Goal: Task Accomplishment & Management: Manage account settings

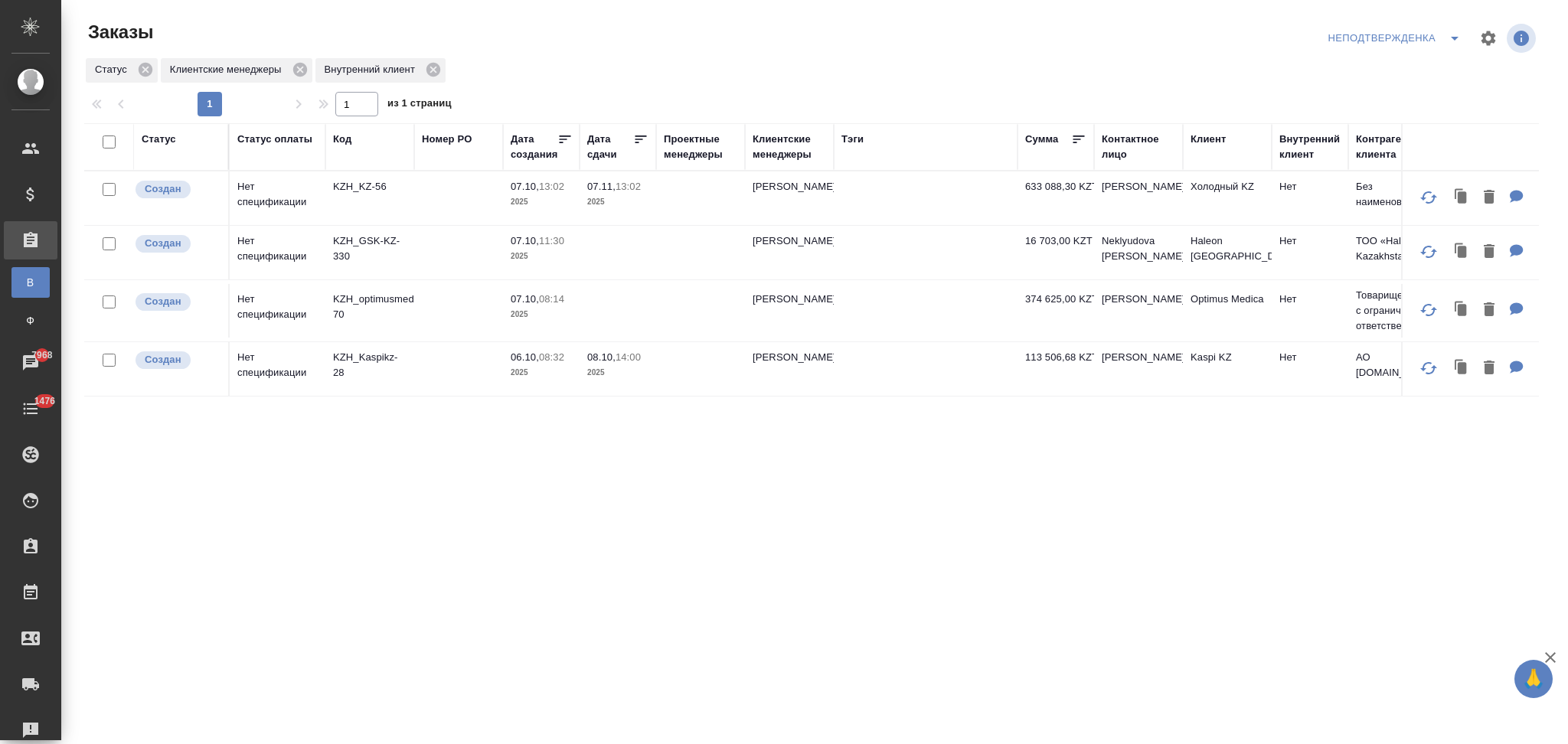
click at [1451, 38] on icon "split button" at bounding box center [1455, 38] width 19 height 19
click at [1352, 115] on li "Я КМ" at bounding box center [1397, 118] width 145 height 24
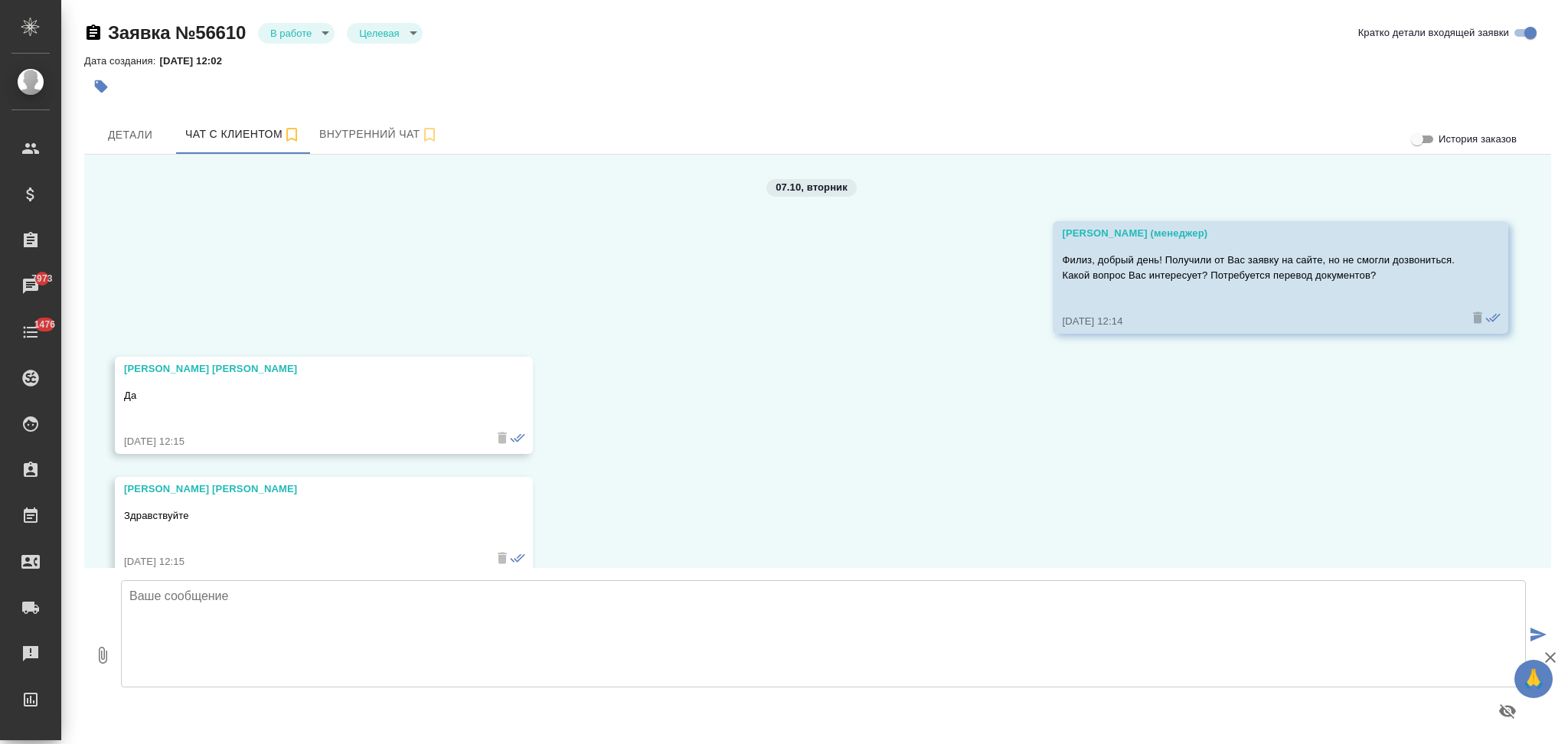
scroll to position [4085, 0]
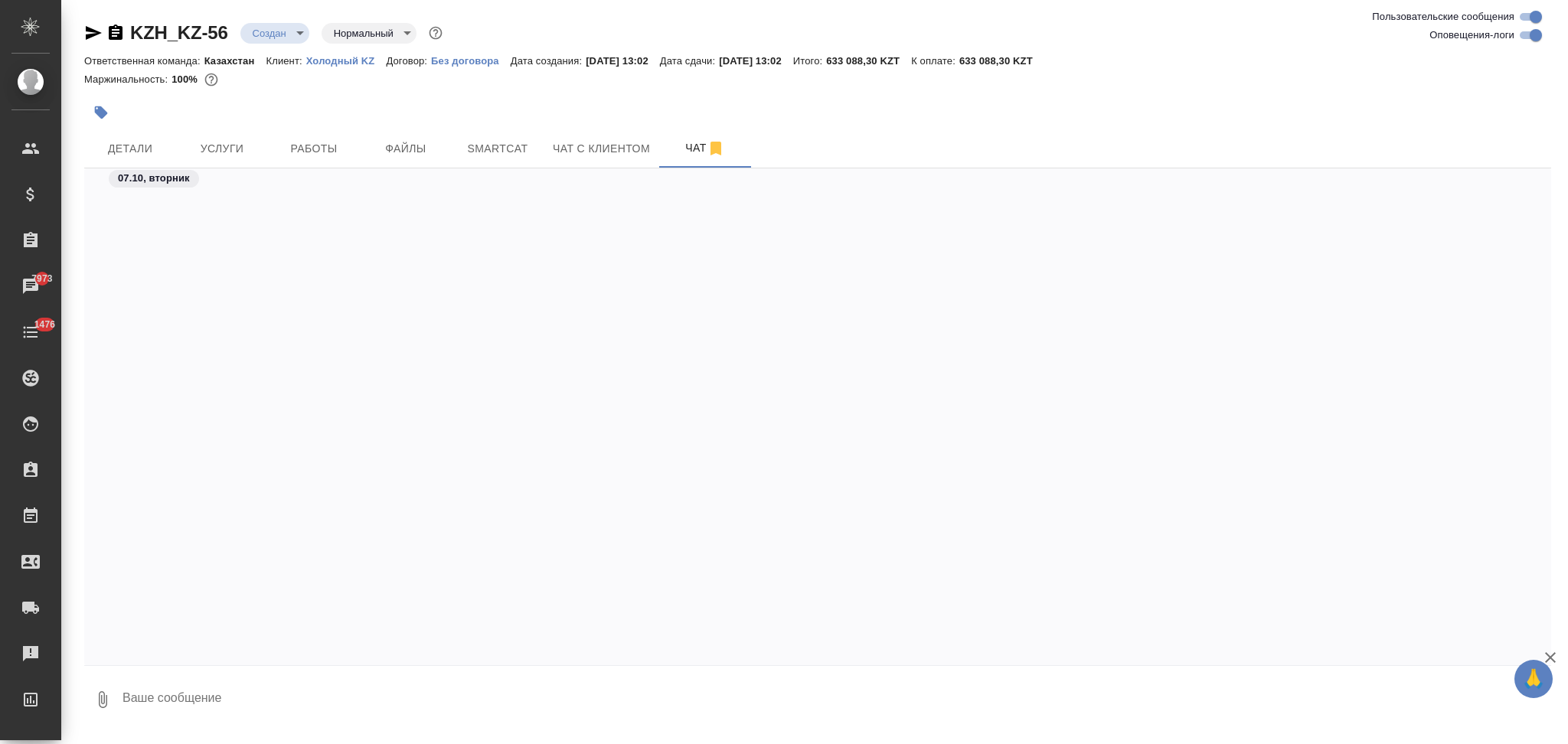
scroll to position [543, 0]
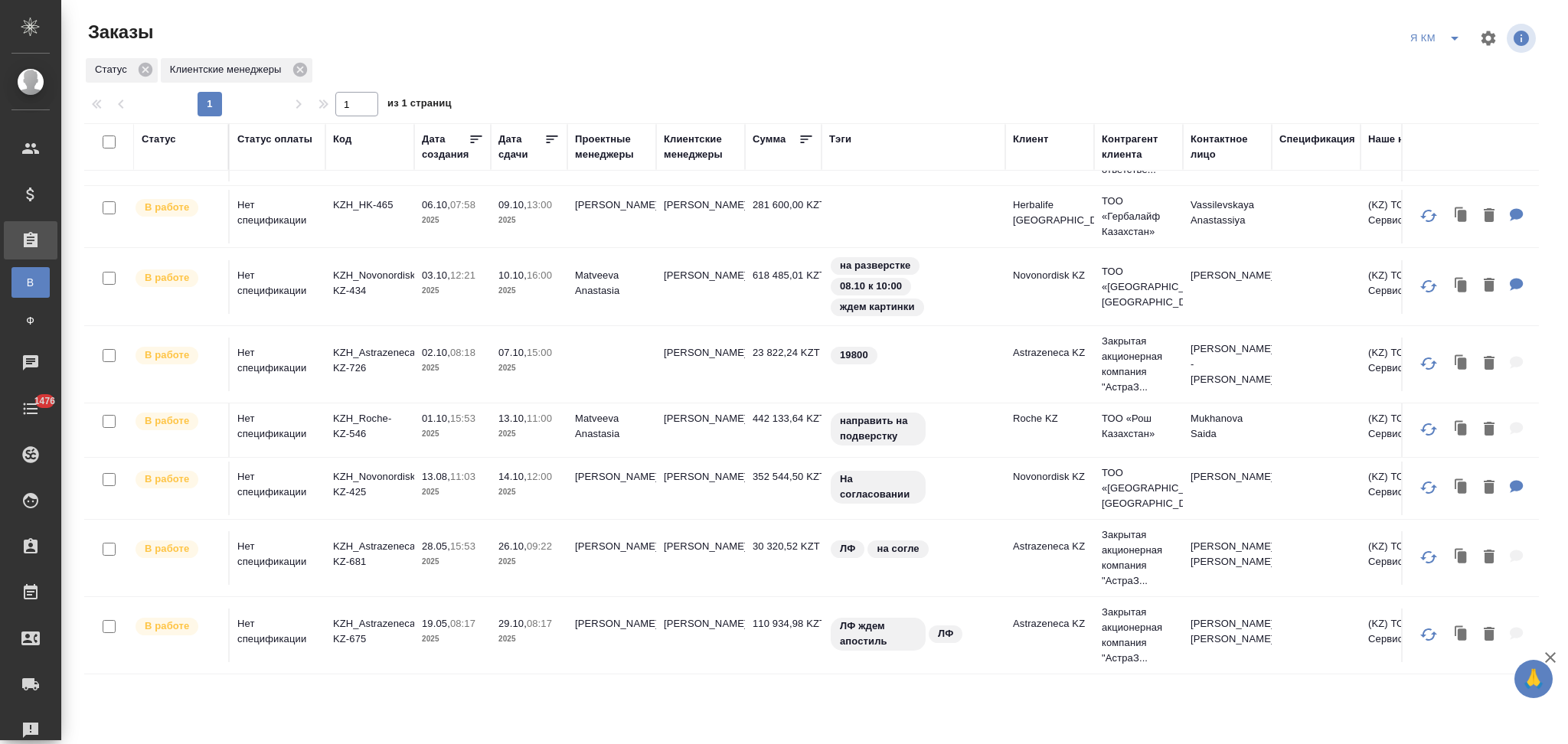
scroll to position [141, 0]
click at [375, 617] on p "KZH_Astrazeneca-KZ-675" at bounding box center [370, 632] width 74 height 31
click at [389, 539] on p "KZH_Astrazeneca-KZ-681" at bounding box center [370, 554] width 74 height 31
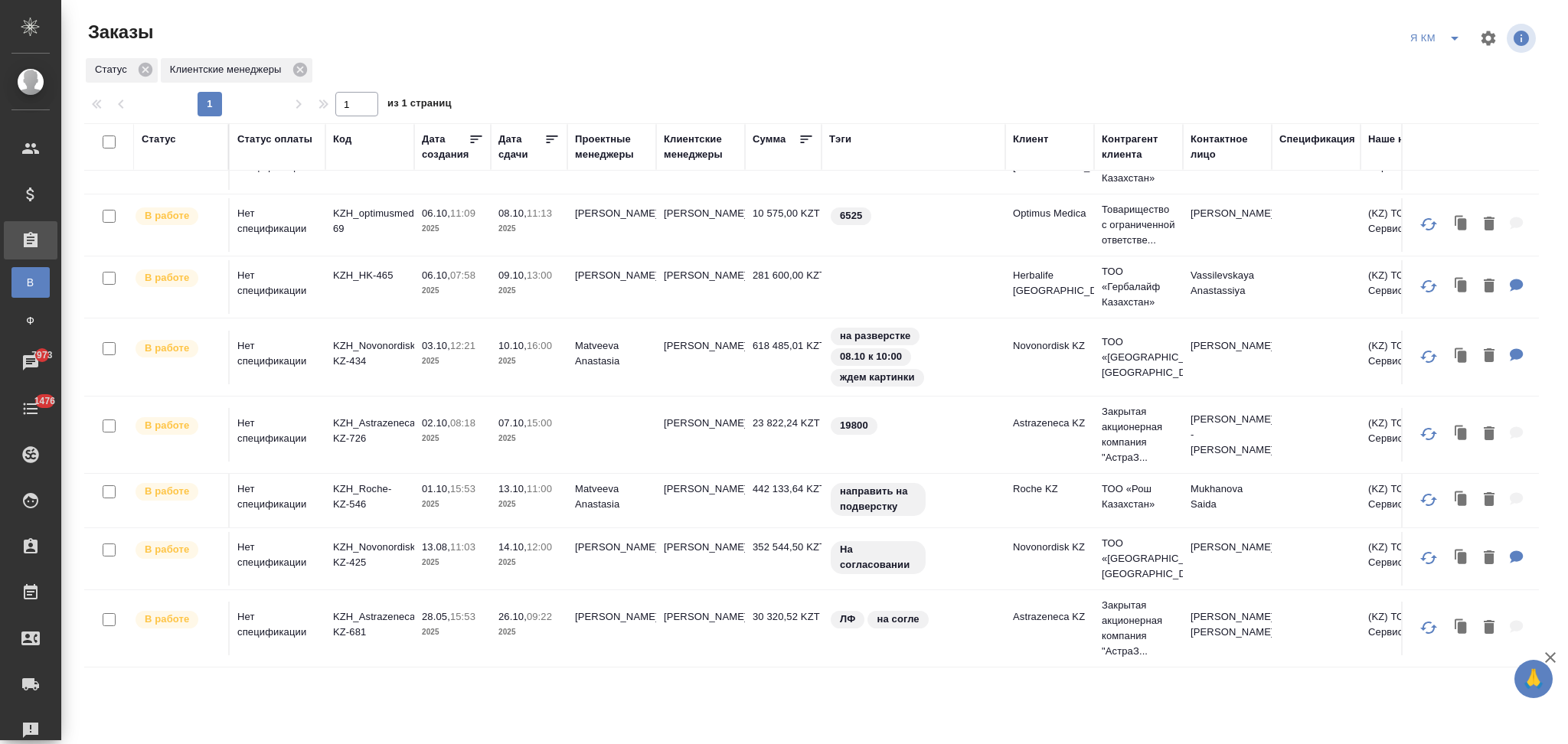
scroll to position [0, 0]
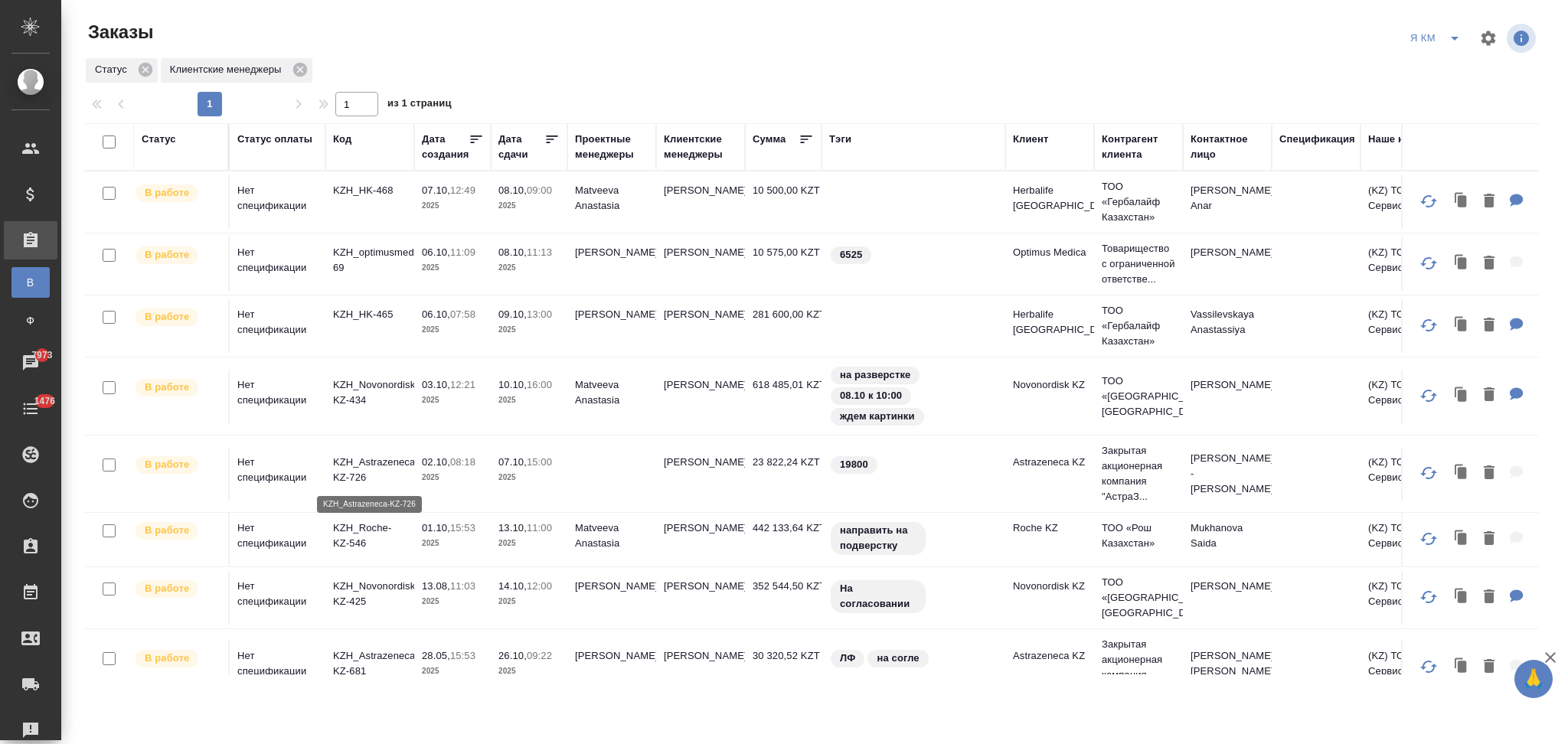
click at [389, 465] on p "KZH_Astrazeneca-KZ-726" at bounding box center [370, 470] width 74 height 31
click at [386, 383] on p "KZH_Novonordisk-KZ-434" at bounding box center [370, 392] width 74 height 31
click at [1456, 44] on icon "split button" at bounding box center [1455, 38] width 19 height 19
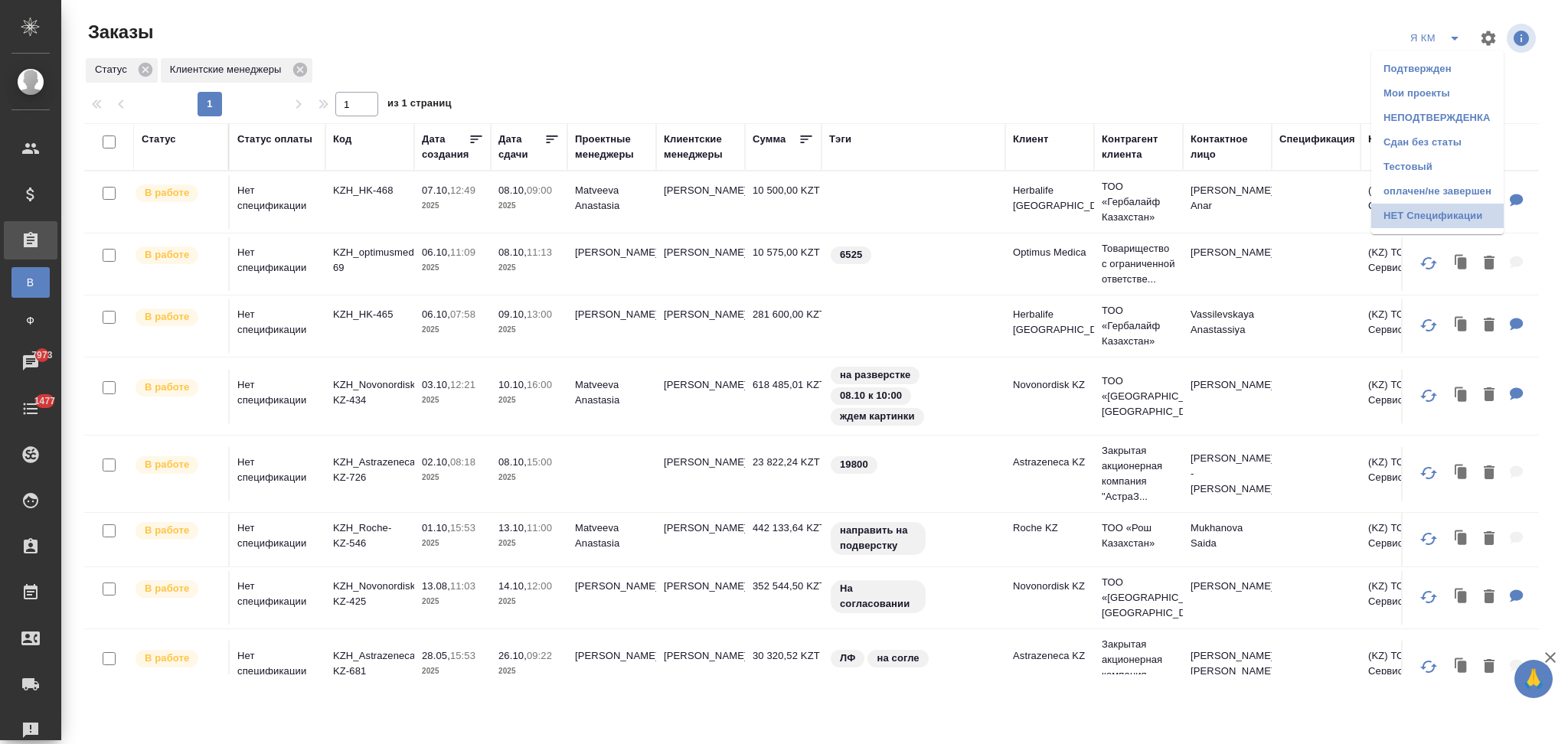
click at [1403, 214] on li "НЕТ Спецификации" at bounding box center [1438, 216] width 133 height 24
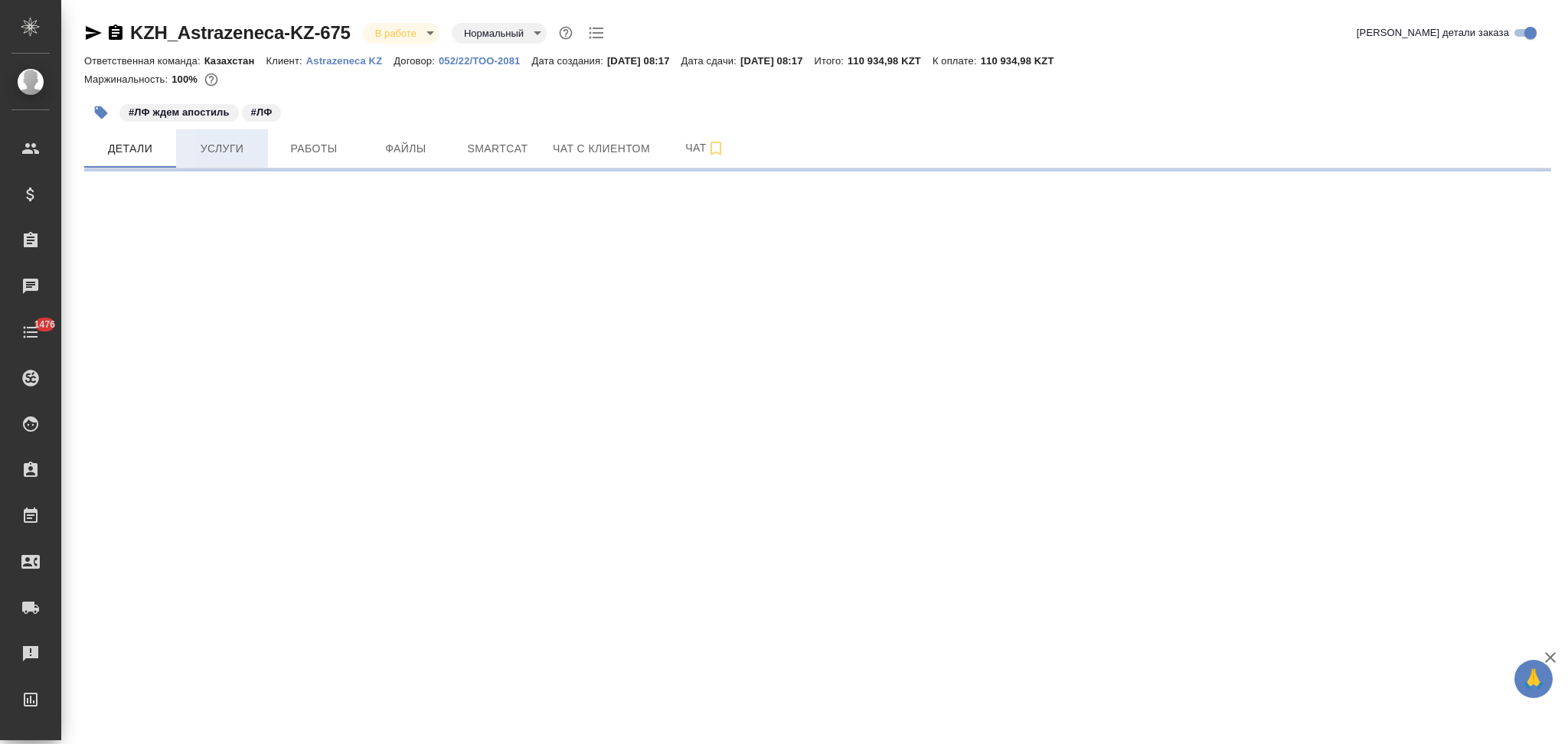
select select "RU"
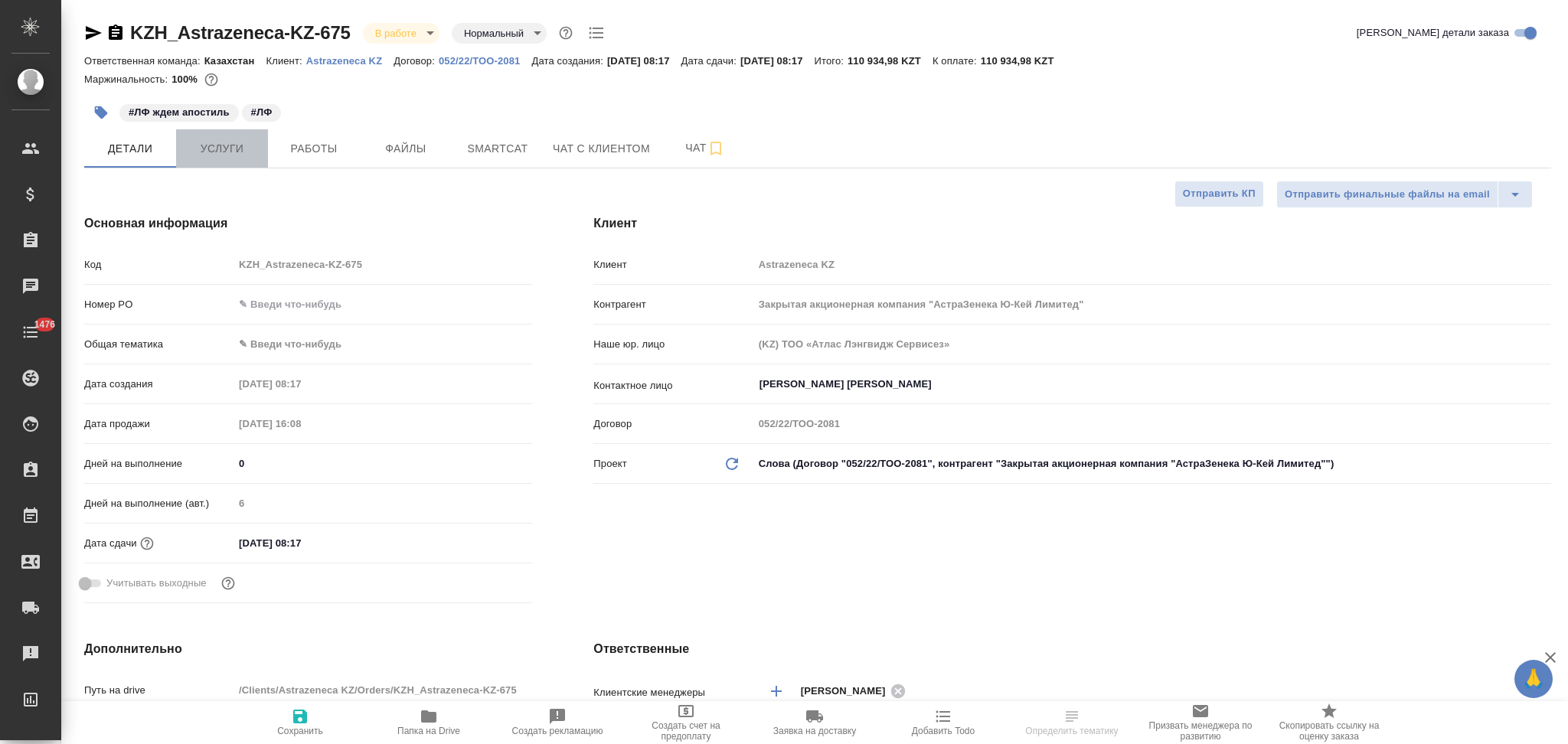
click at [238, 147] on span "Услуги" at bounding box center [222, 149] width 74 height 19
type textarea "x"
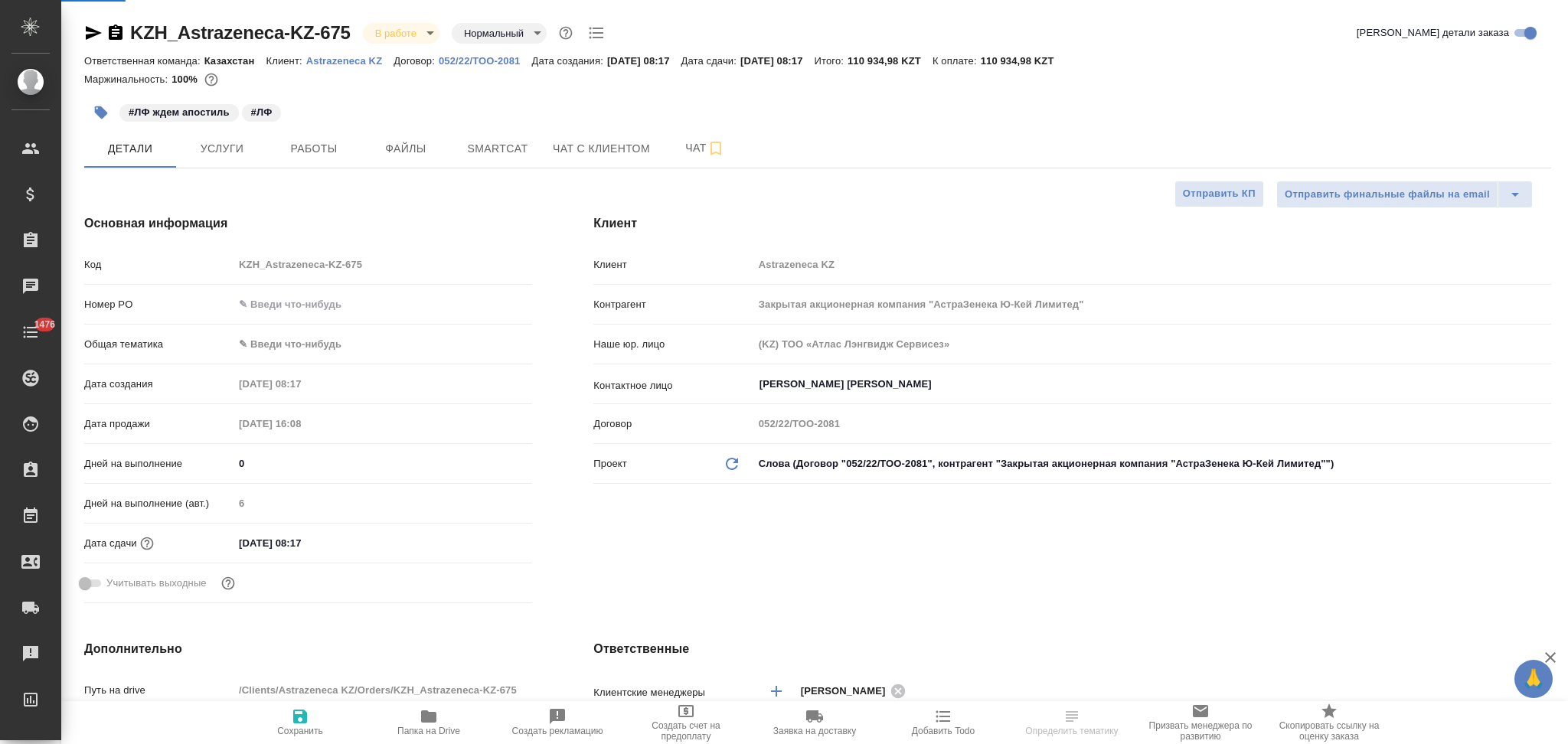
type textarea "x"
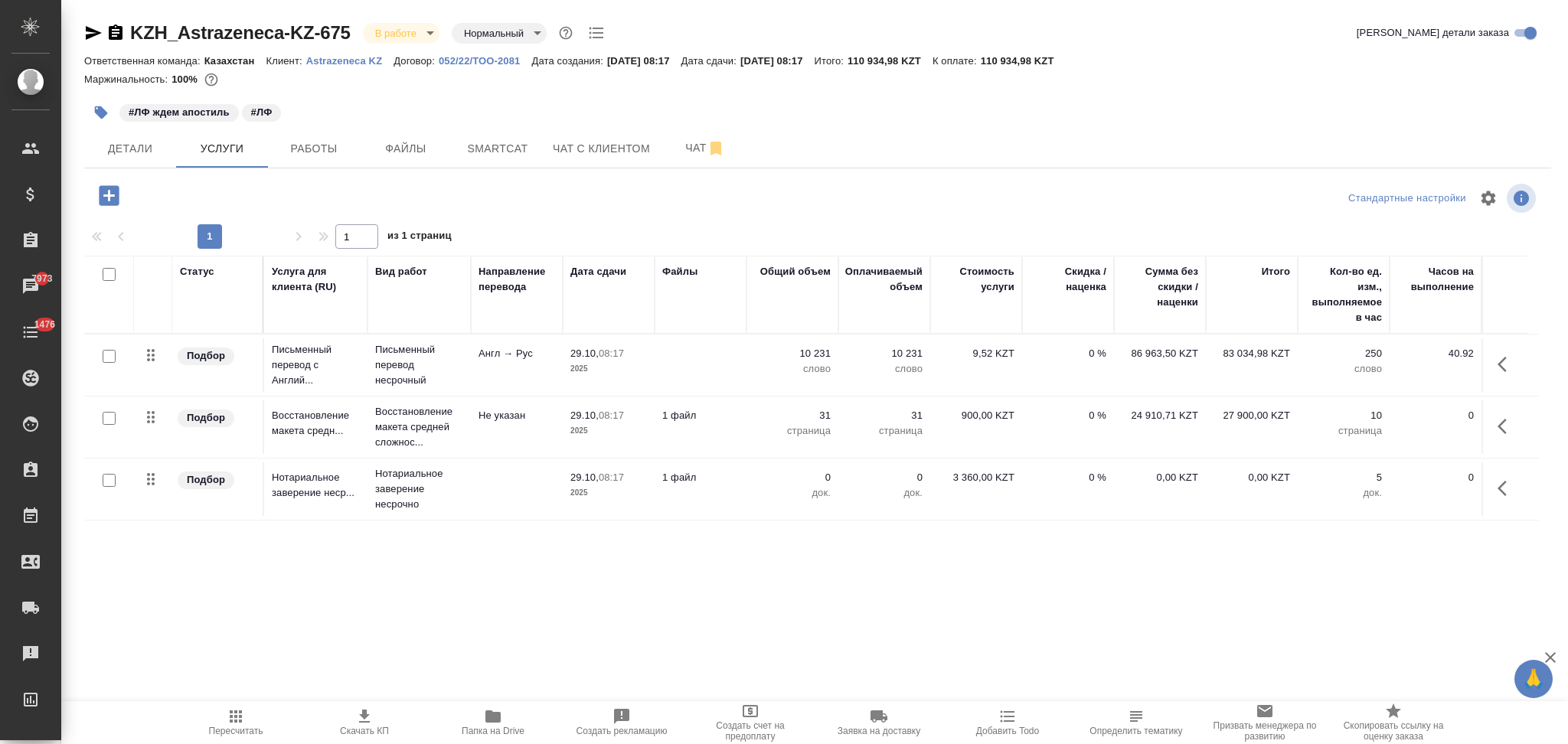
click at [1500, 488] on icon "button" at bounding box center [1502, 489] width 9 height 15
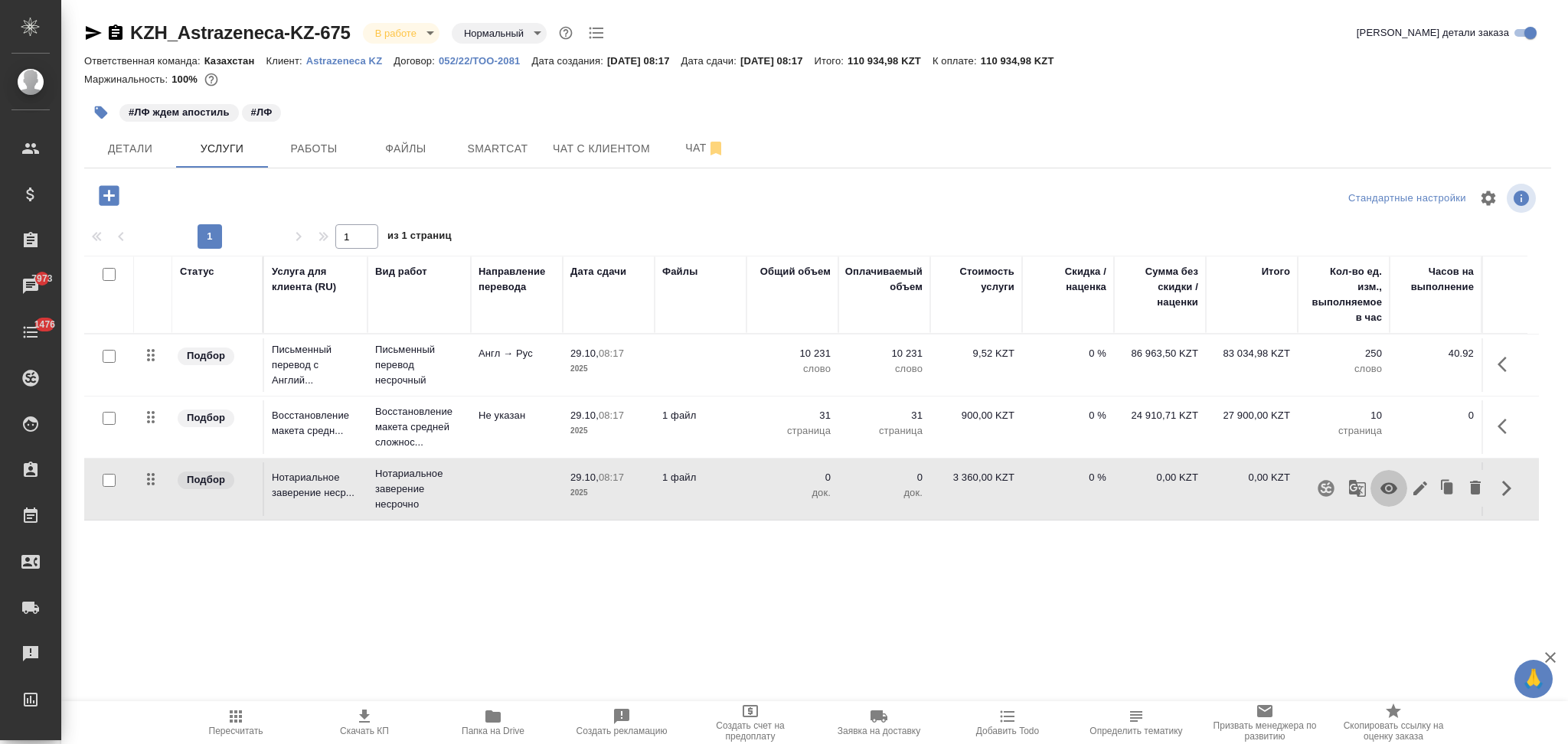
click at [1394, 492] on icon "button" at bounding box center [1389, 489] width 17 height 11
click at [398, 139] on span "Файлы" at bounding box center [405, 149] width 74 height 19
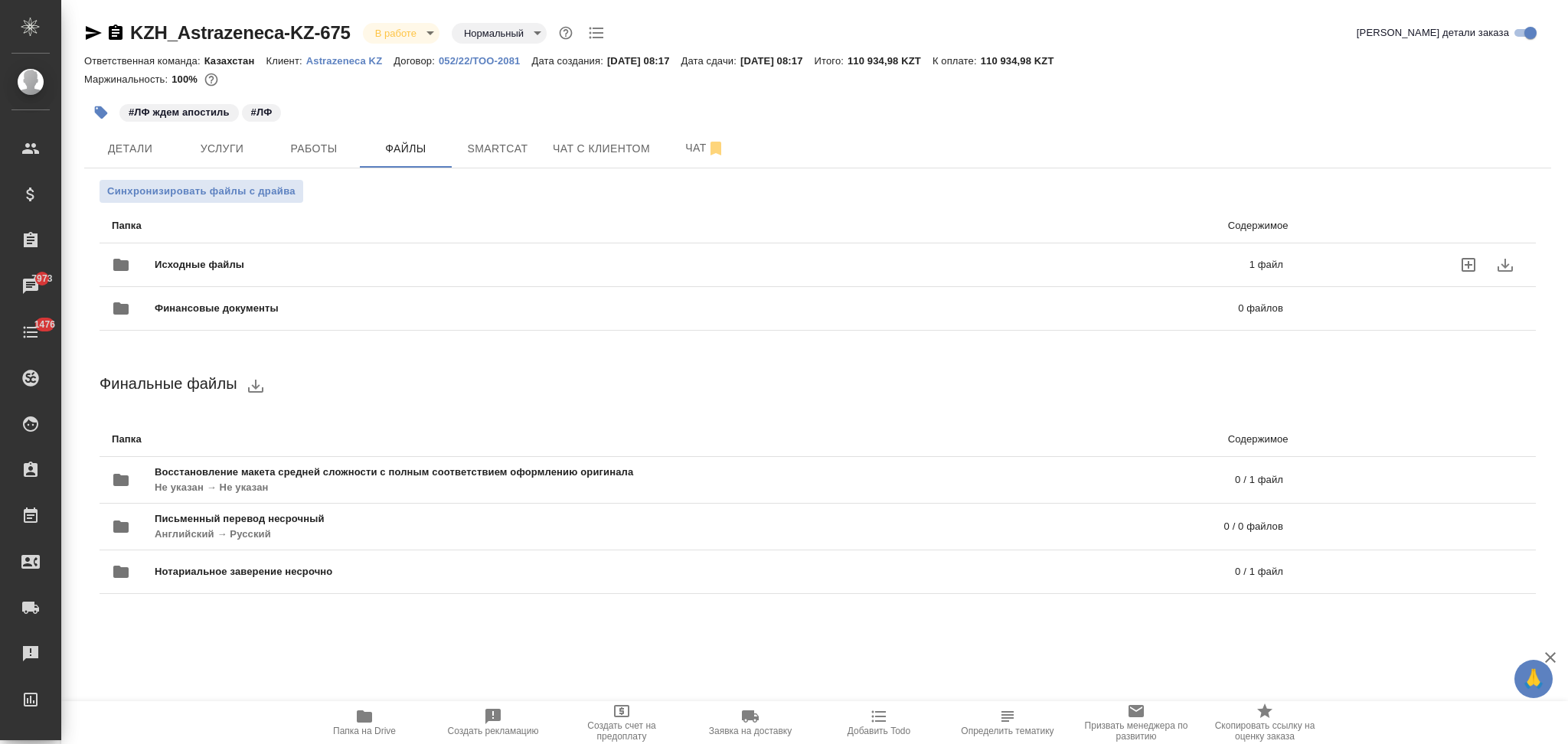
click at [302, 255] on div "Исходные файлы 1 файл" at bounding box center [697, 264] width 1172 height 36
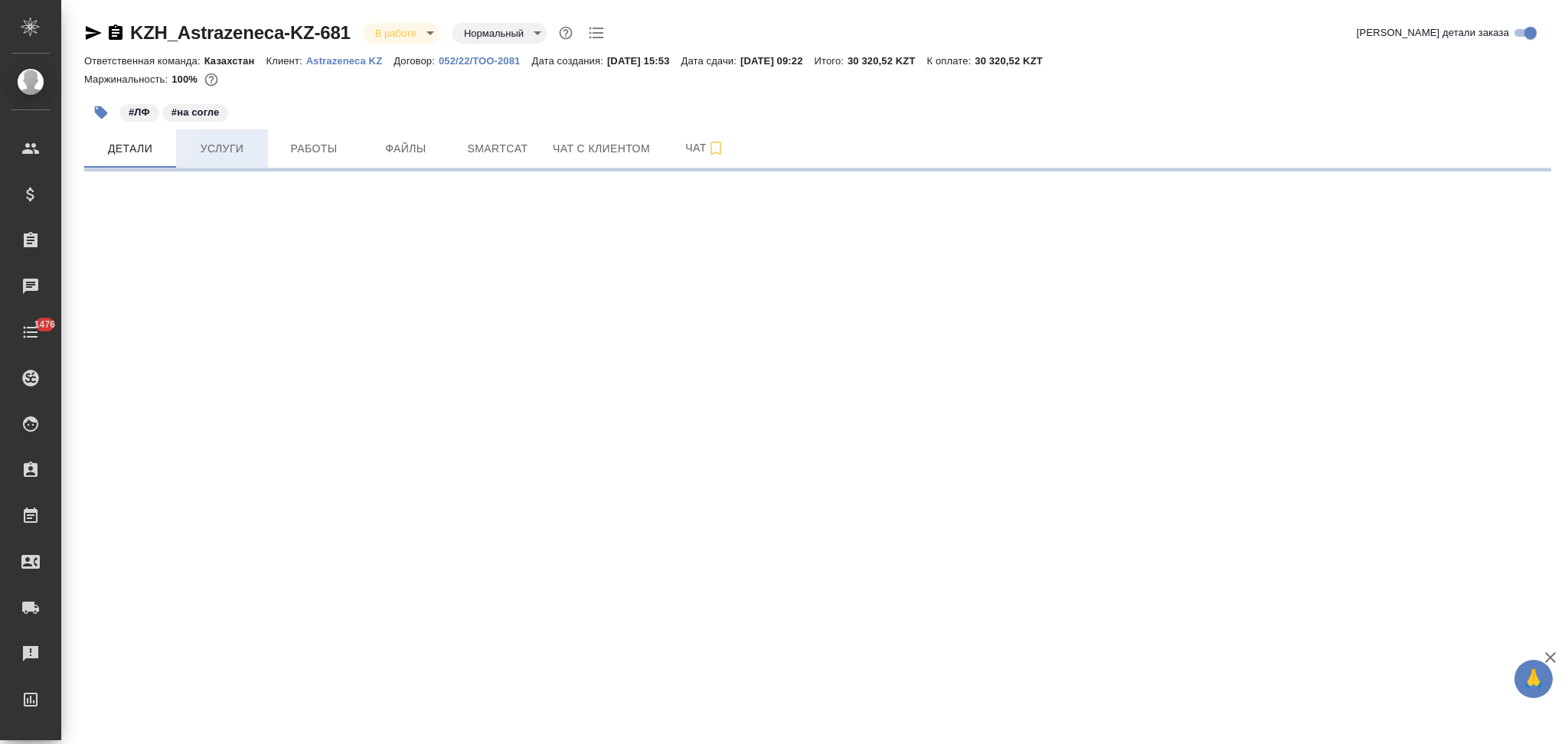
select select "RU"
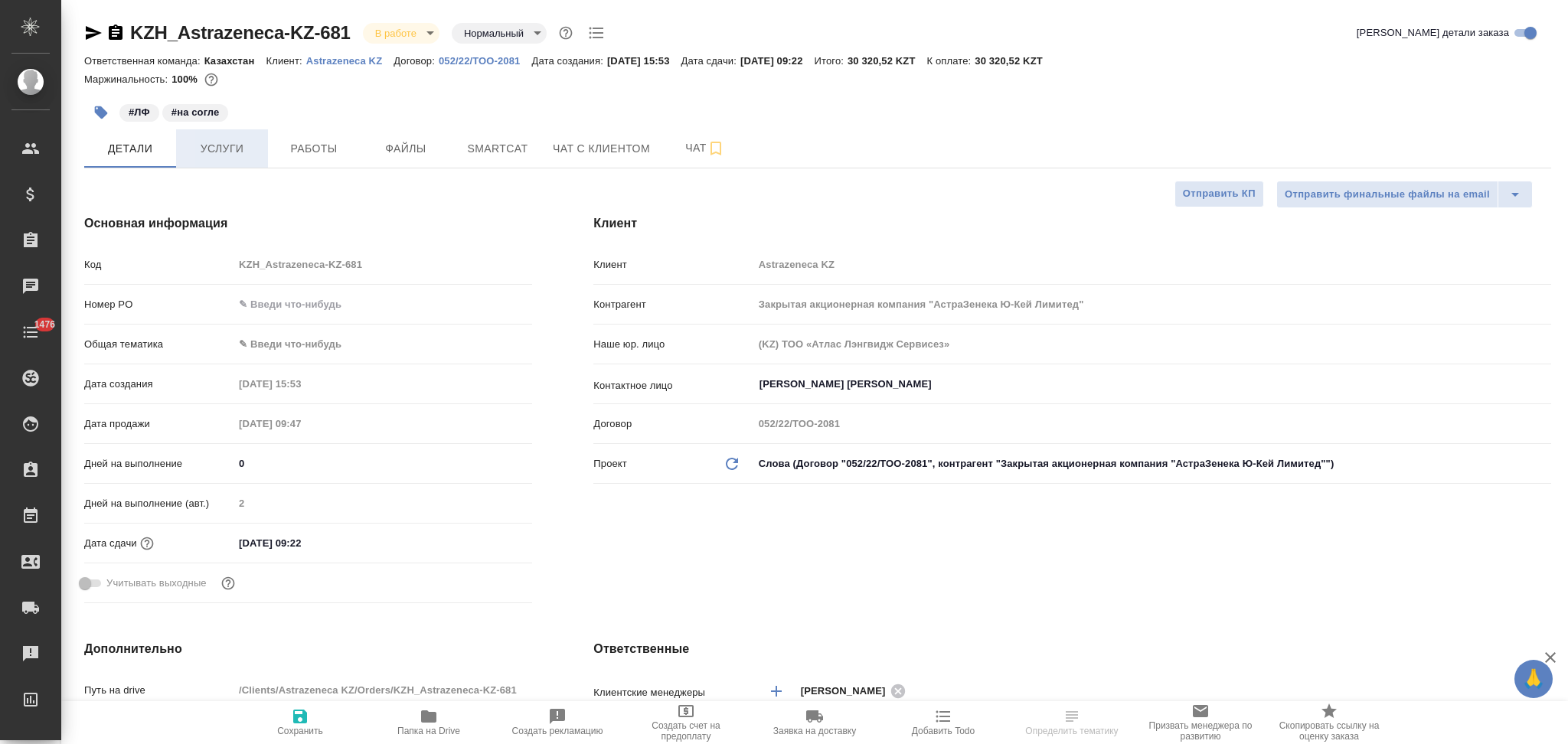
type textarea "x"
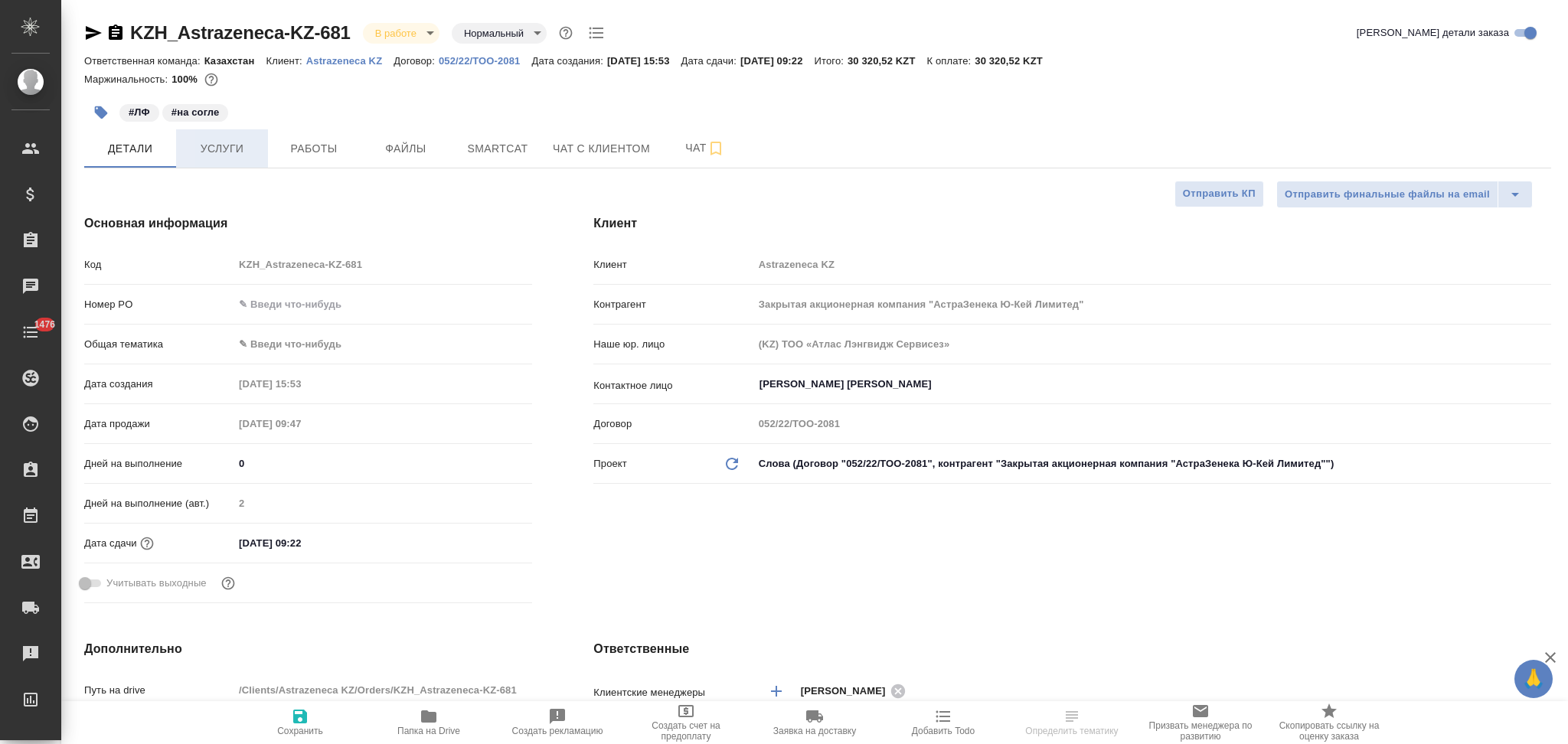
type textarea "x"
click at [224, 153] on span "Услуги" at bounding box center [222, 149] width 74 height 19
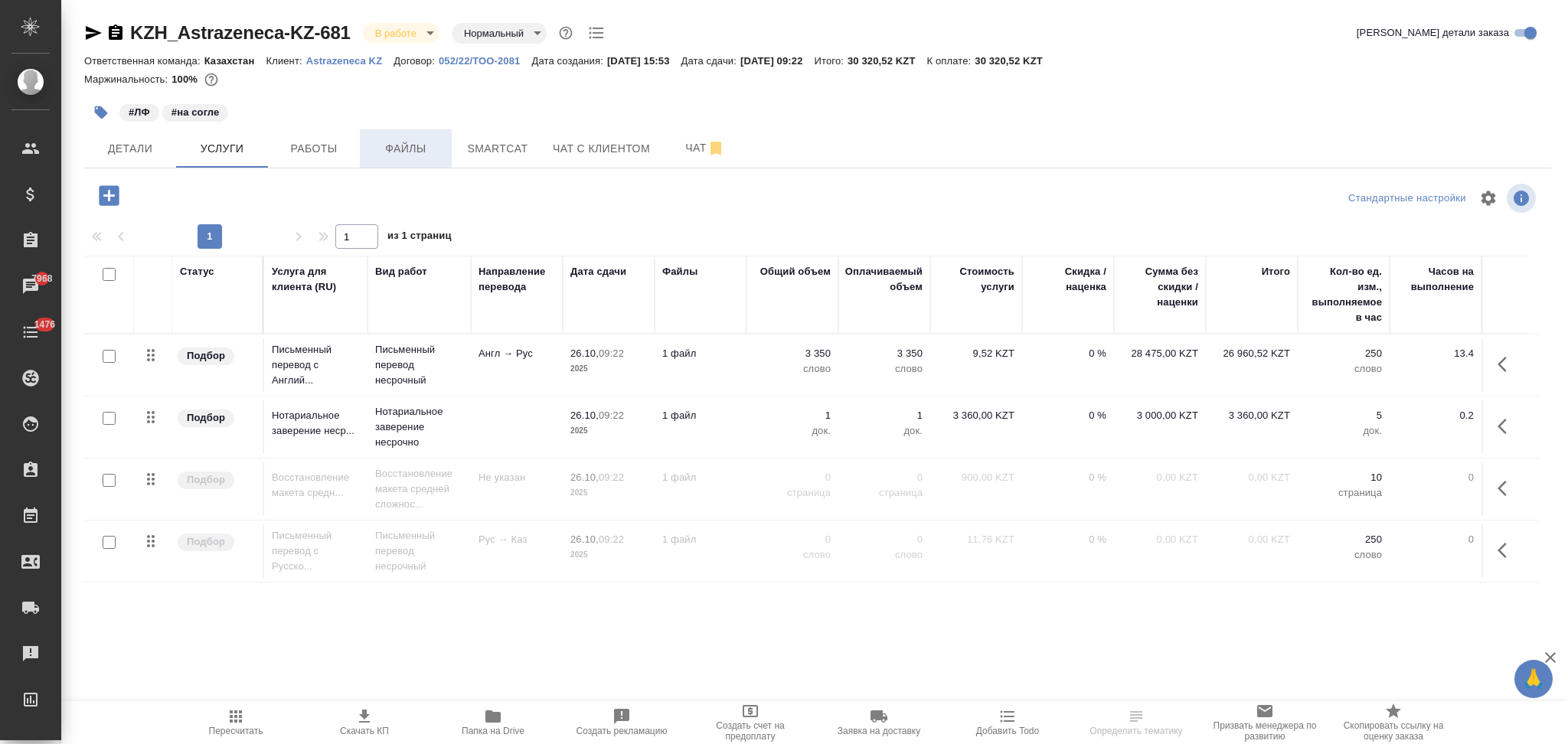
click at [410, 153] on span "Файлы" at bounding box center [405, 149] width 74 height 19
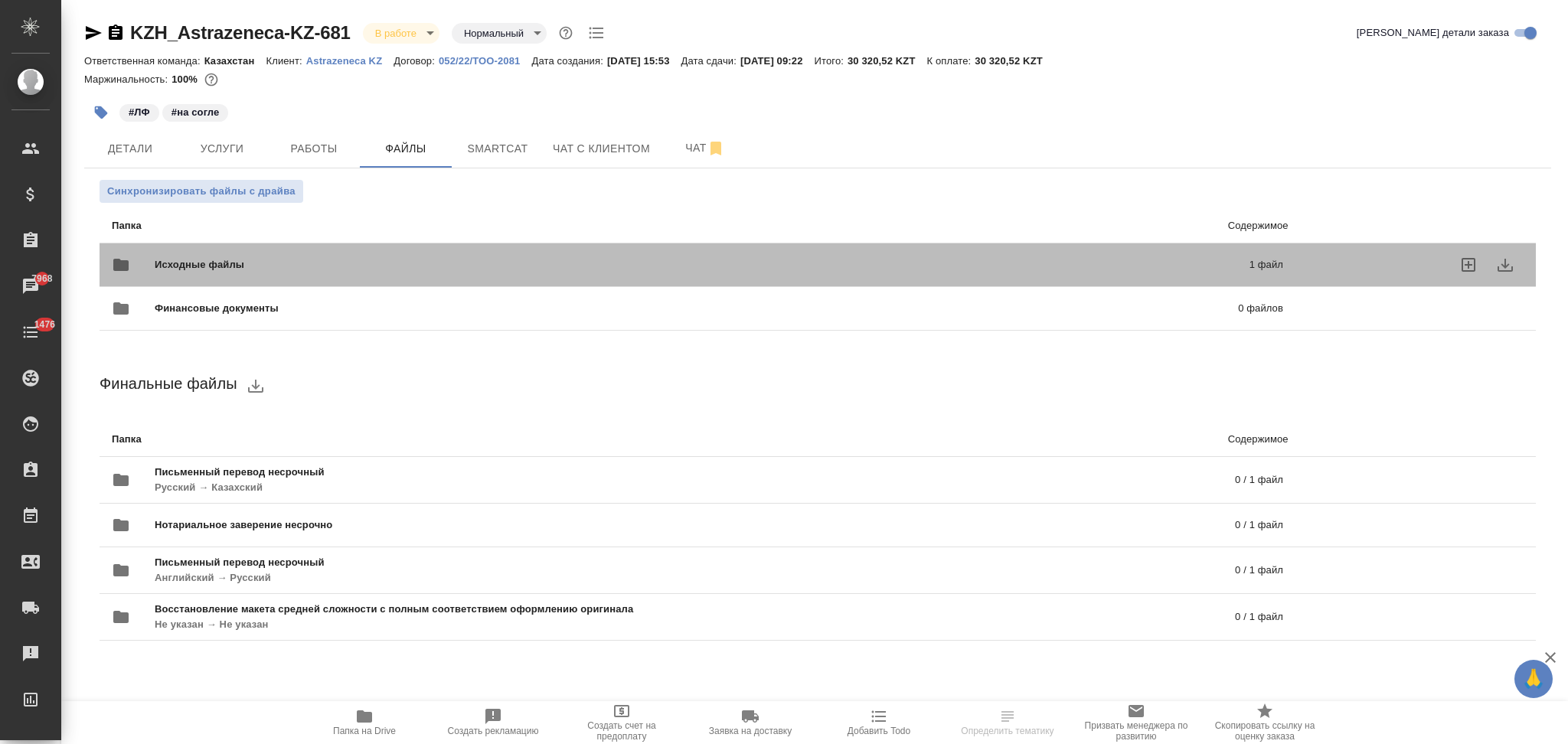
click at [288, 253] on div "Исходные файлы 1 файл" at bounding box center [697, 264] width 1172 height 36
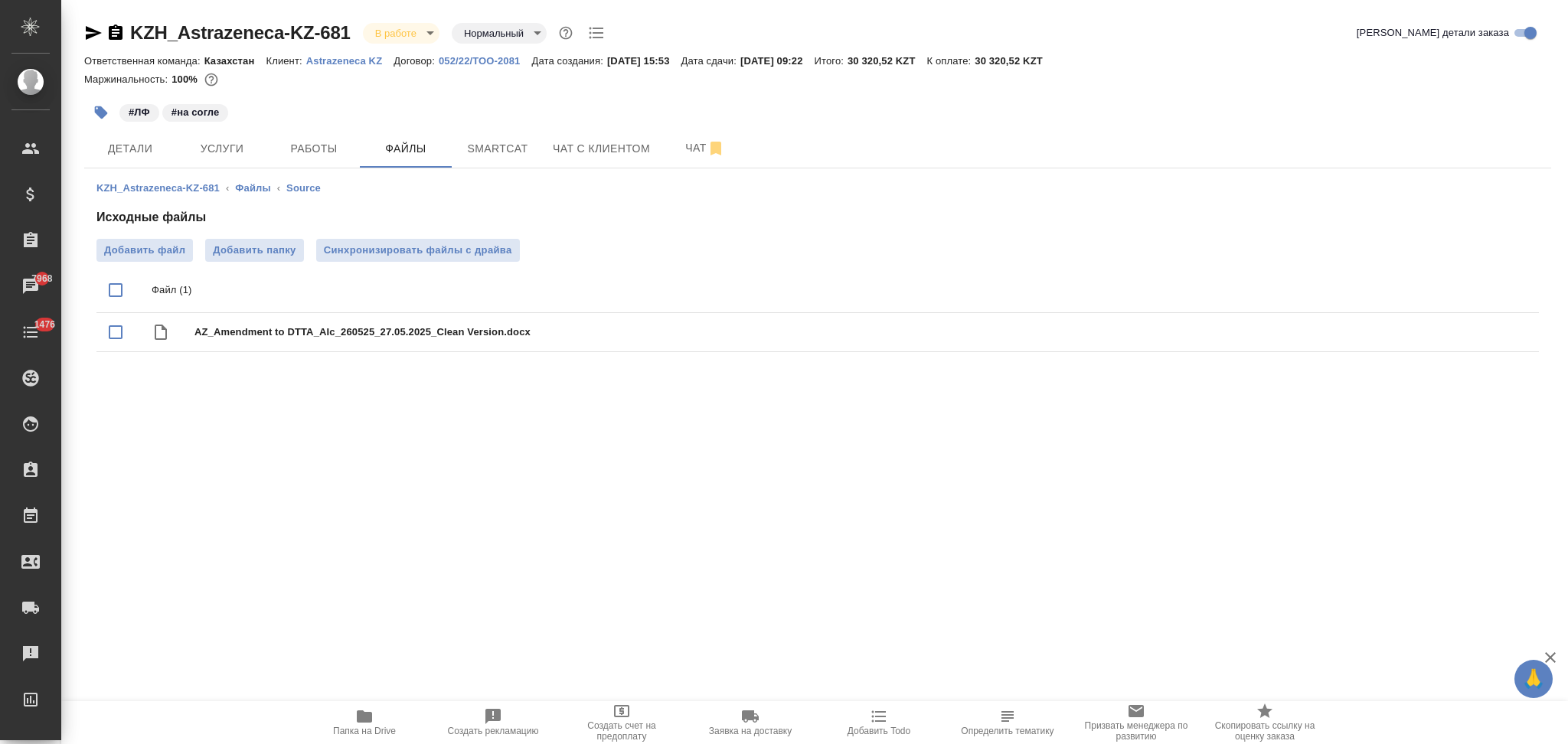
click at [114, 31] on icon "button" at bounding box center [115, 32] width 14 height 15
click at [121, 141] on span "Детали" at bounding box center [130, 149] width 74 height 19
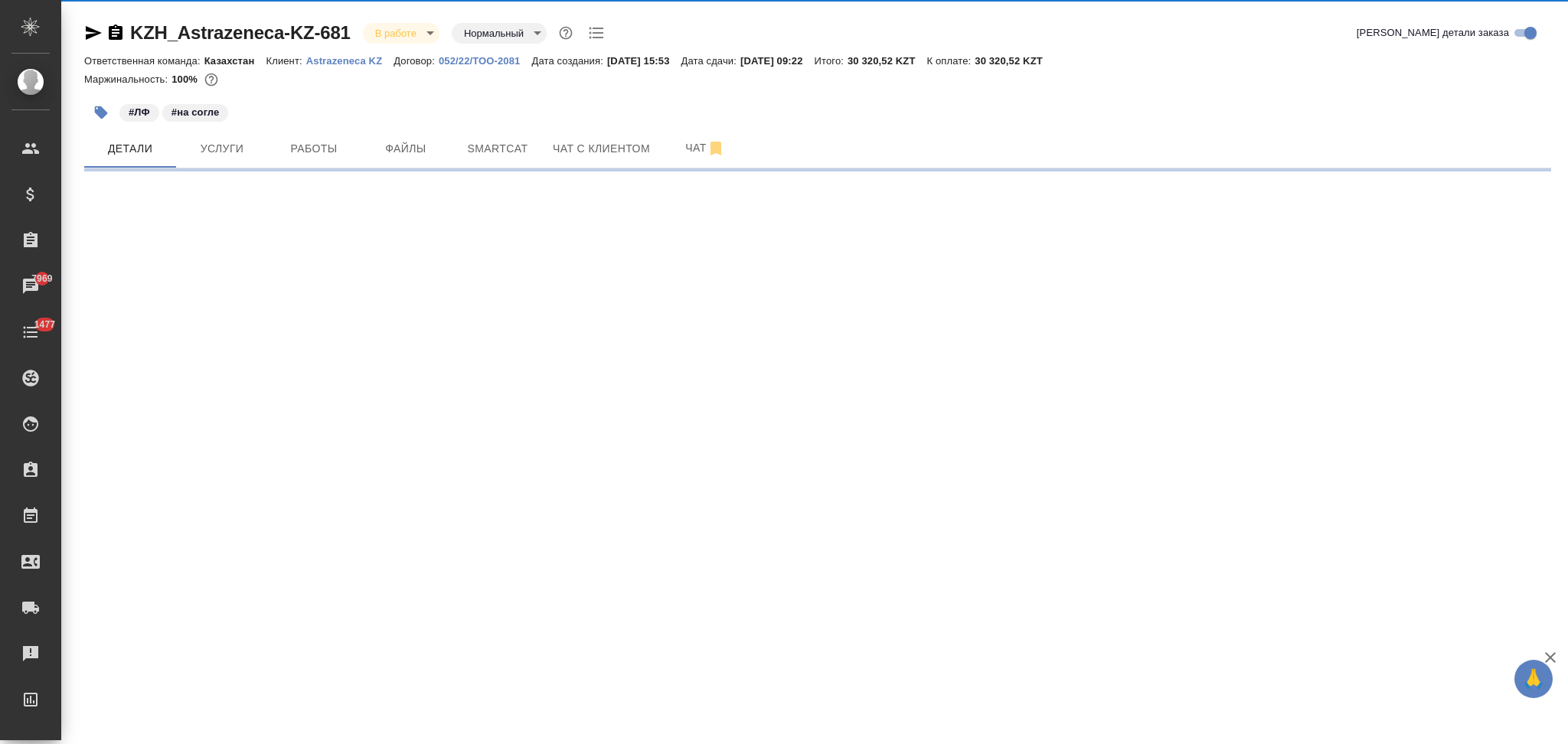
select select "RU"
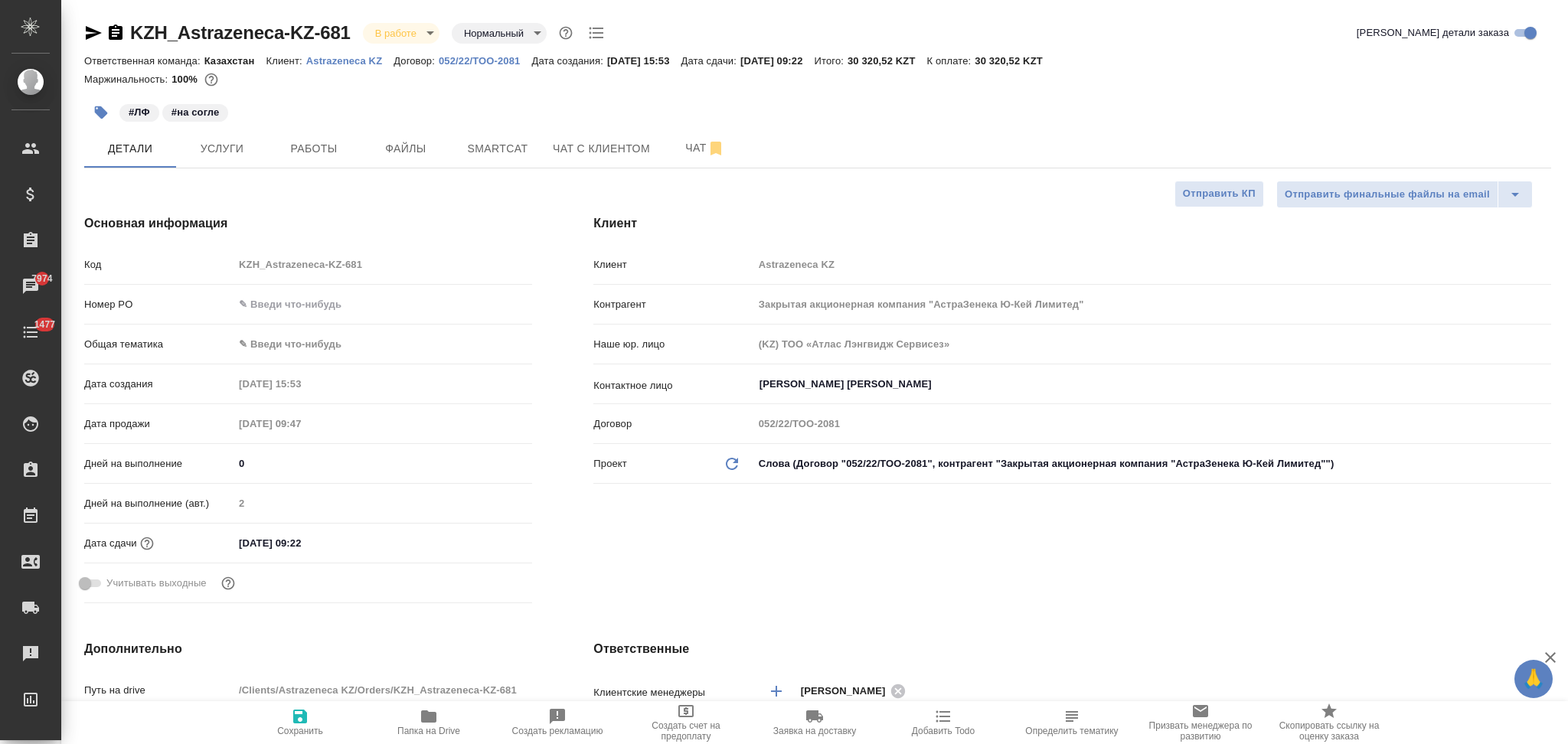
type textarea "x"
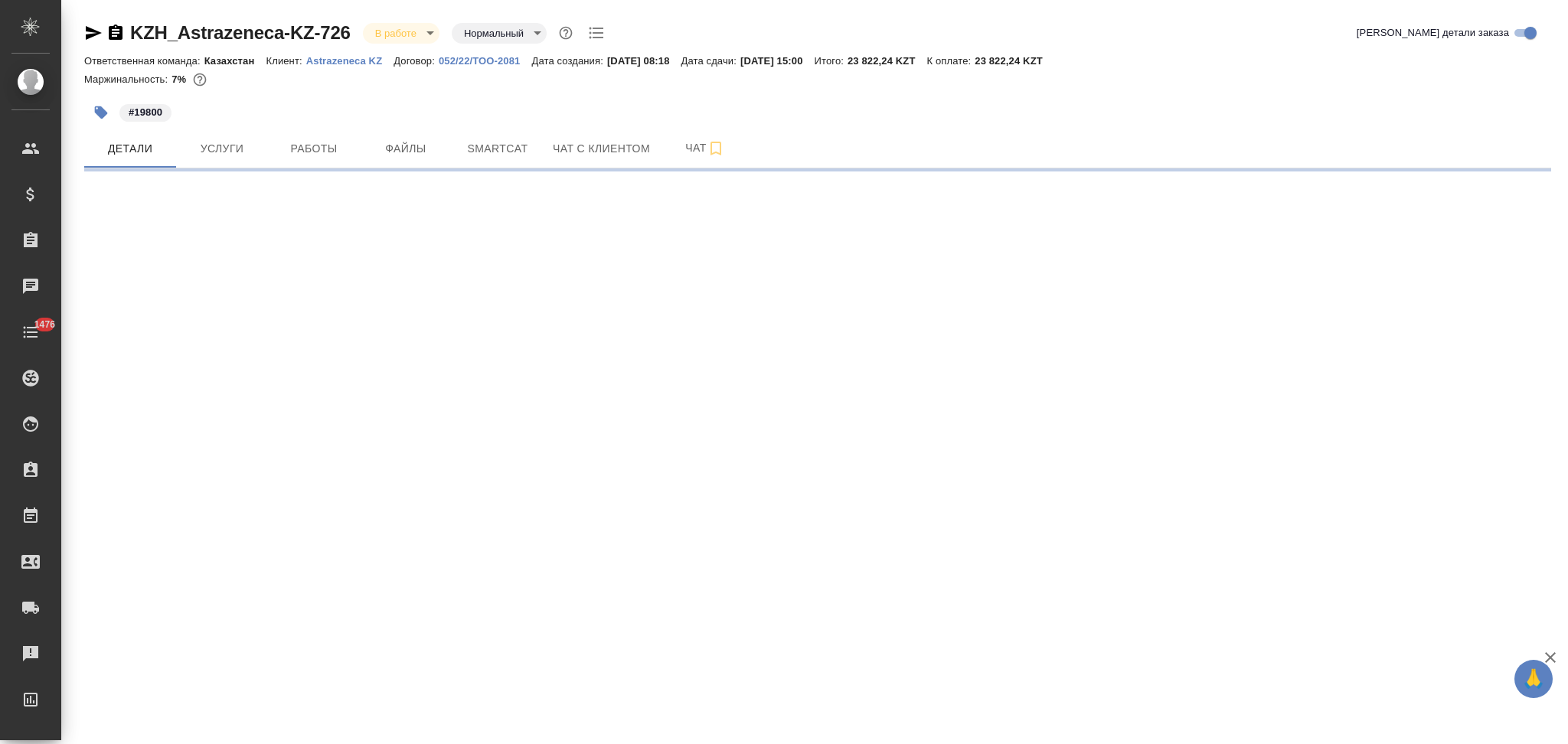
select select "RU"
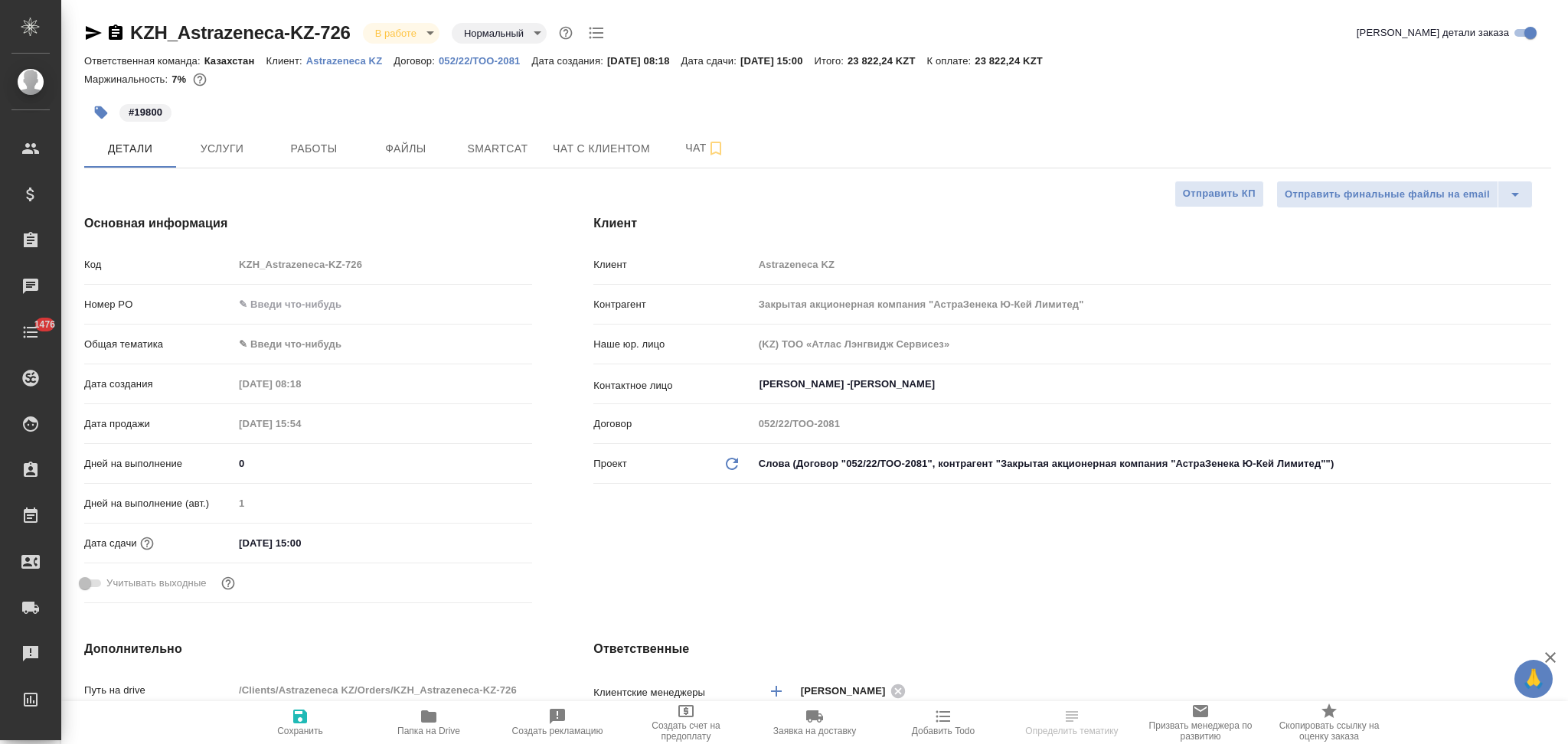
type textarea "x"
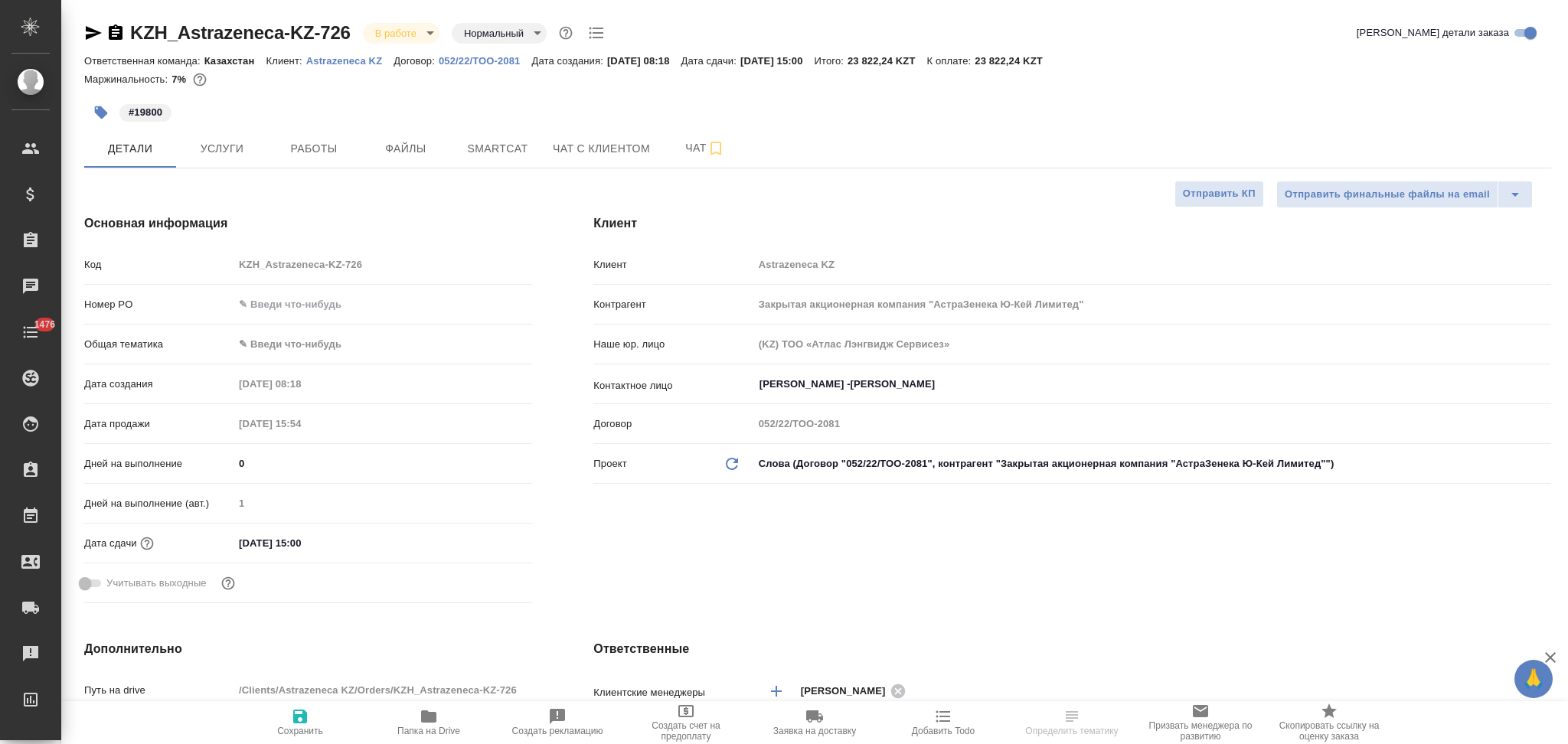
type textarea "x"
click at [246, 538] on input "[DATE] 15:00" at bounding box center [300, 544] width 134 height 22
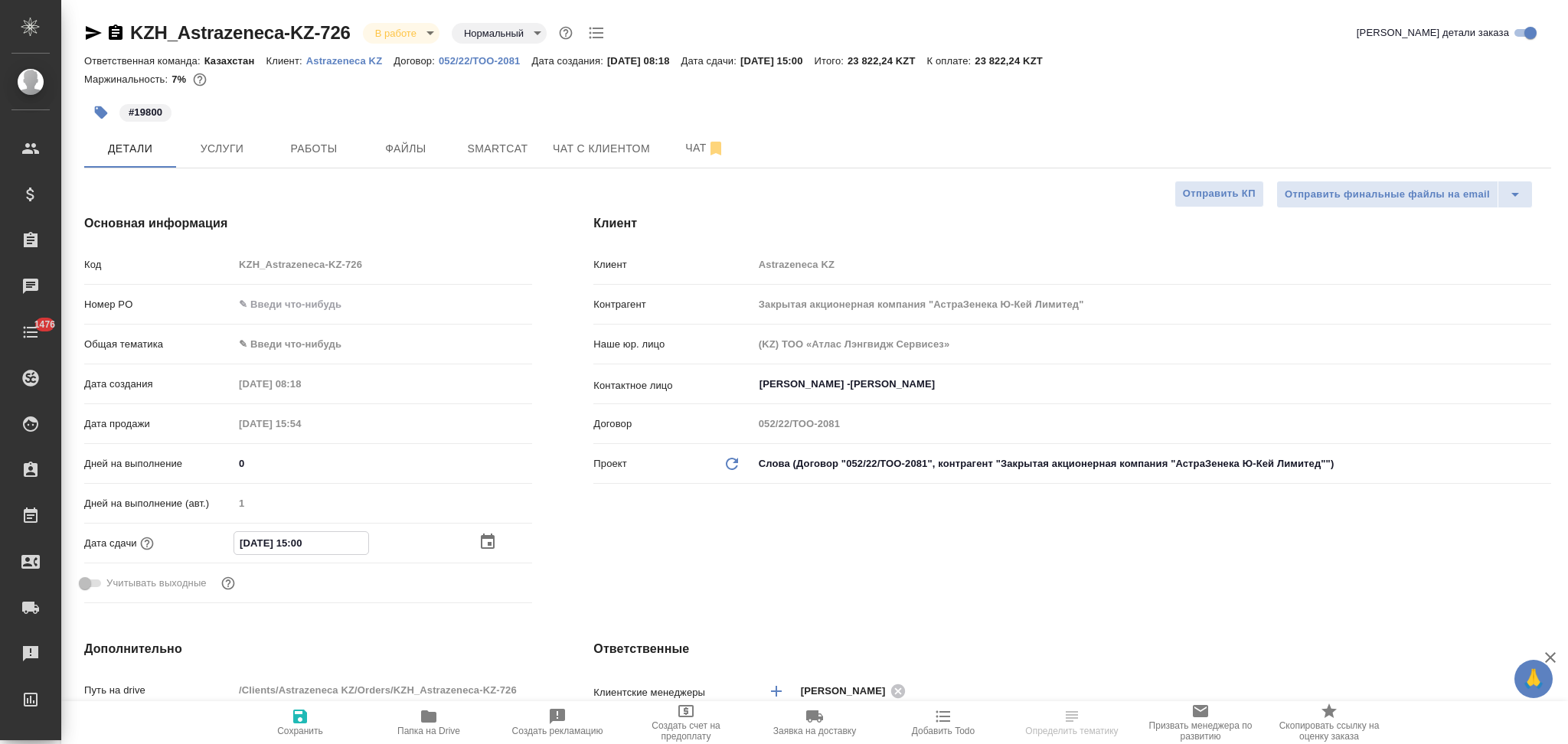
type input "08.10.2025 15:00"
type textarea "x"
type input "08.10.2025 15:00"
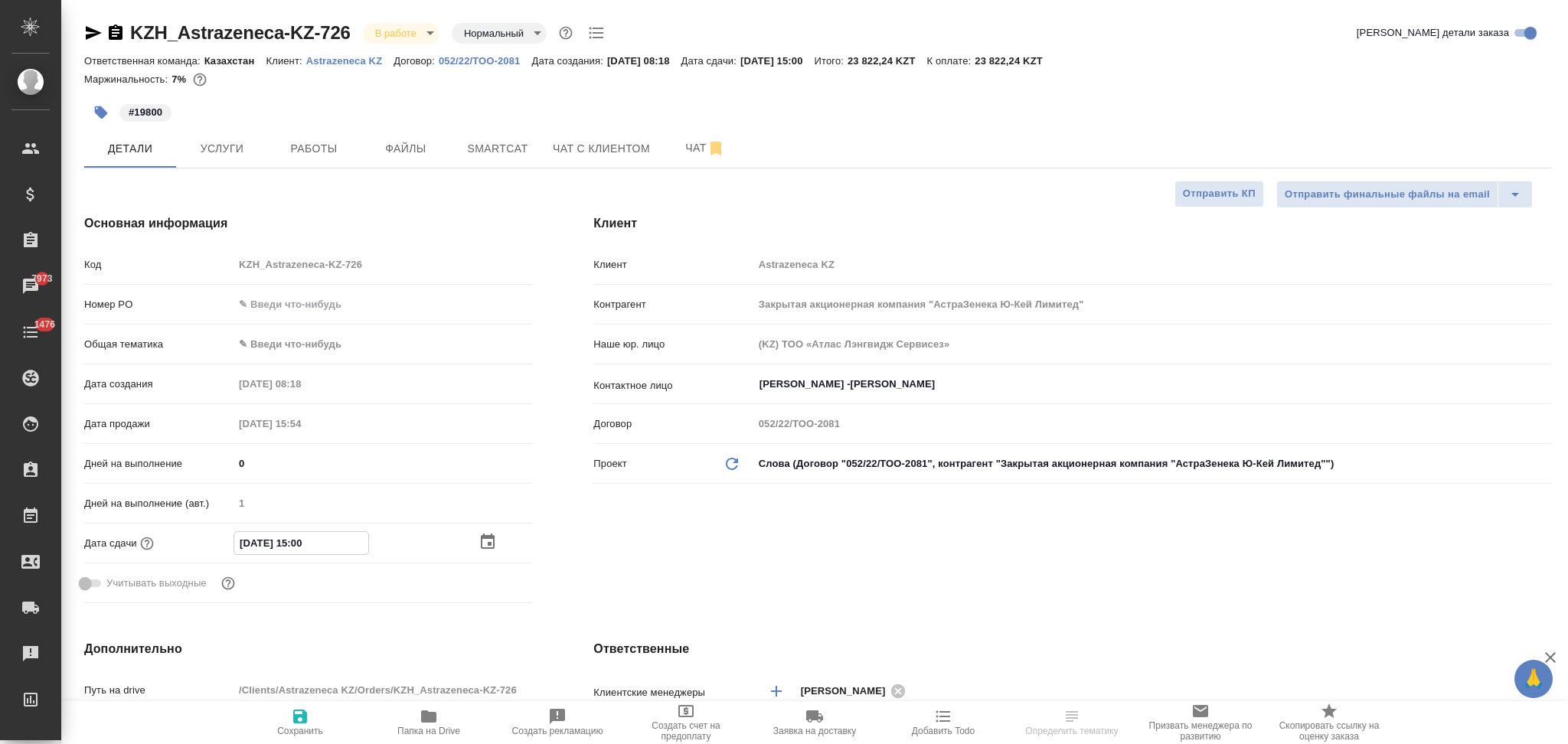
click at [300, 716] on icon "button" at bounding box center [300, 716] width 14 height 14
type textarea "x"
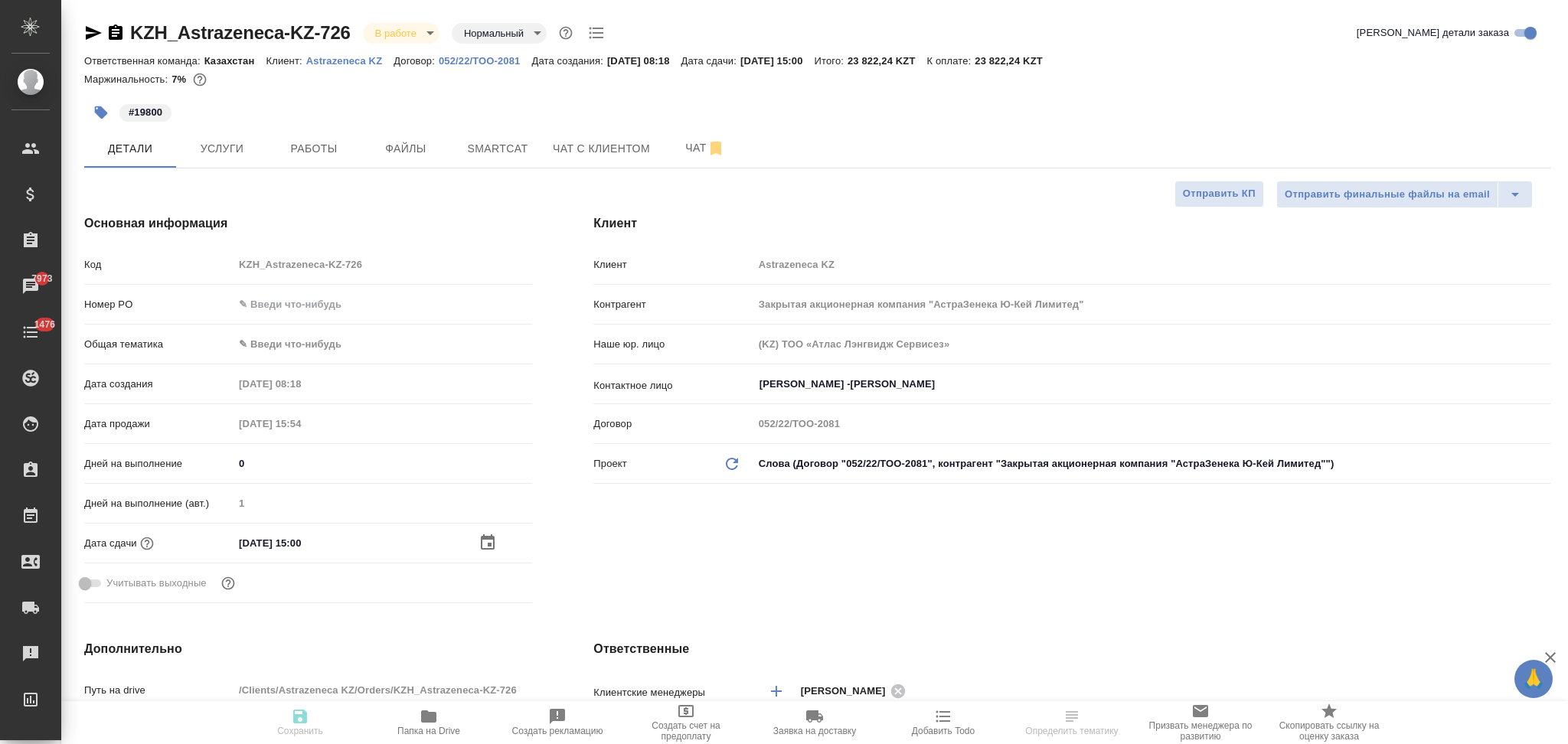
type textarea "x"
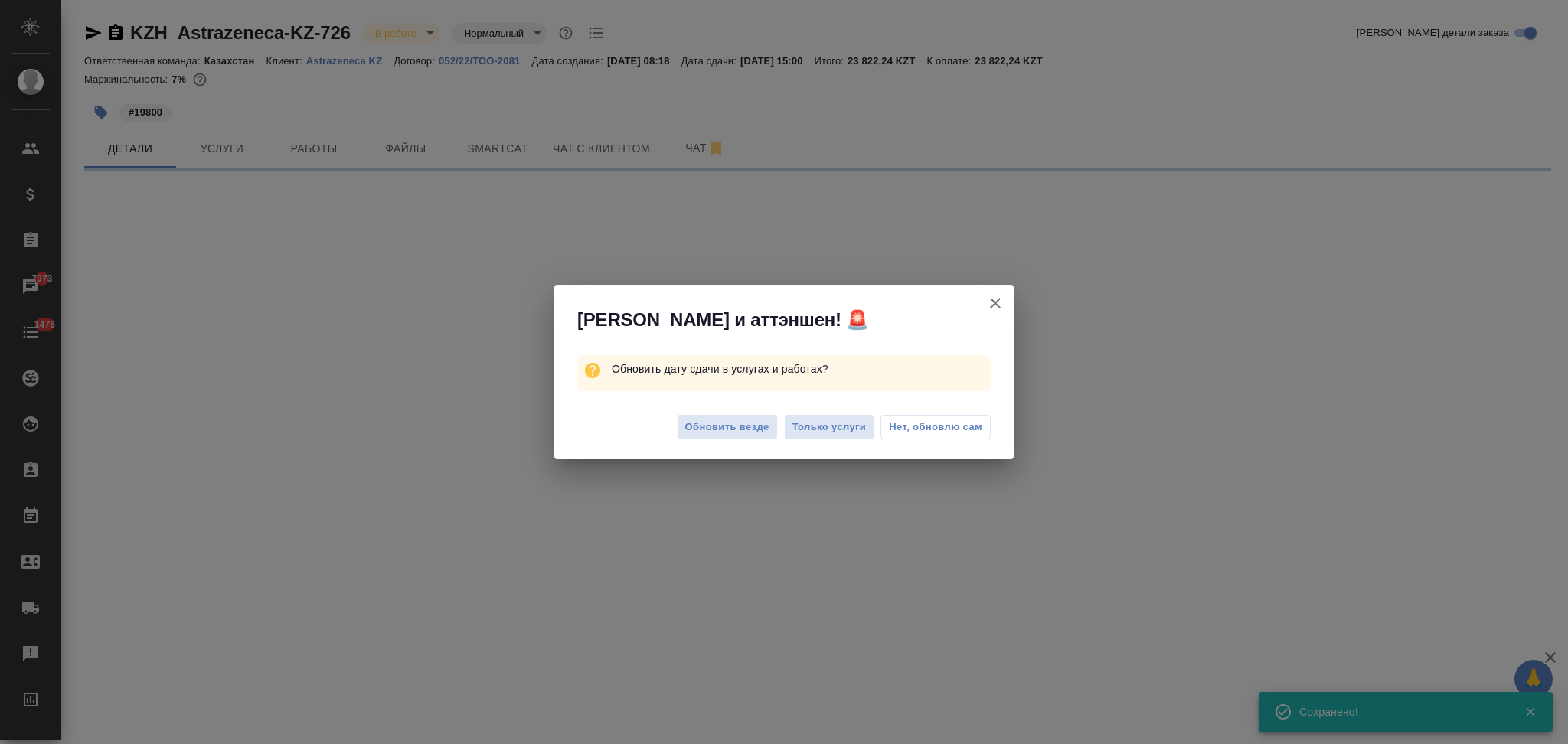
select select "RU"
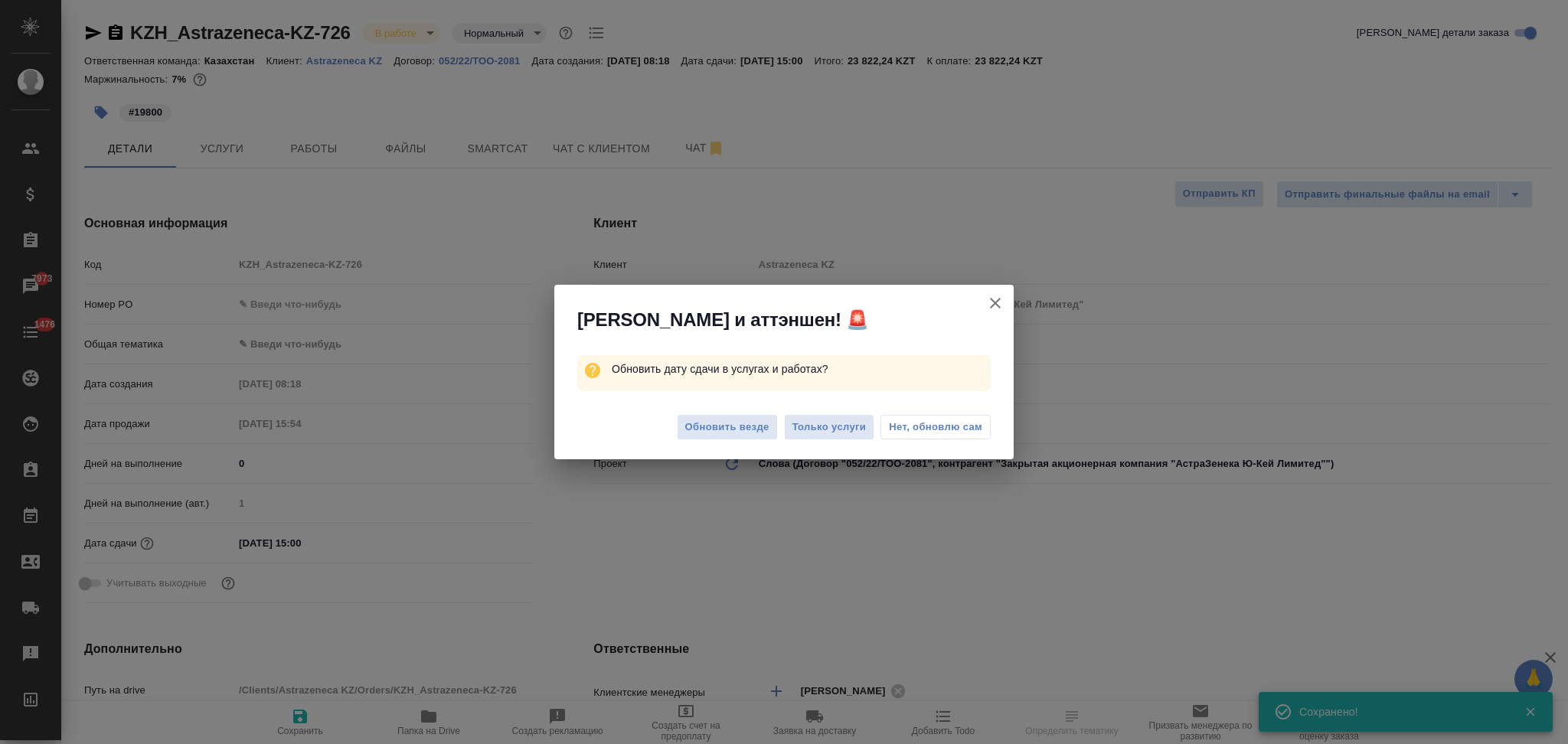
type textarea "x"
click at [812, 433] on span "Только услуги" at bounding box center [829, 427] width 74 height 18
type textarea "x"
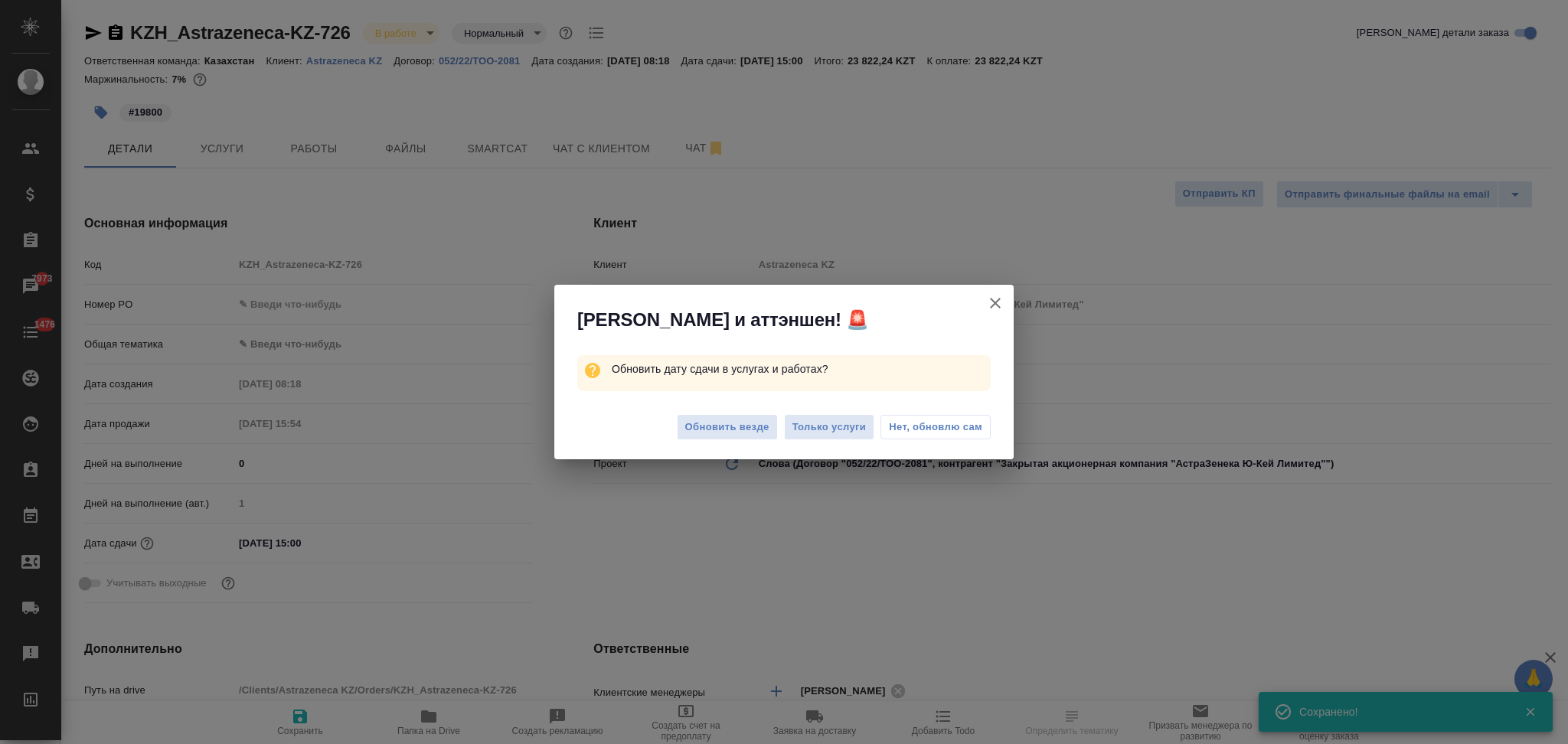
type textarea "x"
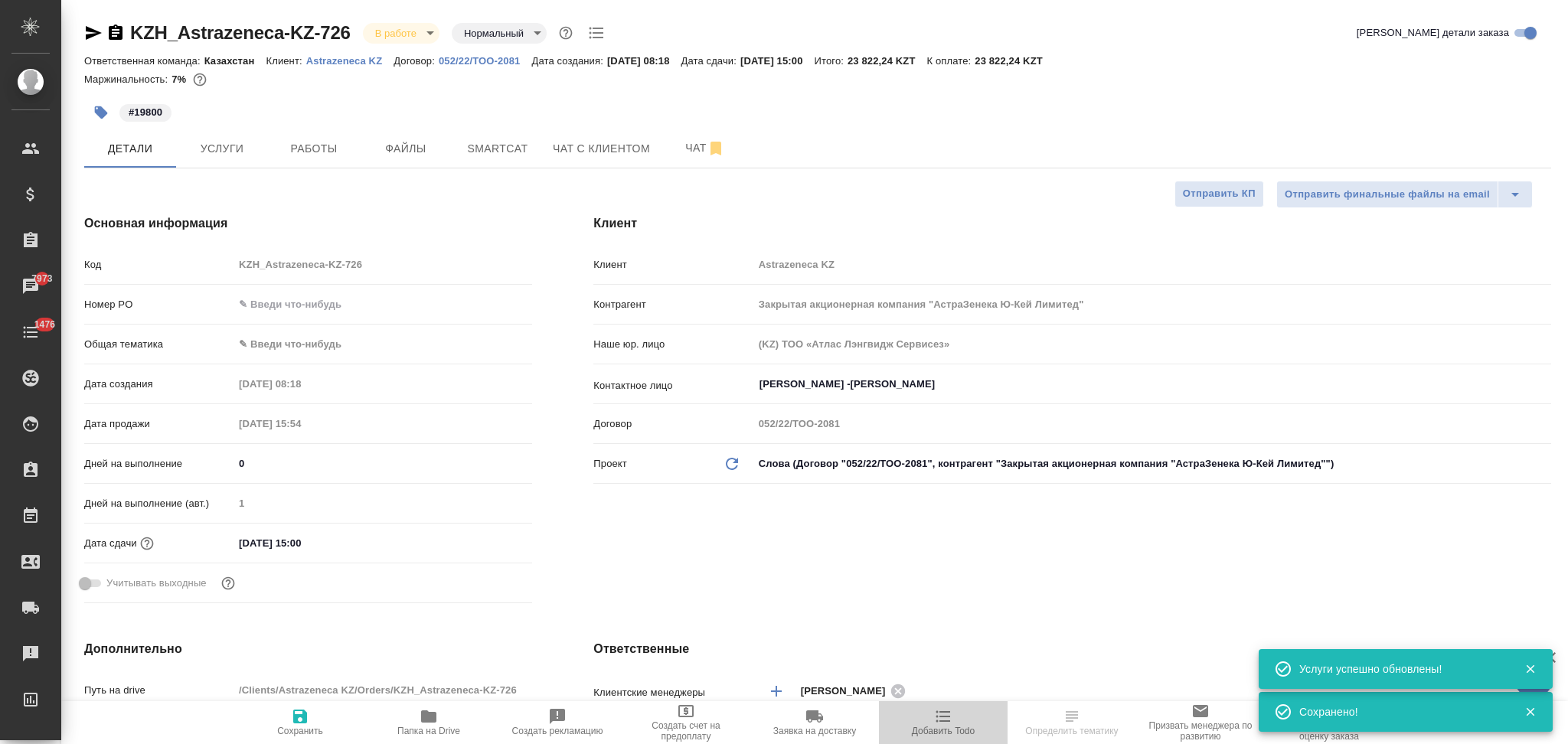
click at [945, 713] on icon "button" at bounding box center [944, 717] width 19 height 19
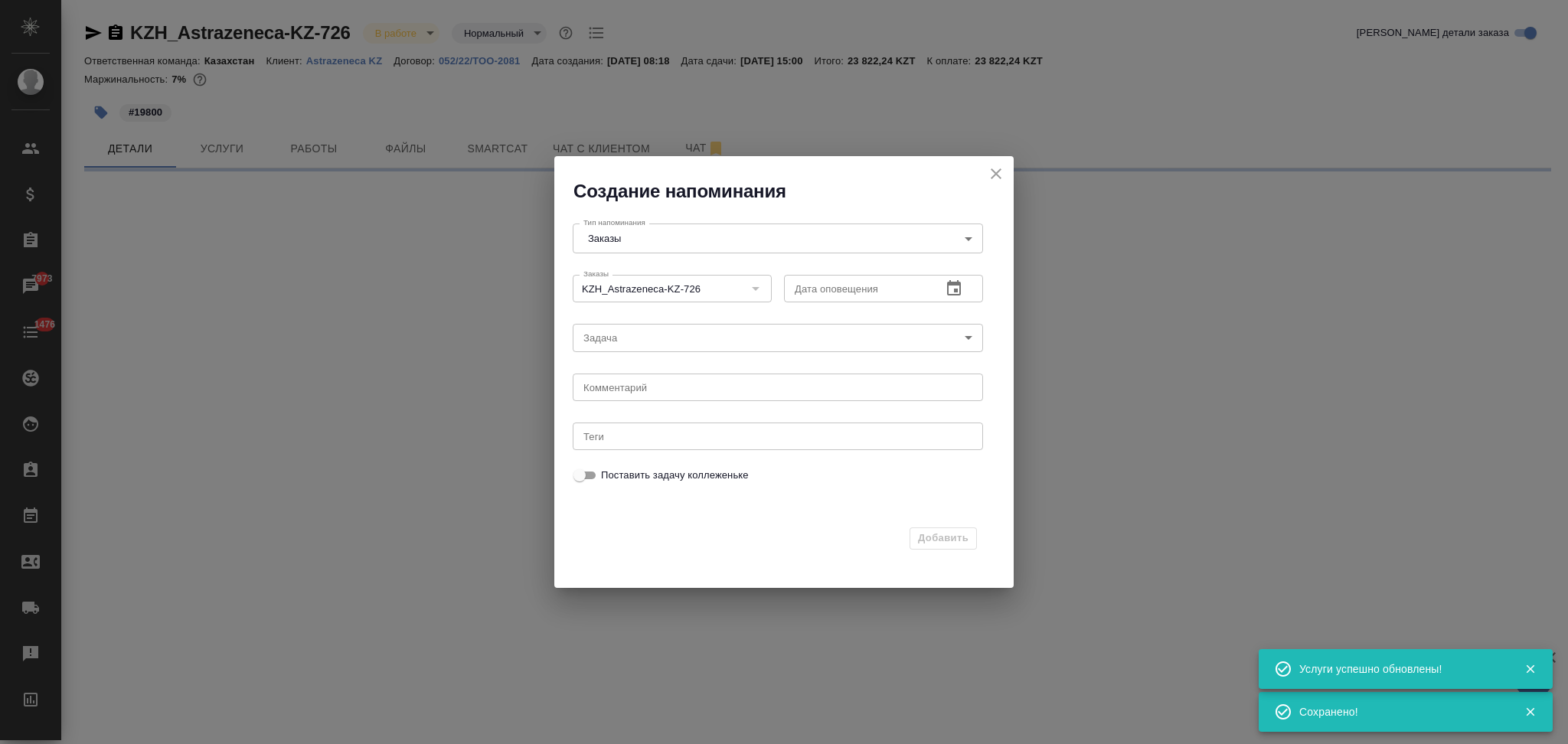
select select "RU"
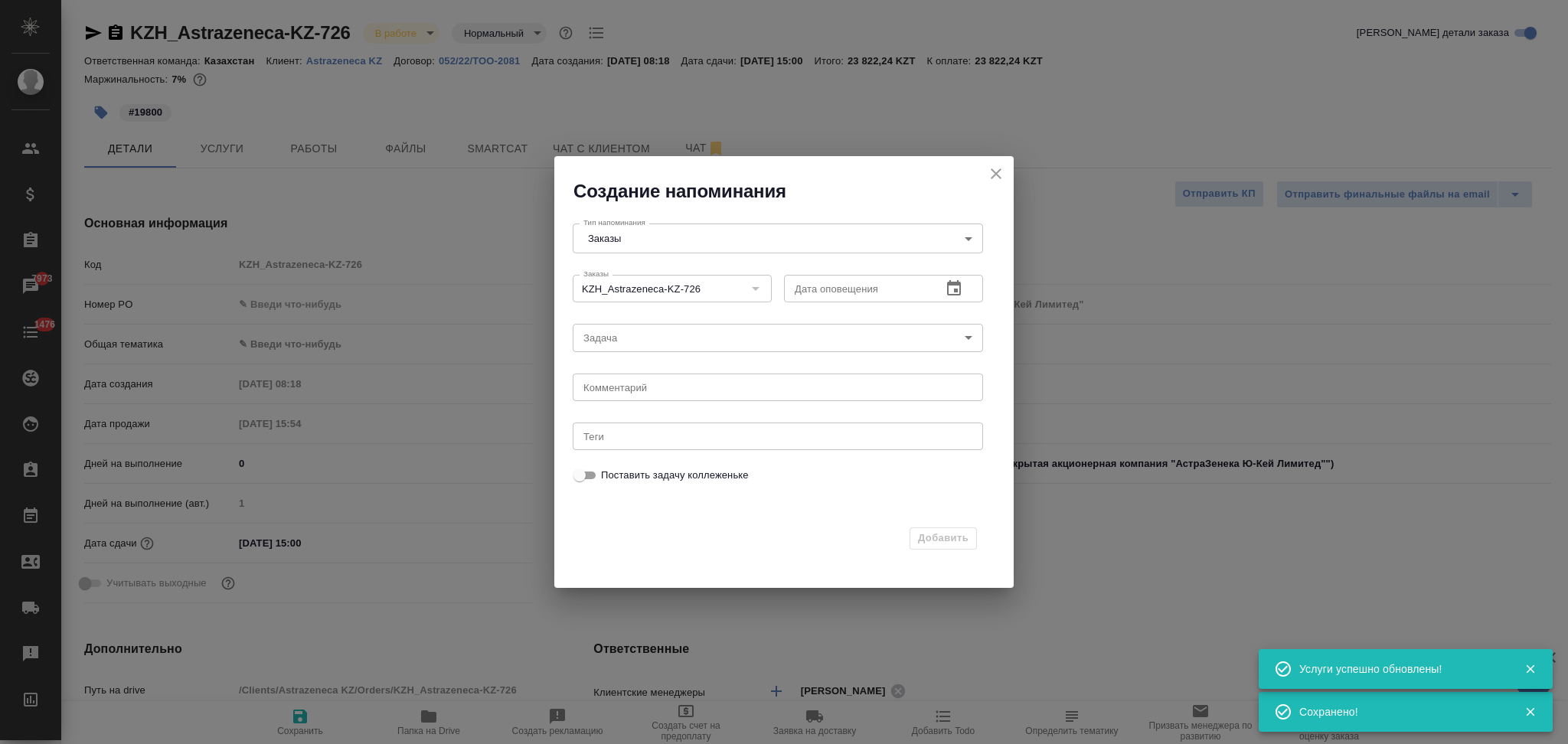
type textarea "x"
click at [958, 287] on icon "button" at bounding box center [954, 289] width 19 height 19
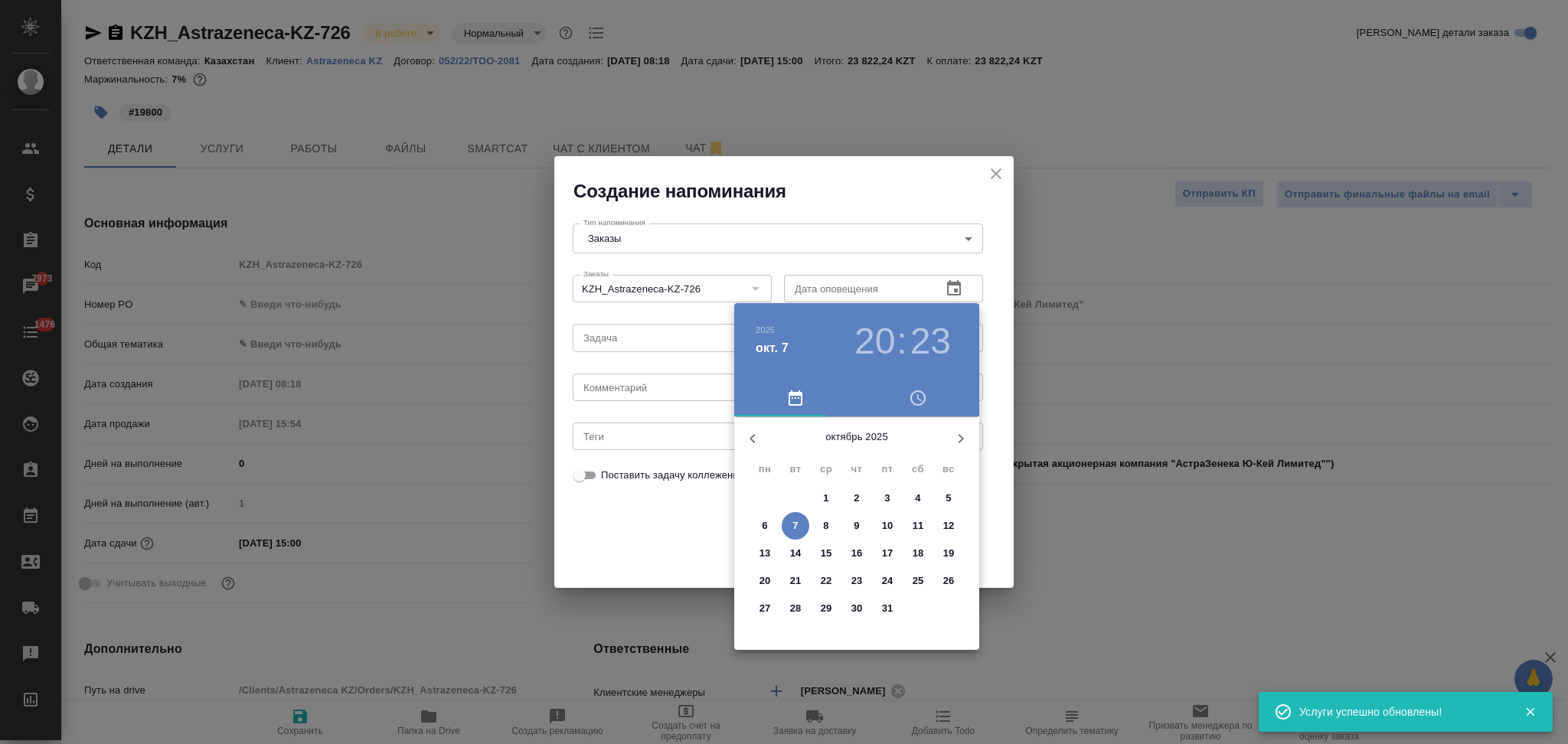
click at [828, 519] on p "8" at bounding box center [826, 526] width 6 height 15
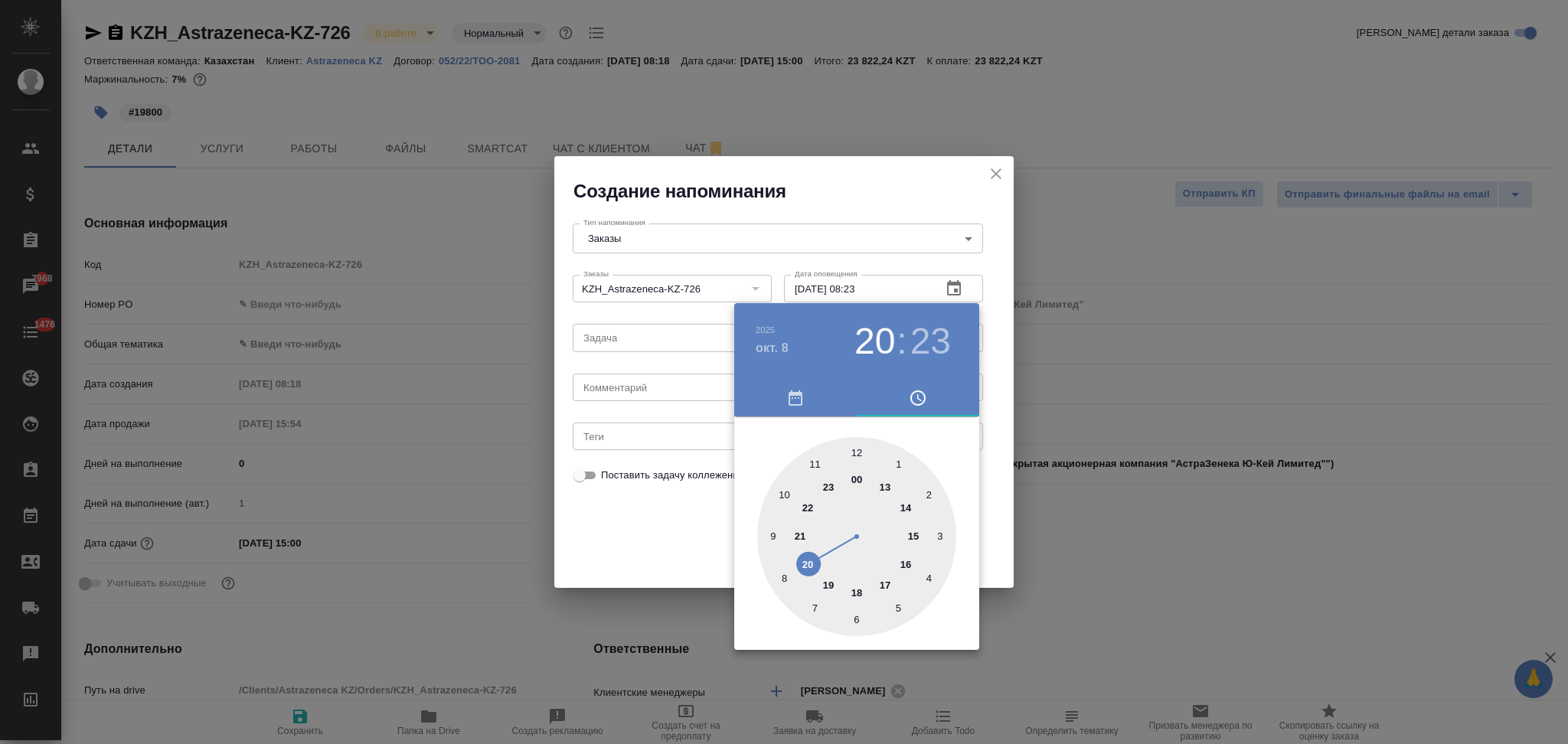
click at [783, 576] on div at bounding box center [857, 536] width 199 height 199
click at [856, 450] on div at bounding box center [857, 536] width 199 height 199
type input "08.10.2025 08:00"
click at [689, 503] on div at bounding box center [784, 372] width 1568 height 744
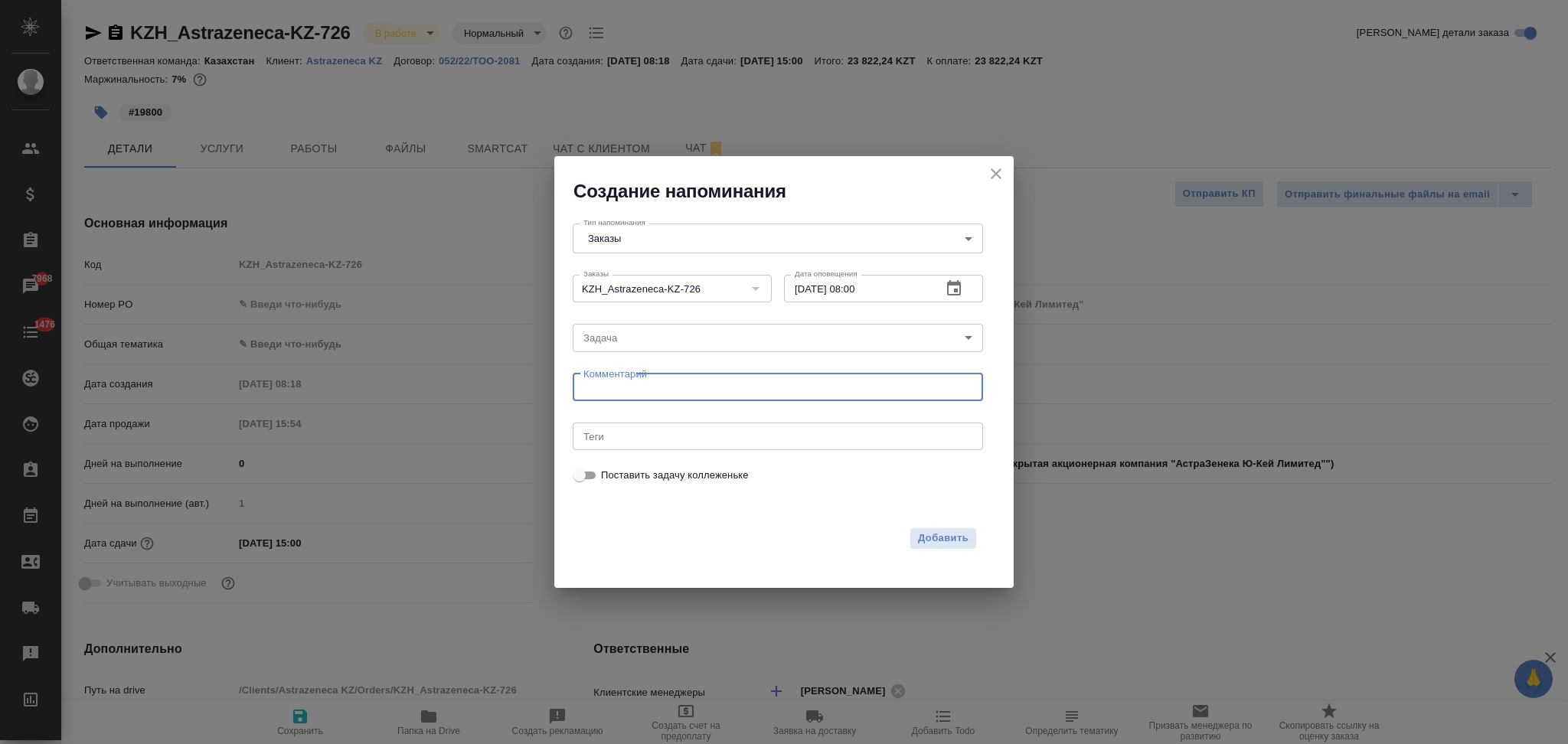
click at [612, 387] on textarea at bounding box center [778, 387] width 389 height 11
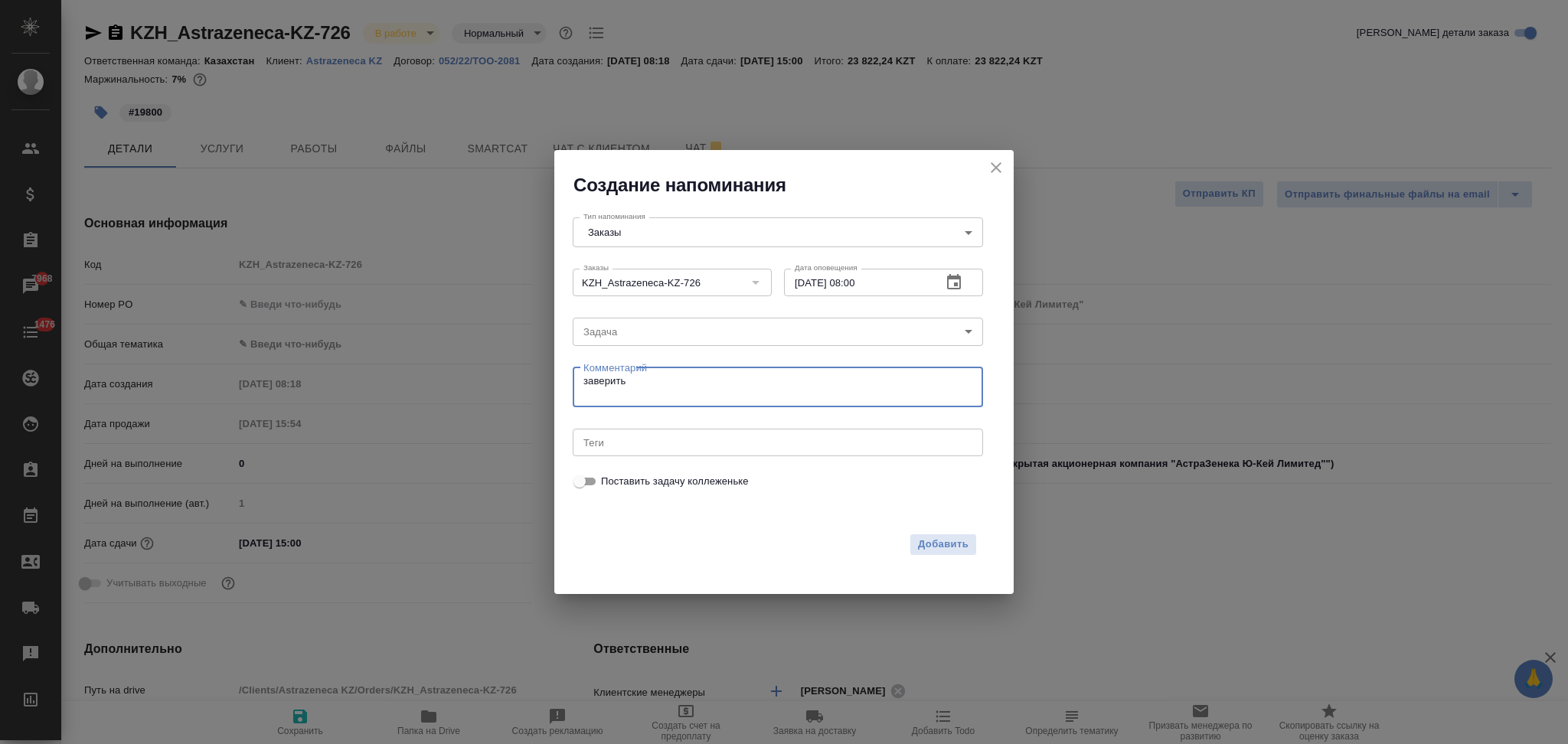
type textarea "заверить"
click at [905, 553] on div "Добавить" at bounding box center [775, 545] width 404 height 22
click at [919, 549] on span "Добавить" at bounding box center [944, 545] width 51 height 18
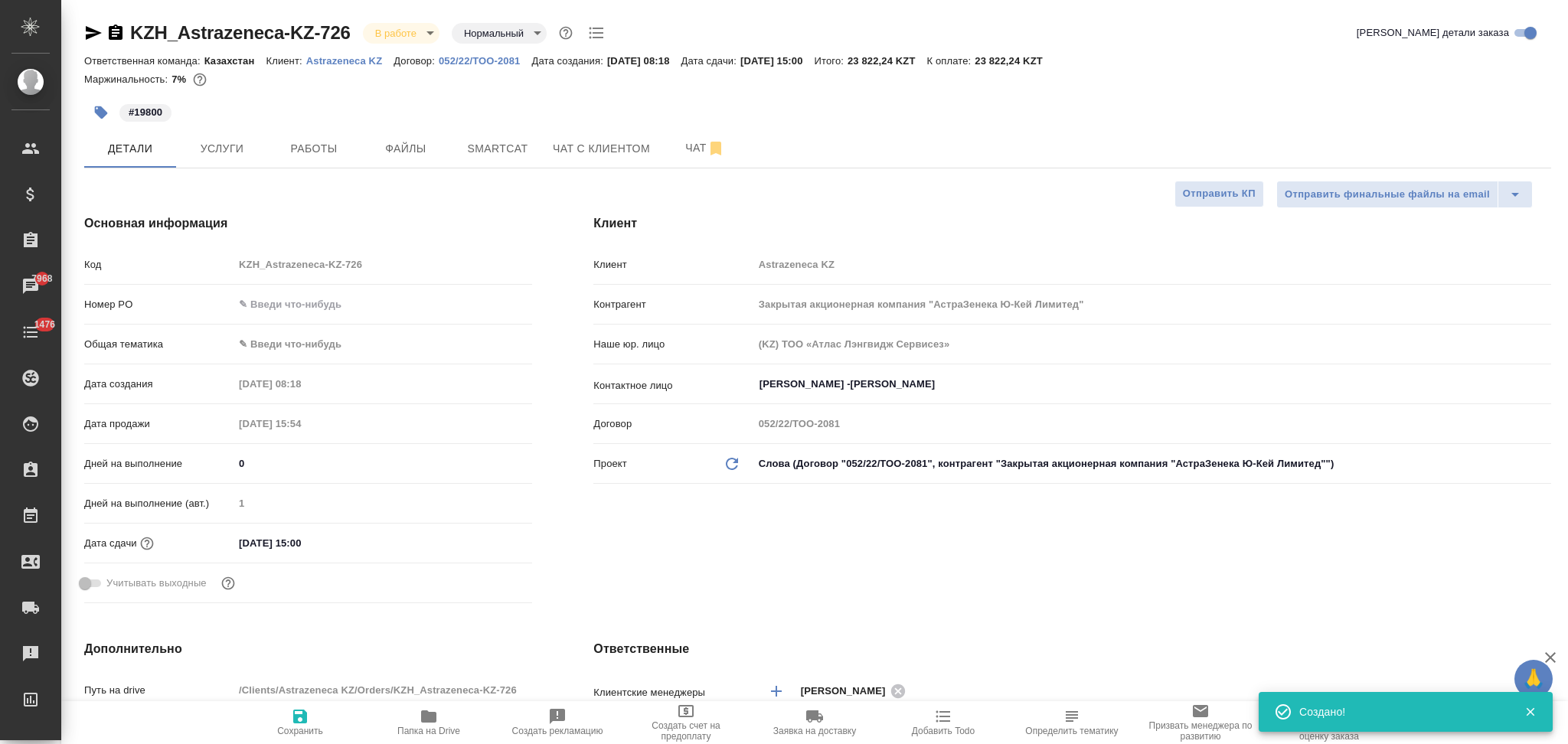
type textarea "x"
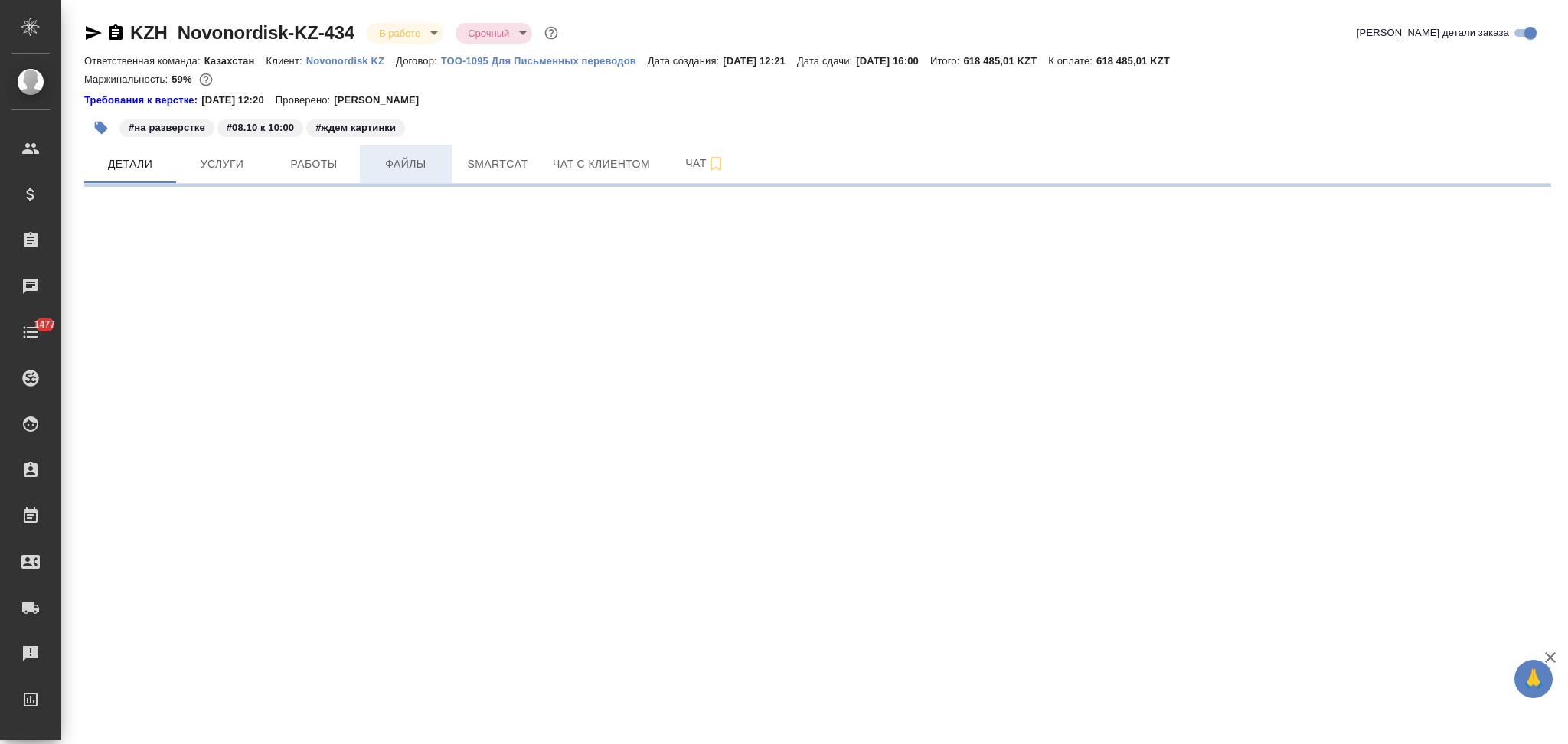
select select "RU"
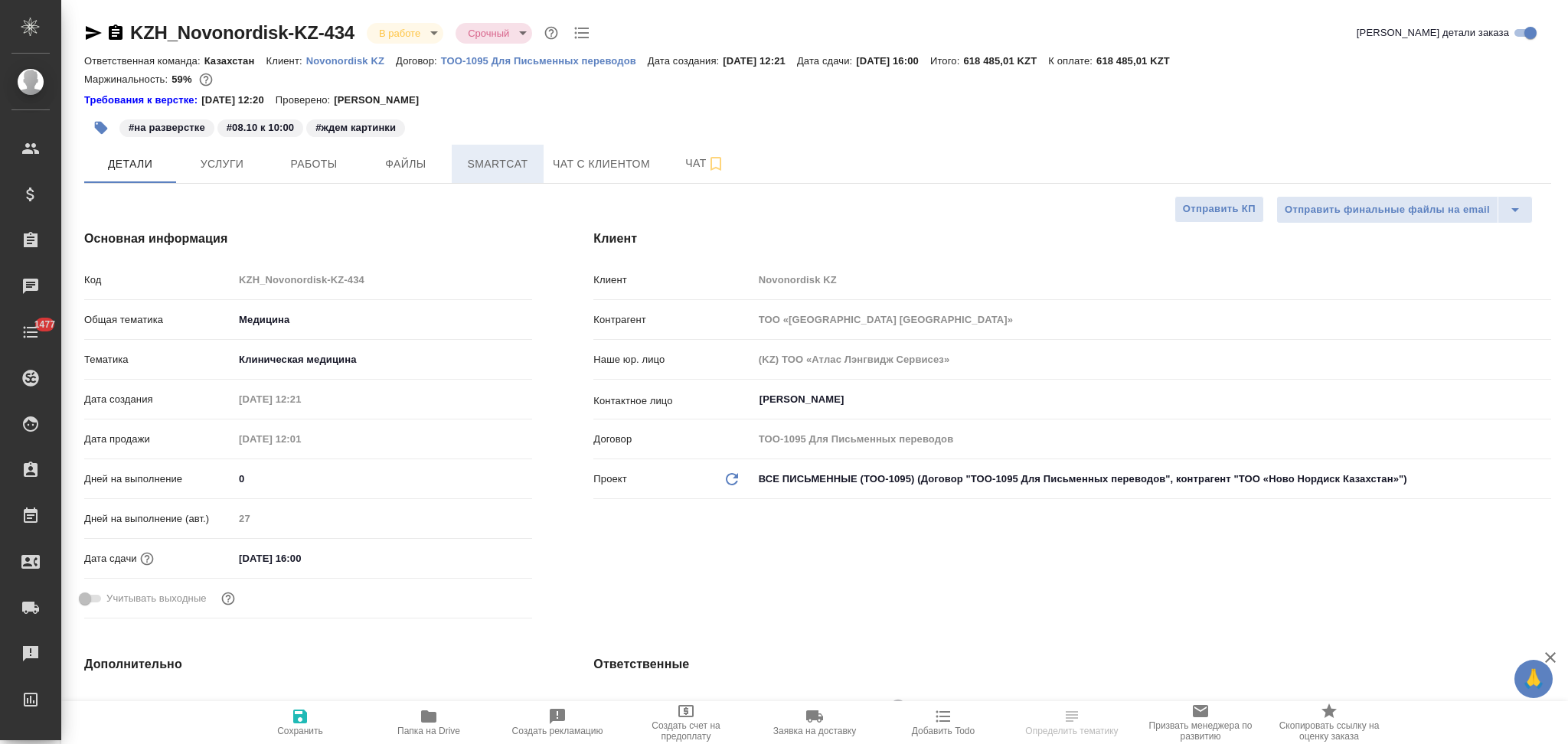
type textarea "x"
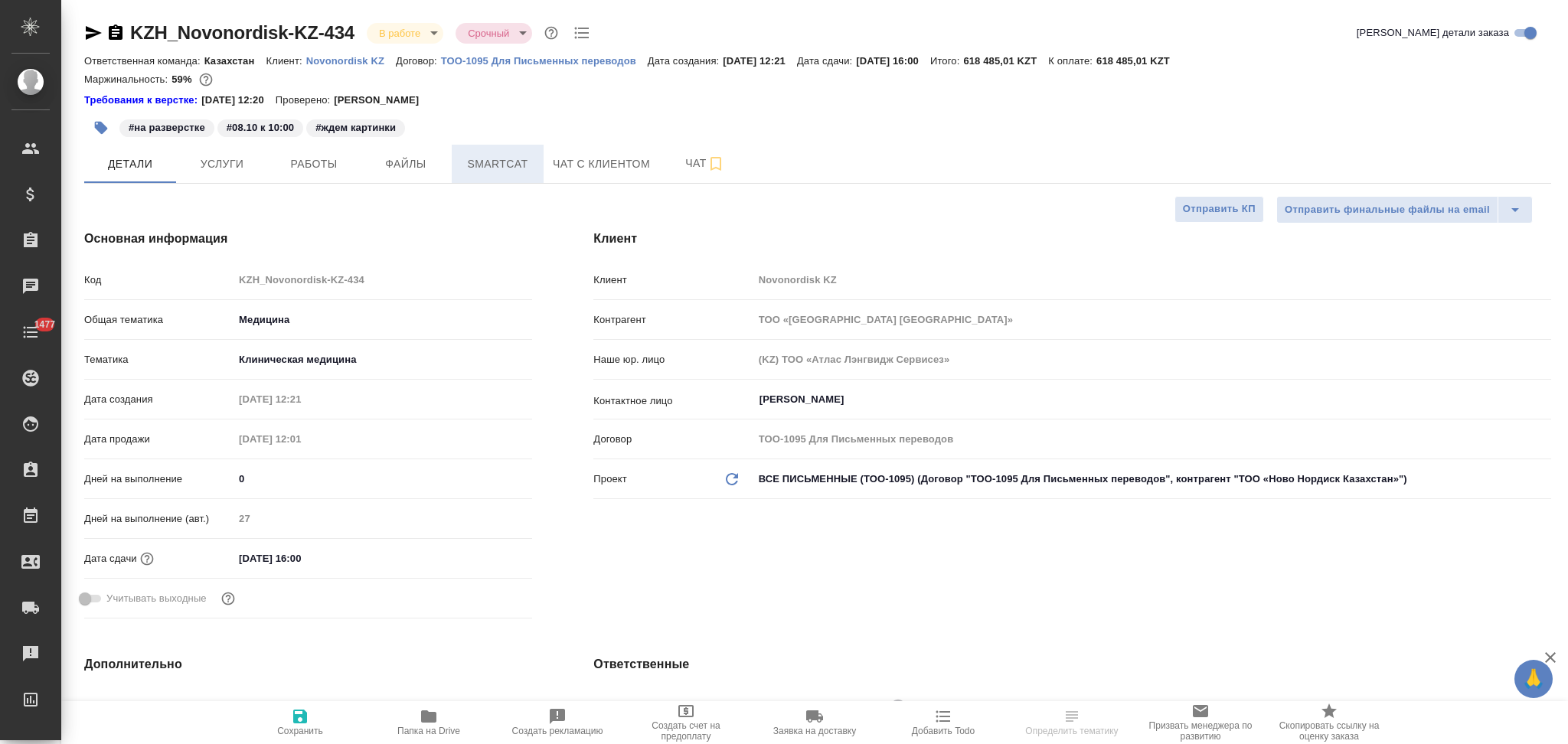
type textarea "x"
click at [478, 166] on span "Smartcat" at bounding box center [497, 164] width 74 height 19
type textarea "x"
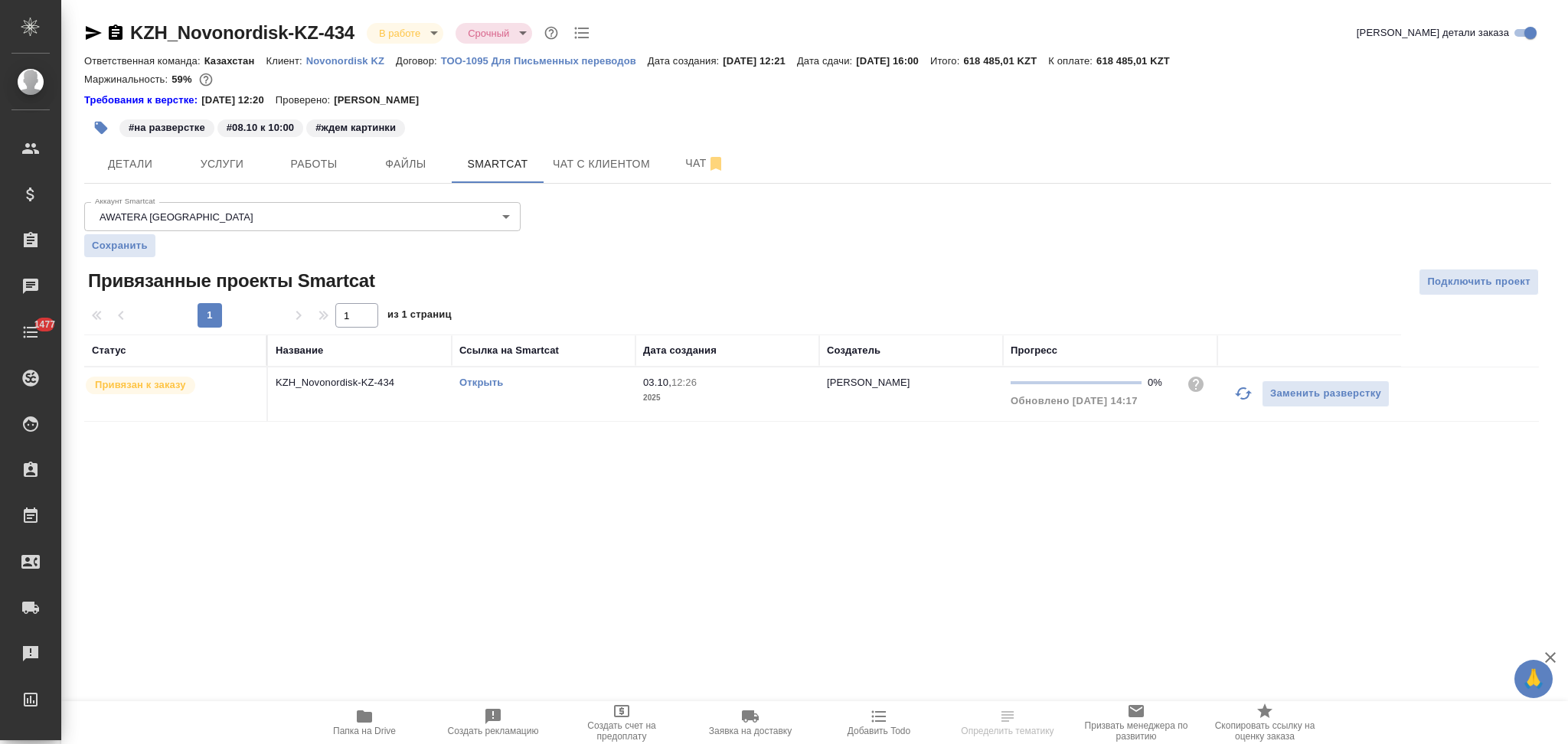
click at [473, 381] on link "Открыть" at bounding box center [481, 382] width 44 height 11
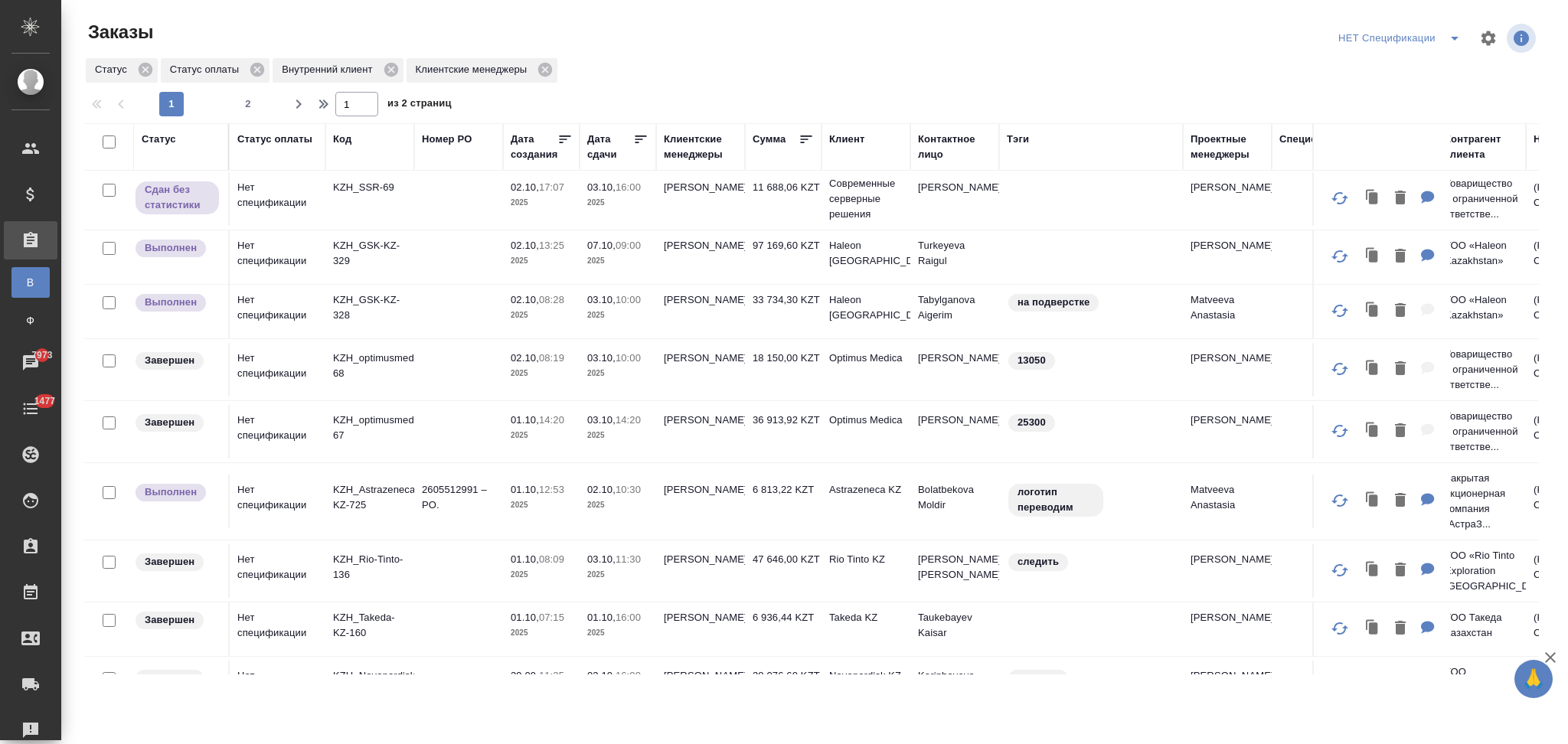
scroll to position [456, 0]
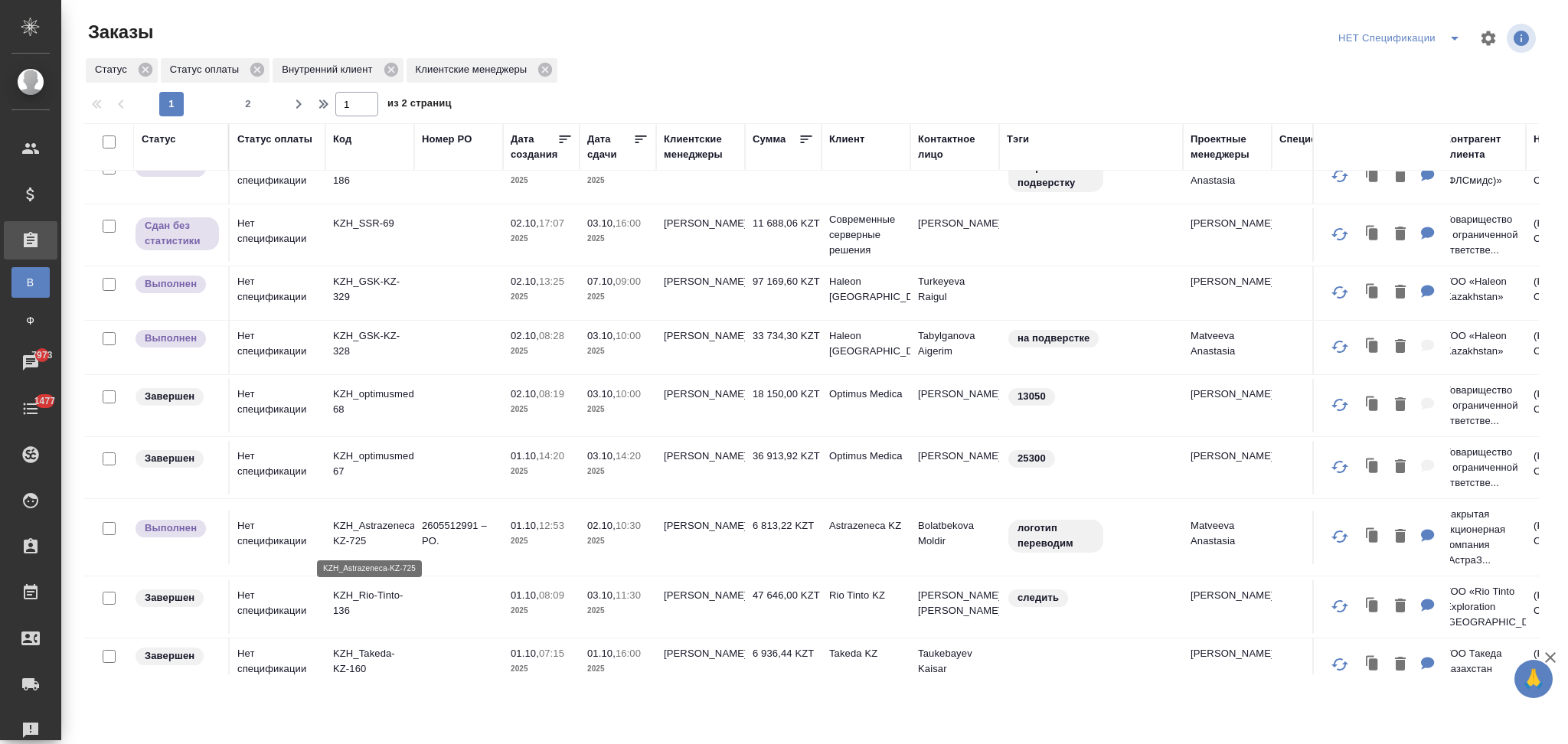
click at [398, 527] on p "KZH_Astrazeneca-KZ-725" at bounding box center [370, 533] width 74 height 31
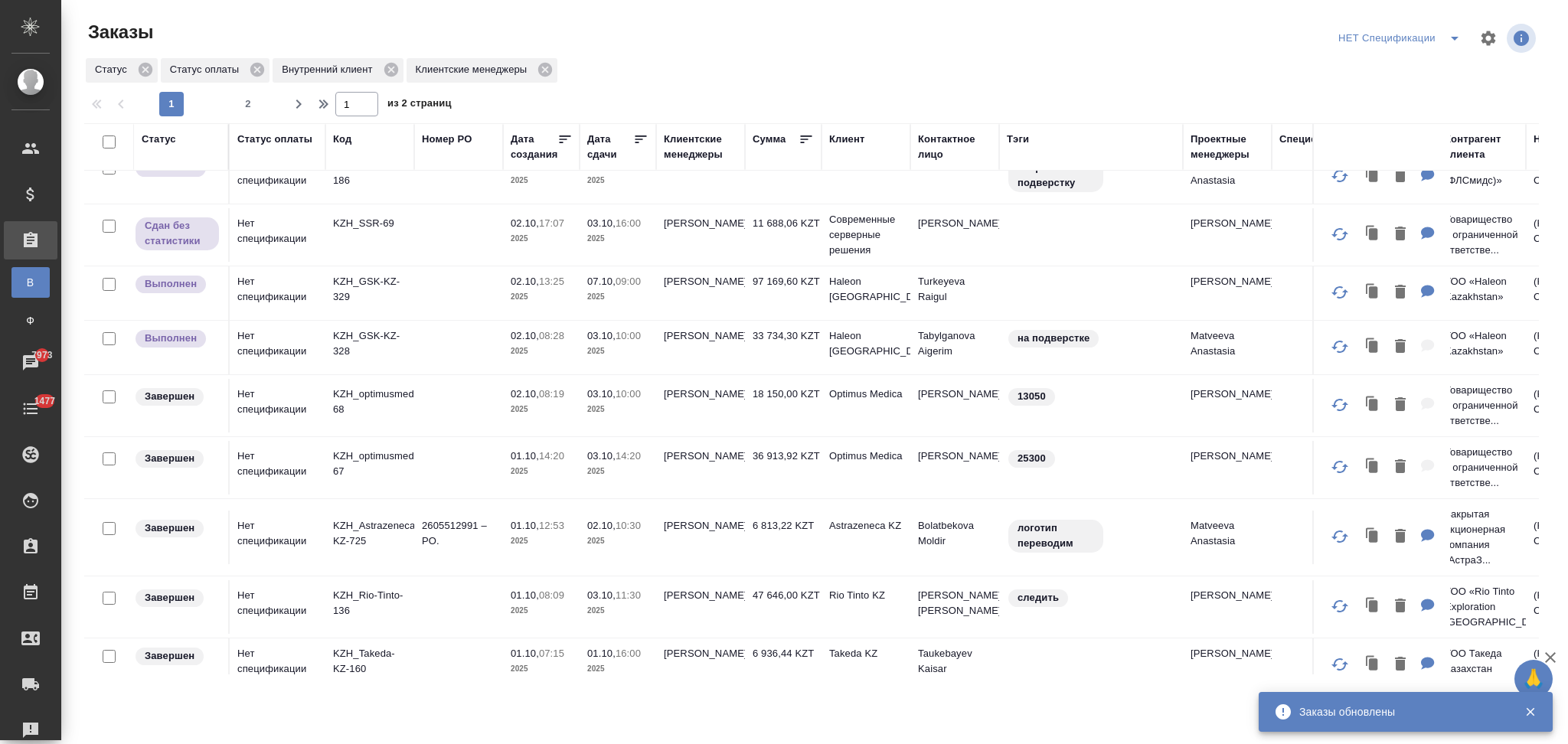
scroll to position [353, 0]
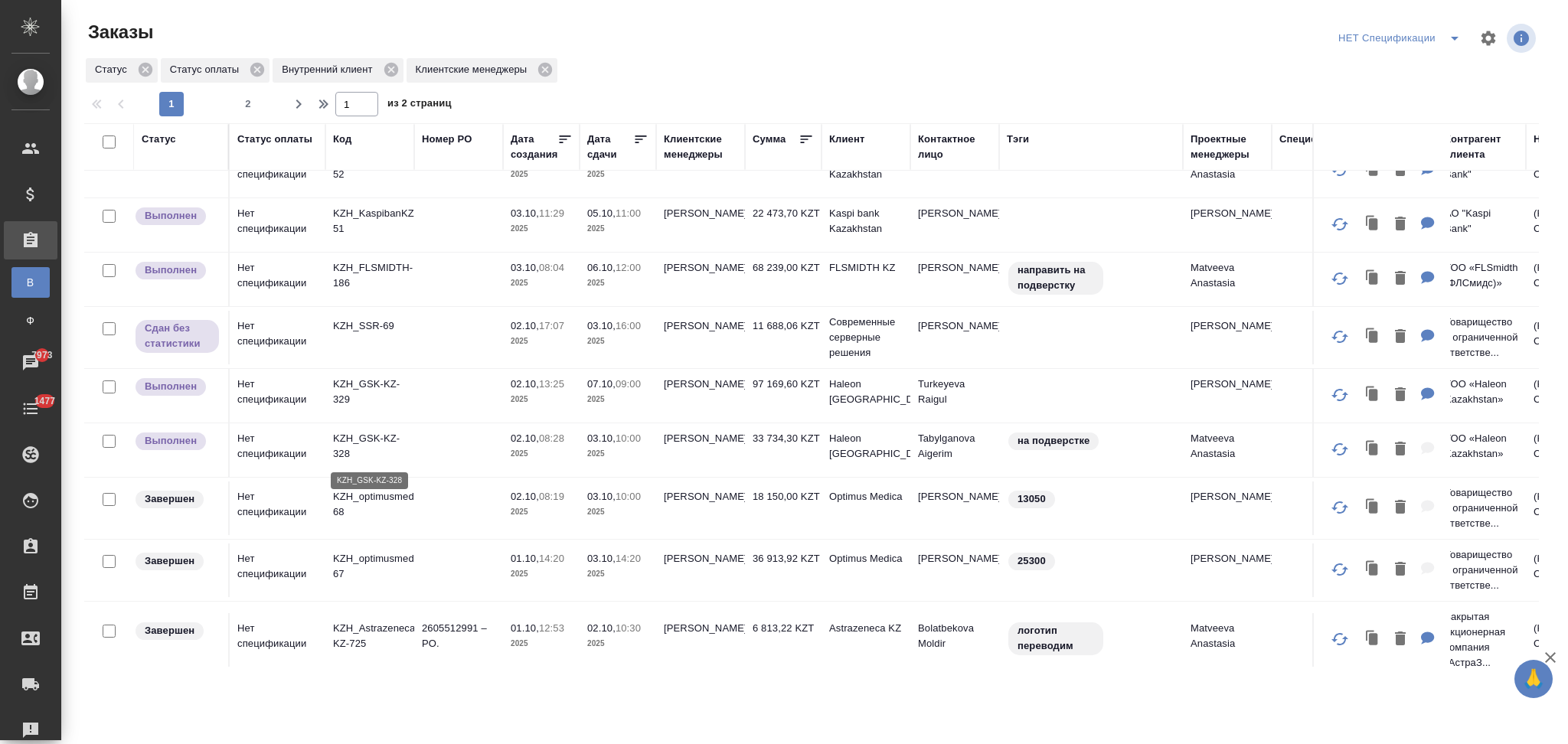
click at [386, 441] on p "KZH_GSK-KZ-328" at bounding box center [370, 446] width 74 height 31
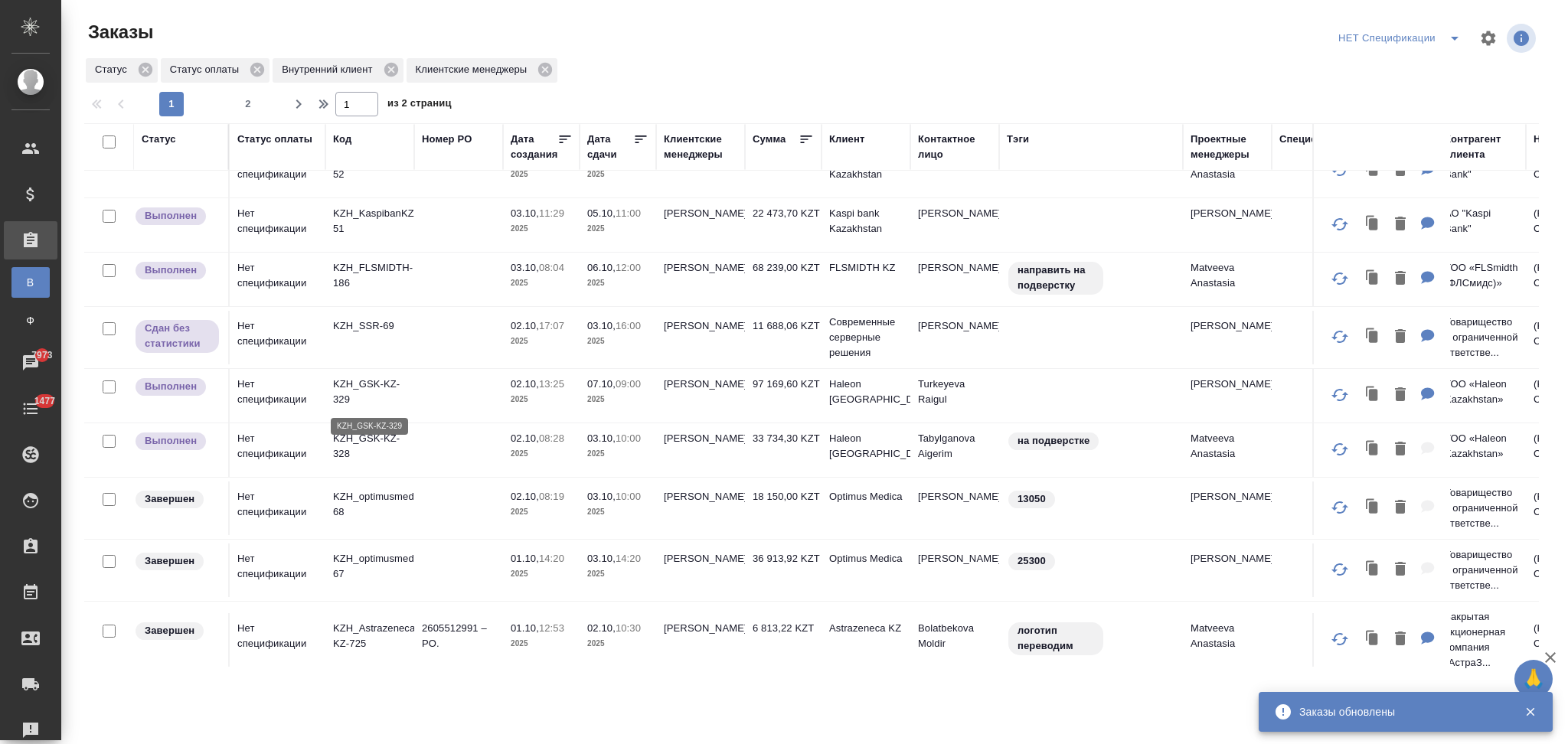
click at [371, 383] on p "KZH_GSK-KZ-329" at bounding box center [370, 391] width 74 height 31
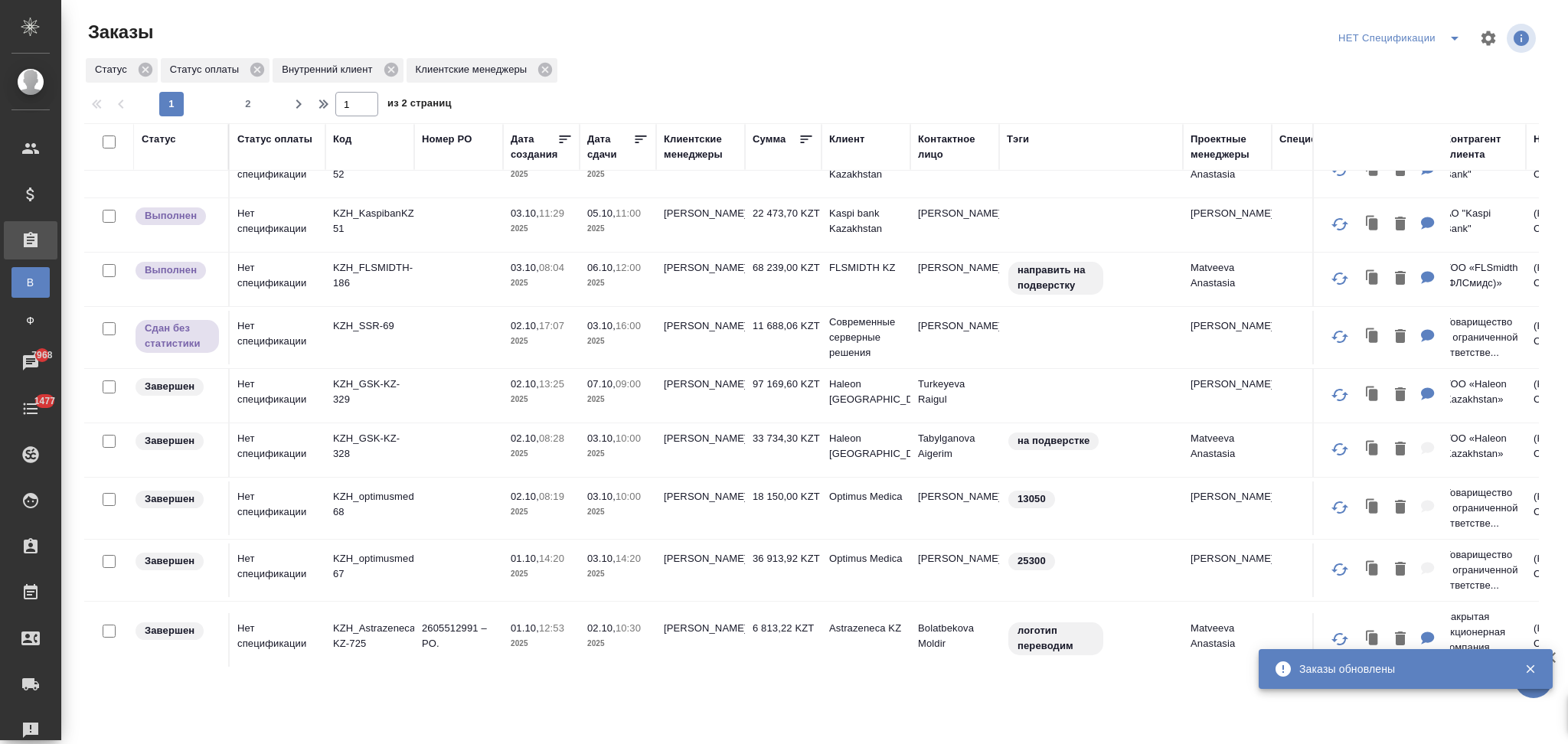
scroll to position [150, 0]
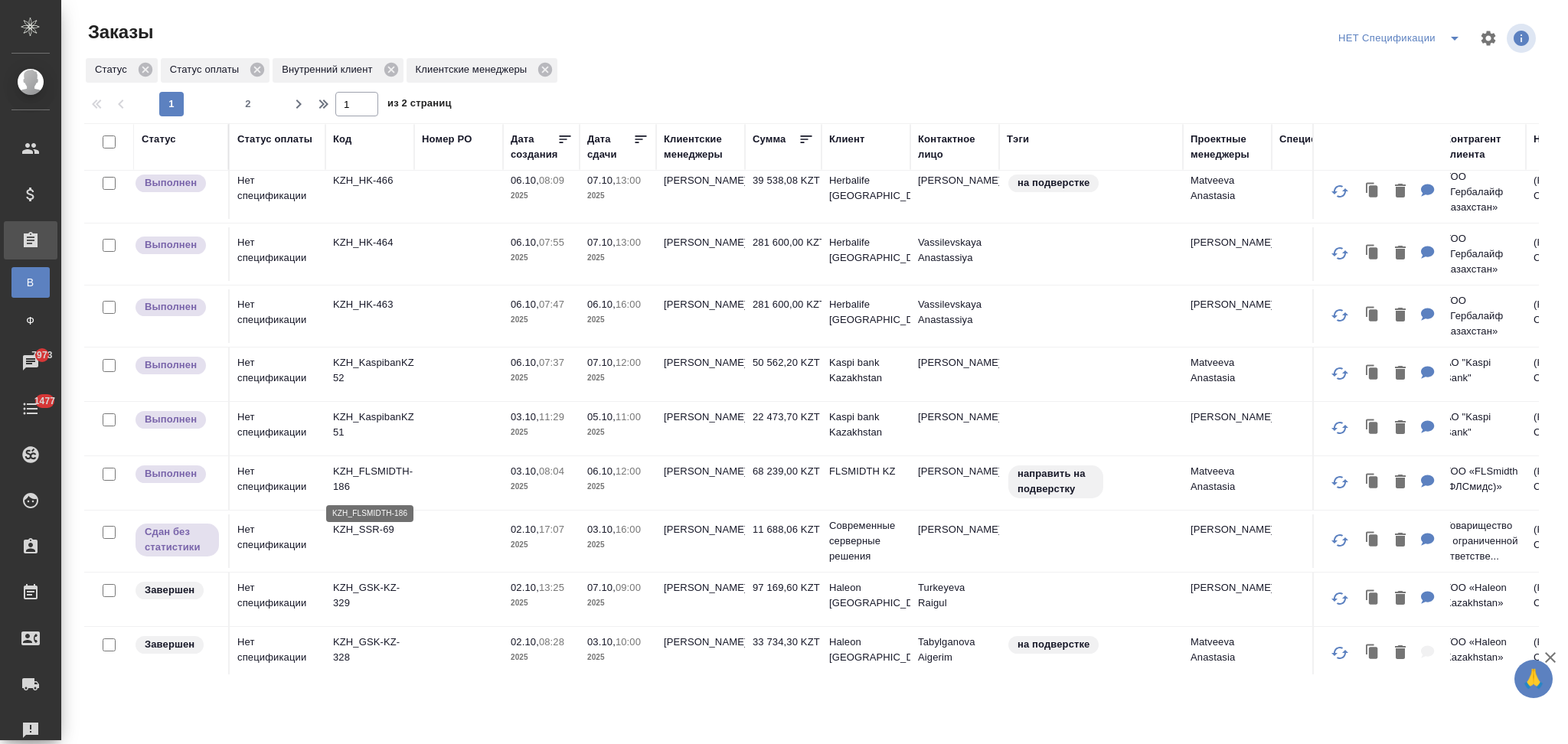
click at [389, 474] on p "KZH_FLSMIDTH-186" at bounding box center [370, 479] width 74 height 31
click at [390, 416] on p "KZH_KaspibanKZ-51" at bounding box center [370, 425] width 74 height 31
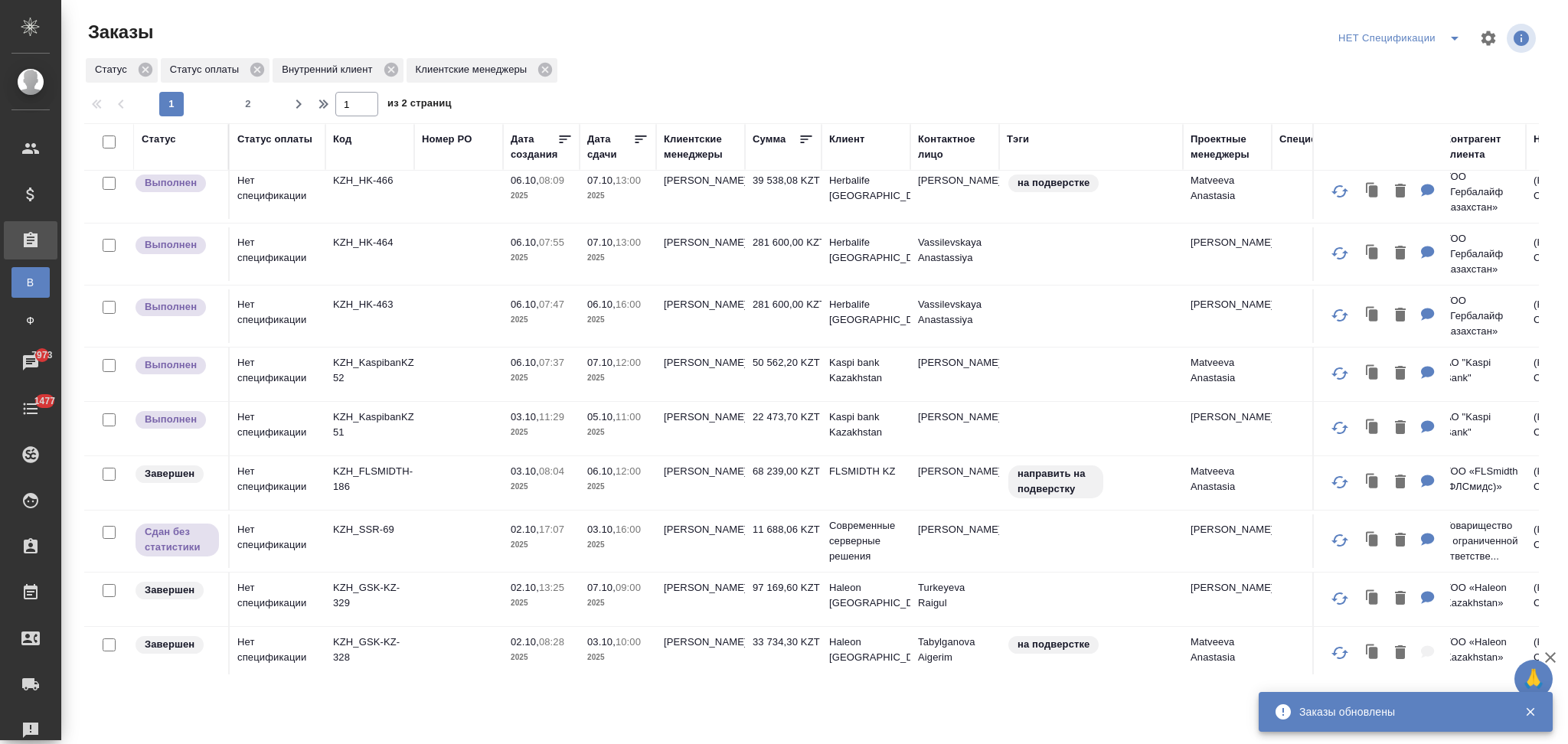
click at [384, 359] on p "KZH_KaspibanKZ-52" at bounding box center [370, 371] width 74 height 31
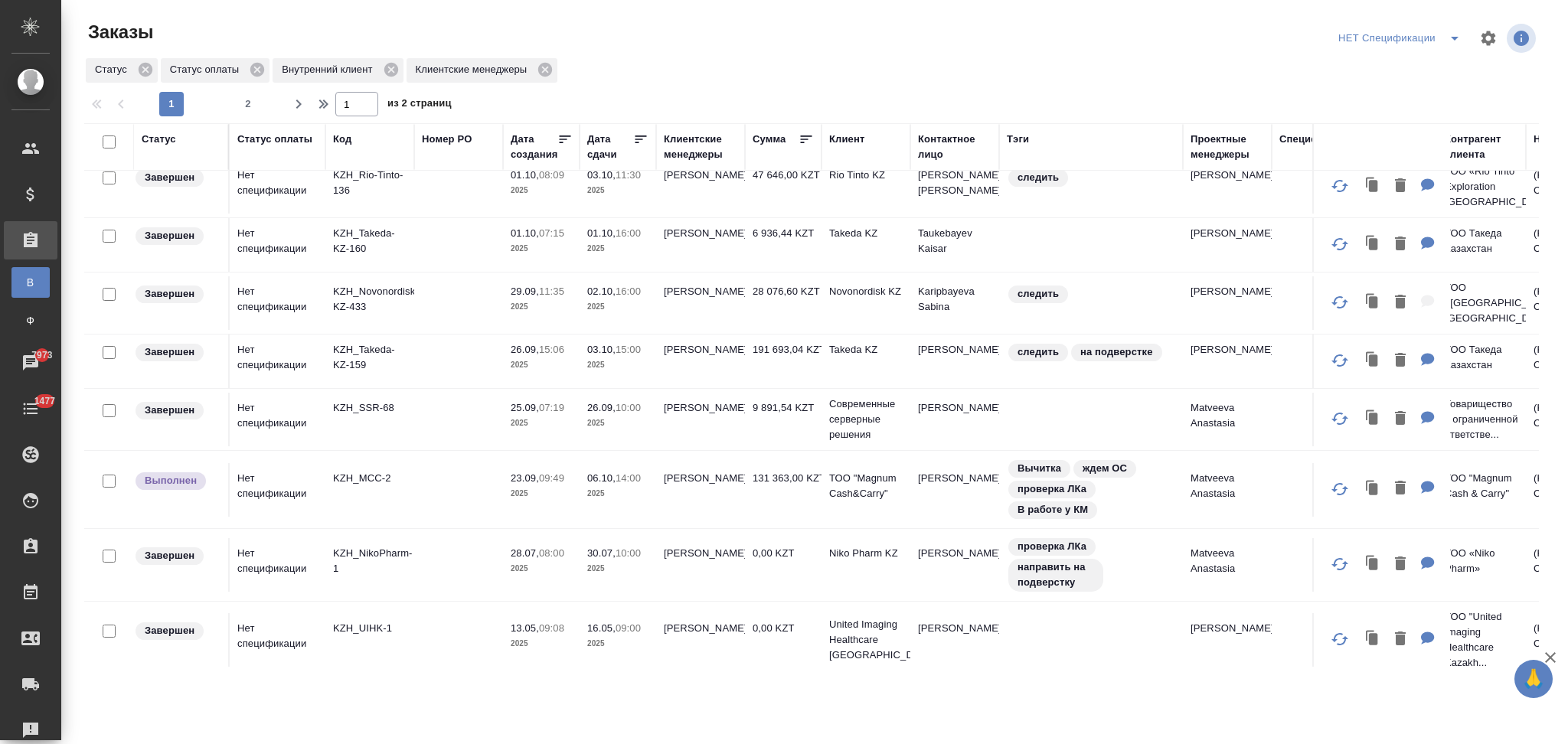
scroll to position [864, 0]
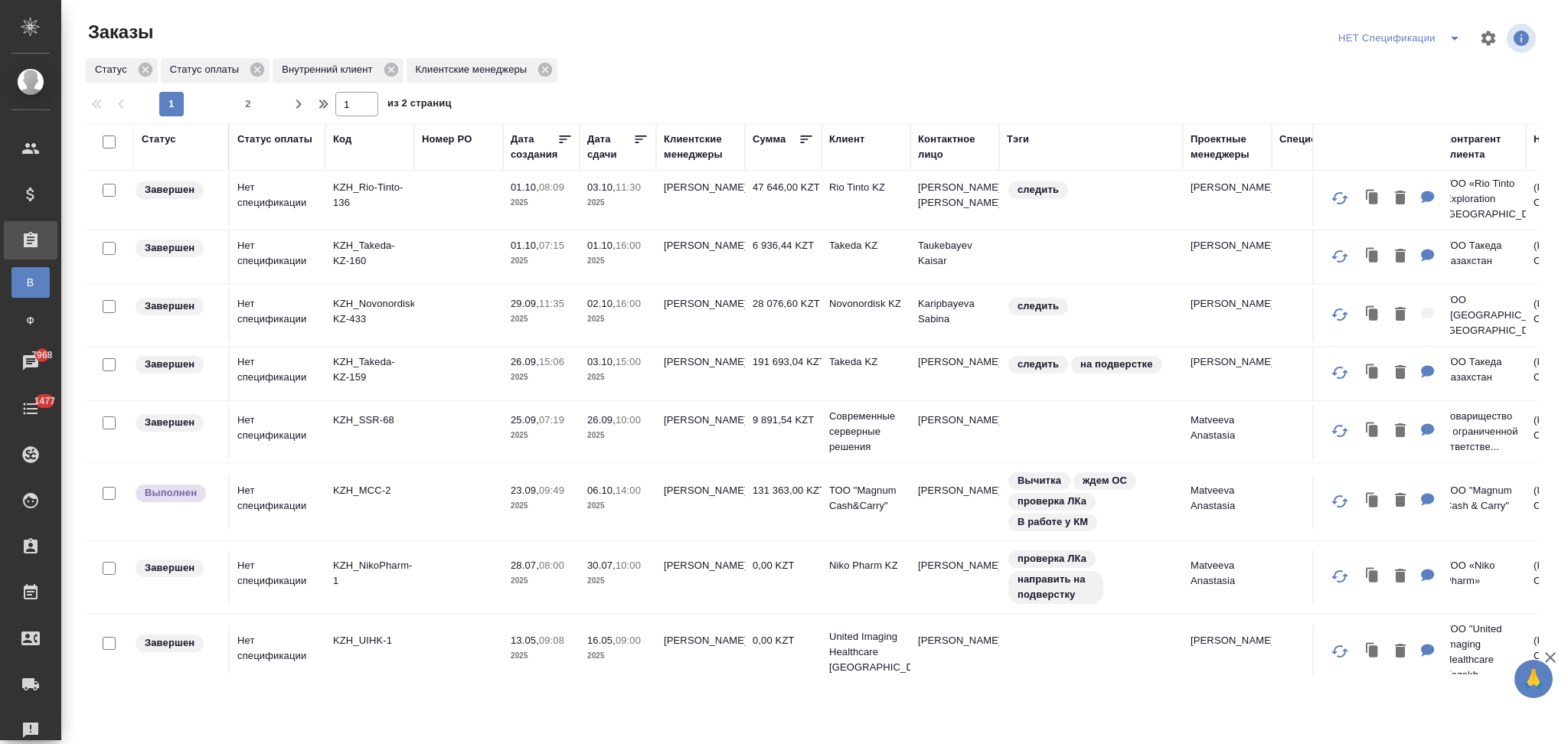
click at [1457, 38] on icon "split button" at bounding box center [1455, 38] width 19 height 19
click at [1367, 212] on li "оплачен/не завершен" at bounding box center [1401, 216] width 136 height 24
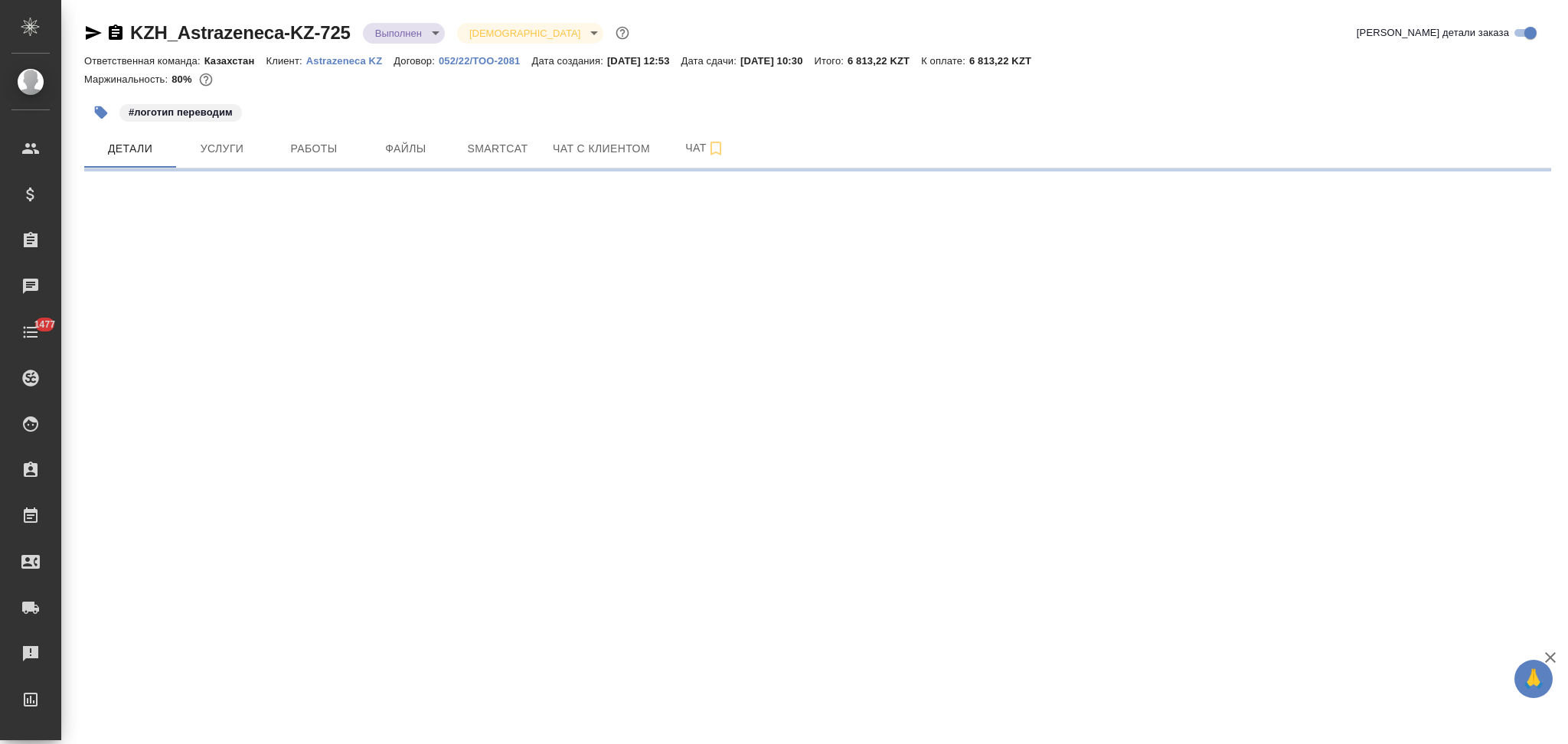
select select "RU"
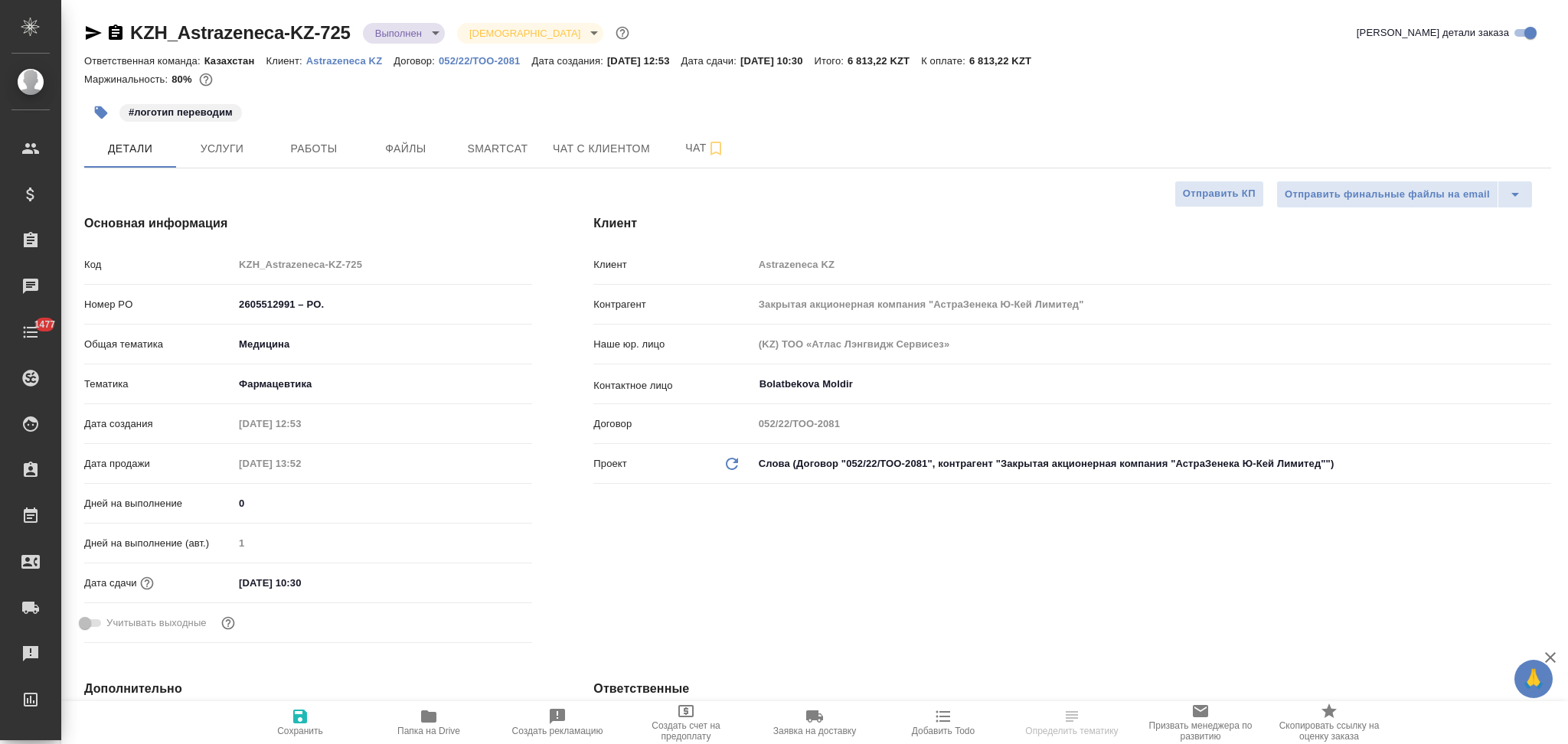
type textarea "x"
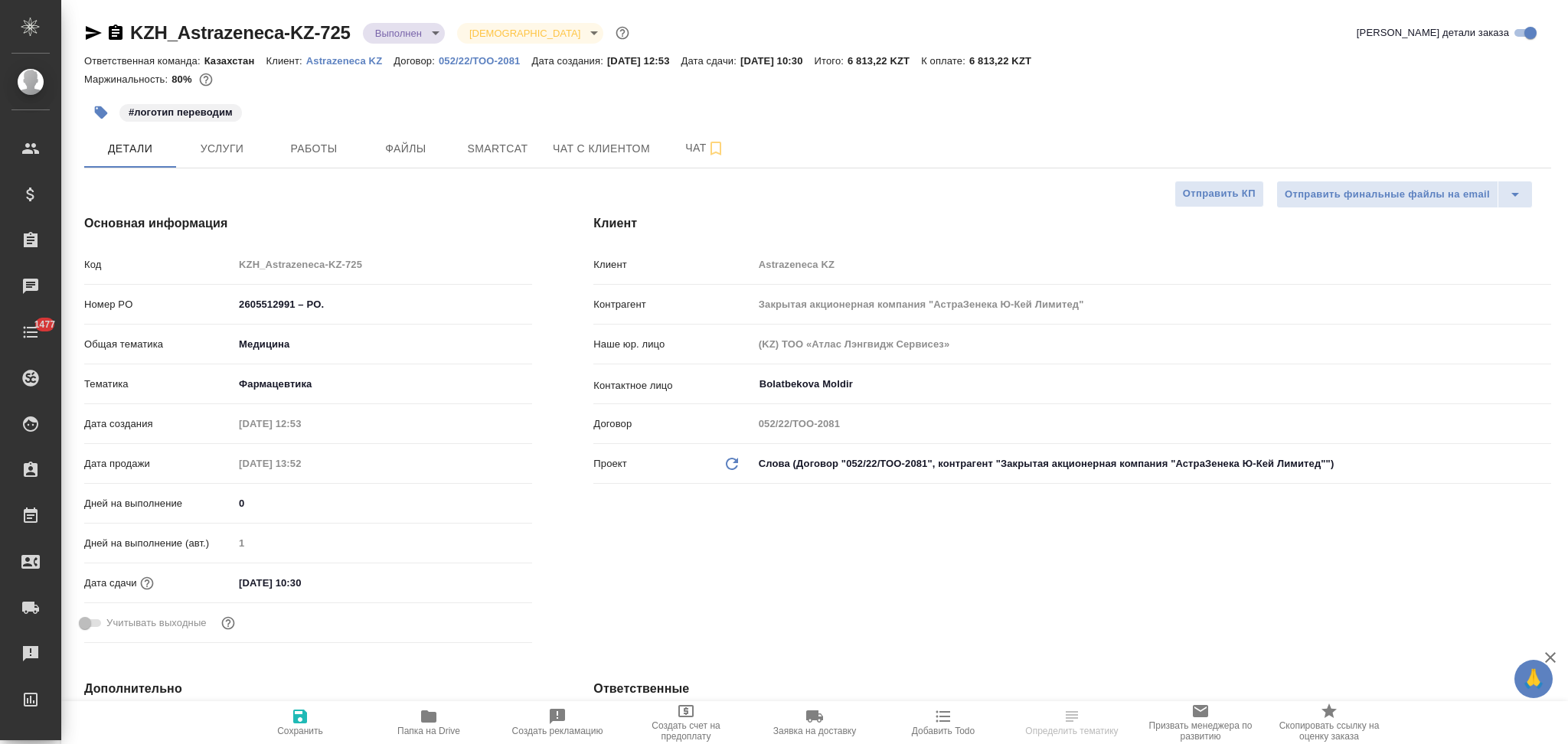
type textarea "x"
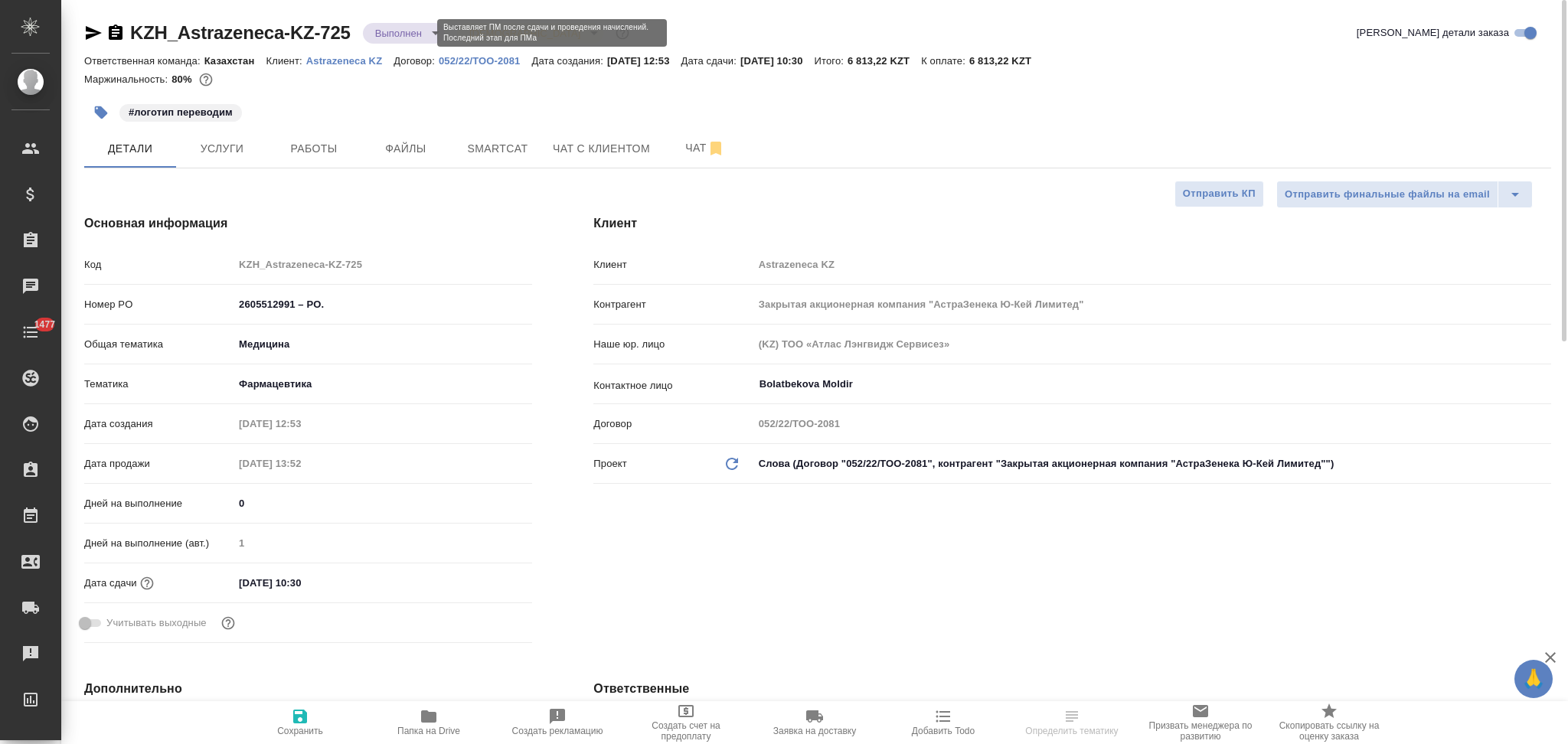
click at [398, 34] on body "🙏 .cls-1 fill:#fff; AWATERA Aslanukova Sati Клиенты Спецификации Заказы Чаты 14…" at bounding box center [784, 372] width 1568 height 744
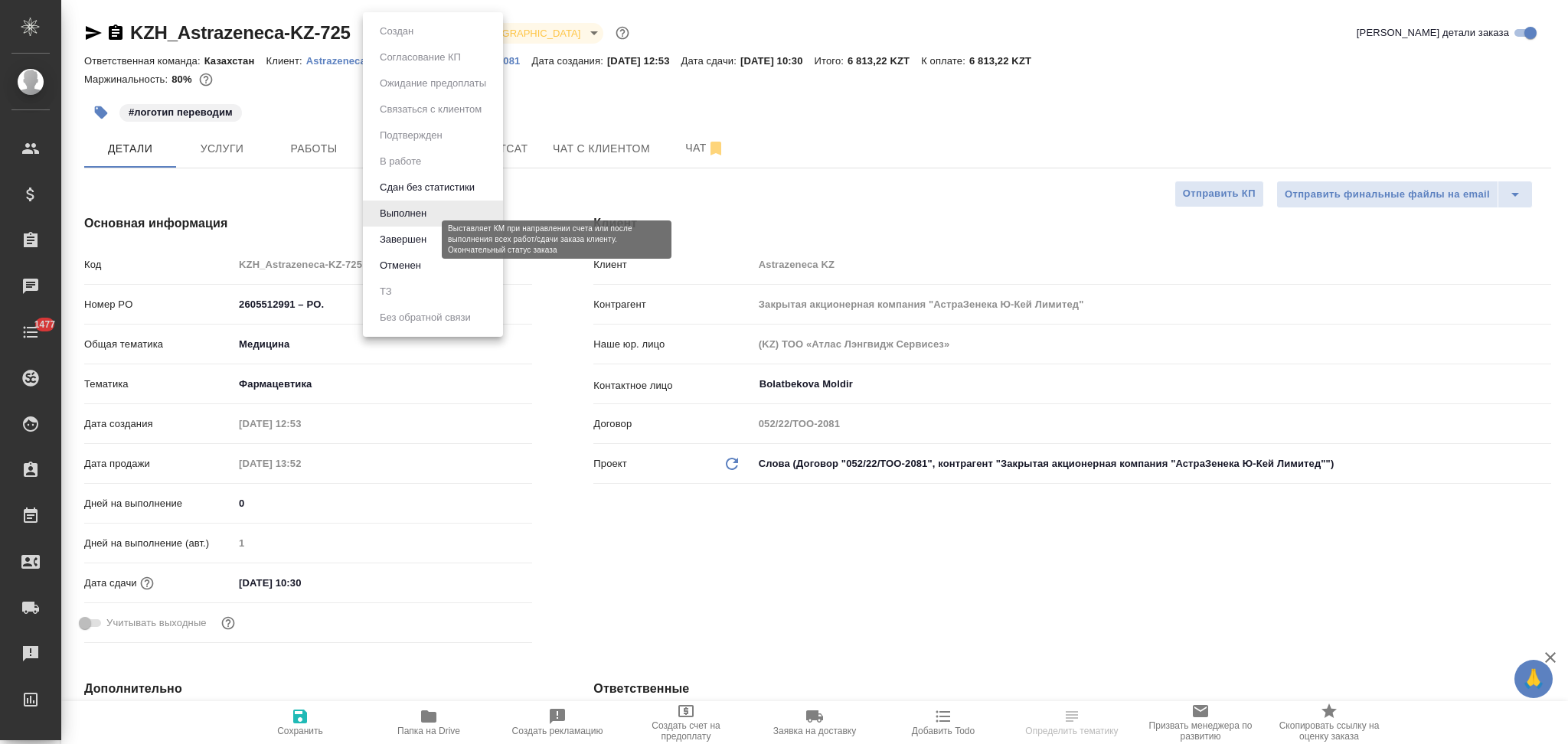
click at [405, 233] on button "Завершен" at bounding box center [403, 240] width 56 height 17
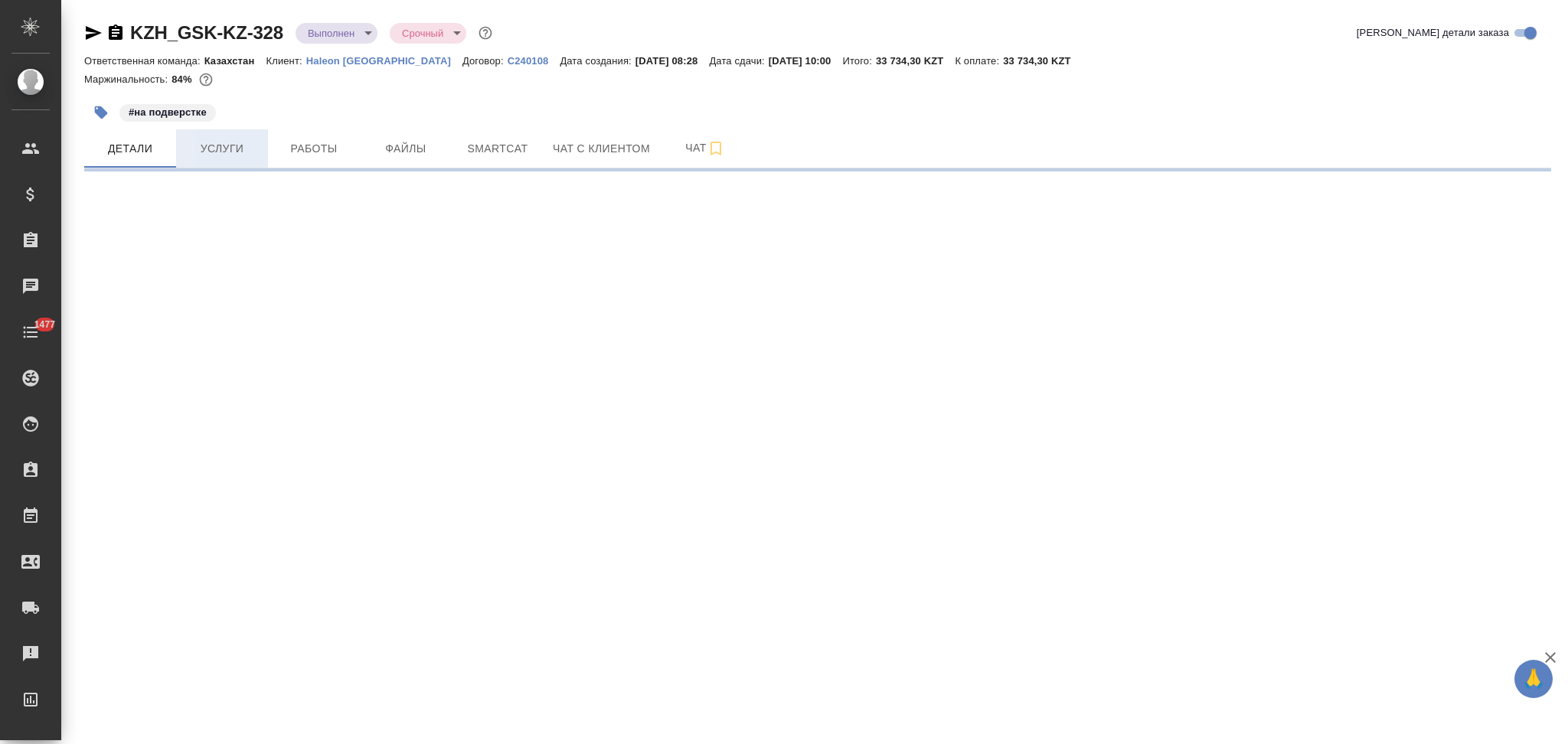
select select "RU"
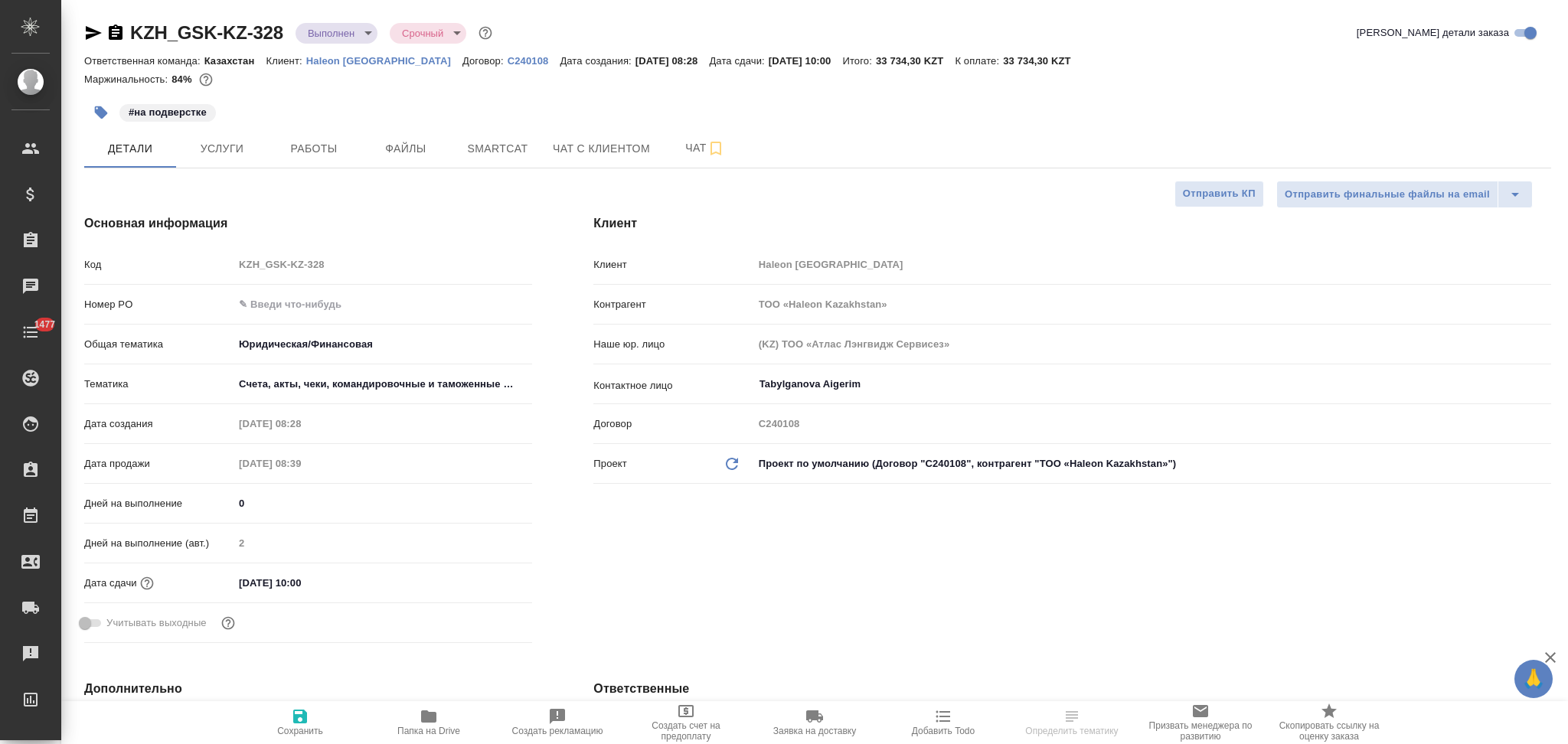
type textarea "x"
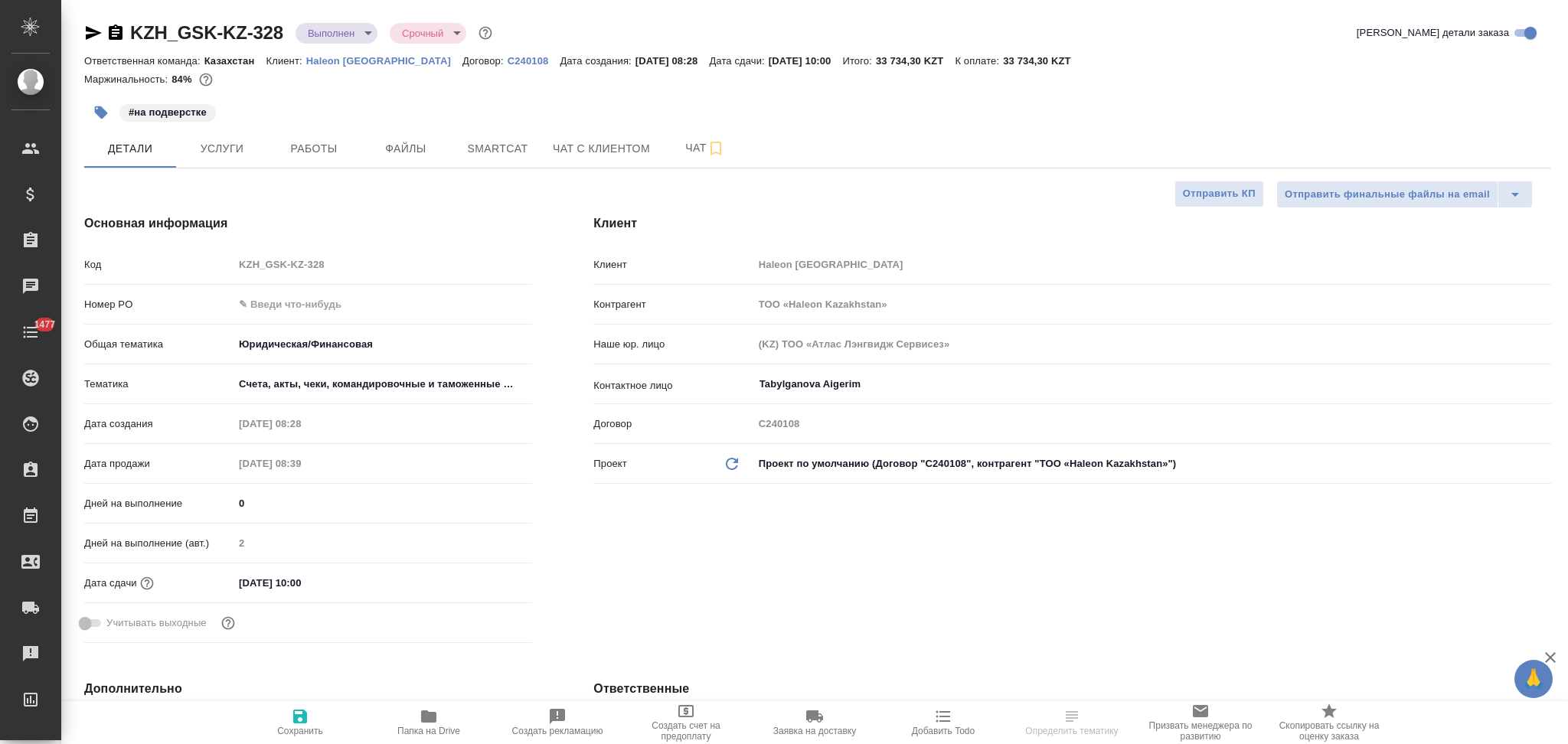
type textarea "x"
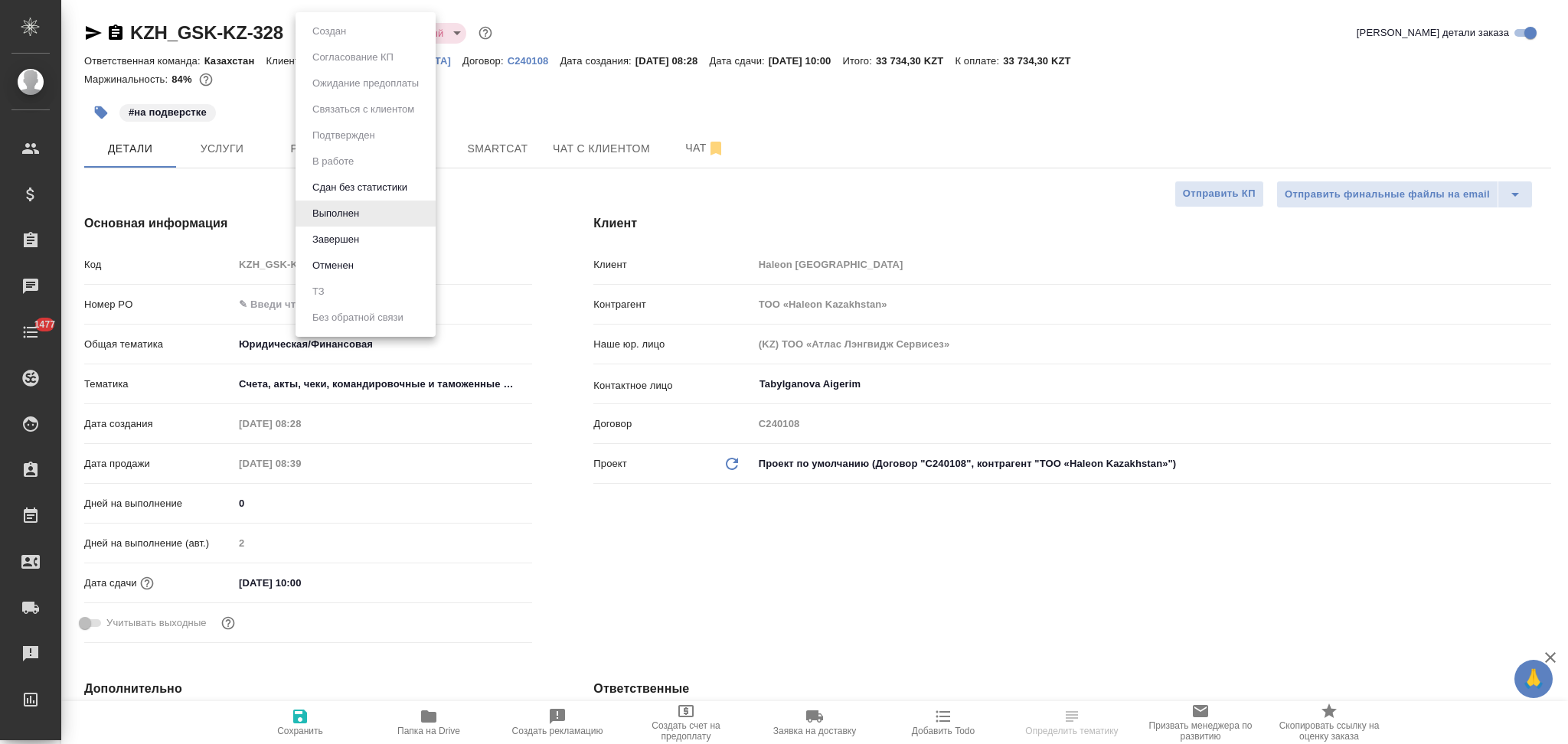
click at [326, 29] on body "🙏 .cls-1 fill:#fff; AWATERA Aslanukova Sati Клиенты Спецификации Заказы Чаты 14…" at bounding box center [784, 372] width 1568 height 744
click at [364, 234] on li "Завершен" at bounding box center [366, 240] width 140 height 26
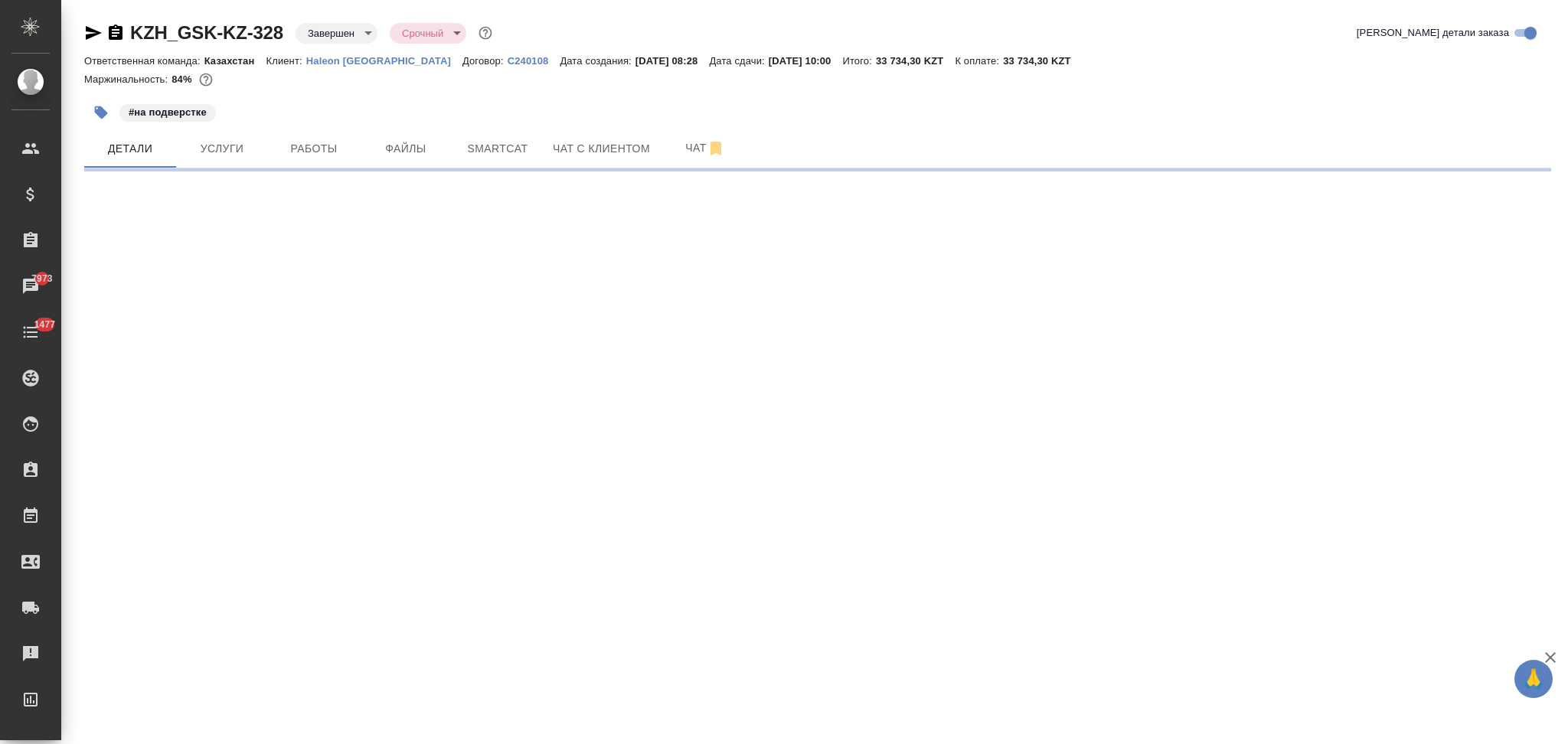
select select "RU"
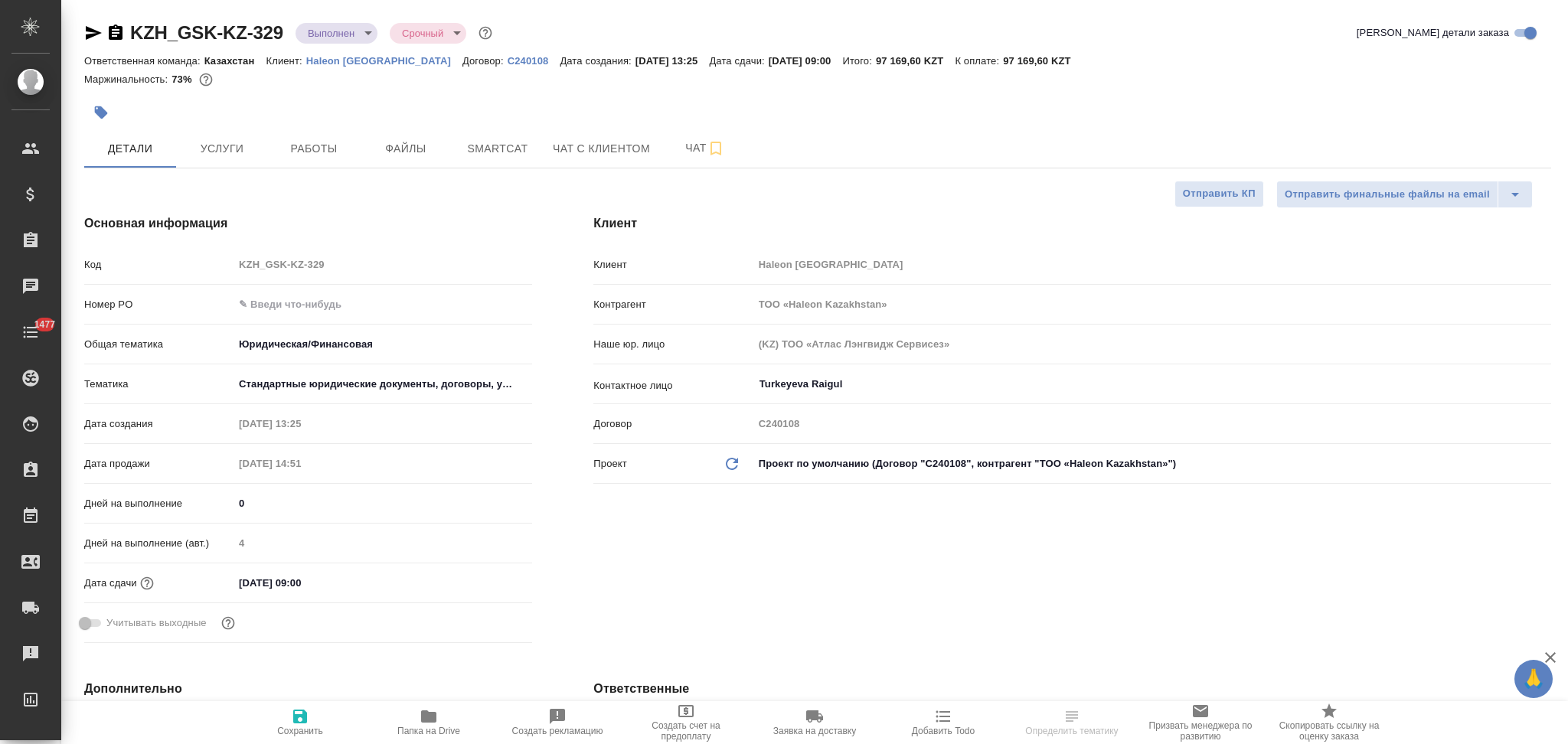
type textarea "x"
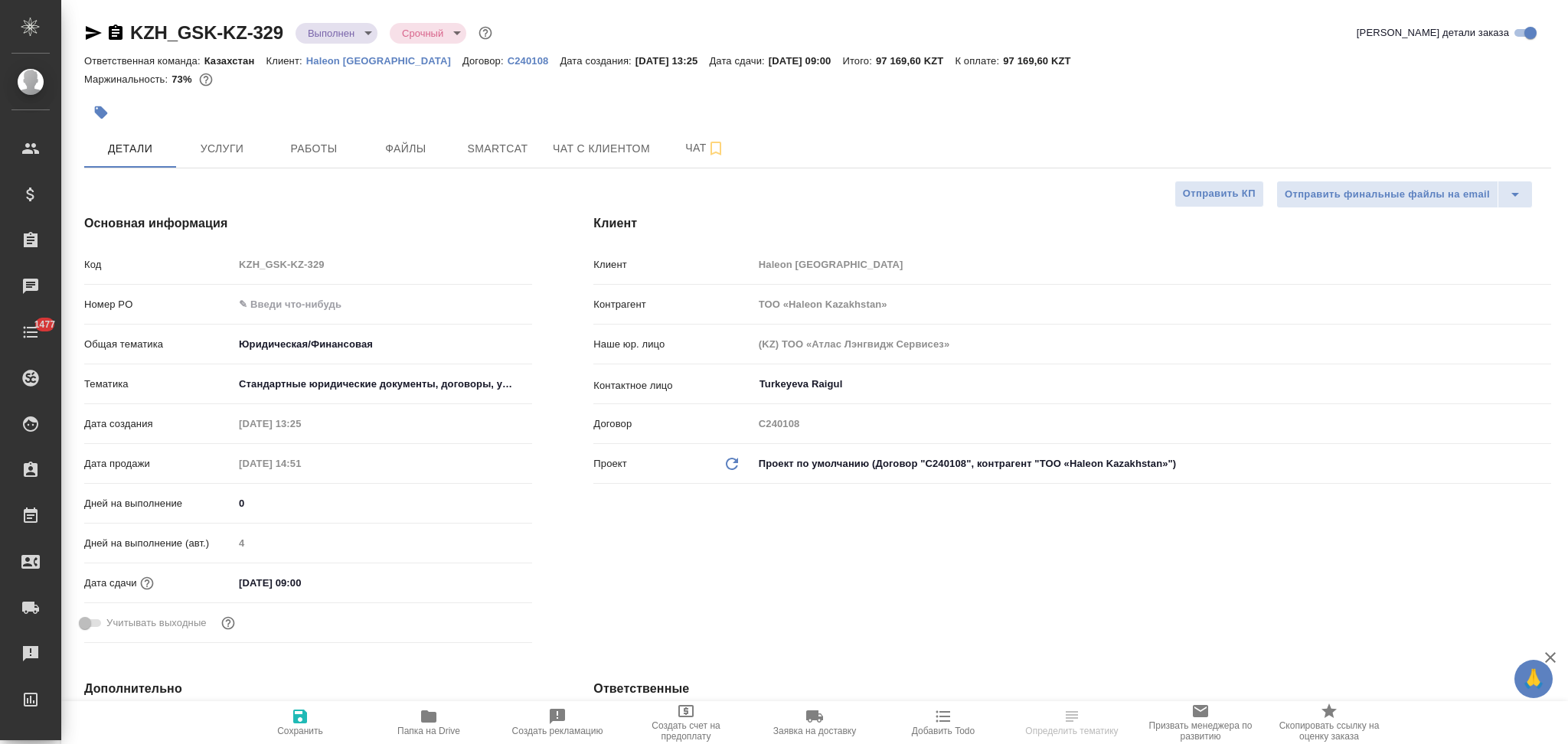
type textarea "x"
click at [318, 29] on body "🙏 .cls-1 fill:#fff; AWATERA Aslanukova Sati Клиенты Спецификации Заказы Чаты 14…" at bounding box center [784, 372] width 1568 height 744
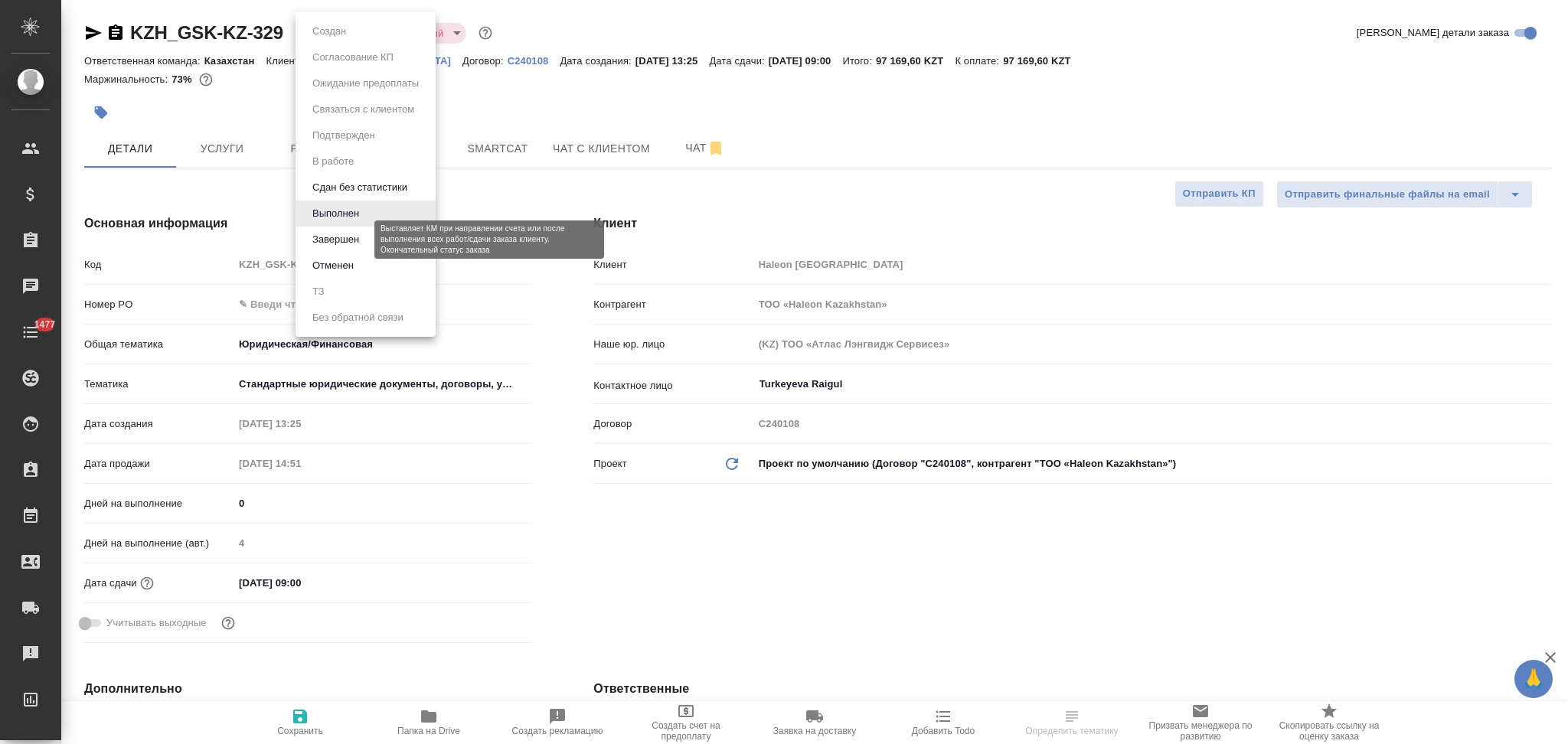
click at [333, 243] on button "Завершен" at bounding box center [336, 240] width 56 height 17
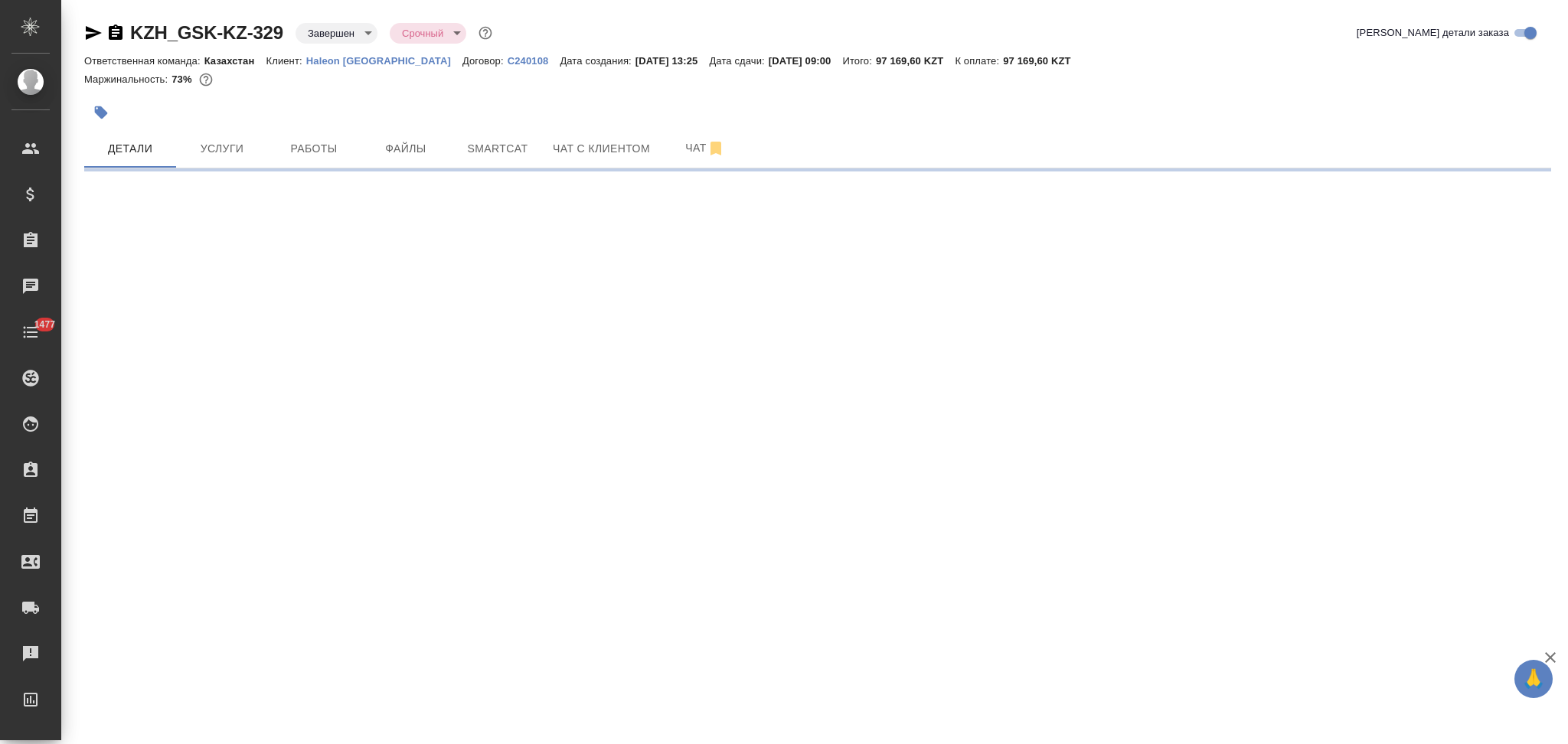
select select "RU"
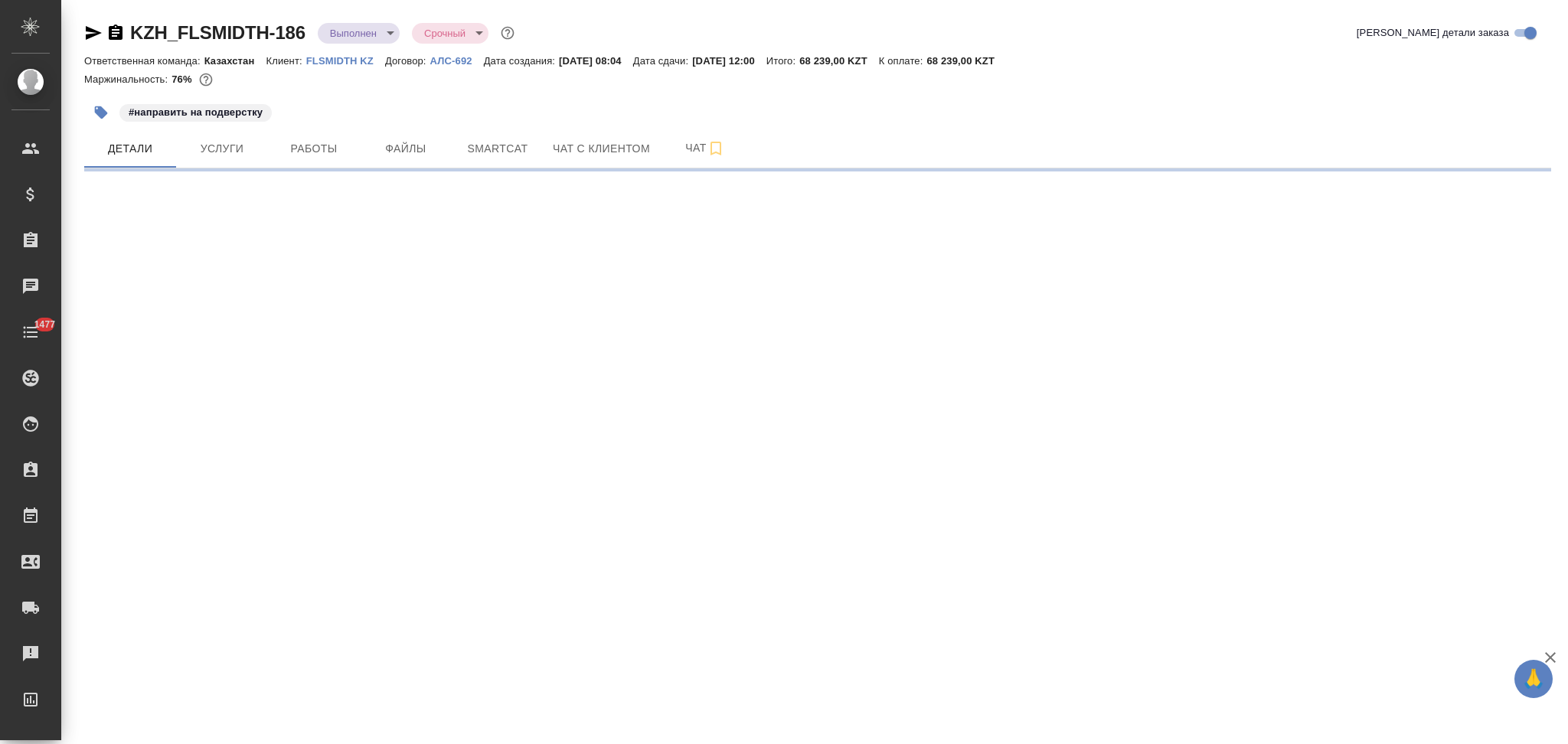
select select "RU"
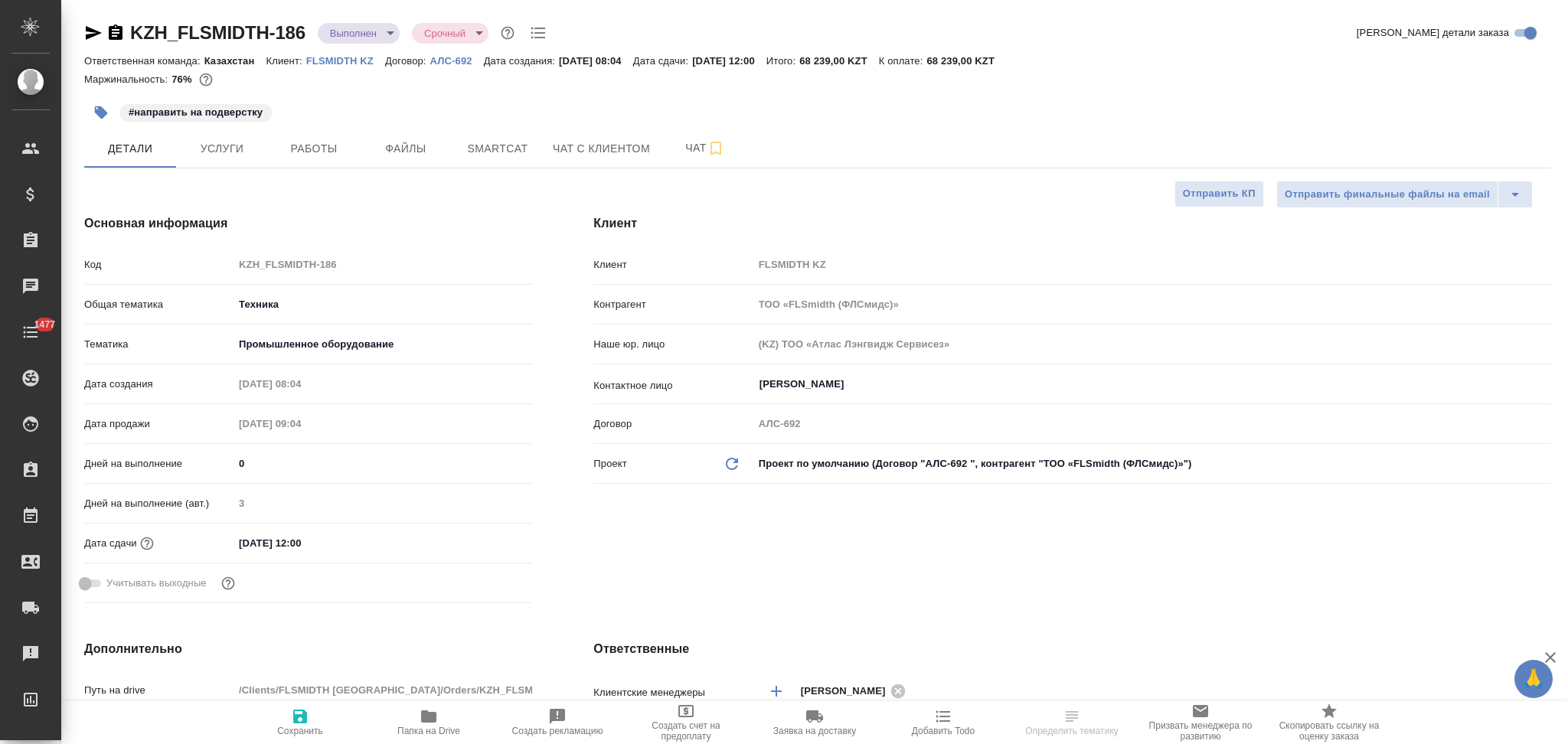
click at [344, 36] on body "🙏 .cls-1 fill:#fff; AWATERA Aslanukova Sati Клиенты Спецификации Заказы Чаты 14…" at bounding box center [784, 372] width 1568 height 744
type textarea "x"
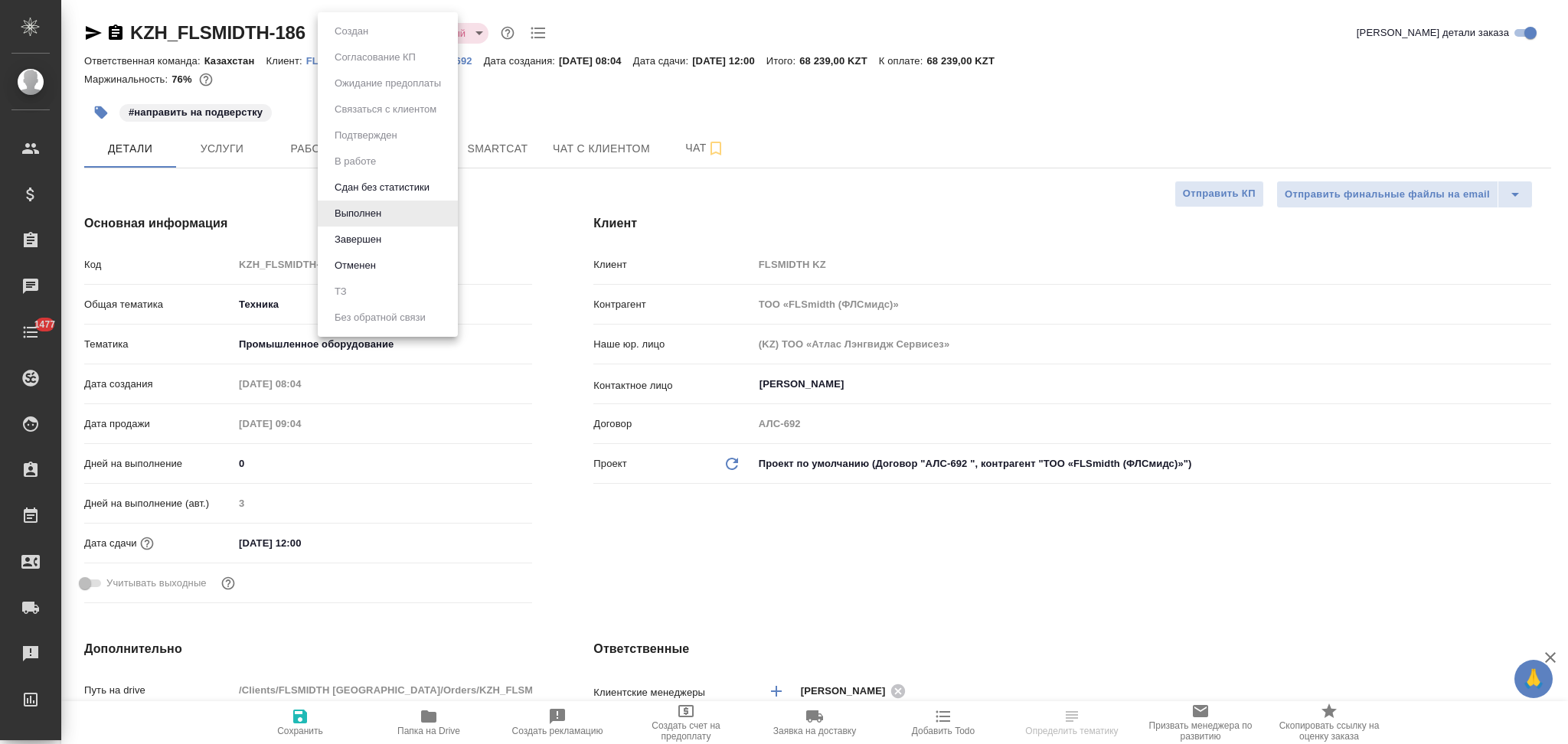
type textarea "x"
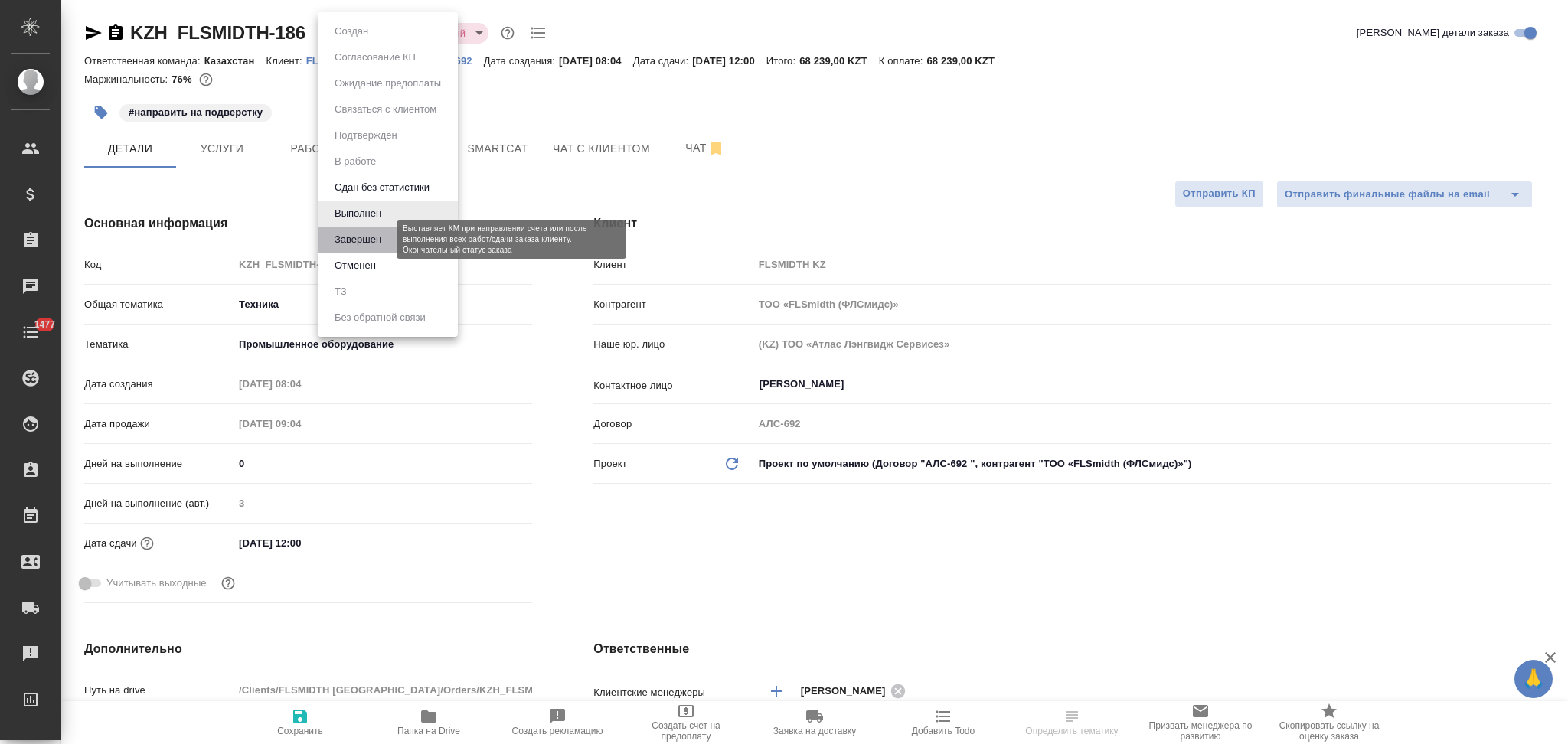
click at [353, 233] on button "Завершен" at bounding box center [359, 240] width 56 height 17
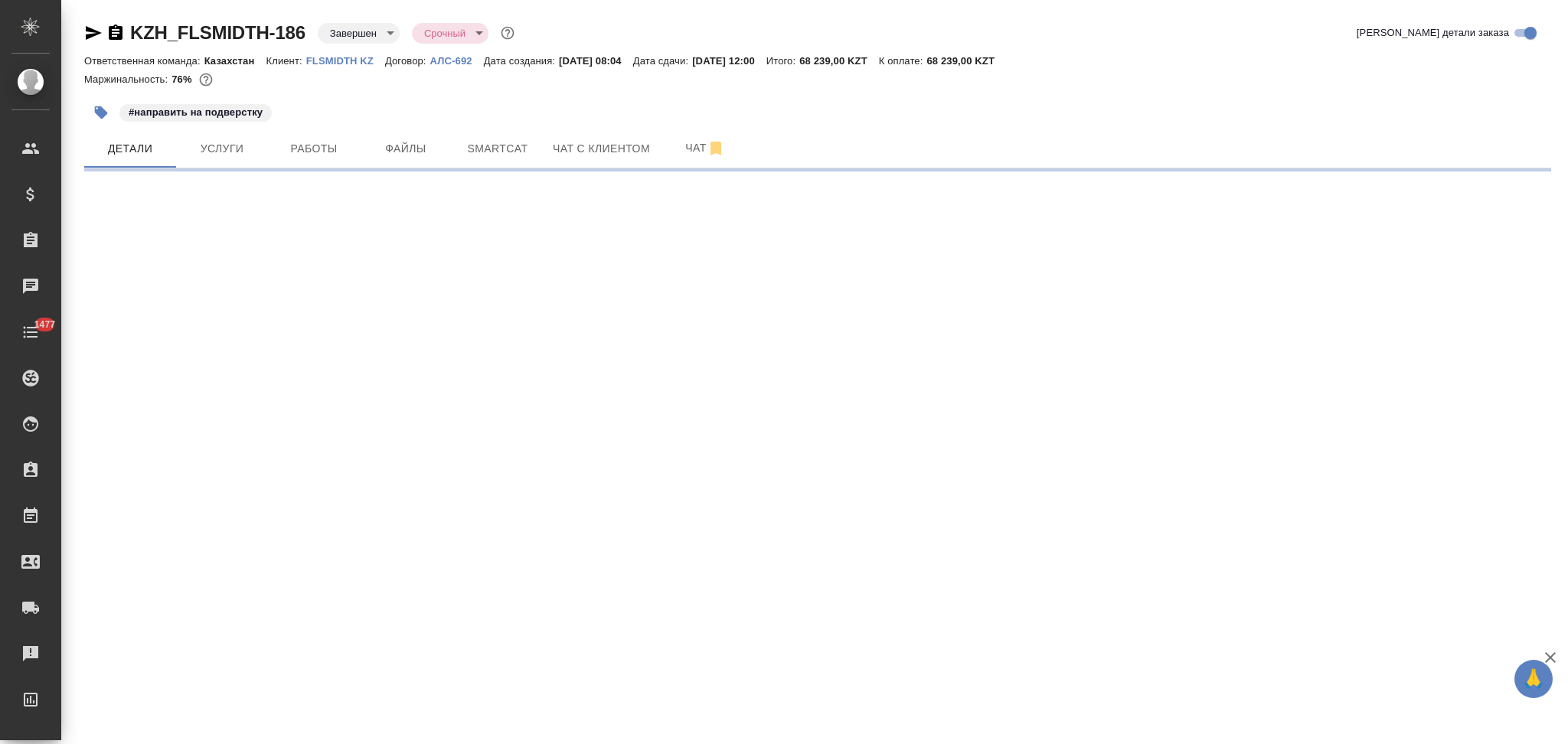
select select "RU"
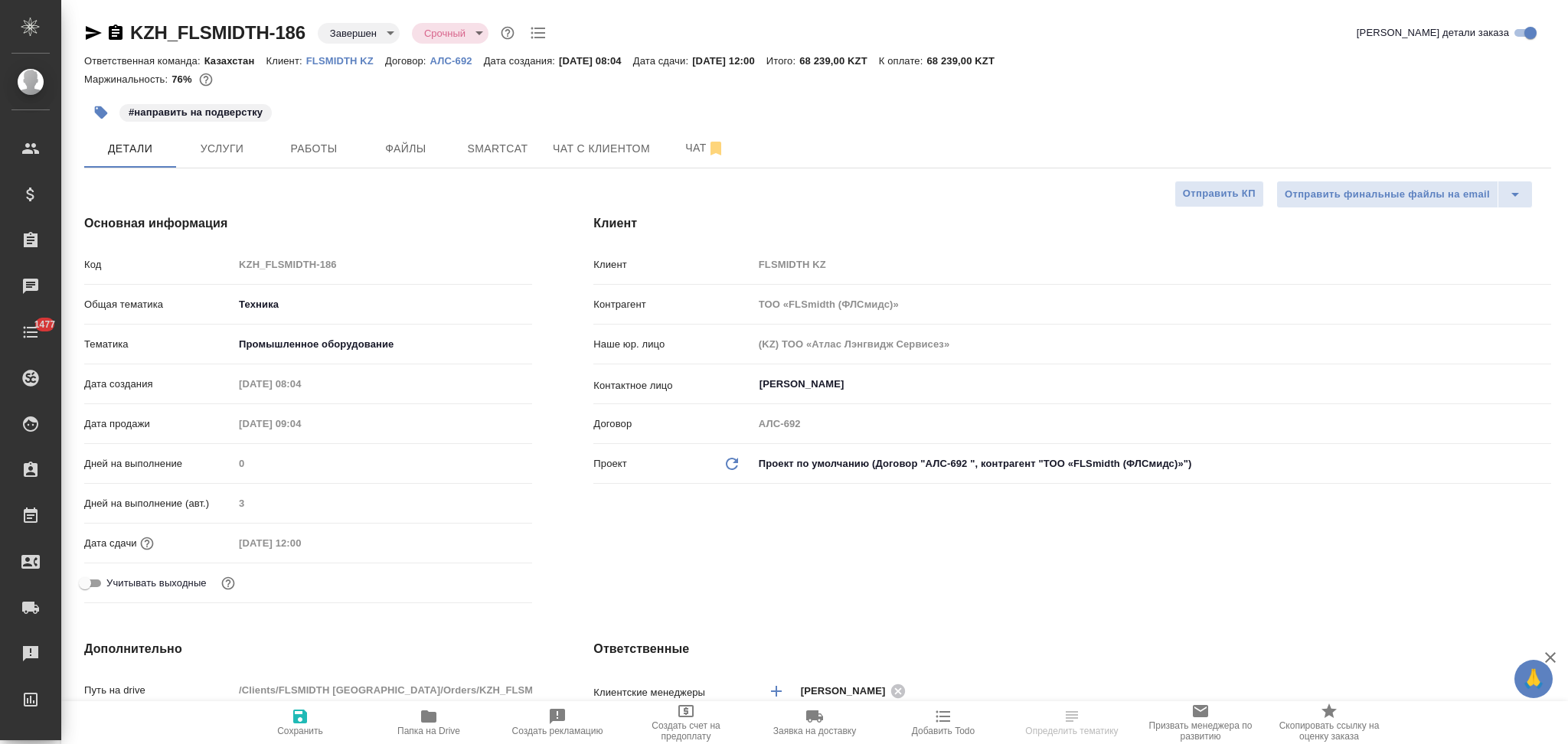
type textarea "x"
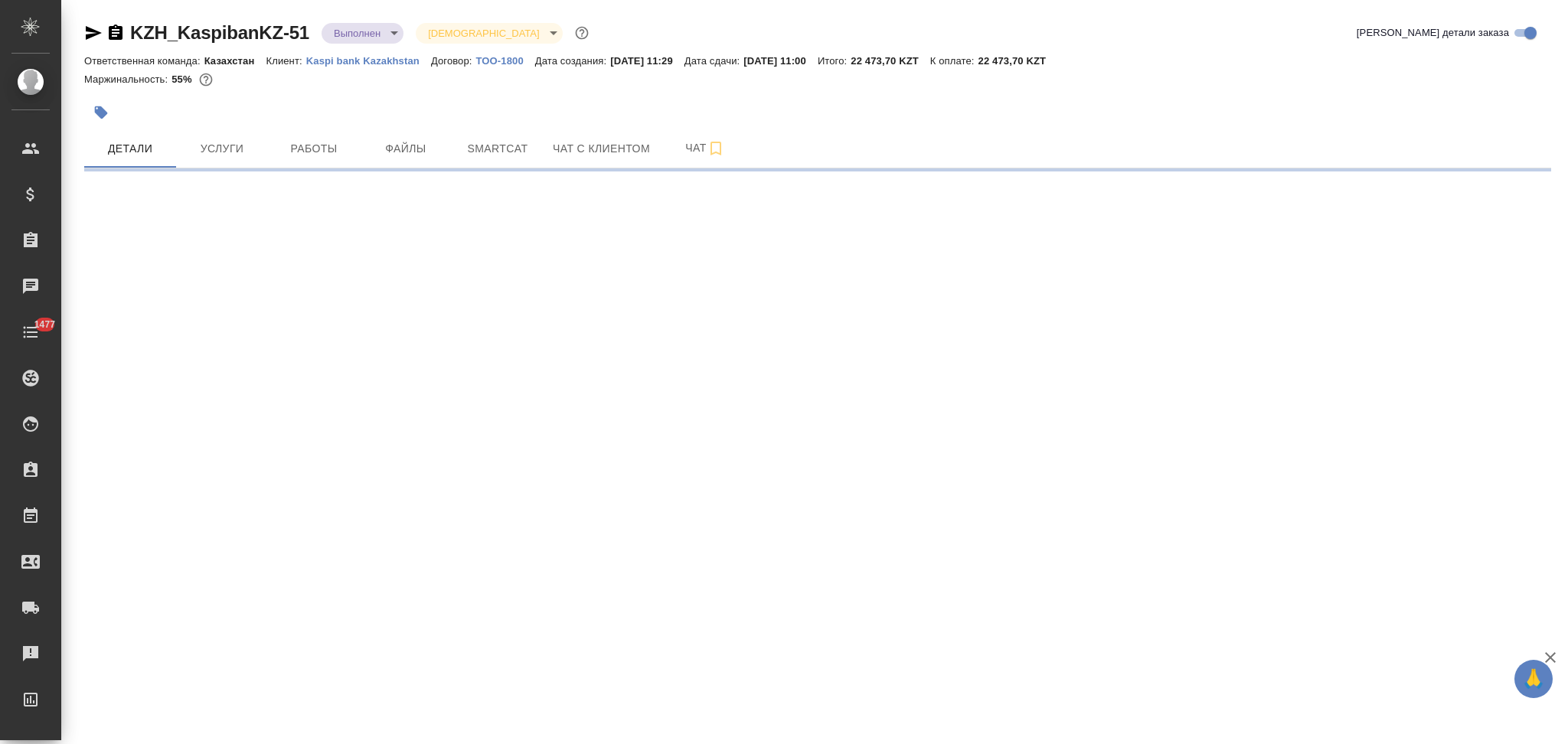
select select "RU"
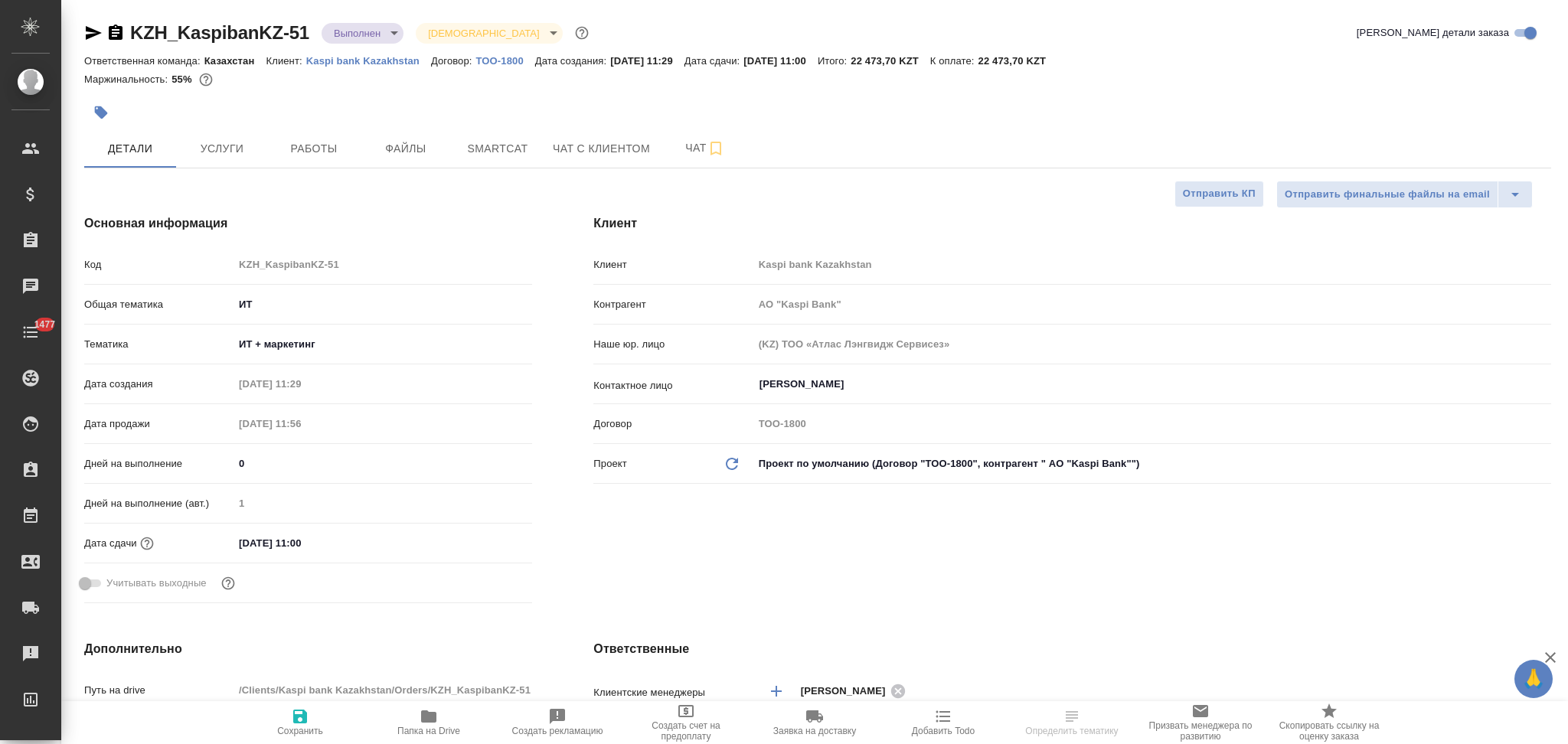
type textarea "x"
type input "АО "Kaspi Bank""
type textarea "x"
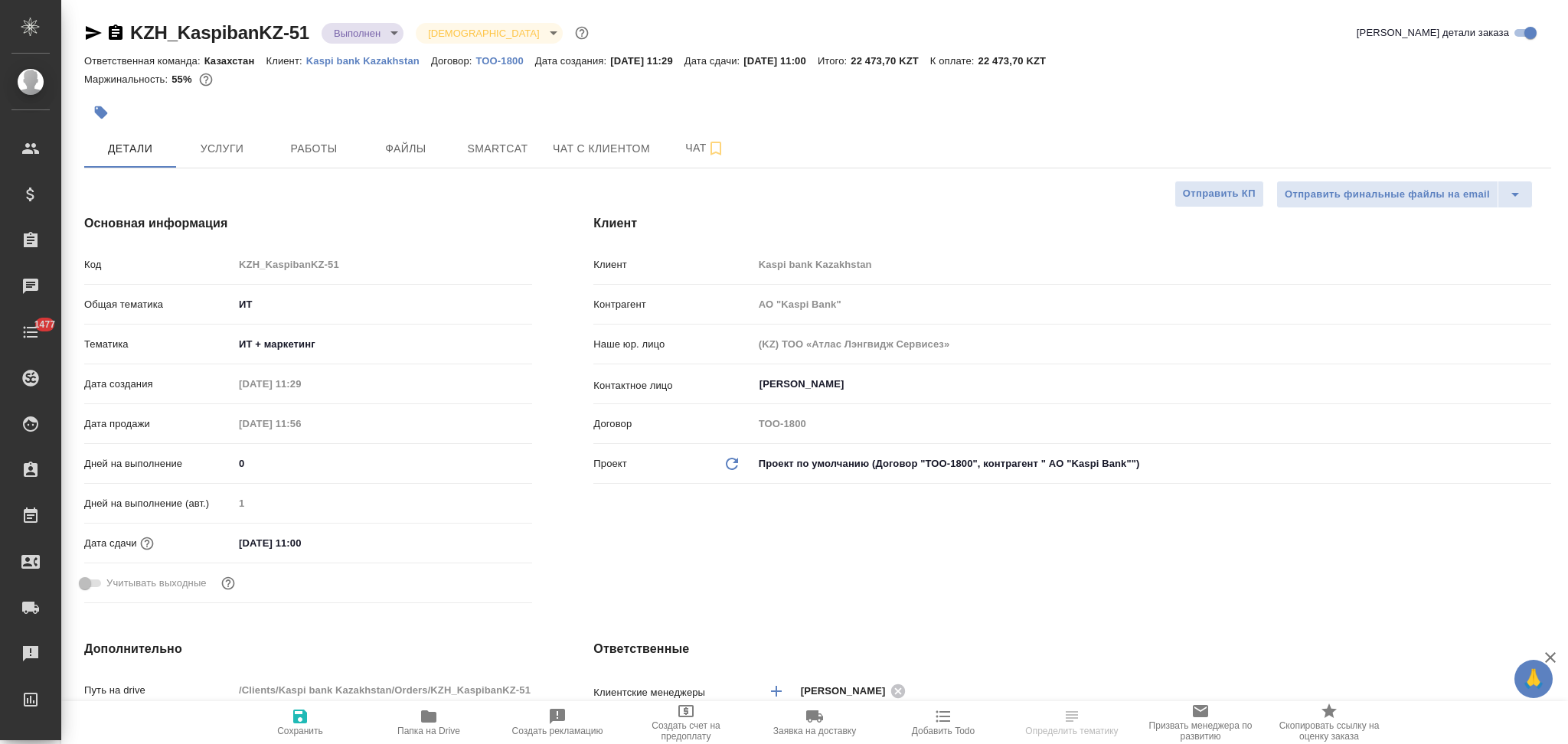
type textarea "x"
type input "АО "Kaspi Bank""
type textarea "x"
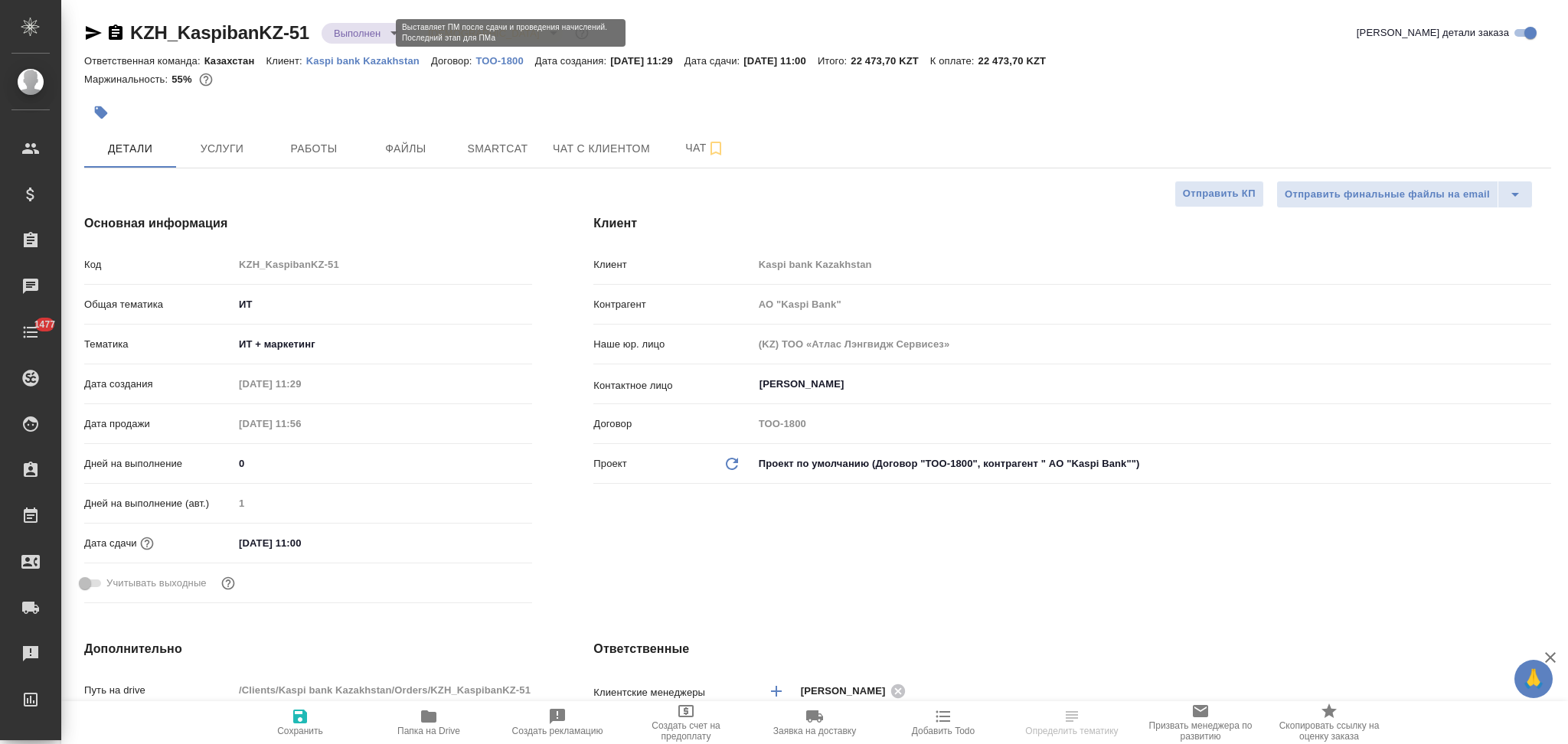
type textarea "x"
click at [353, 32] on body "🙏 .cls-1 fill:#fff; AWATERA Aslanukova Sati Клиенты Спецификации Заказы Чаты 14…" at bounding box center [784, 372] width 1568 height 744
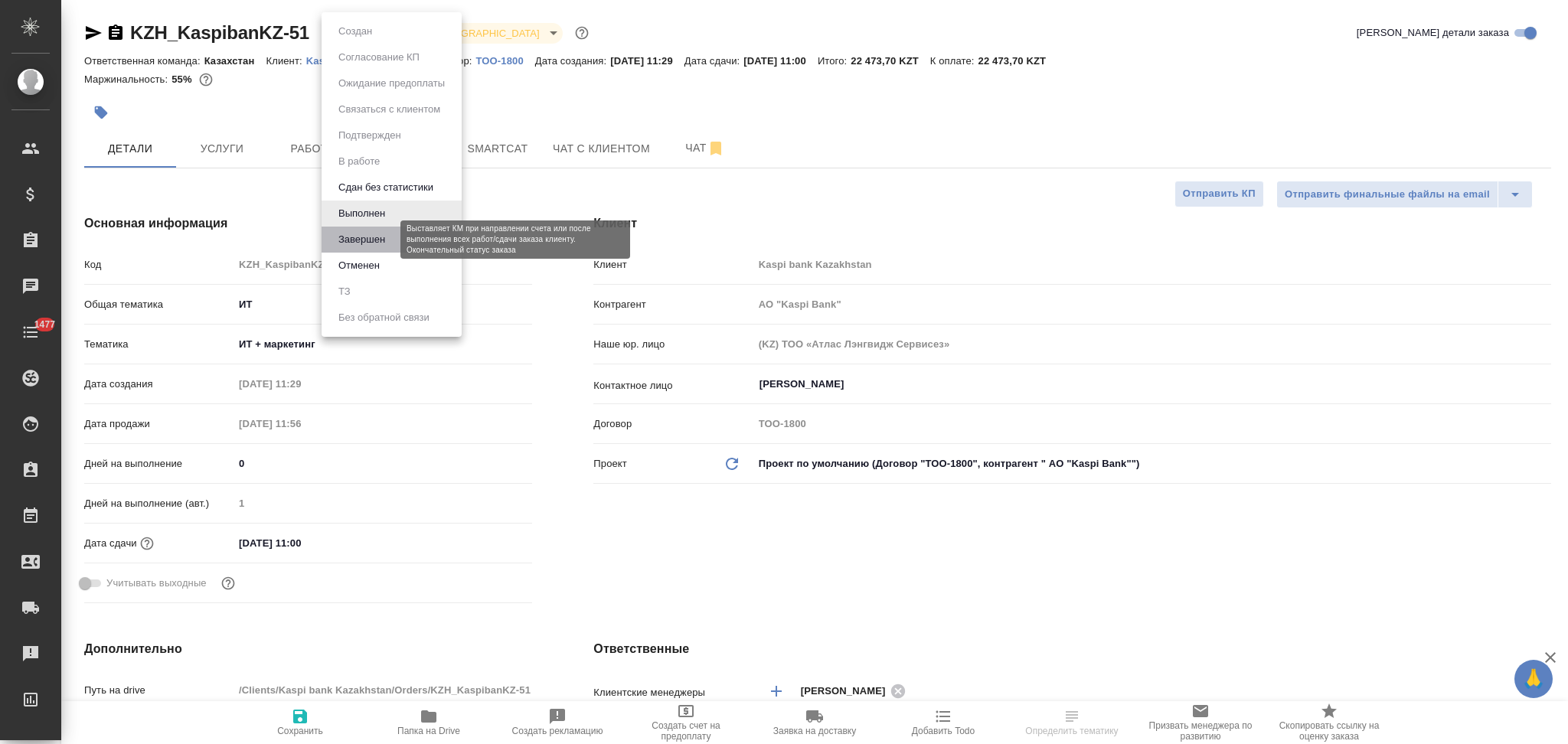
click at [363, 231] on button "Завершен" at bounding box center [362, 240] width 56 height 17
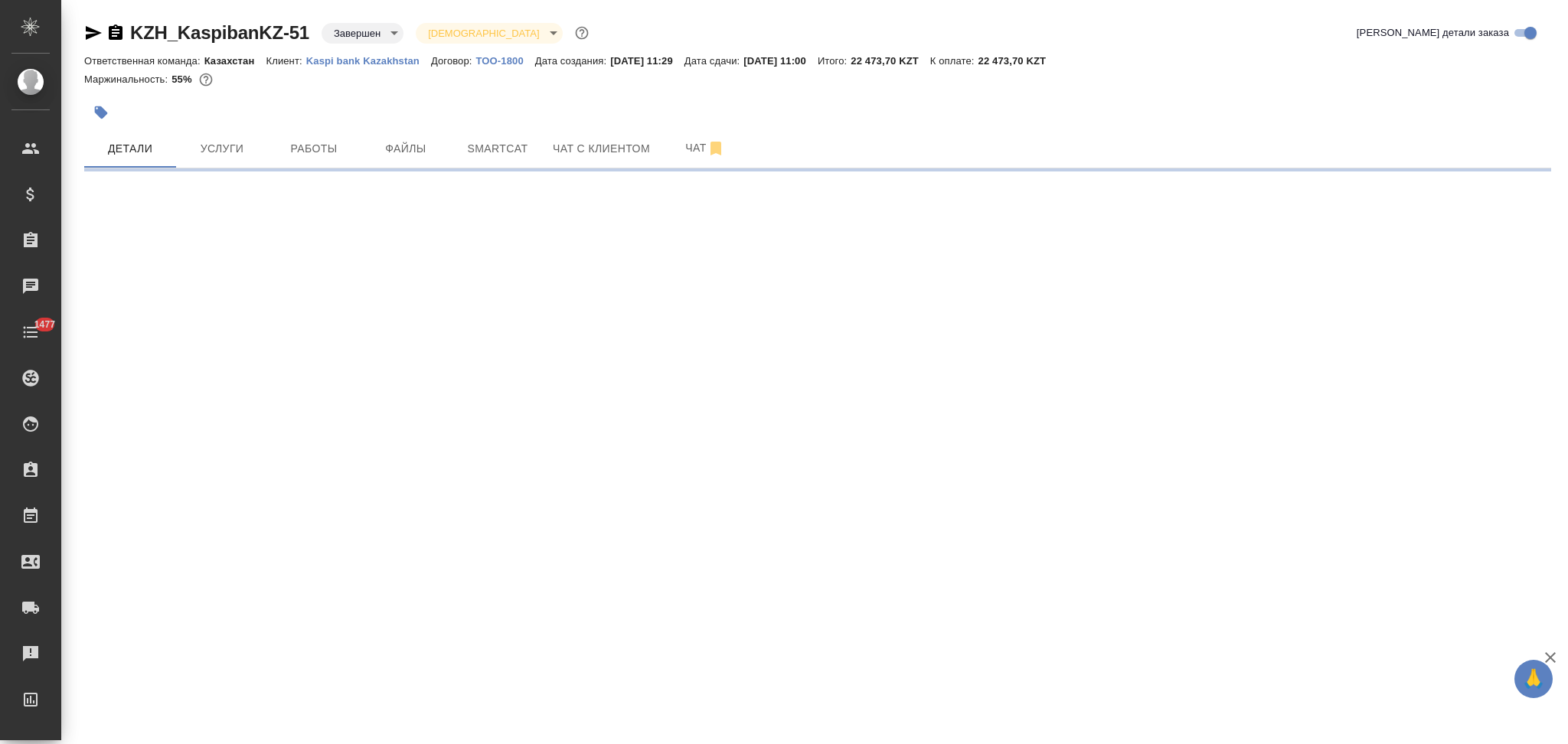
select select "RU"
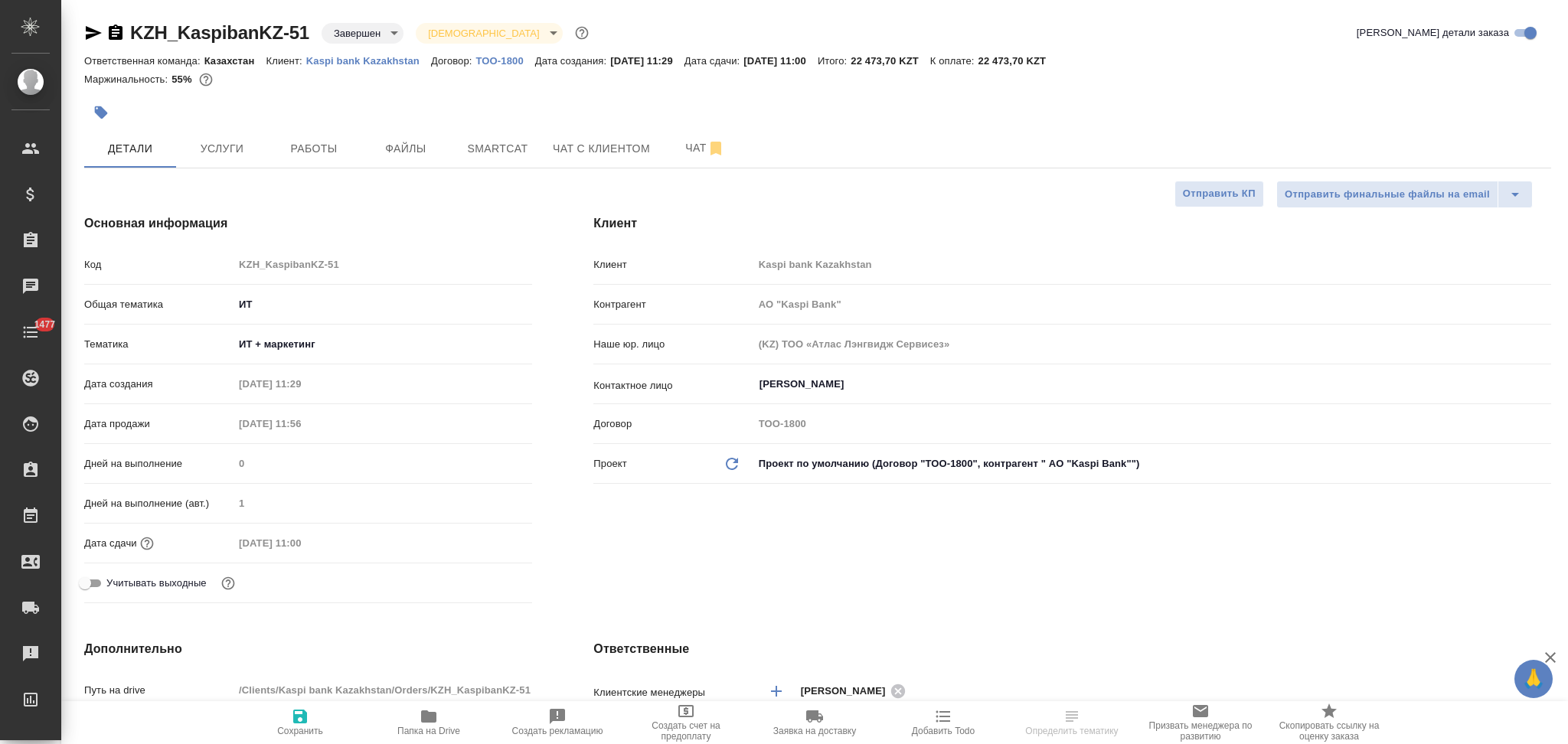
type textarea "x"
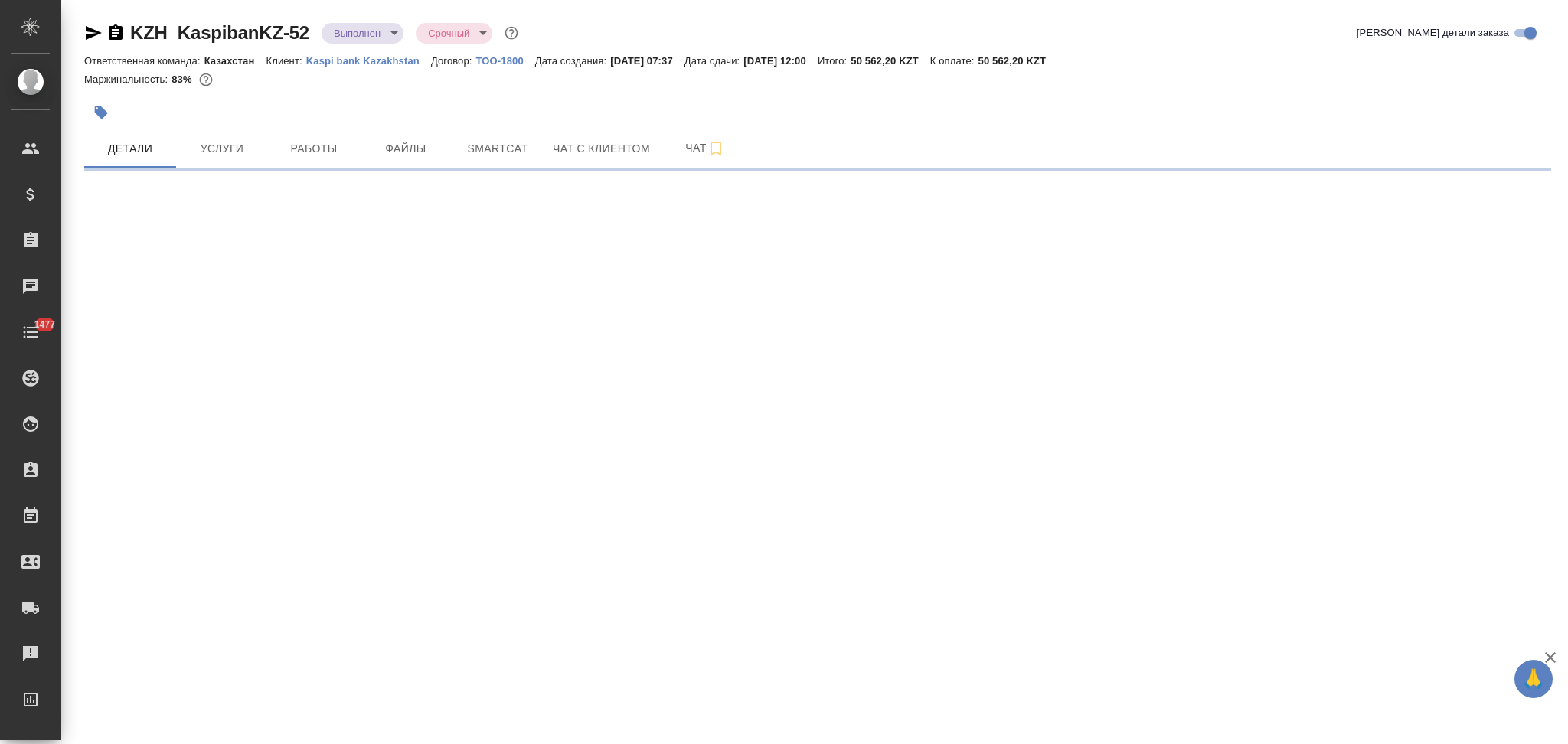
select select "RU"
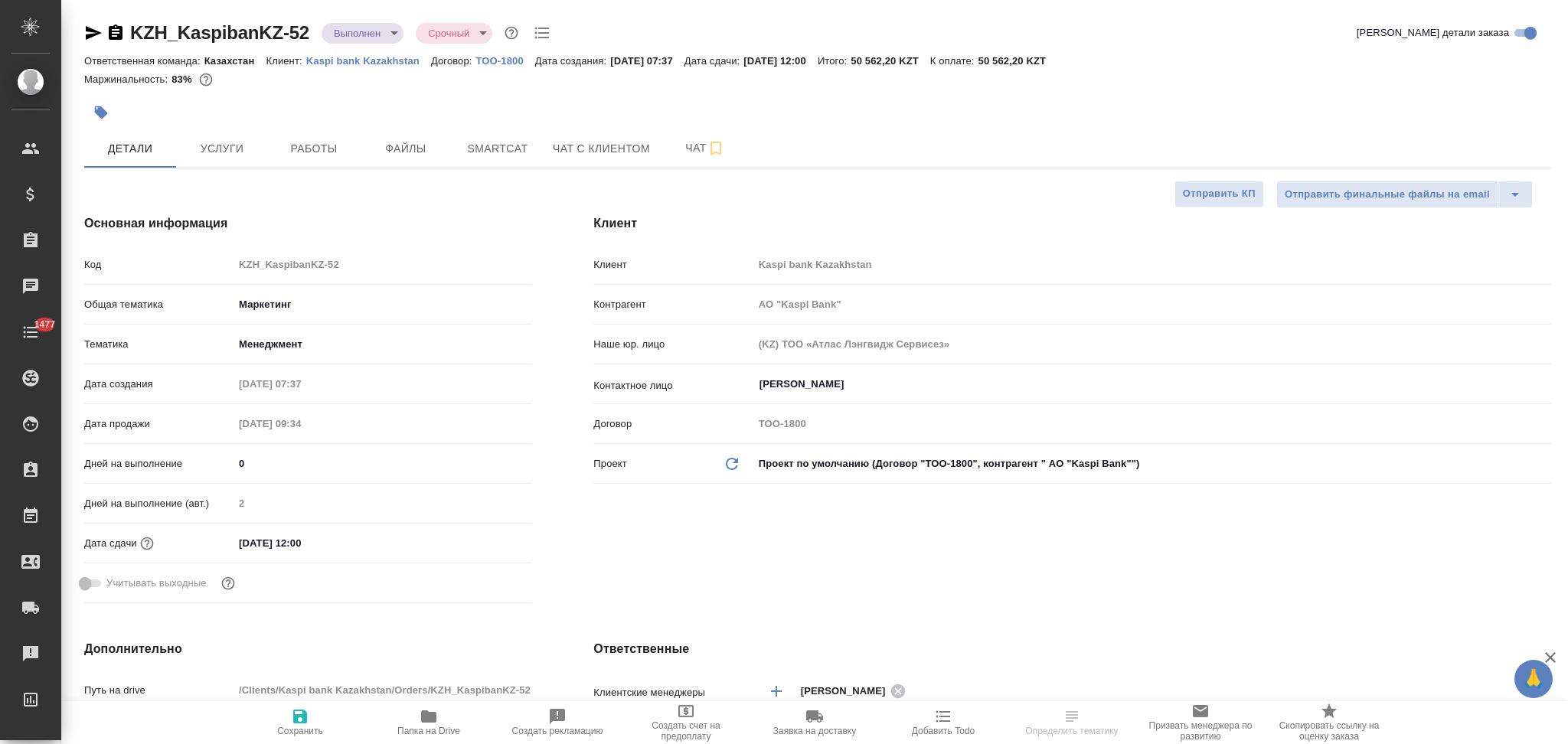
type textarea "x"
type input "АО "Kaspi Bank""
type textarea "x"
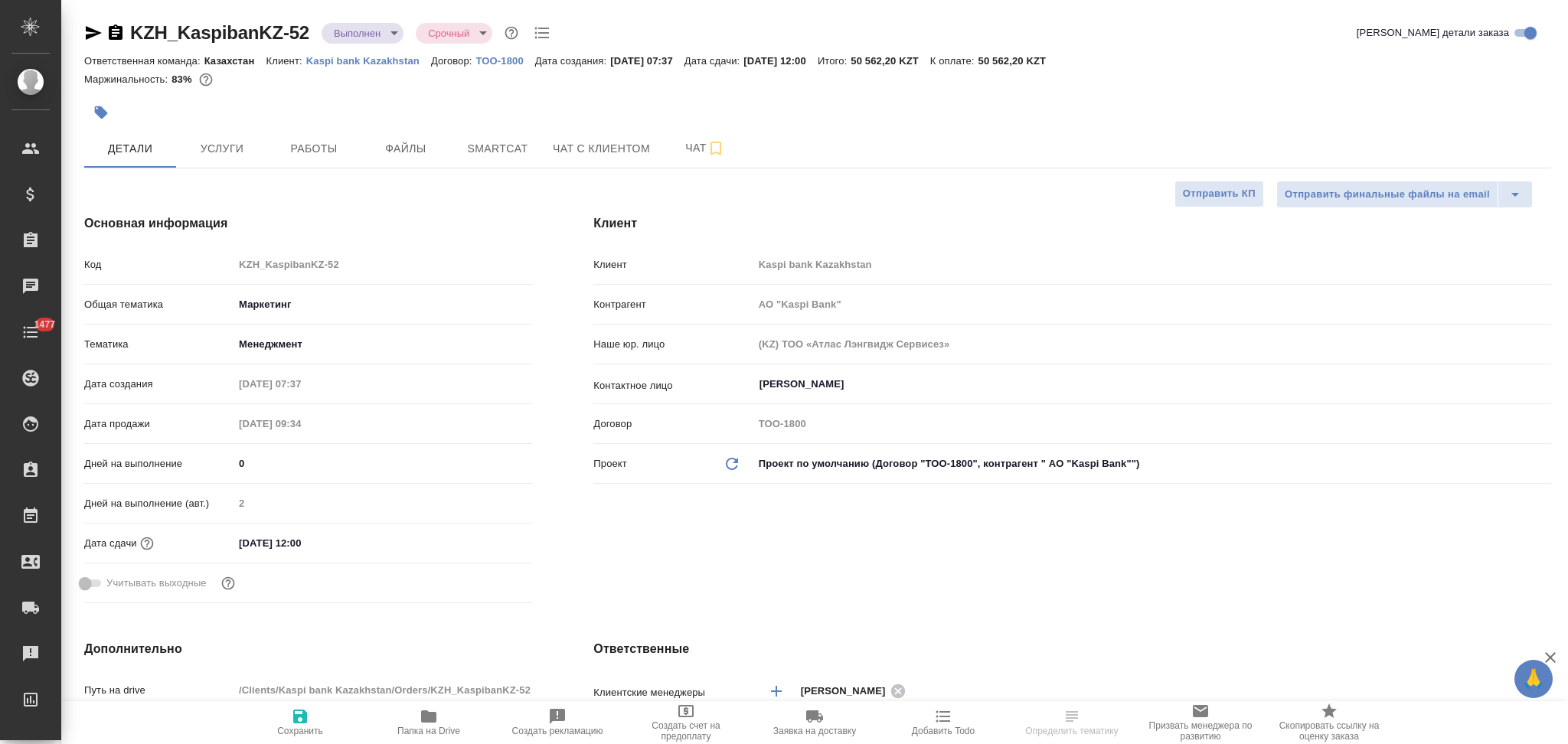
type textarea "x"
type input "АО "Kaspi Bank""
type textarea "x"
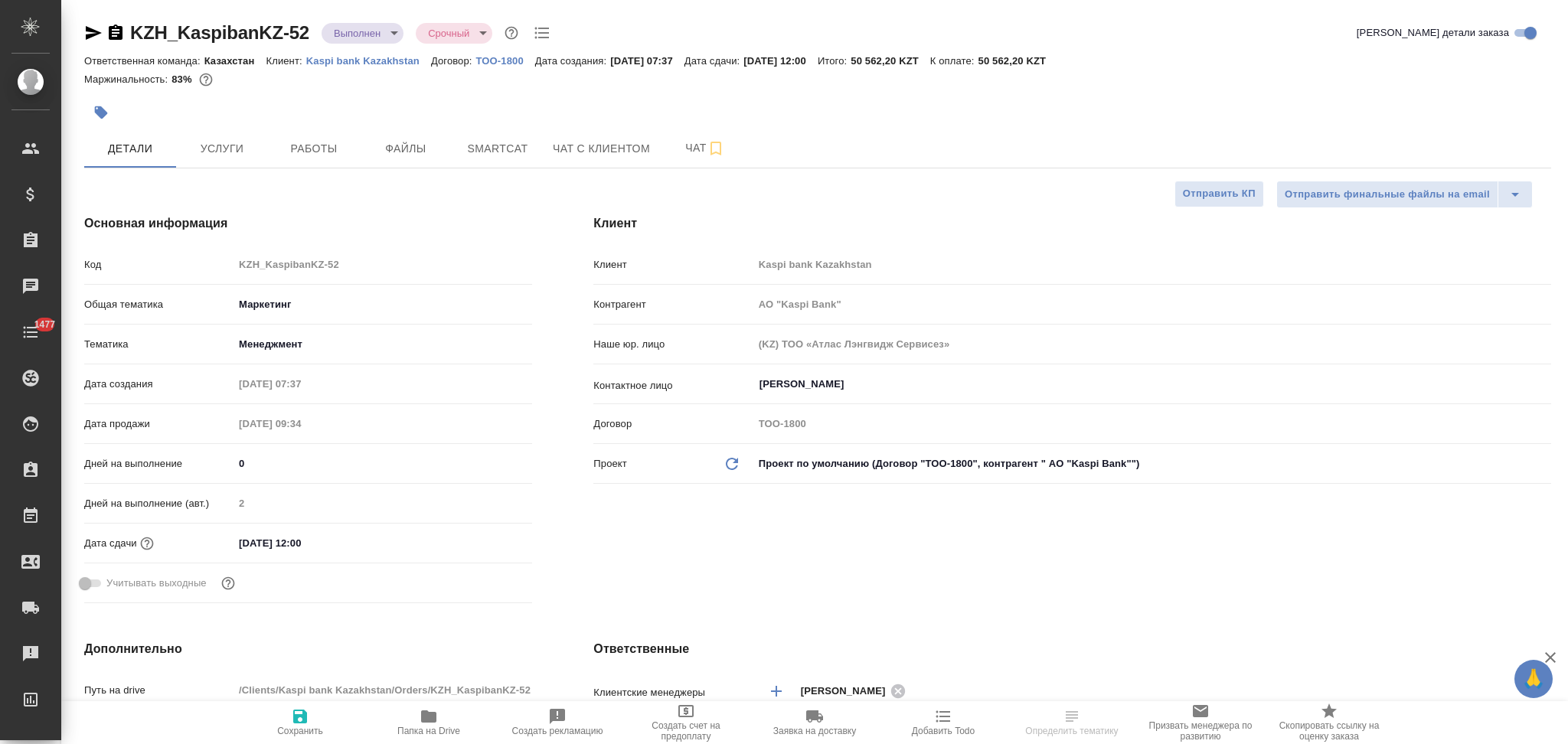
type textarea "x"
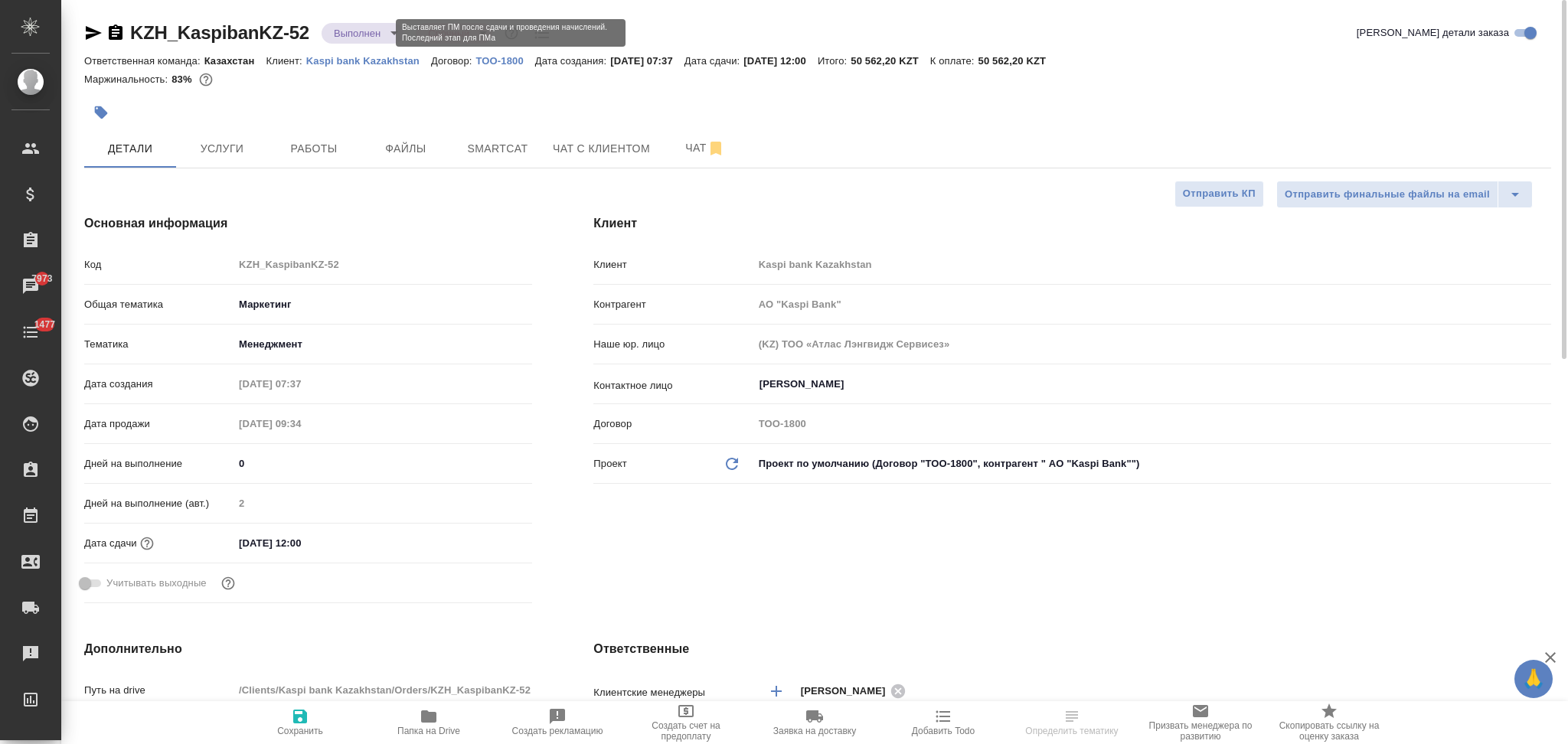
click at [352, 39] on body "🙏 .cls-1 fill:#fff; AWATERA Aslanukova Sati Клиенты Спецификации Заказы 7973 Ча…" at bounding box center [784, 372] width 1568 height 744
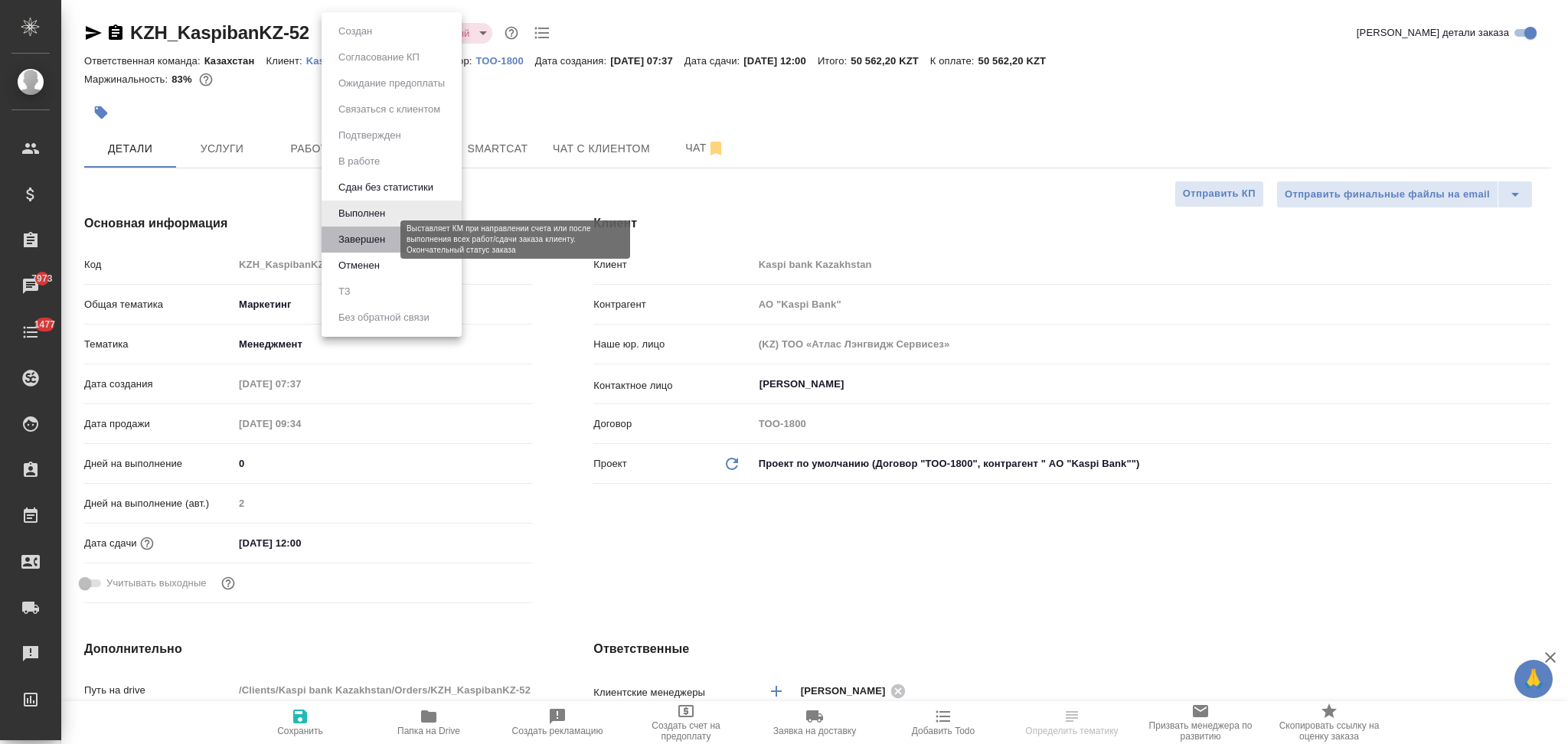
click at [360, 246] on button "Завершен" at bounding box center [362, 240] width 56 height 17
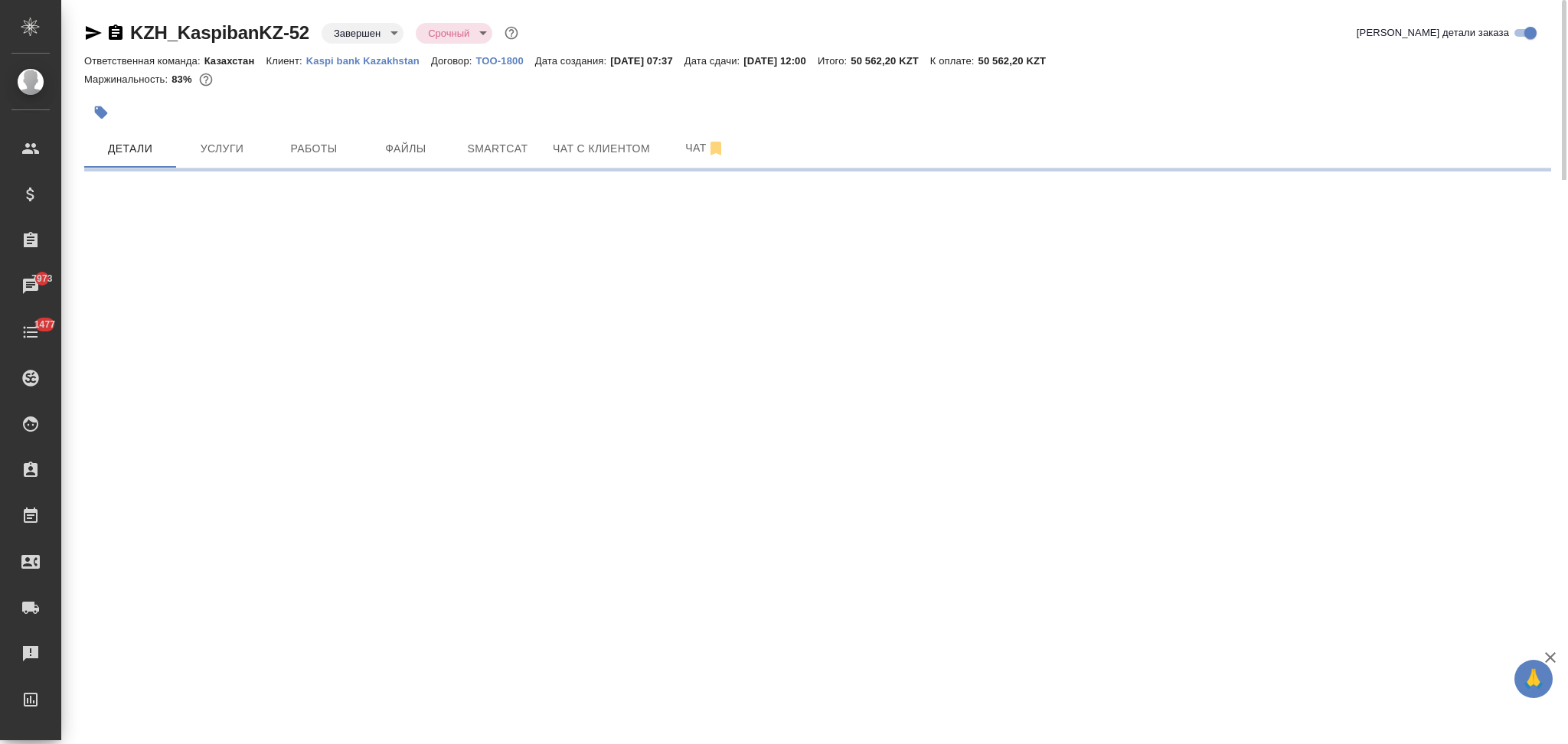
select select "RU"
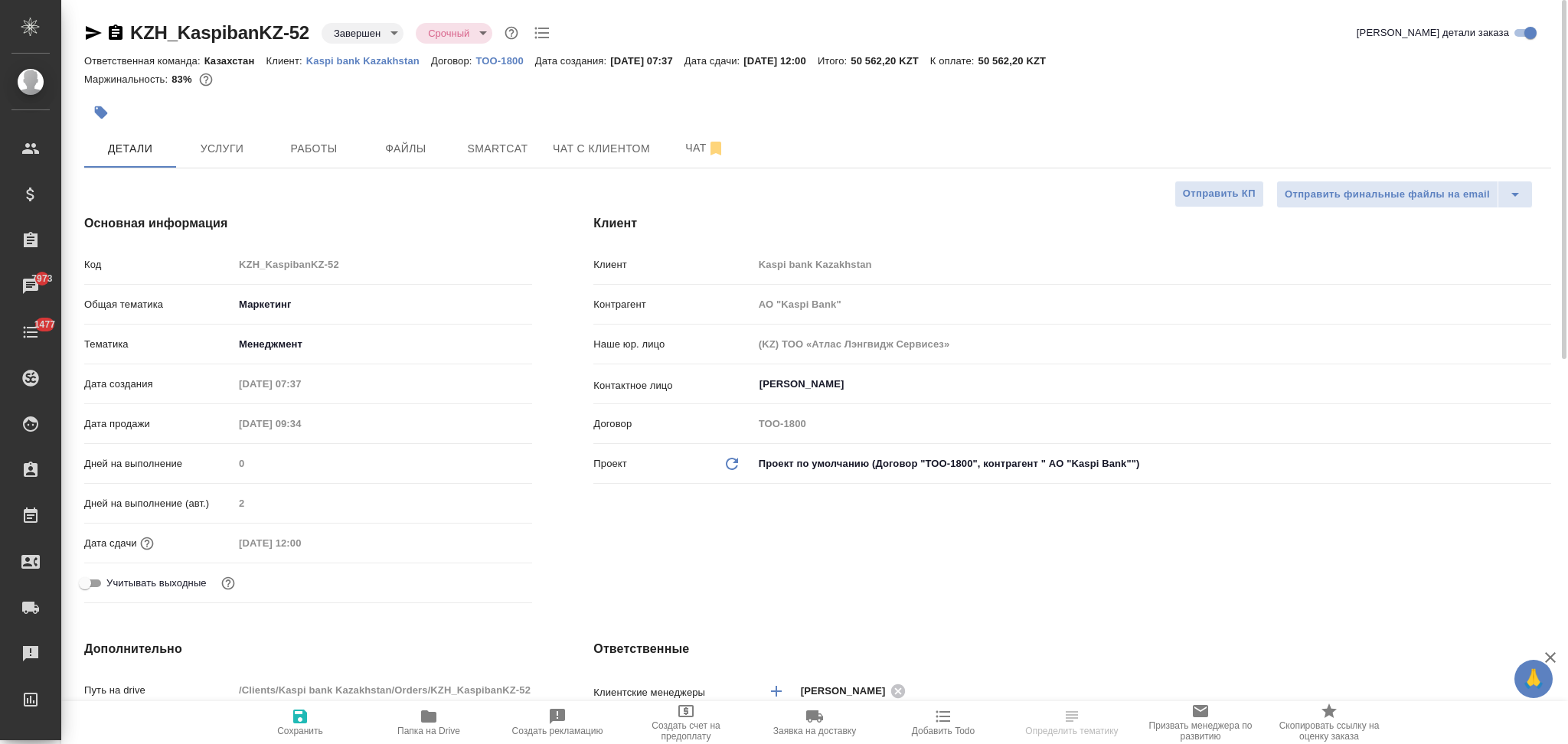
type textarea "x"
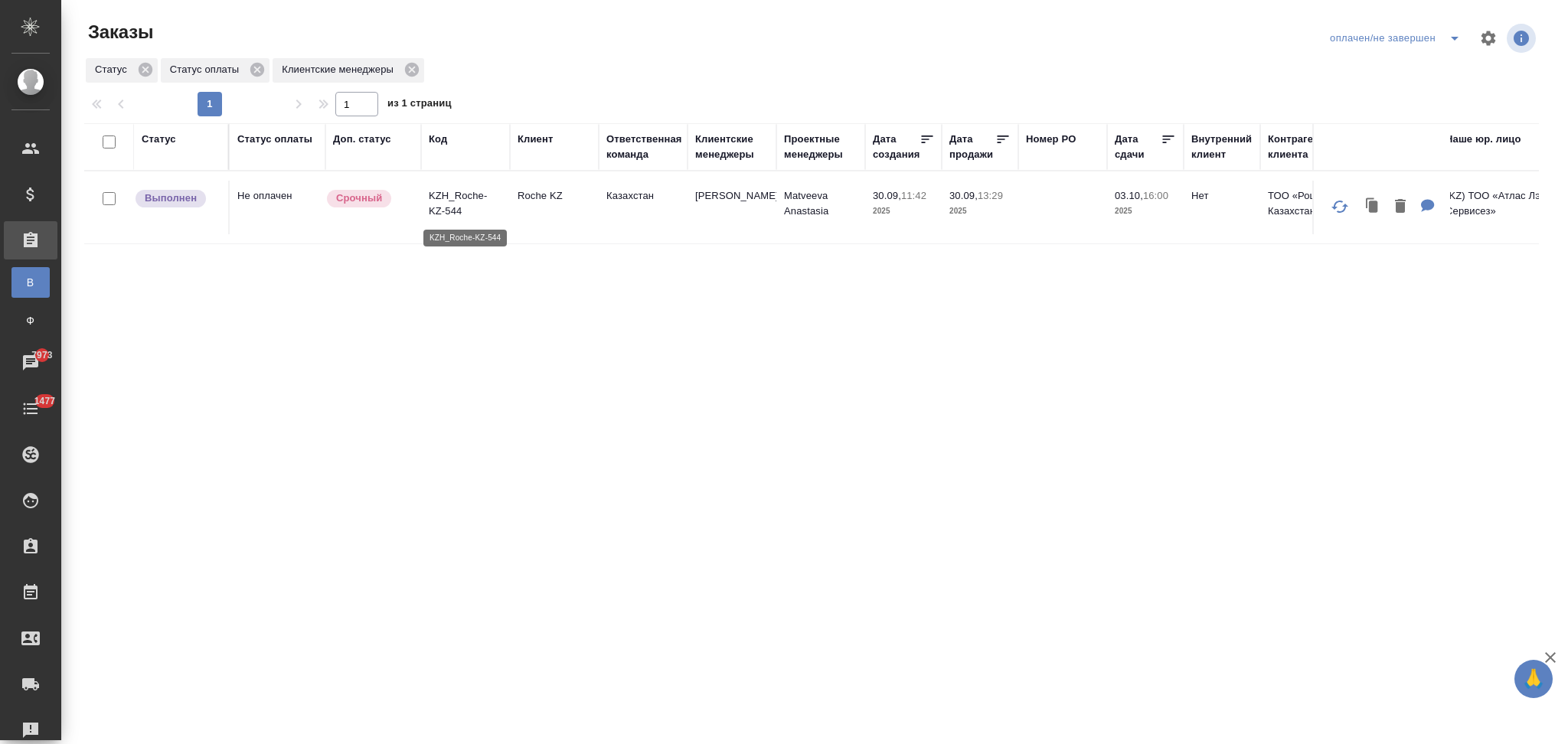
click at [466, 195] on p "KZH_Roche-KZ-544" at bounding box center [465, 203] width 74 height 31
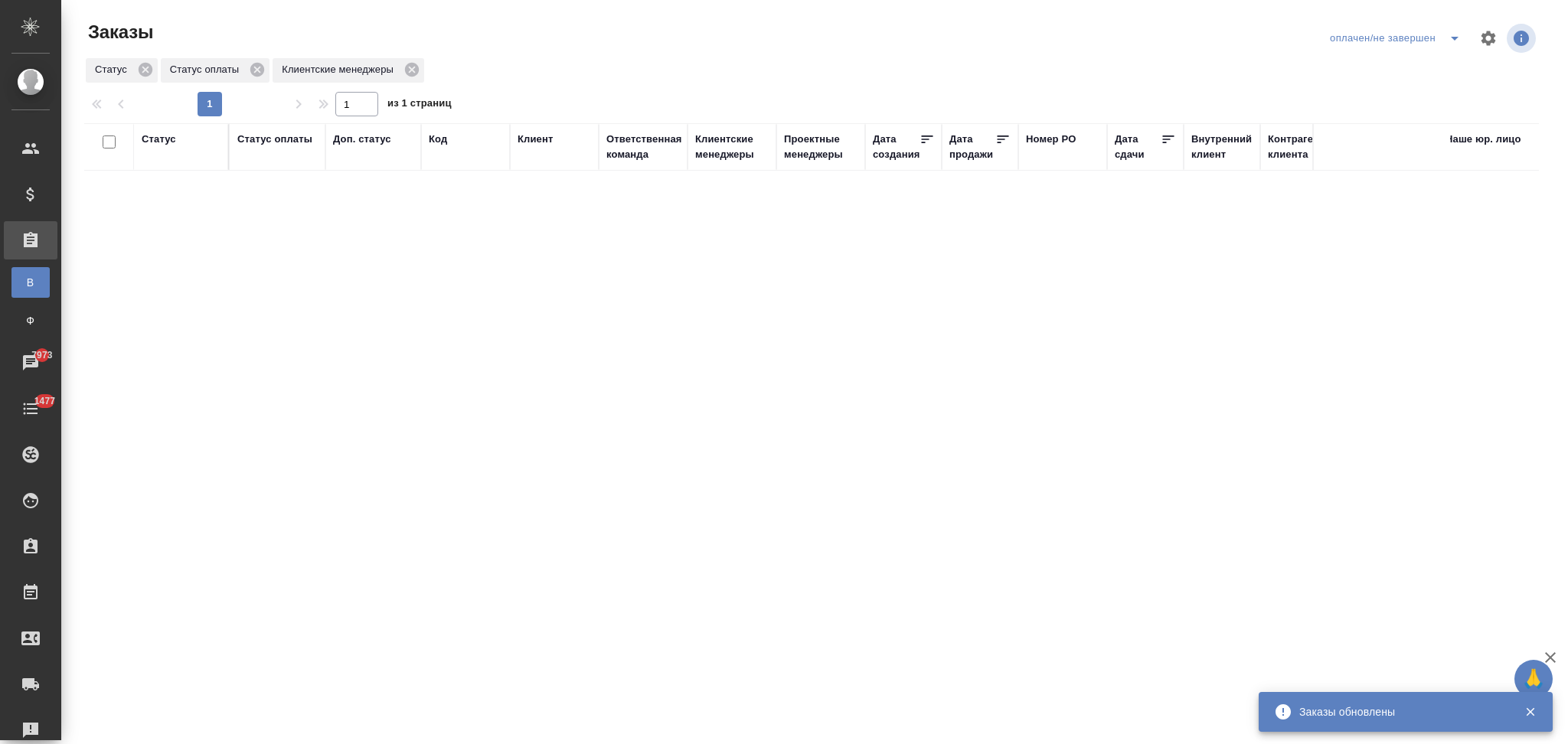
click at [811, 158] on div "Проектные менеджеры" at bounding box center [821, 147] width 74 height 31
click at [722, 240] on div "Асланукова Сати" at bounding box center [718, 225] width 46 height 41
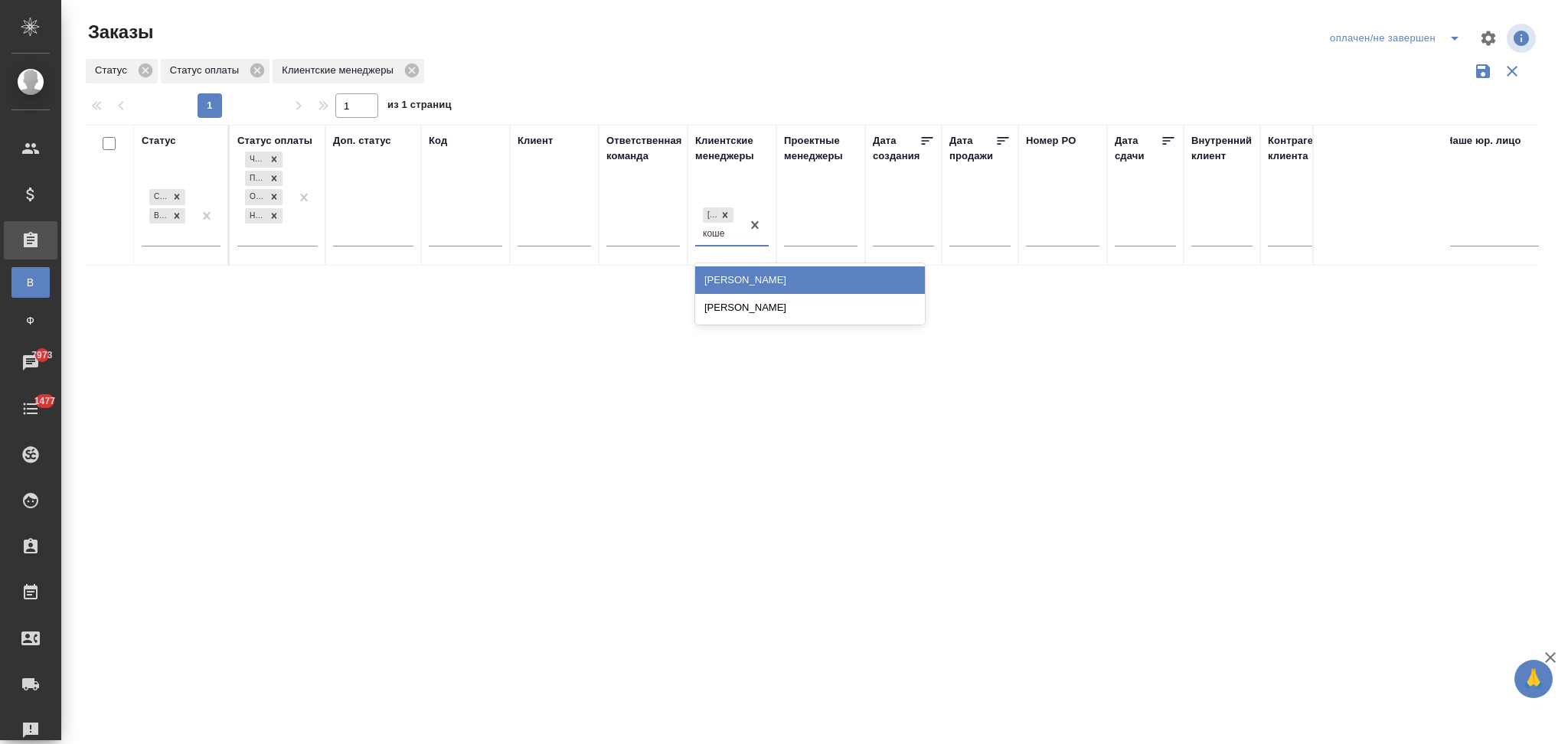
type input "кошер"
click at [739, 275] on div "Кошербаева Назерке" at bounding box center [810, 280] width 229 height 27
click at [1446, 37] on icon "split button" at bounding box center [1455, 38] width 19 height 19
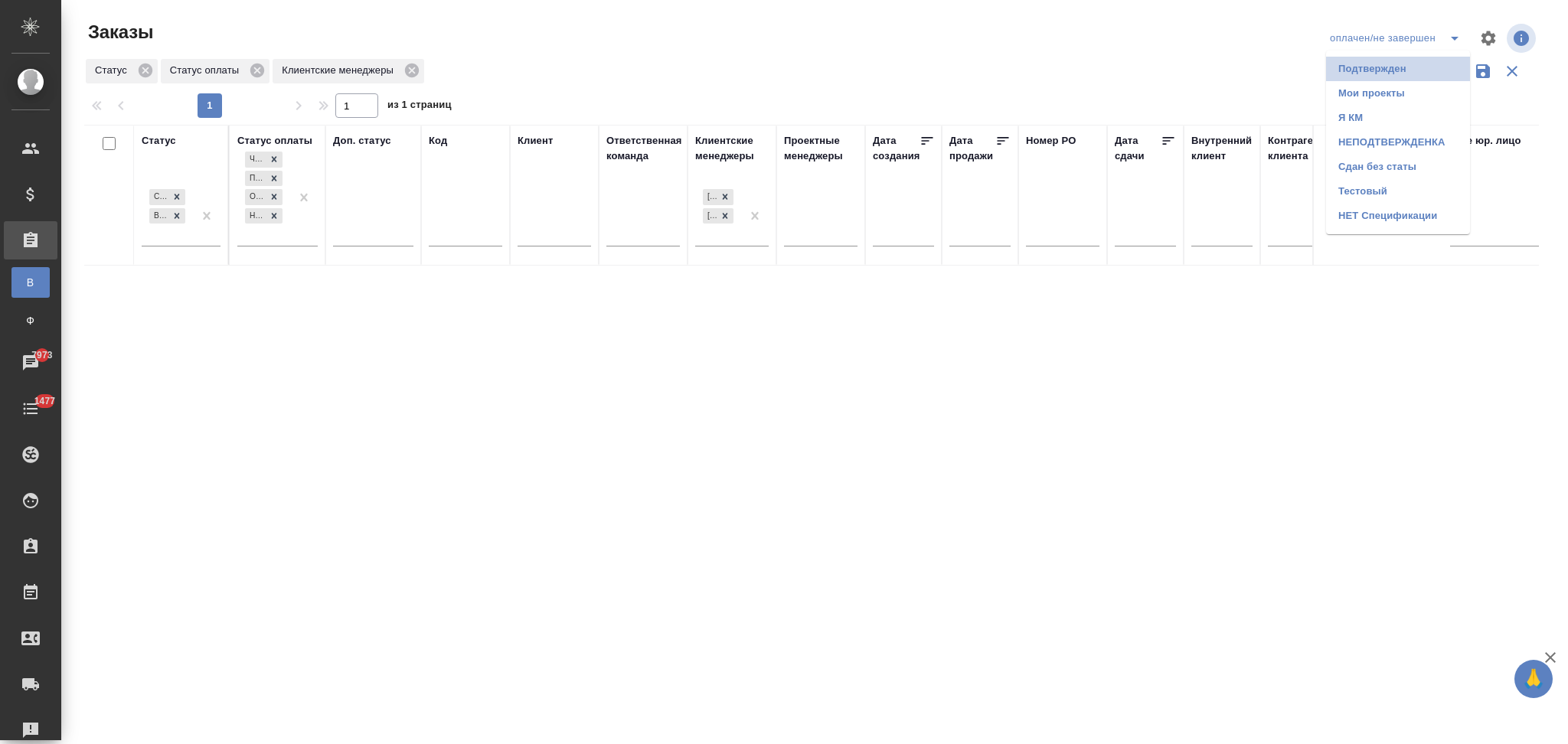
click at [1369, 67] on li "Подтвержден" at bounding box center [1399, 69] width 144 height 24
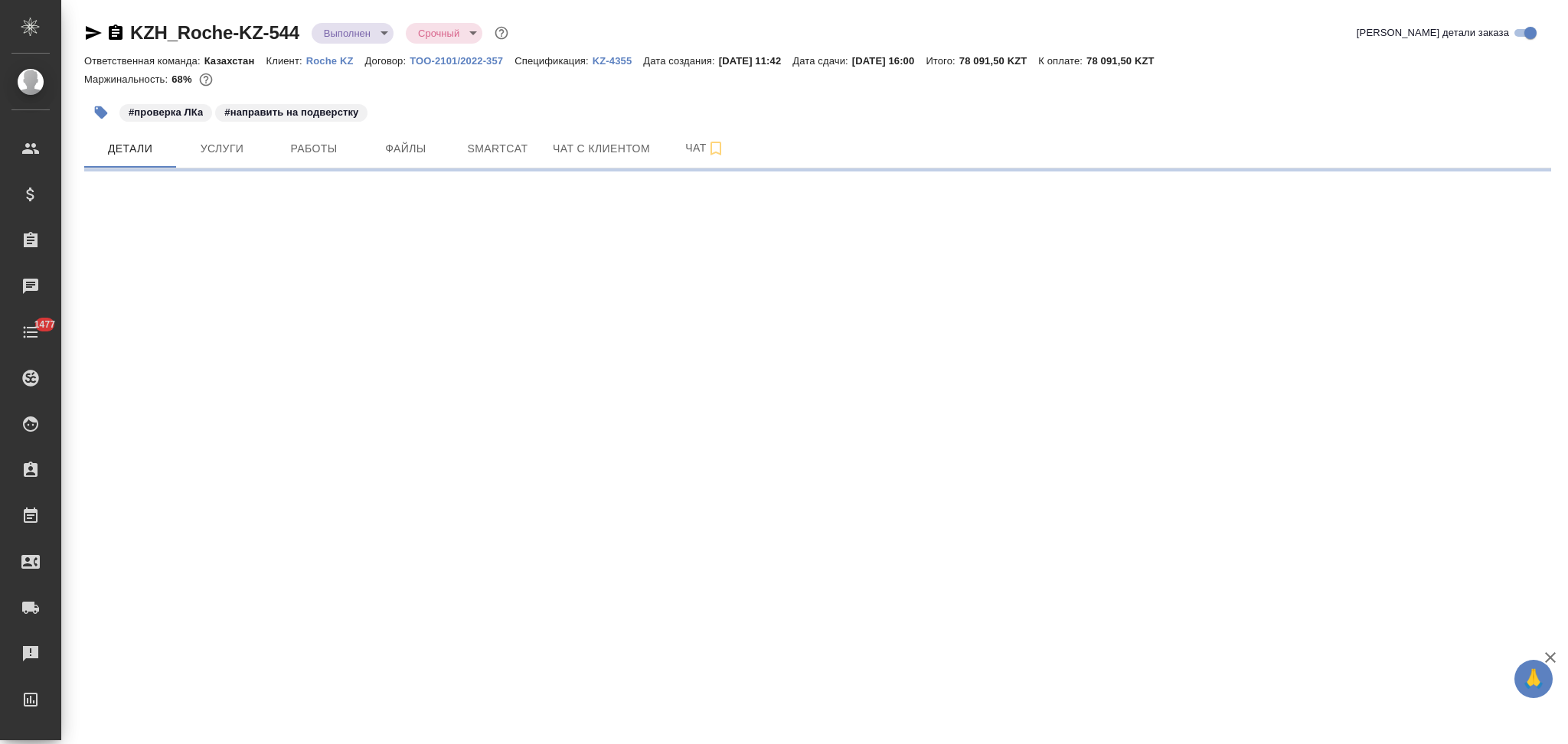
select select "RU"
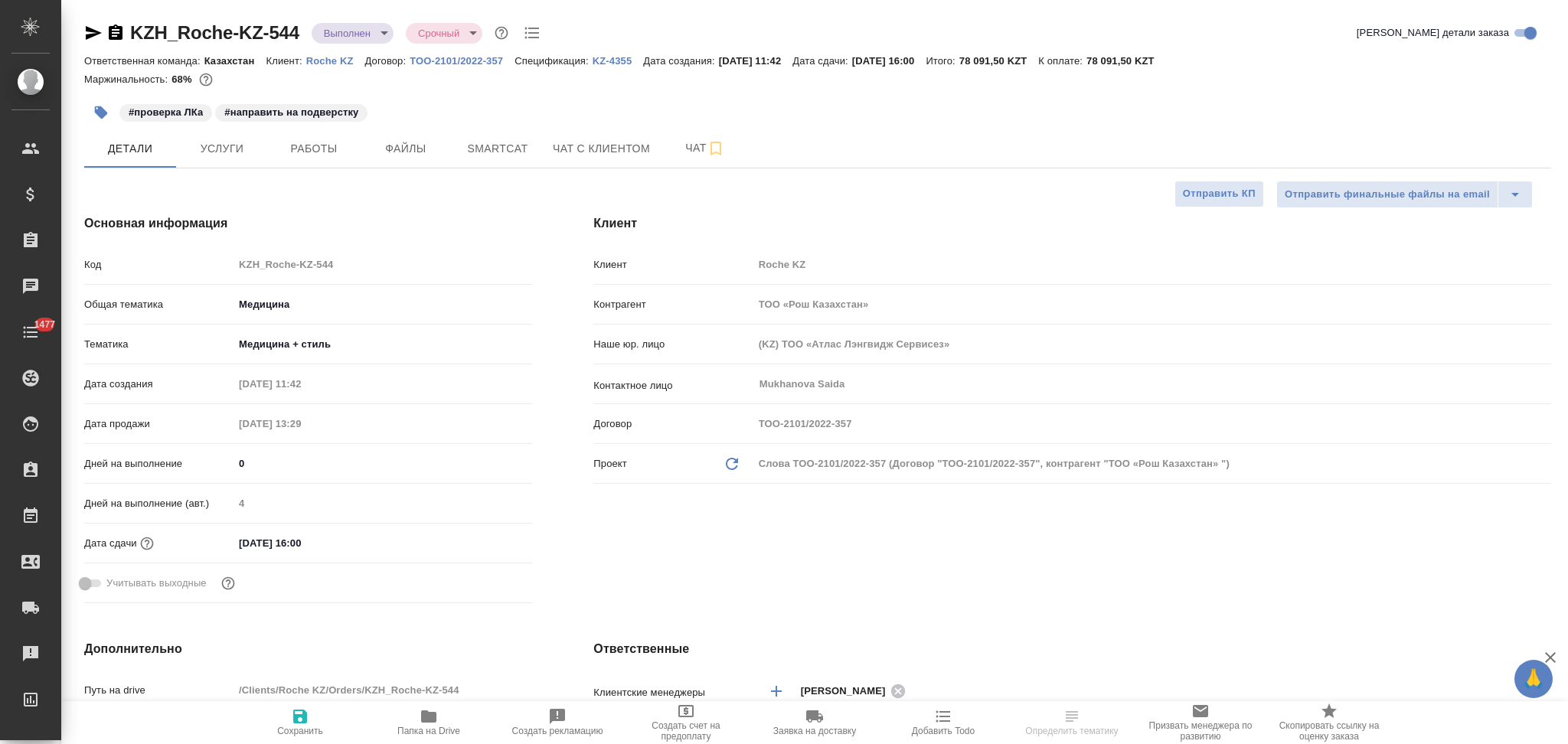
type textarea "x"
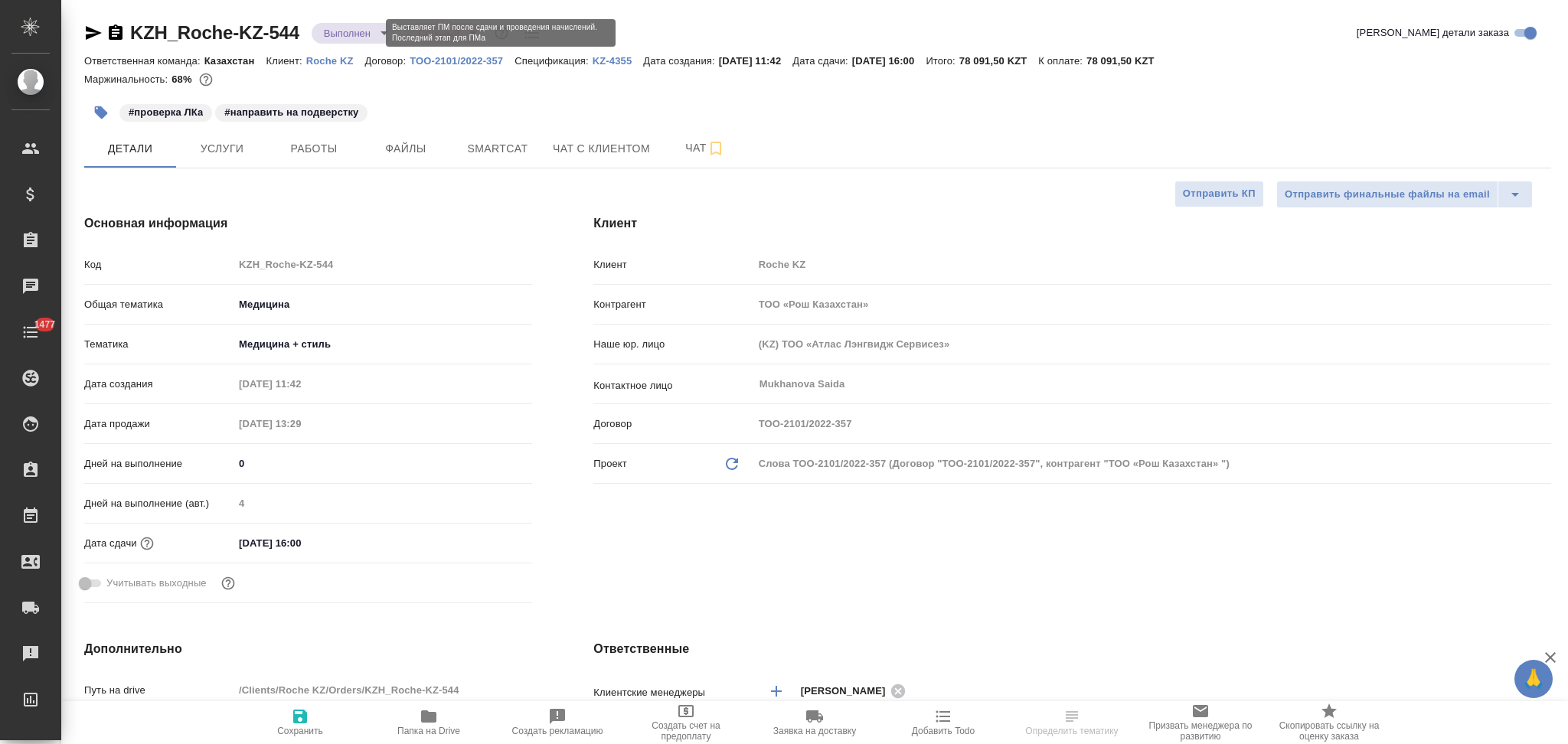
type textarea "x"
click at [344, 32] on body "🙏 .cls-1 fill:#fff; AWATERA Aslanukova Sati Клиенты Спецификации Заказы Чаты 14…" at bounding box center [784, 372] width 1568 height 744
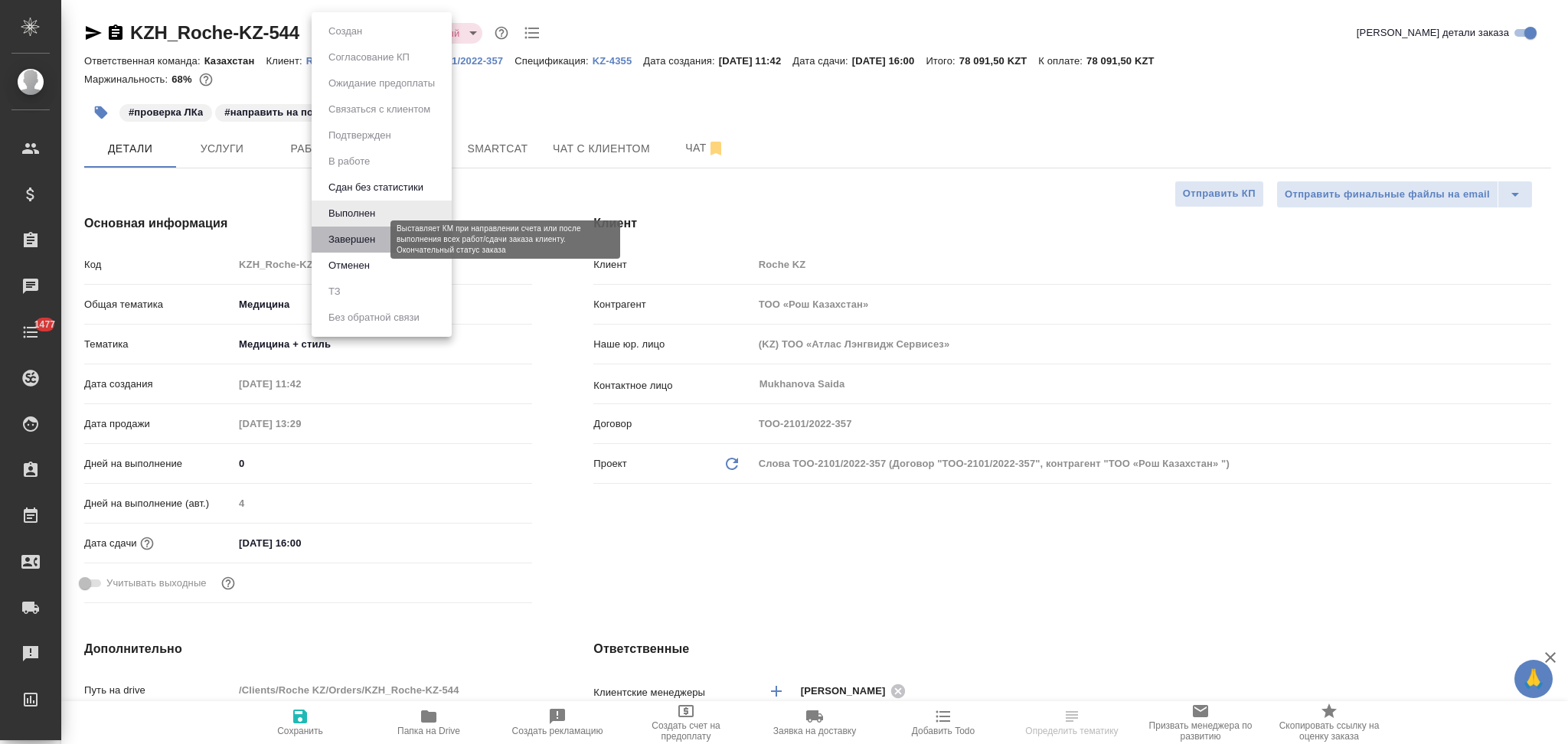
click at [357, 236] on button "Завершен" at bounding box center [352, 240] width 56 height 17
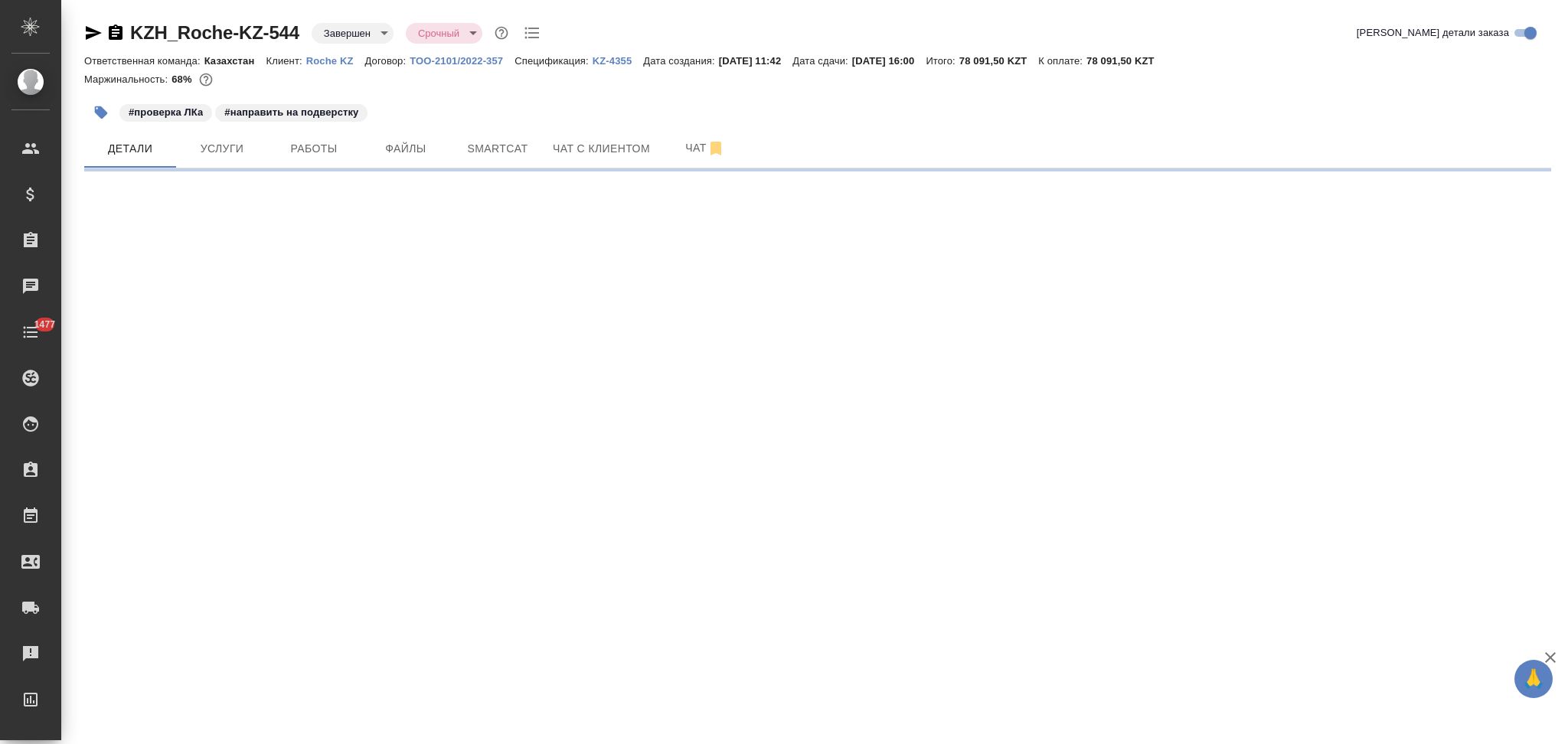
select select "RU"
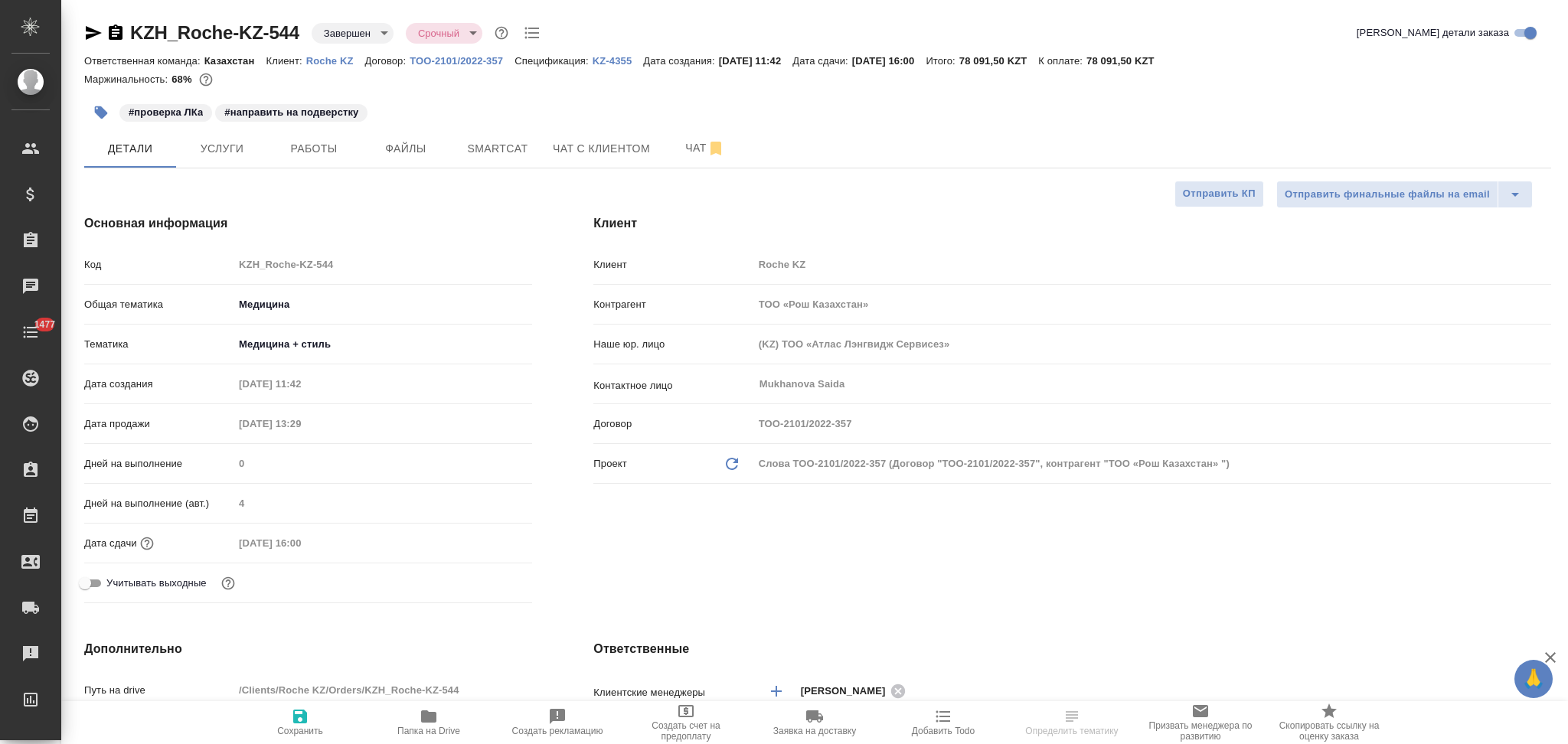
type textarea "x"
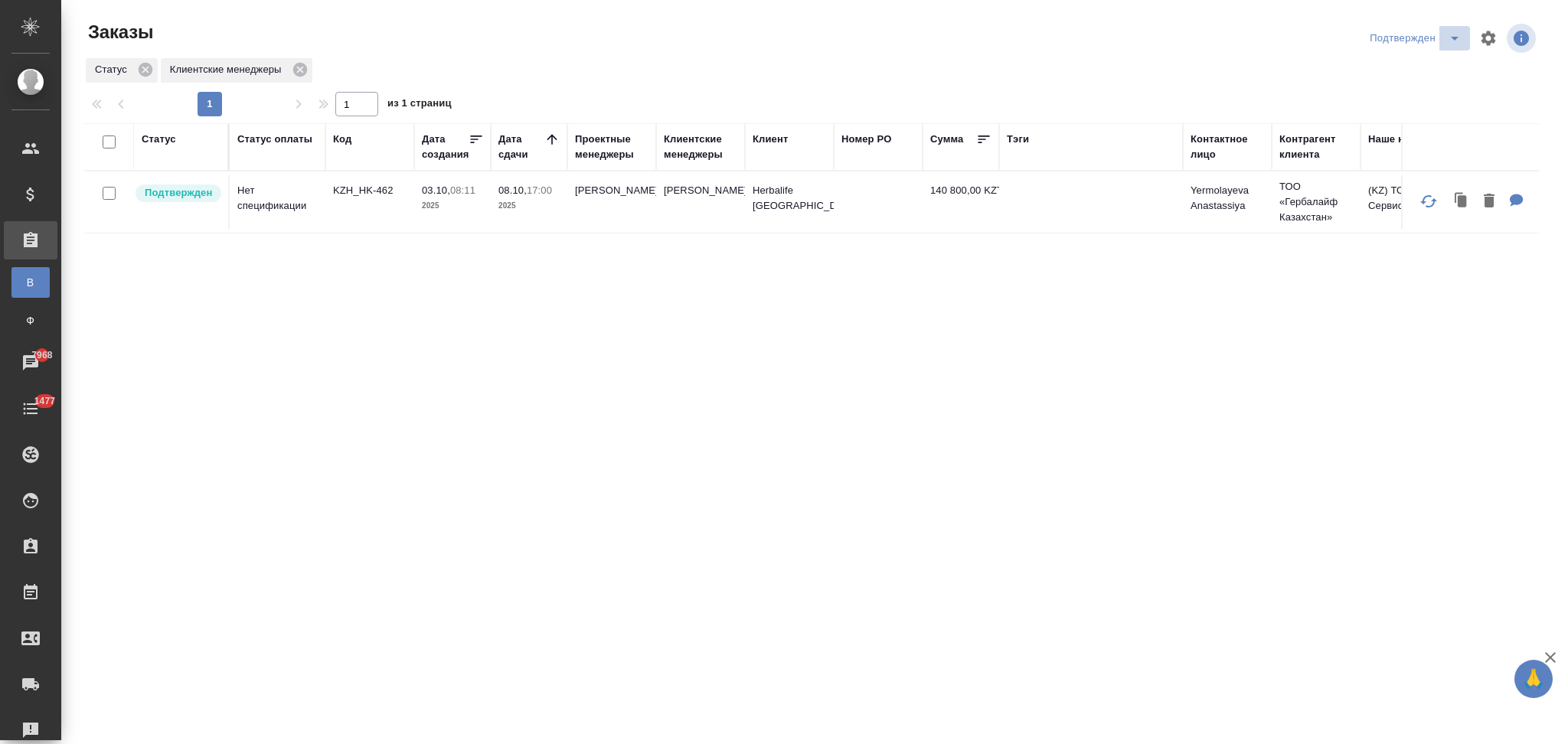
click at [1453, 40] on icon "split button" at bounding box center [1455, 38] width 19 height 19
click at [700, 158] on div "Клиентские менеджеры" at bounding box center [700, 147] width 74 height 31
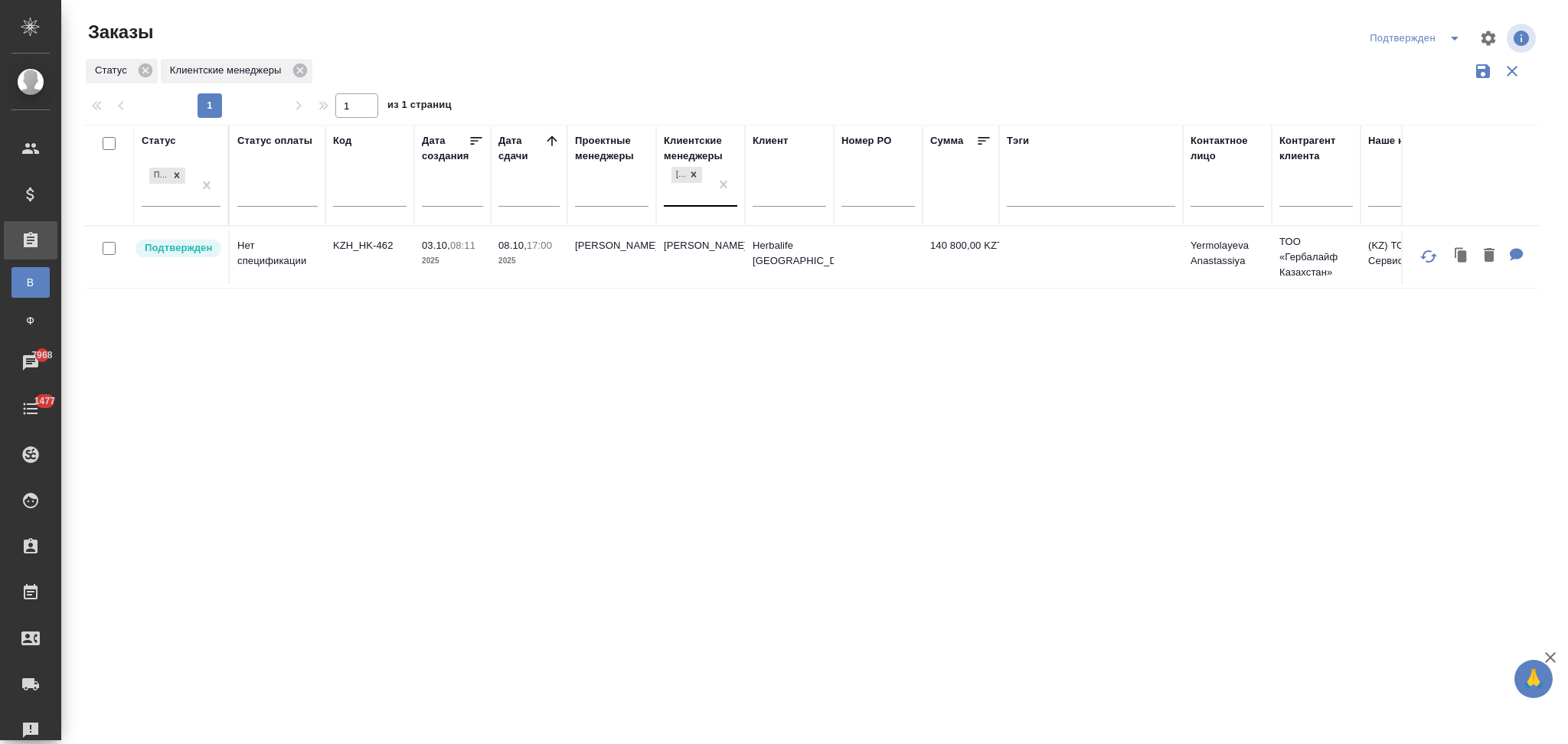
click at [688, 197] on div "[PERSON_NAME]" at bounding box center [686, 184] width 46 height 41
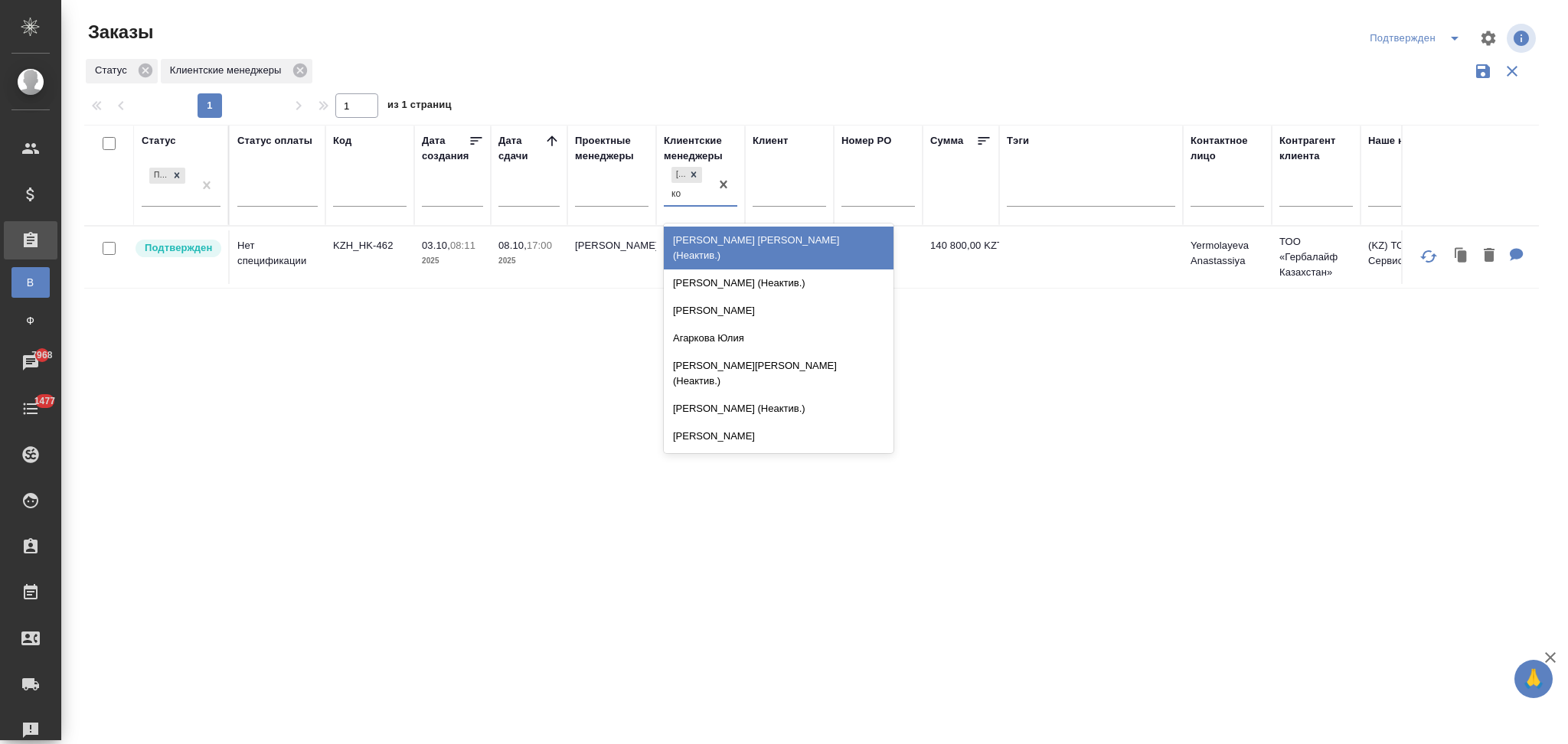
type input "кош"
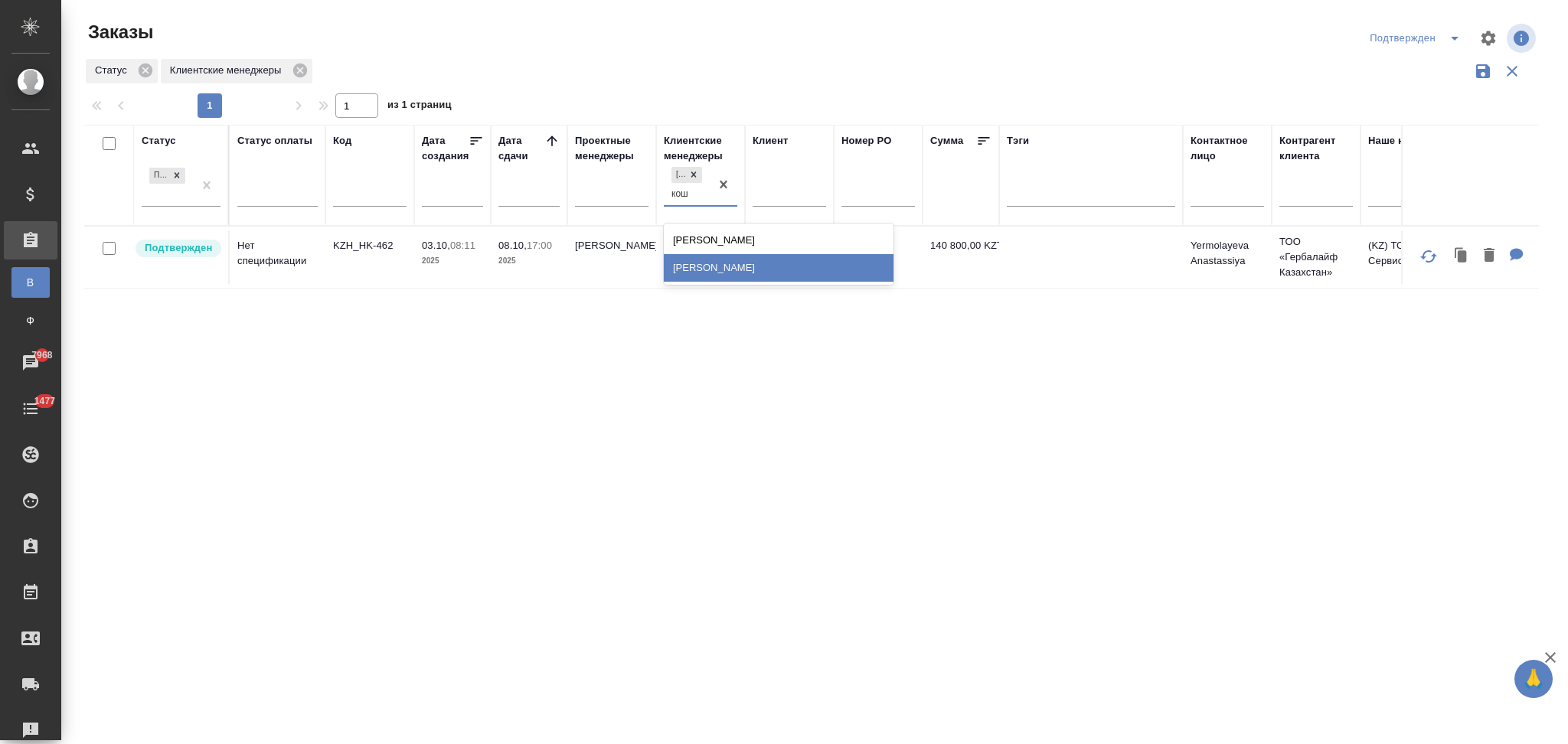
click at [698, 260] on div "Кошербаева Назерке" at bounding box center [778, 268] width 229 height 27
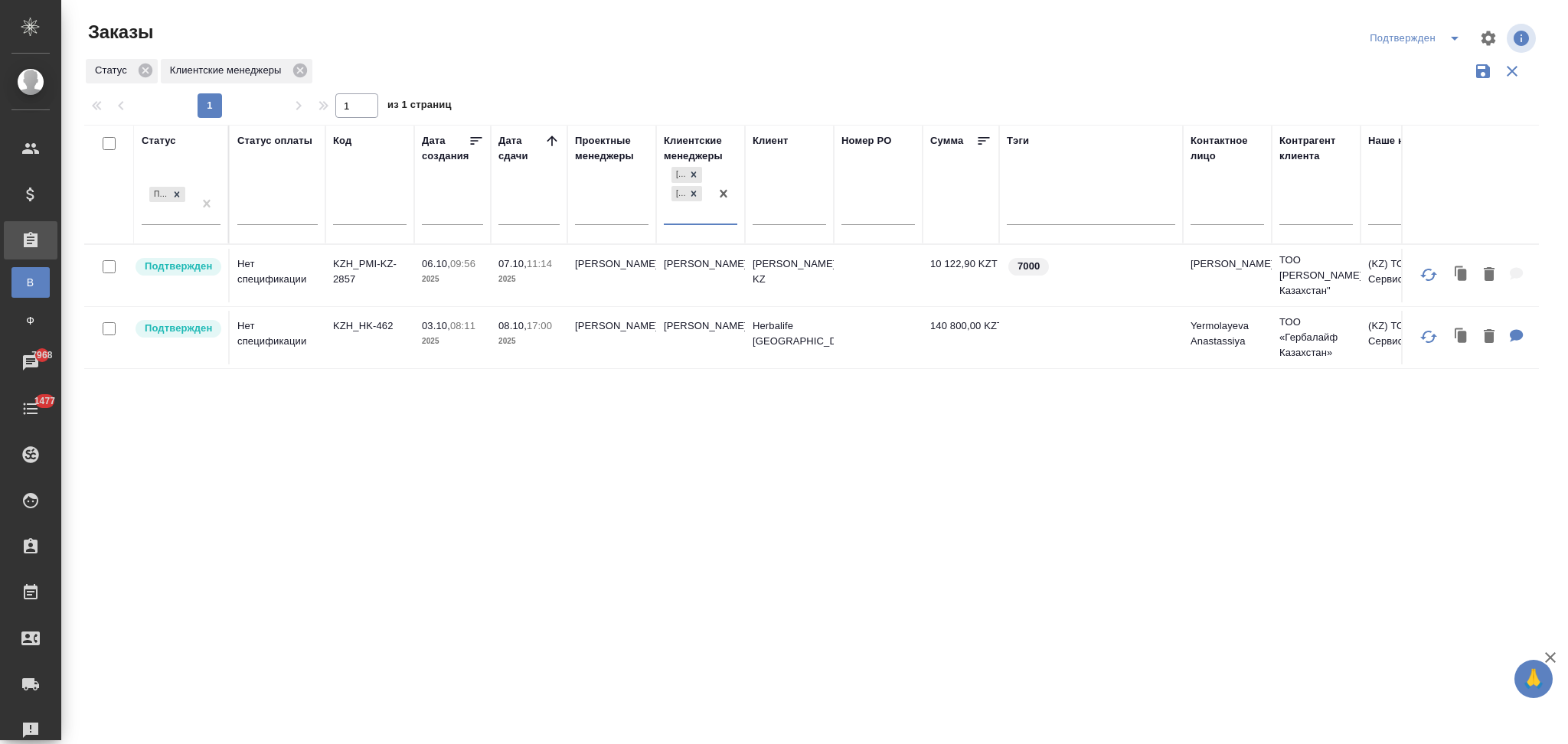
click at [680, 216] on div "Асланукова Сати Кошербаева Назерке" at bounding box center [686, 194] width 46 height 60
type input "сух"
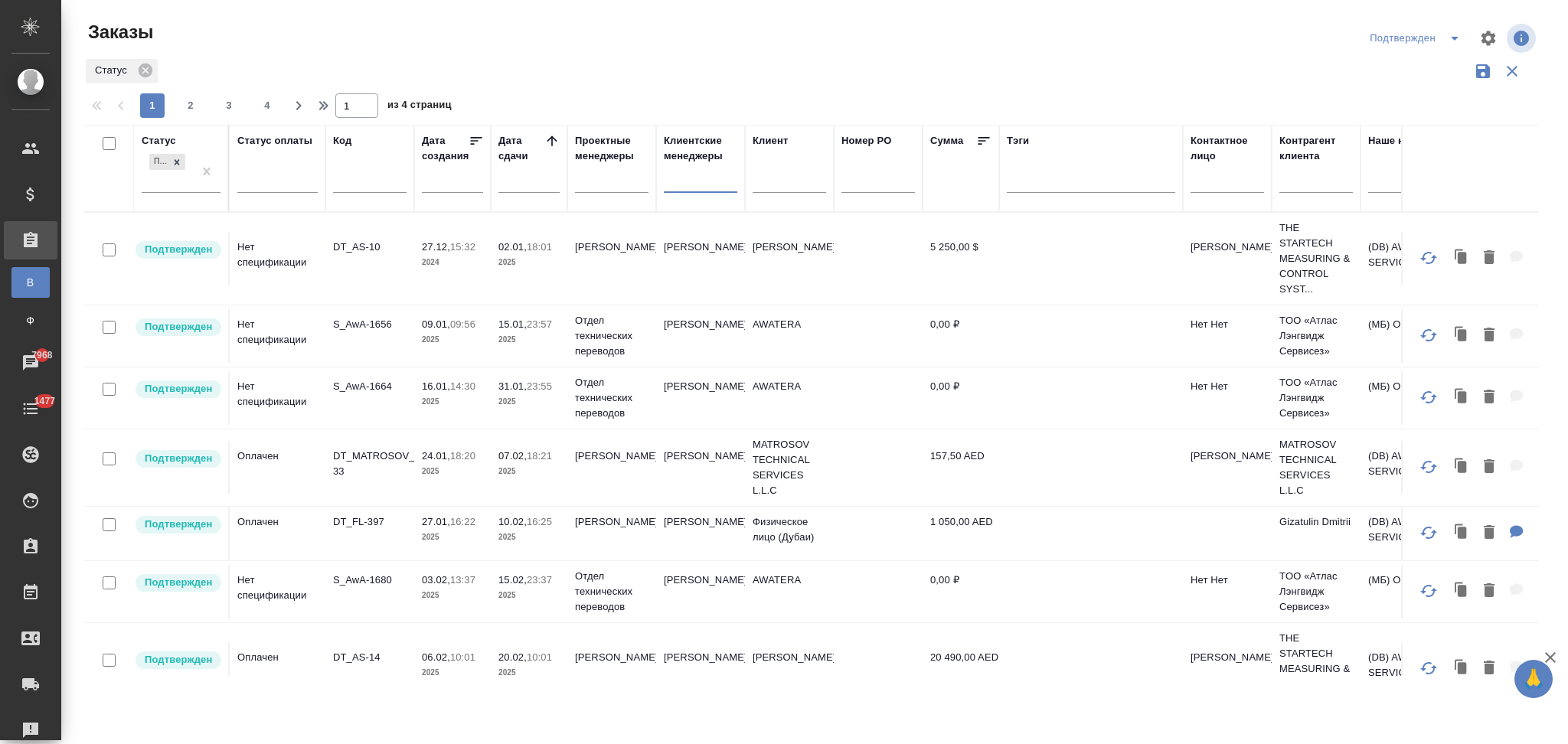
click at [1456, 40] on icon "split button" at bounding box center [1455, 38] width 19 height 19
click at [1400, 142] on li "Сдан без статы" at bounding box center [1418, 142] width 133 height 24
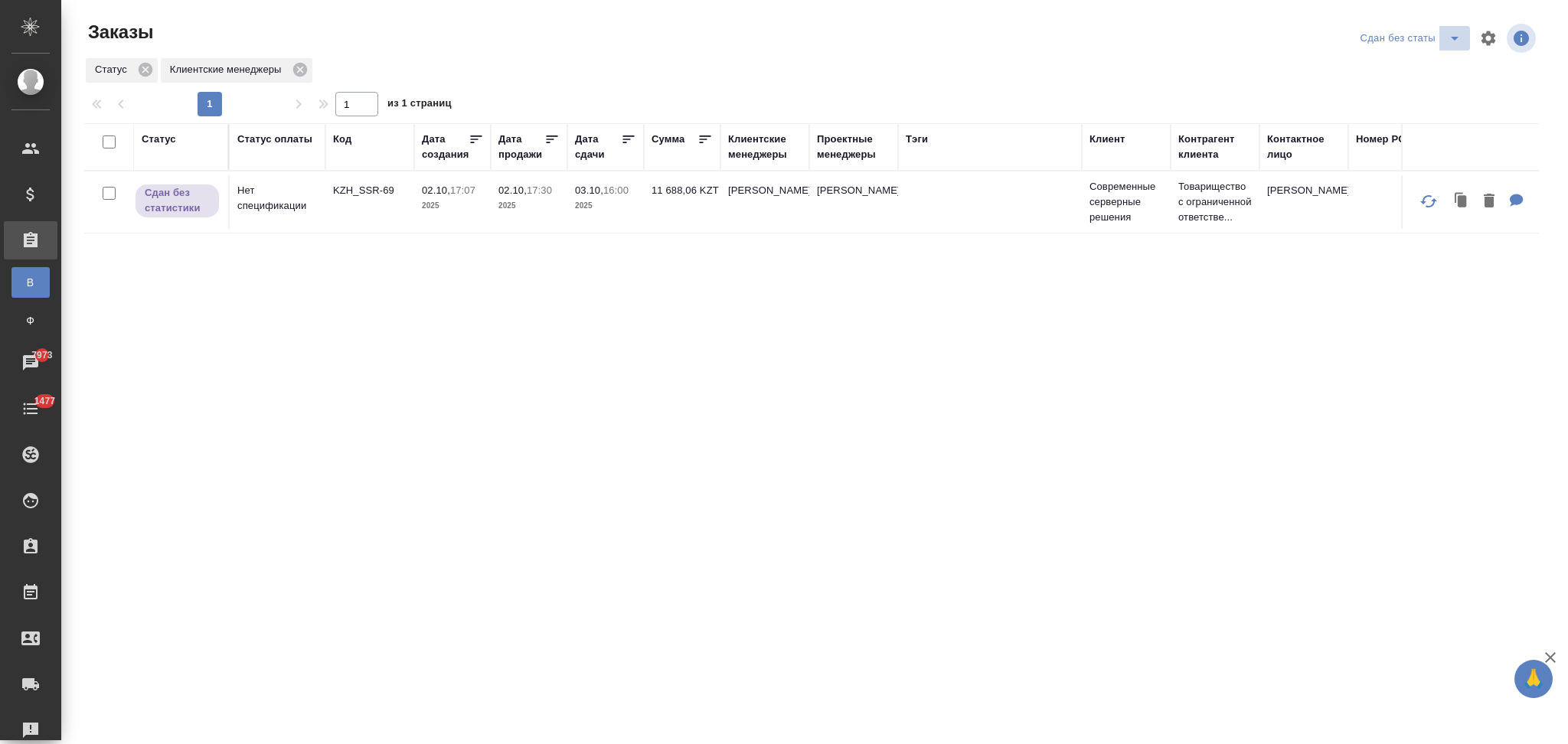
click at [1454, 42] on icon "split button" at bounding box center [1455, 38] width 19 height 19
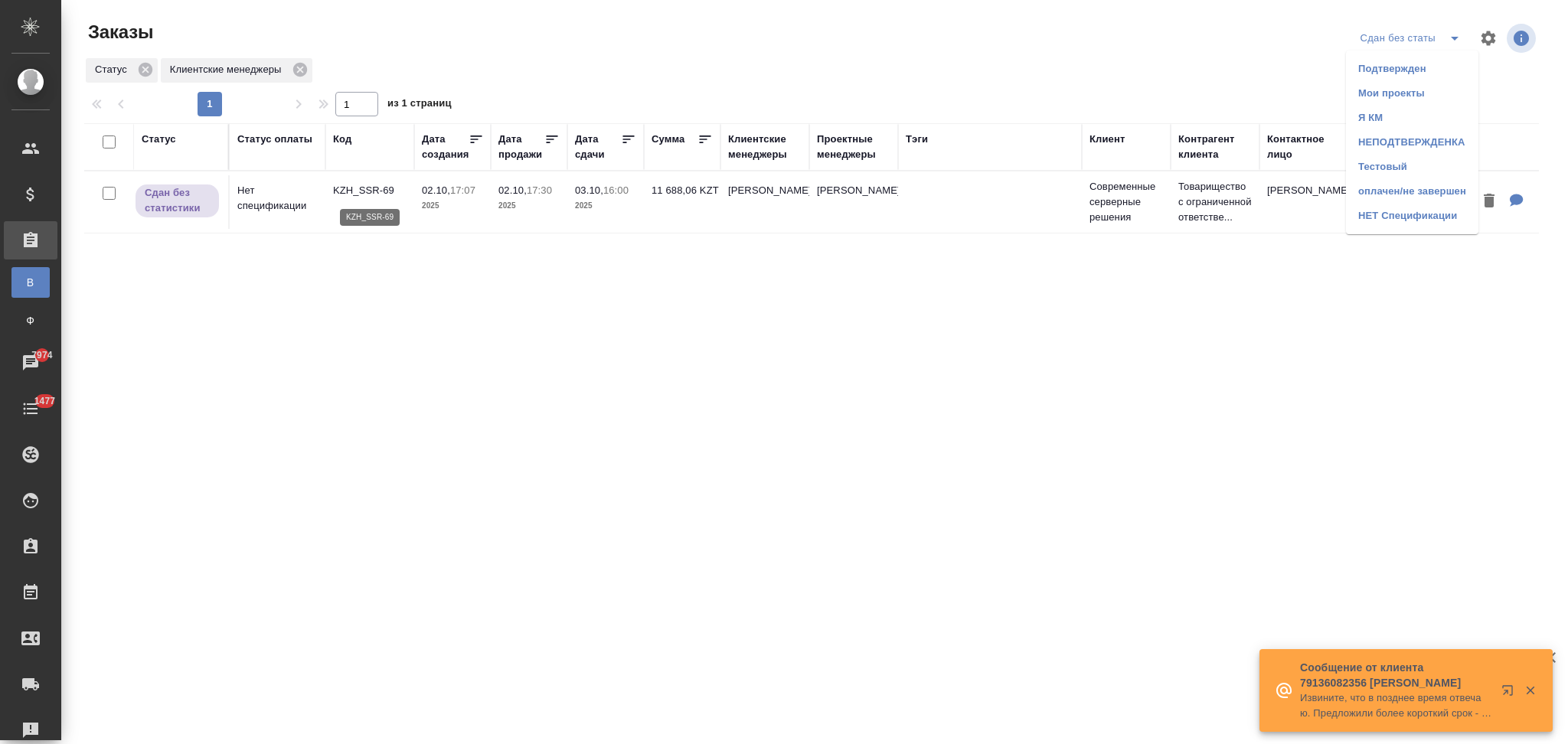
click at [387, 193] on p "KZH_SSR-69" at bounding box center [370, 191] width 74 height 15
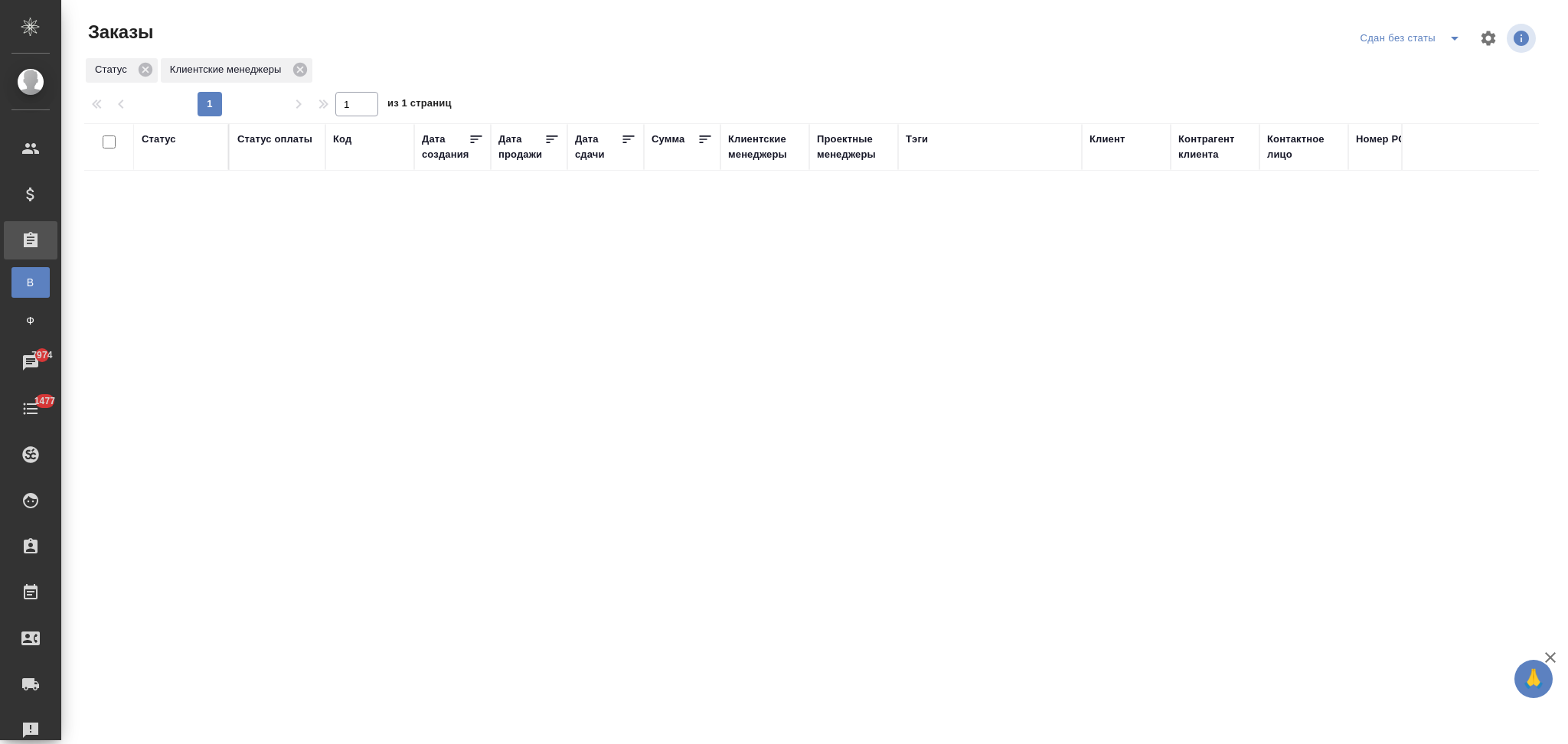
click at [1449, 42] on icon "split button" at bounding box center [1455, 38] width 19 height 19
click at [1379, 140] on li "НЕПОДТВЕРЖДЕНКА" at bounding box center [1413, 142] width 133 height 24
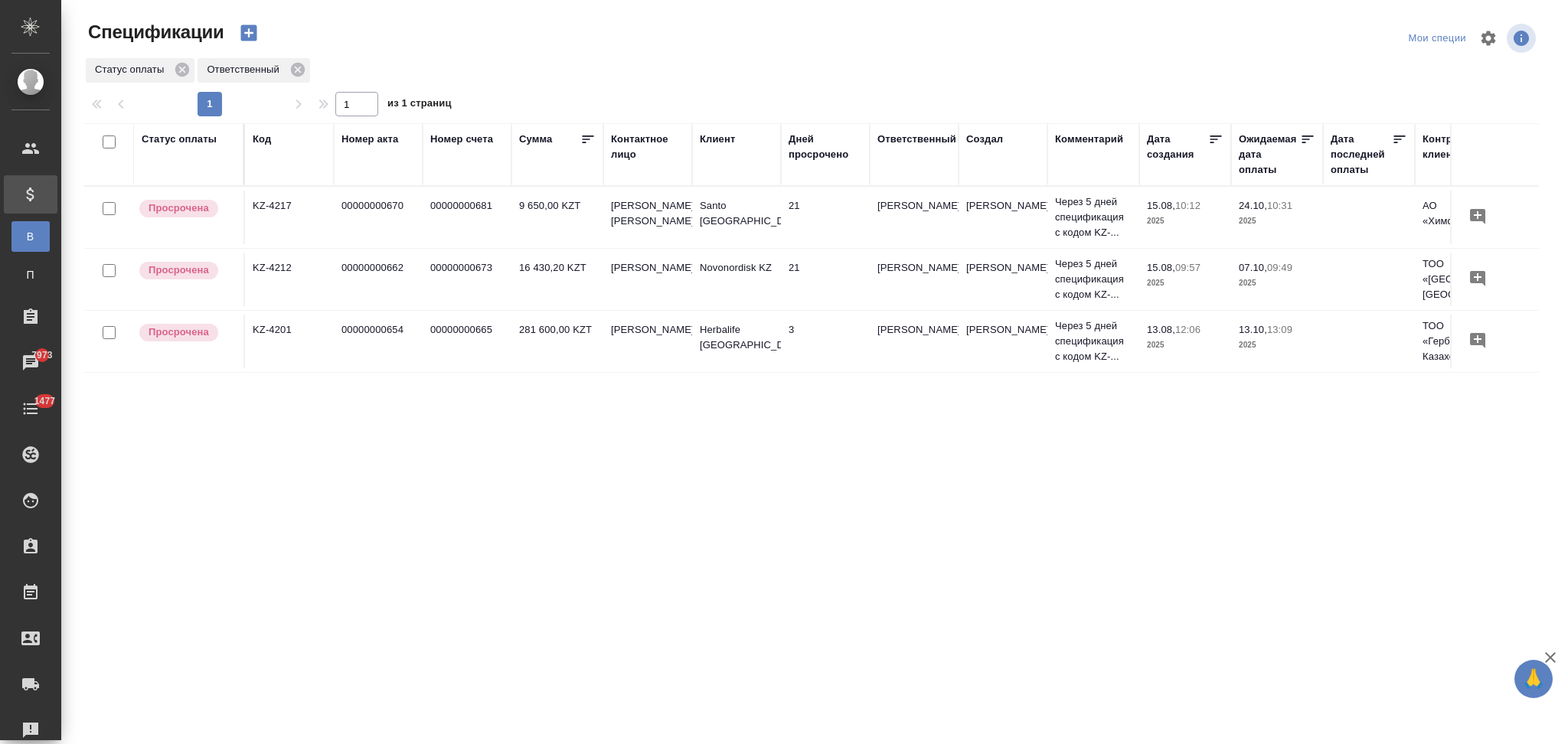
click at [247, 31] on icon "button" at bounding box center [248, 33] width 16 height 16
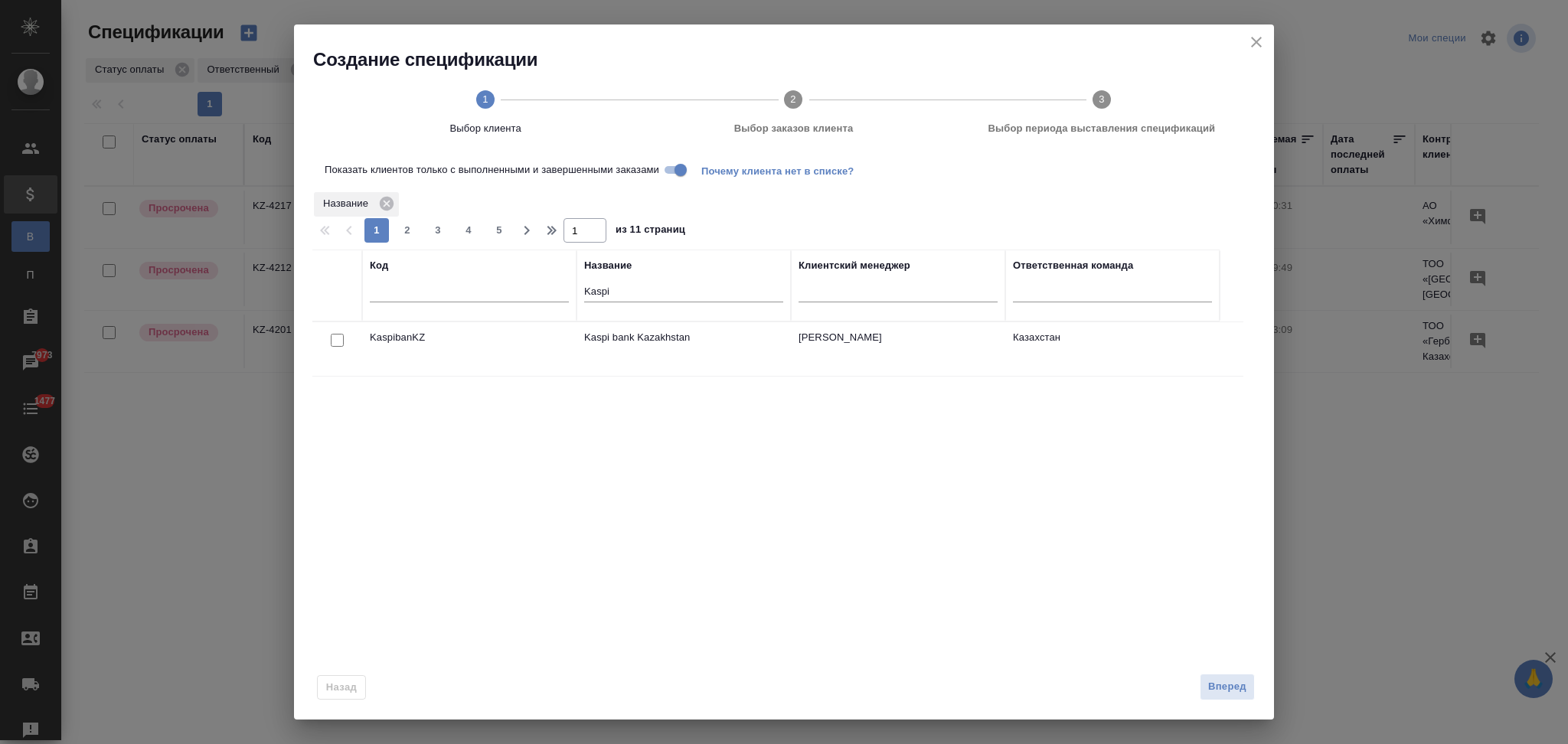
click at [1260, 40] on icon "close" at bounding box center [1257, 42] width 19 height 19
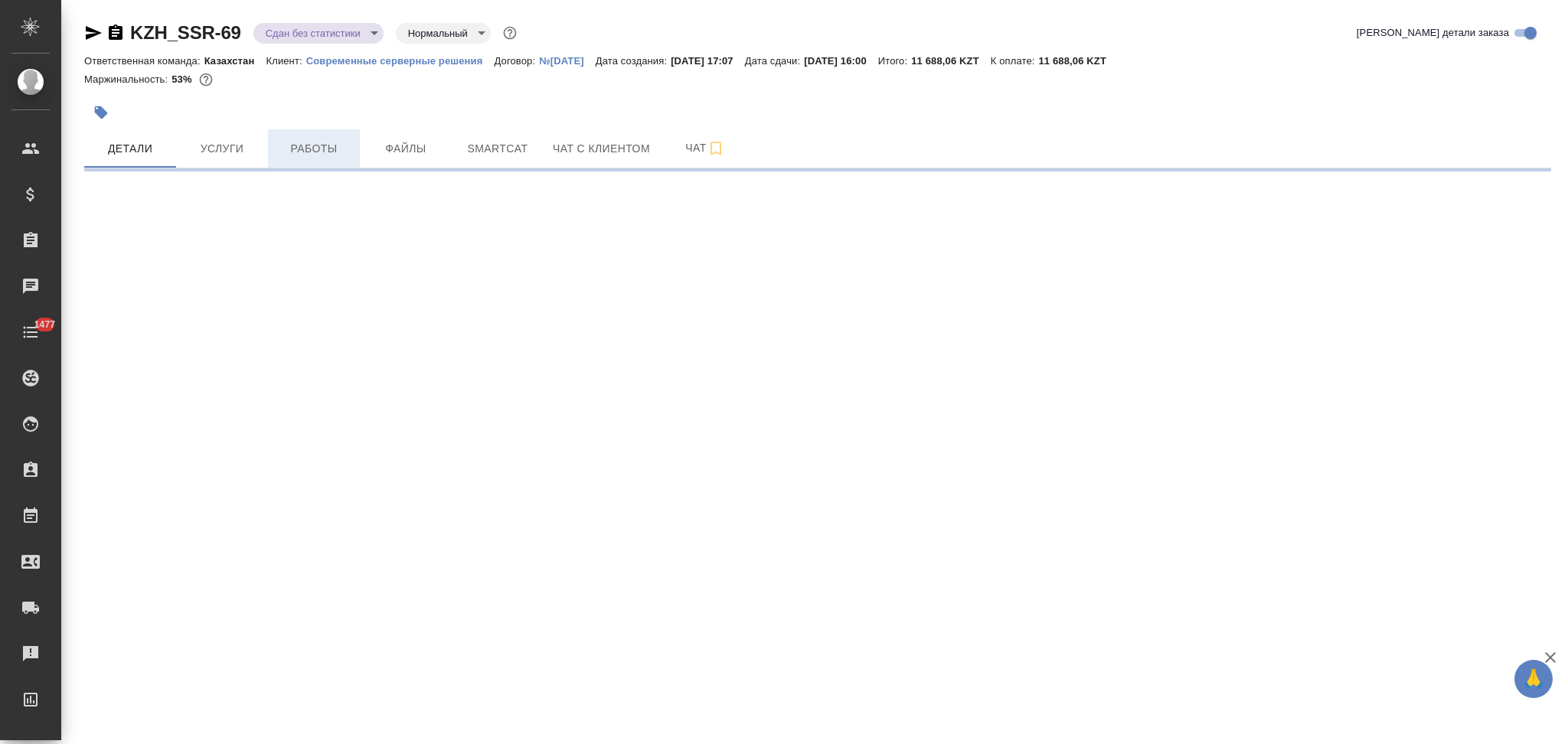
select select "RU"
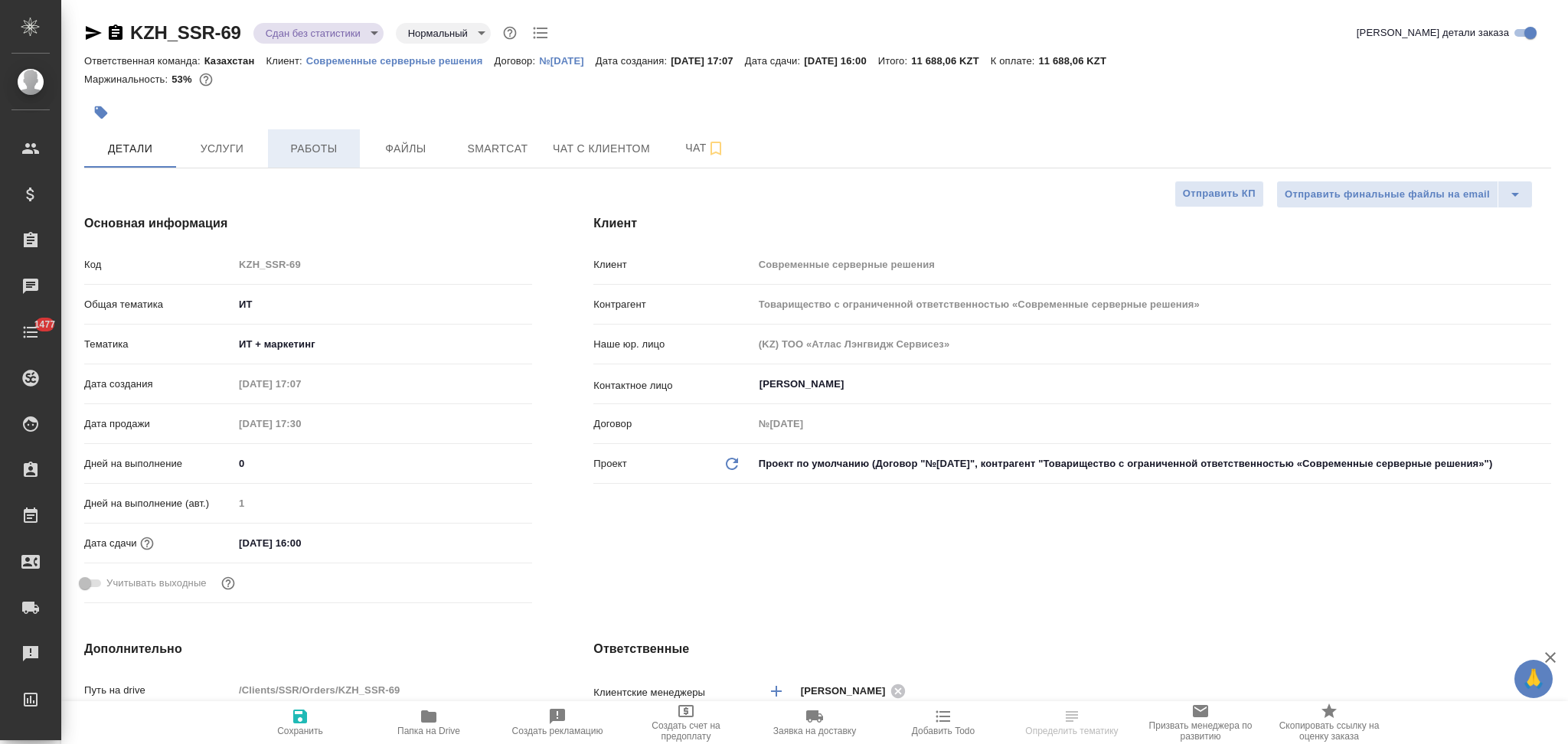
type textarea "x"
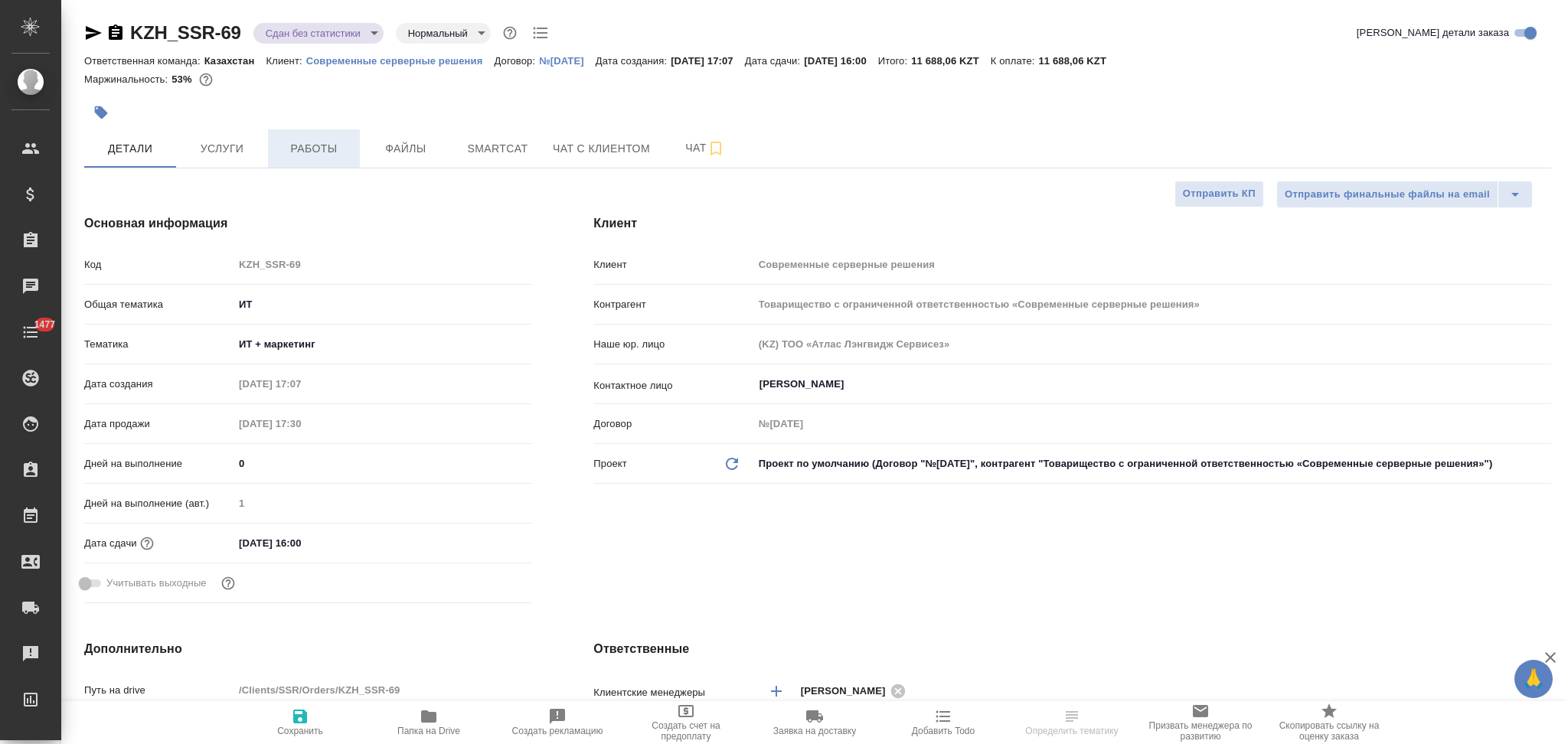
type textarea "x"
click at [314, 153] on span "Работы" at bounding box center [314, 149] width 74 height 19
type textarea "x"
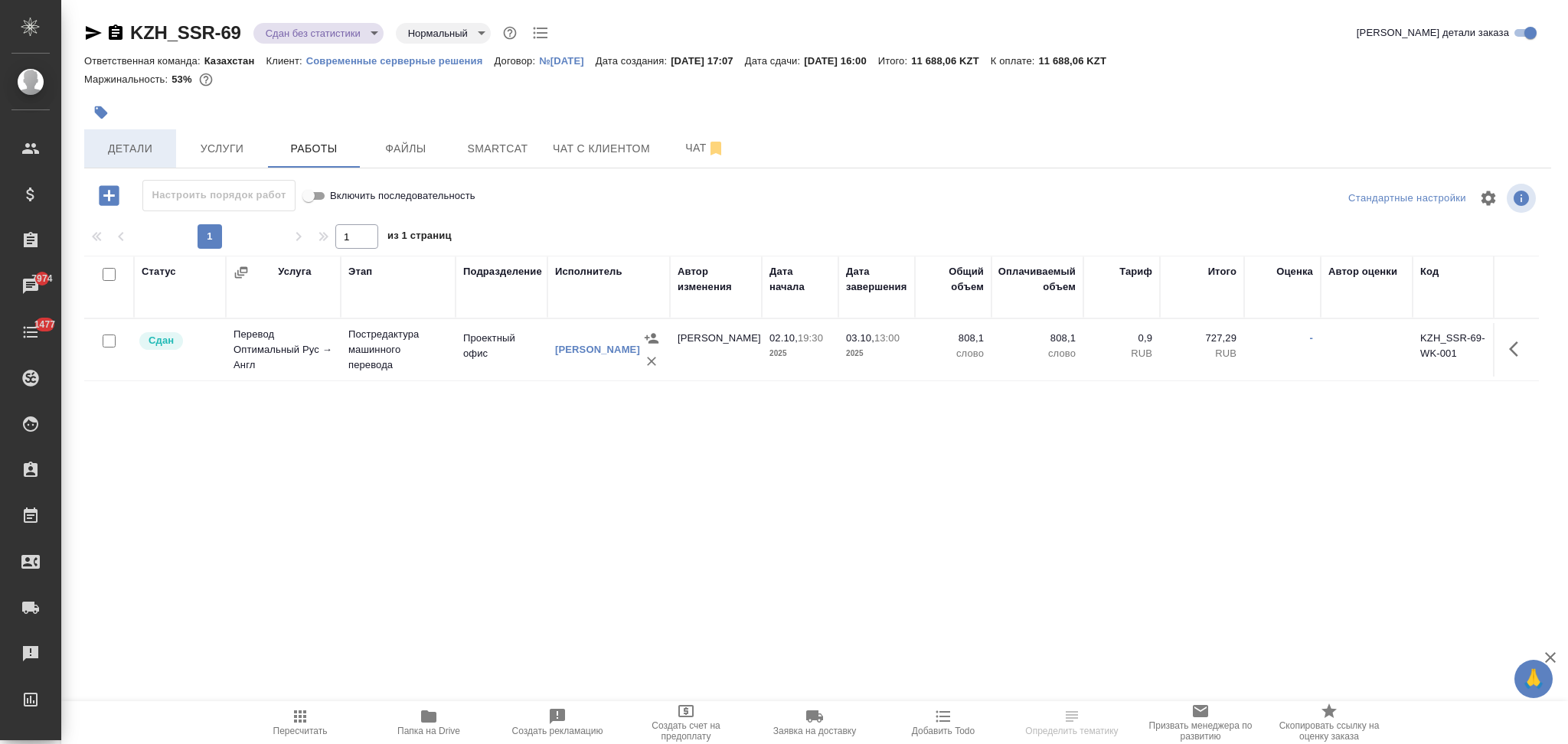
click at [132, 153] on span "Детали" at bounding box center [130, 149] width 74 height 19
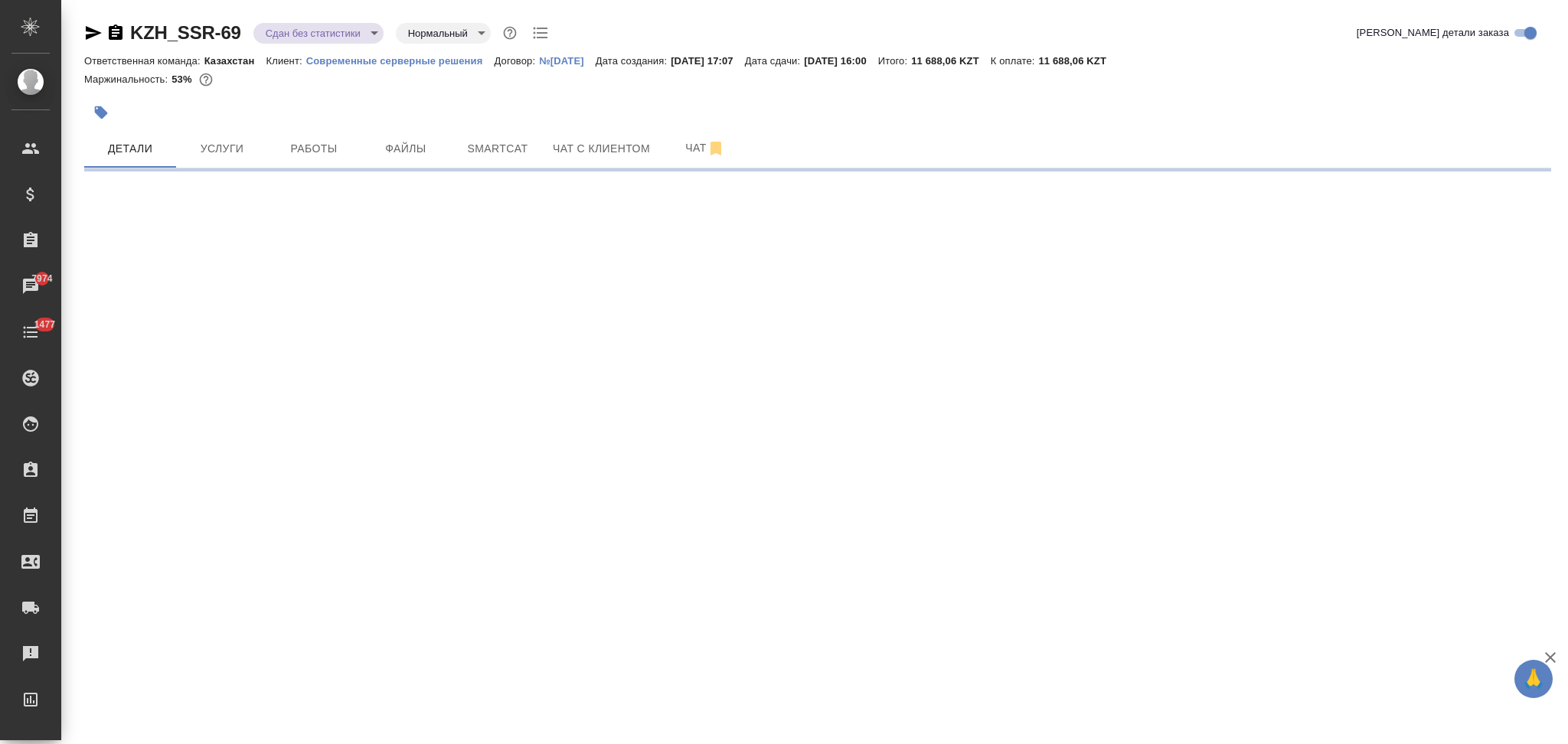
select select "RU"
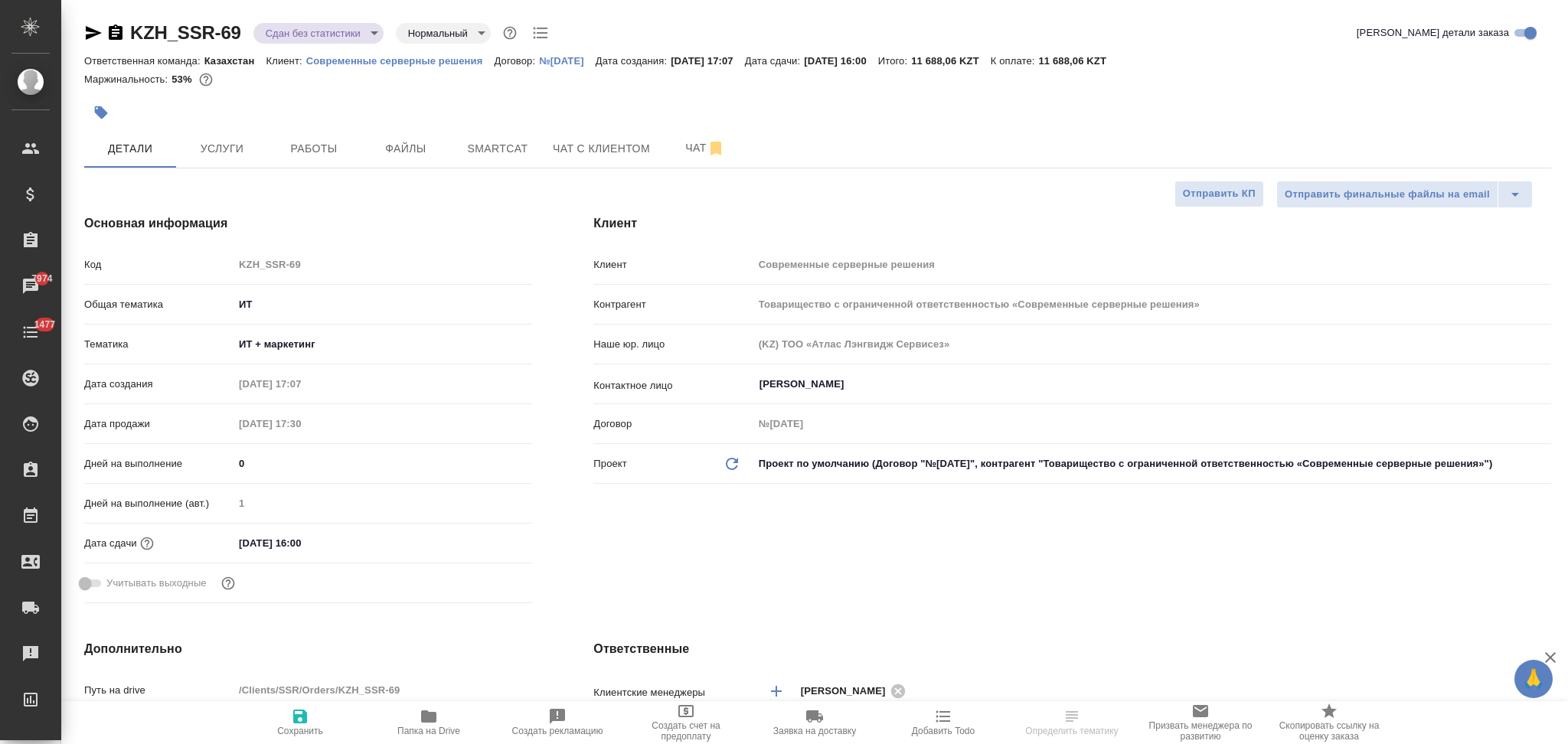
type textarea "x"
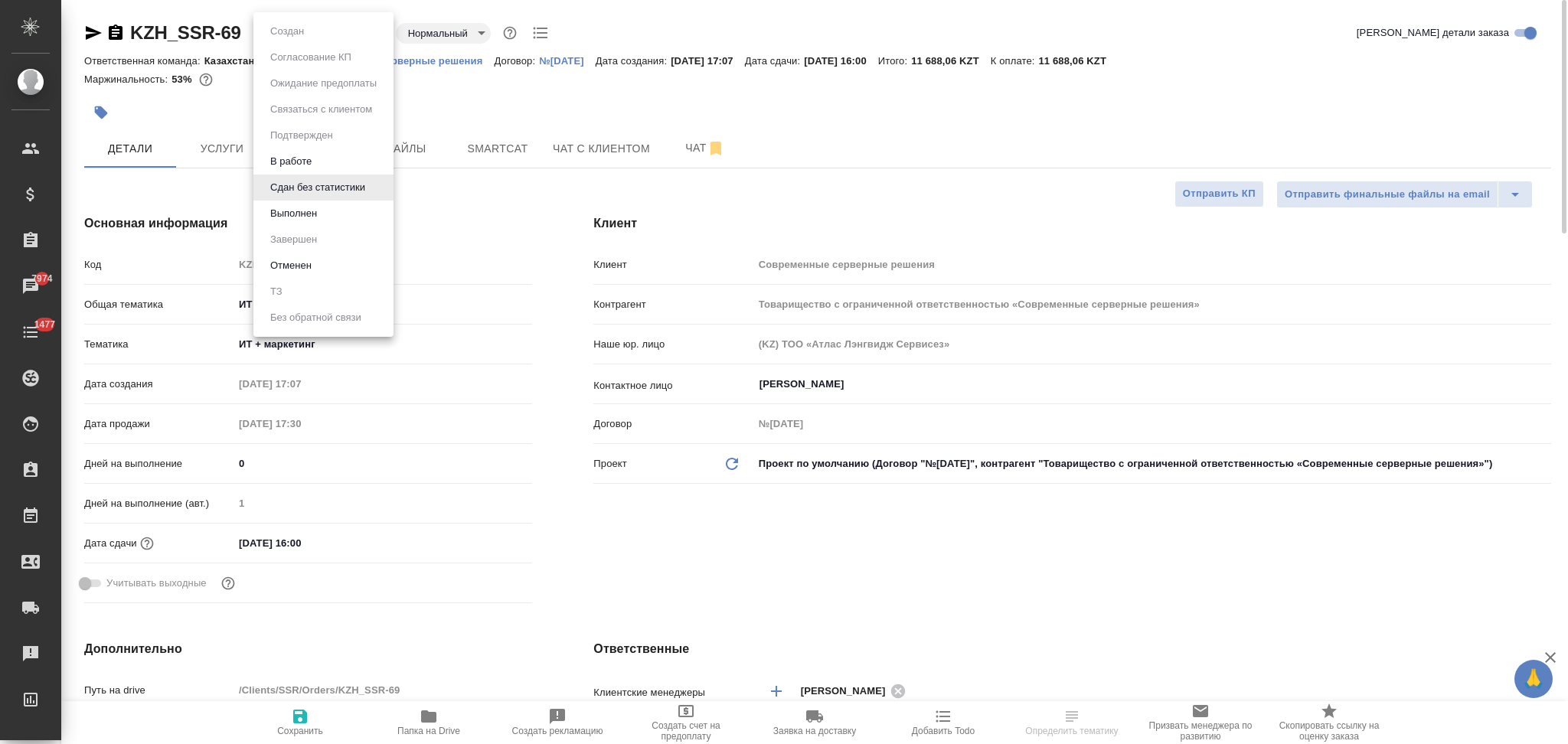
click at [286, 31] on body "🙏 .cls-1 fill:#fff; AWATERA Aslanukova Sati Клиенты Спецификации Заказы 7974 Ча…" at bounding box center [784, 372] width 1568 height 744
click at [283, 208] on button "Выполнен" at bounding box center [294, 213] width 56 height 17
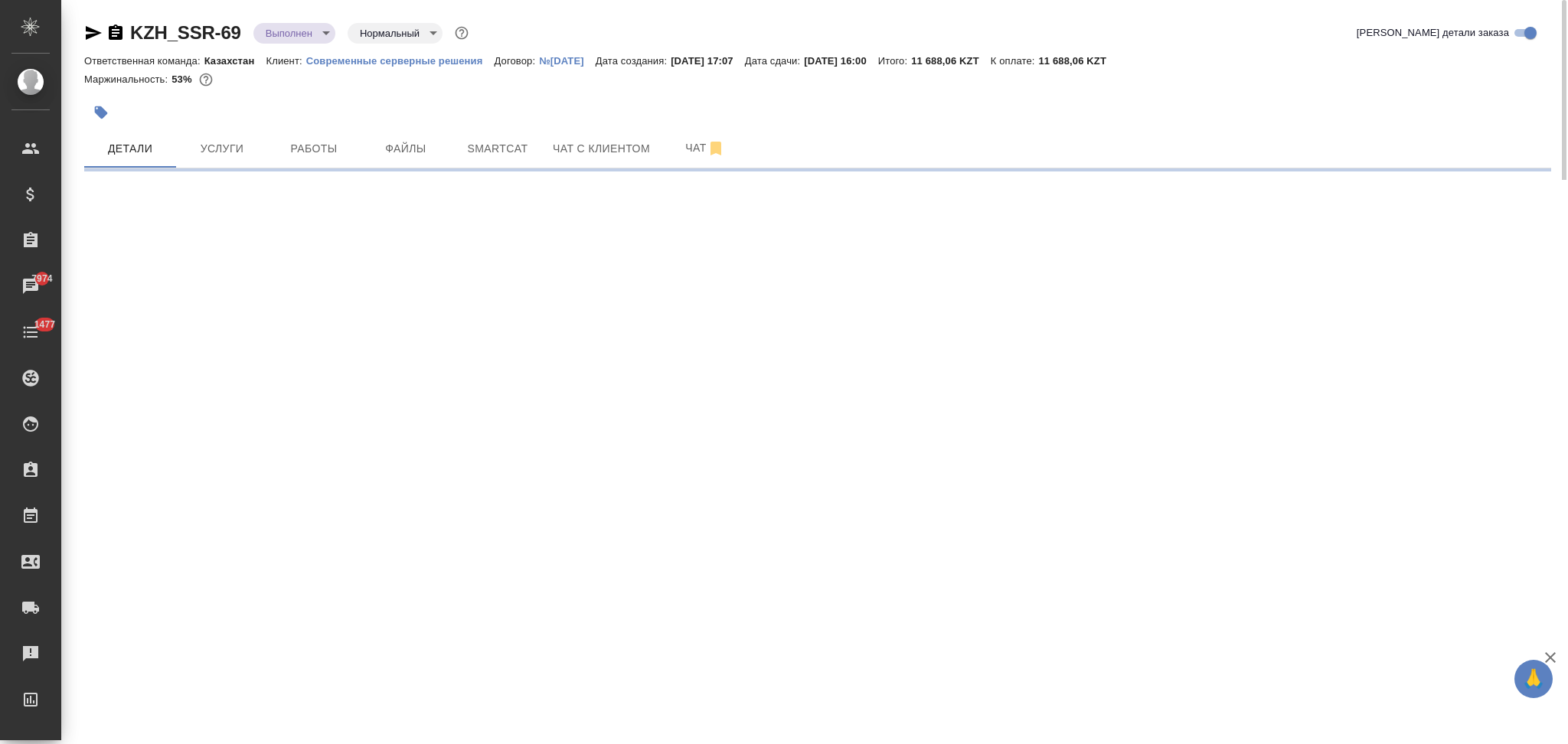
select select "RU"
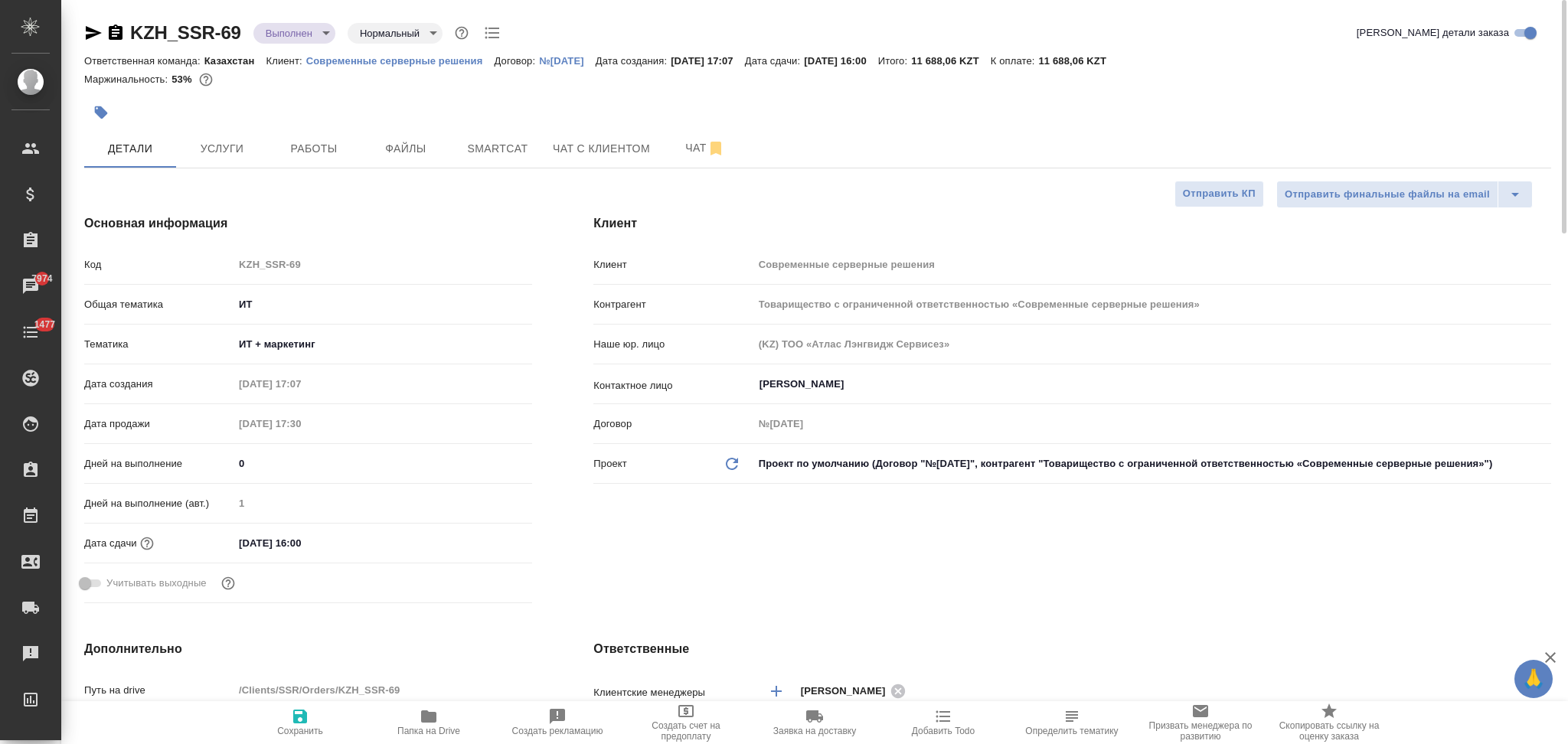
type textarea "x"
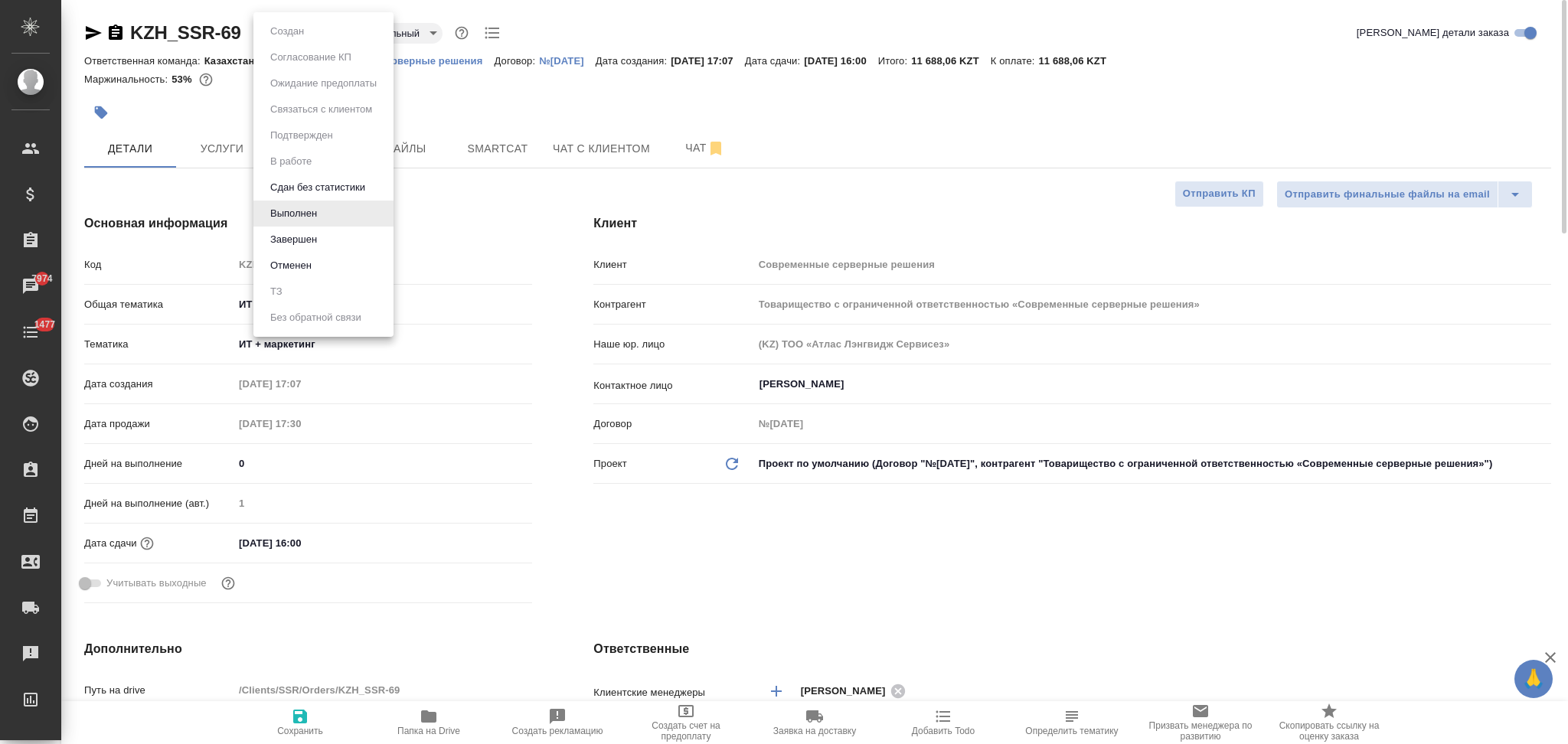
click at [285, 35] on body "🙏 .cls-1 fill:#fff; AWATERA Aslanukova Sati Клиенты Спецификации Заказы 7974 Ча…" at bounding box center [784, 372] width 1568 height 744
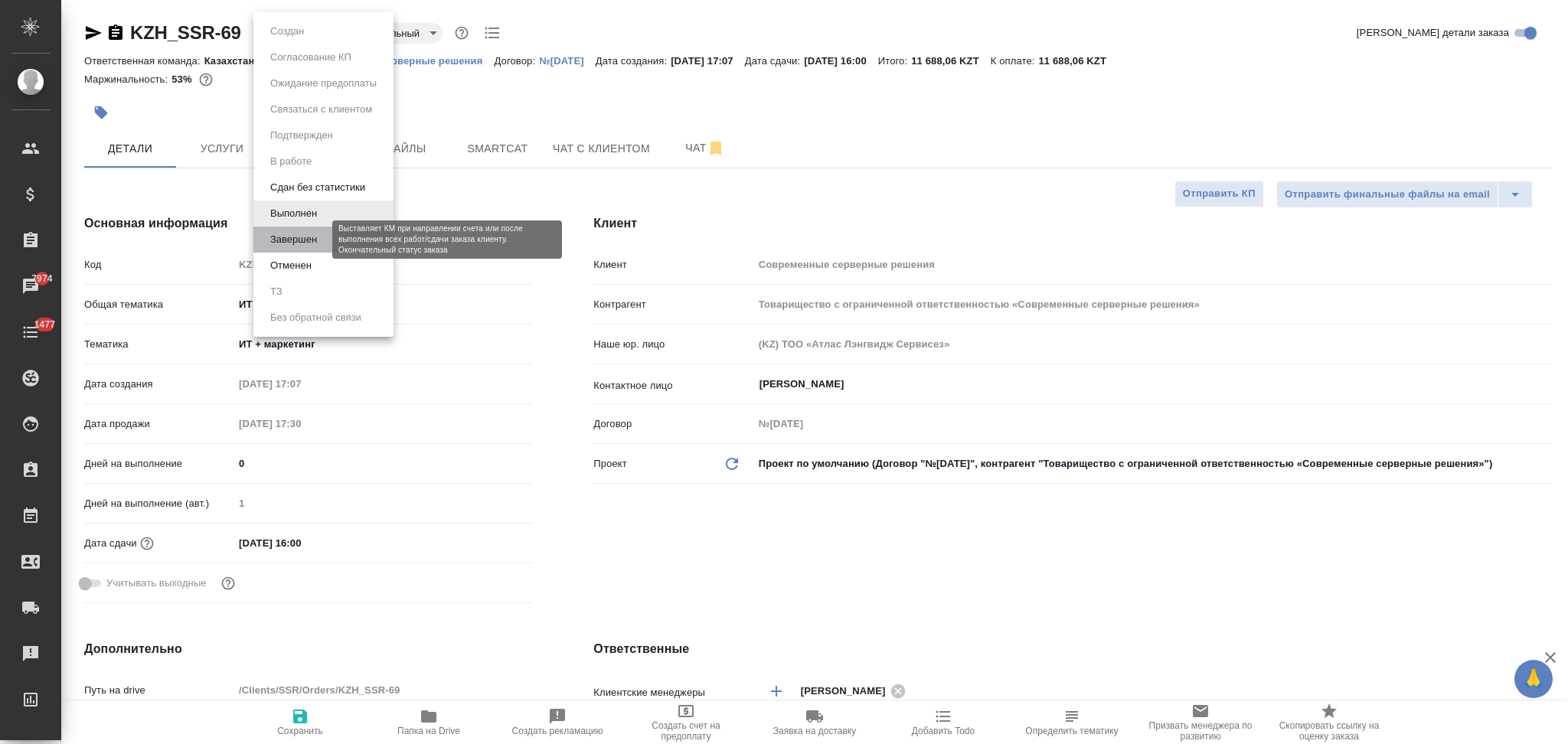
click at [278, 239] on button "Завершен" at bounding box center [294, 240] width 56 height 17
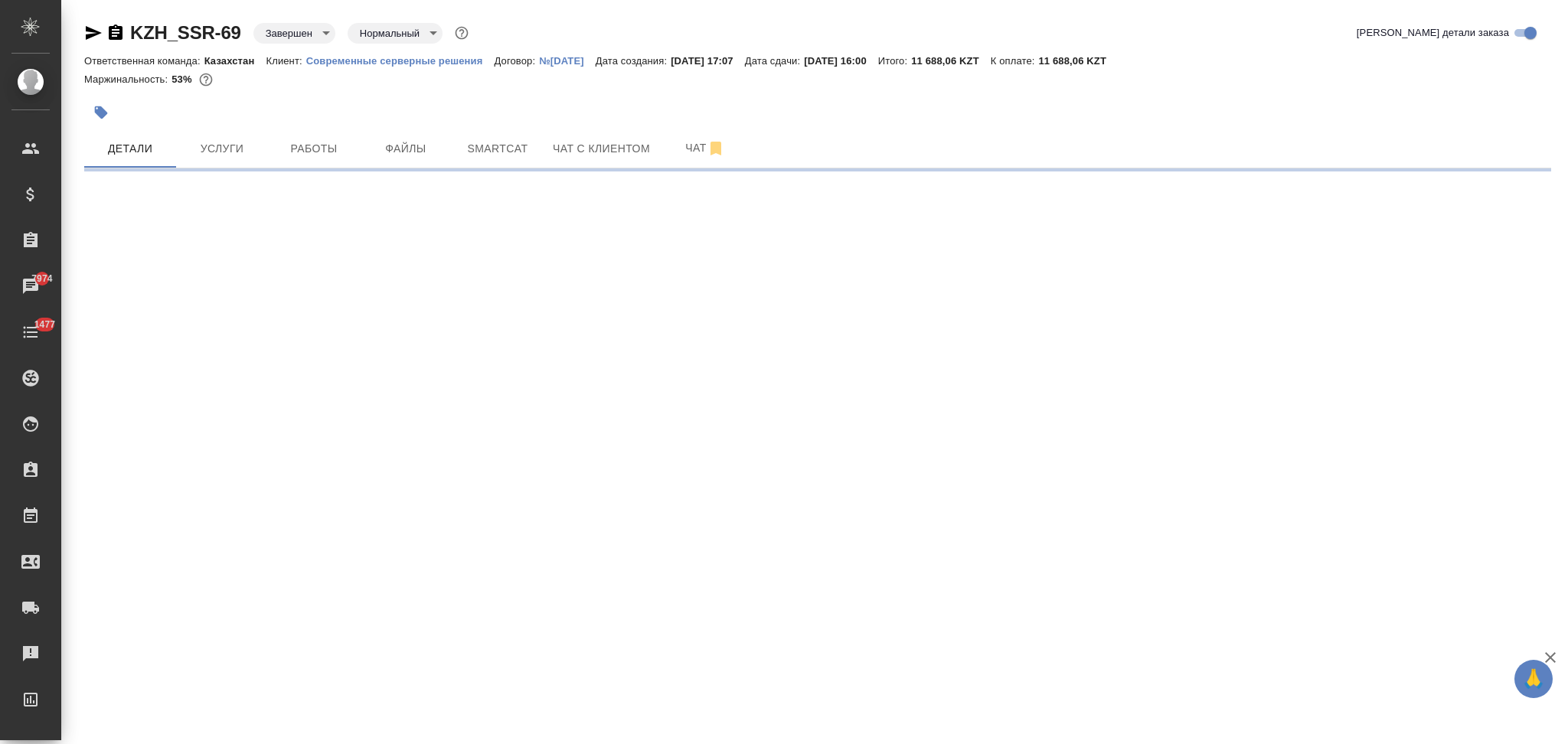
select select "RU"
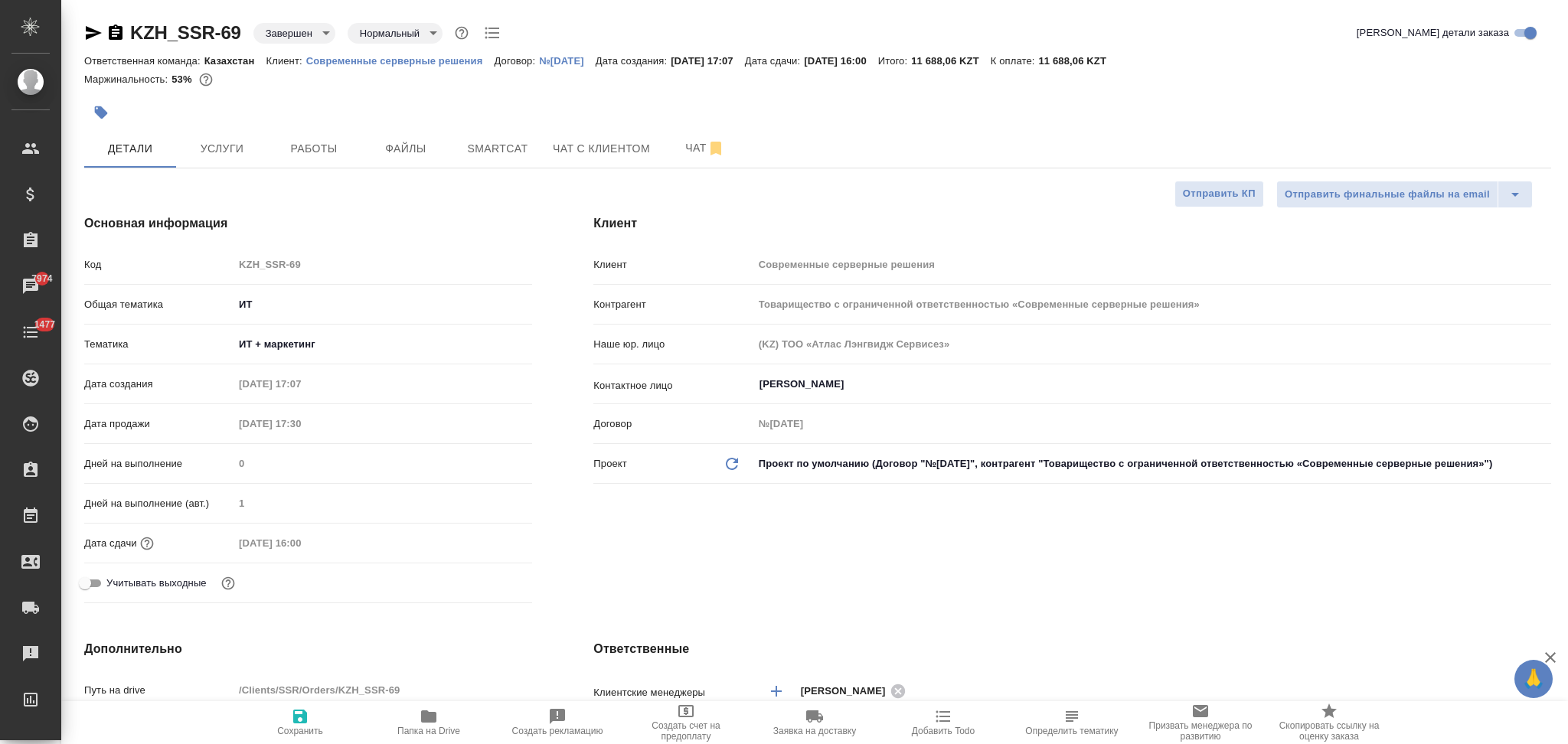
type textarea "x"
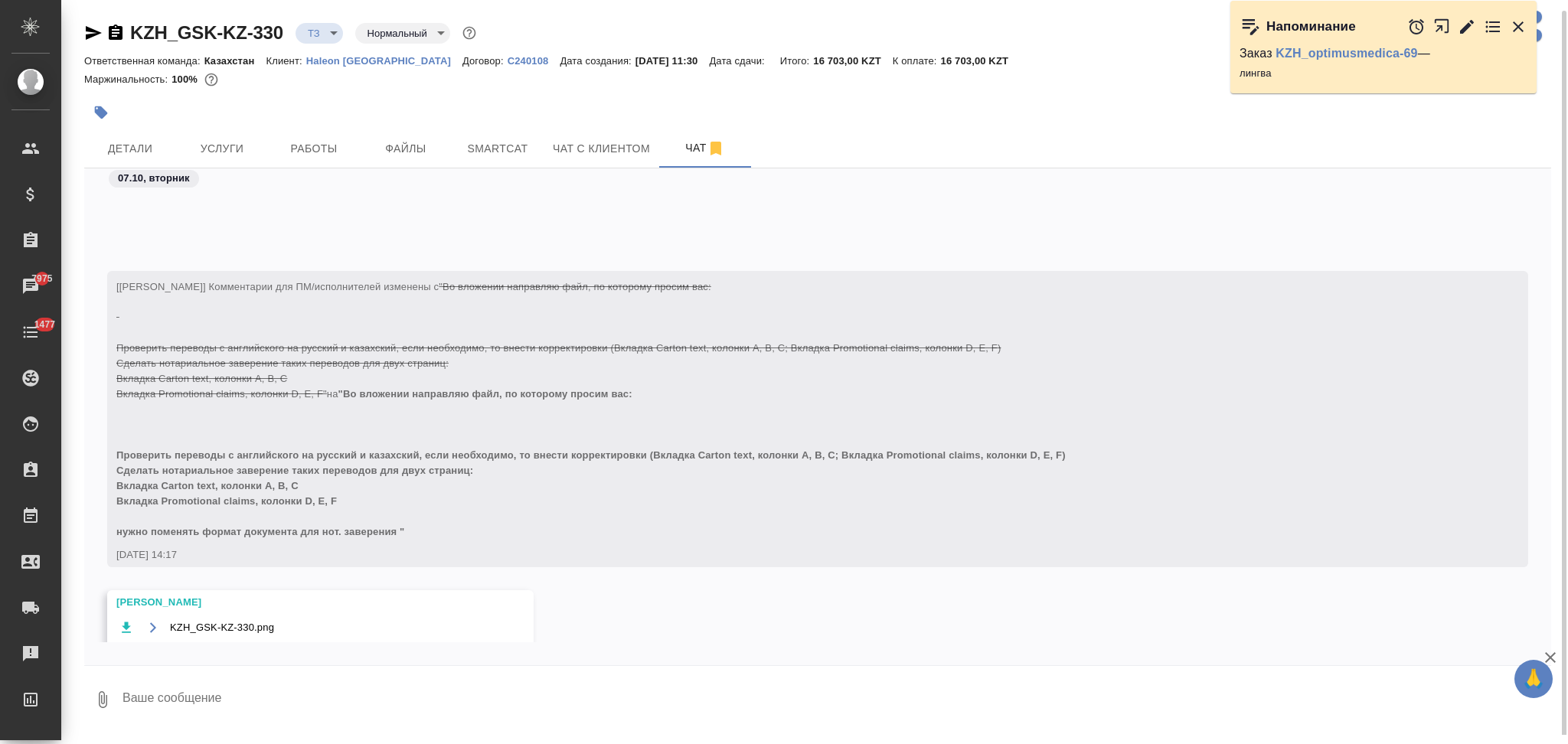
scroll to position [212, 0]
